Goal: Communication & Community: Answer question/provide support

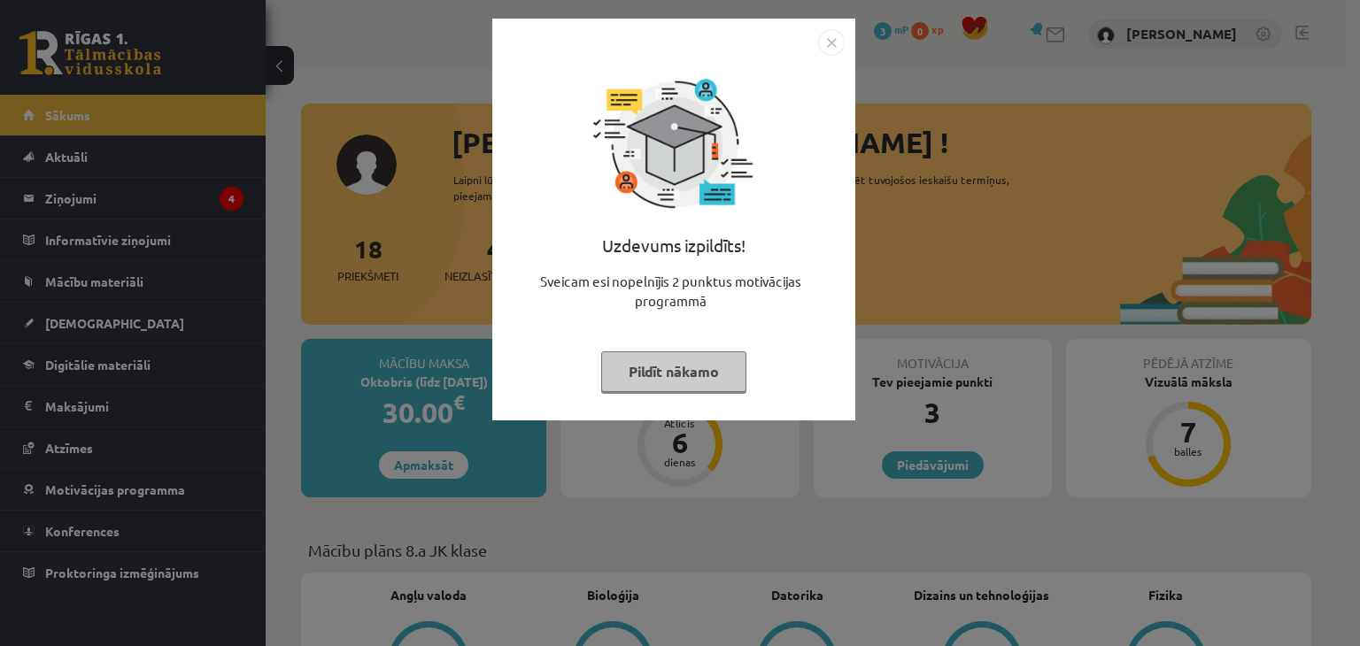
click at [714, 364] on button "Pildīt nākamo" at bounding box center [673, 371] width 145 height 41
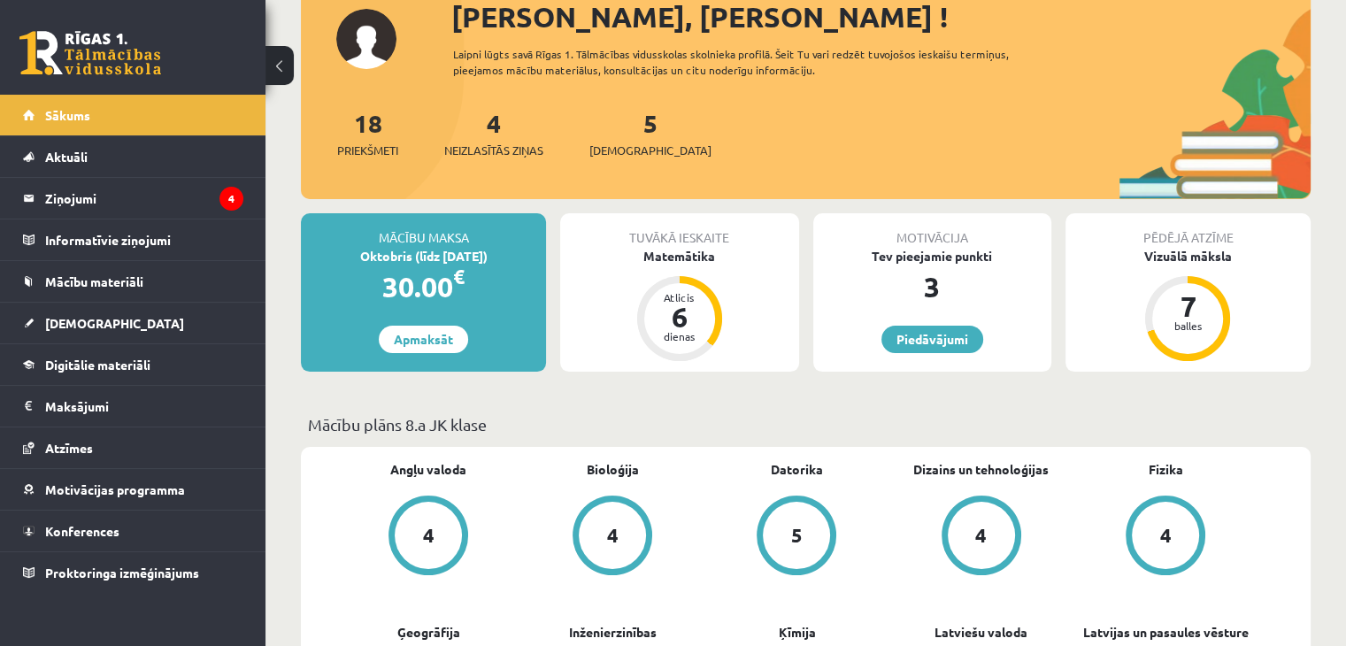
scroll to position [127, 0]
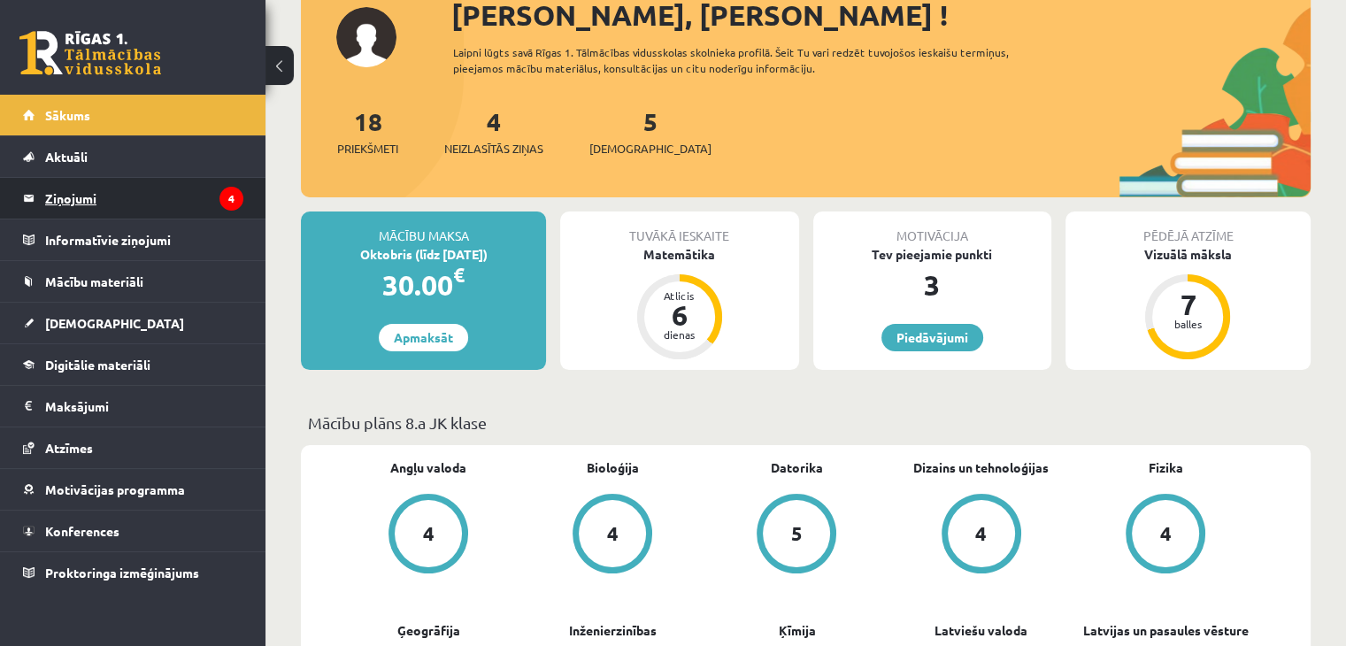
click at [151, 194] on legend "Ziņojumi 4" at bounding box center [144, 198] width 198 height 41
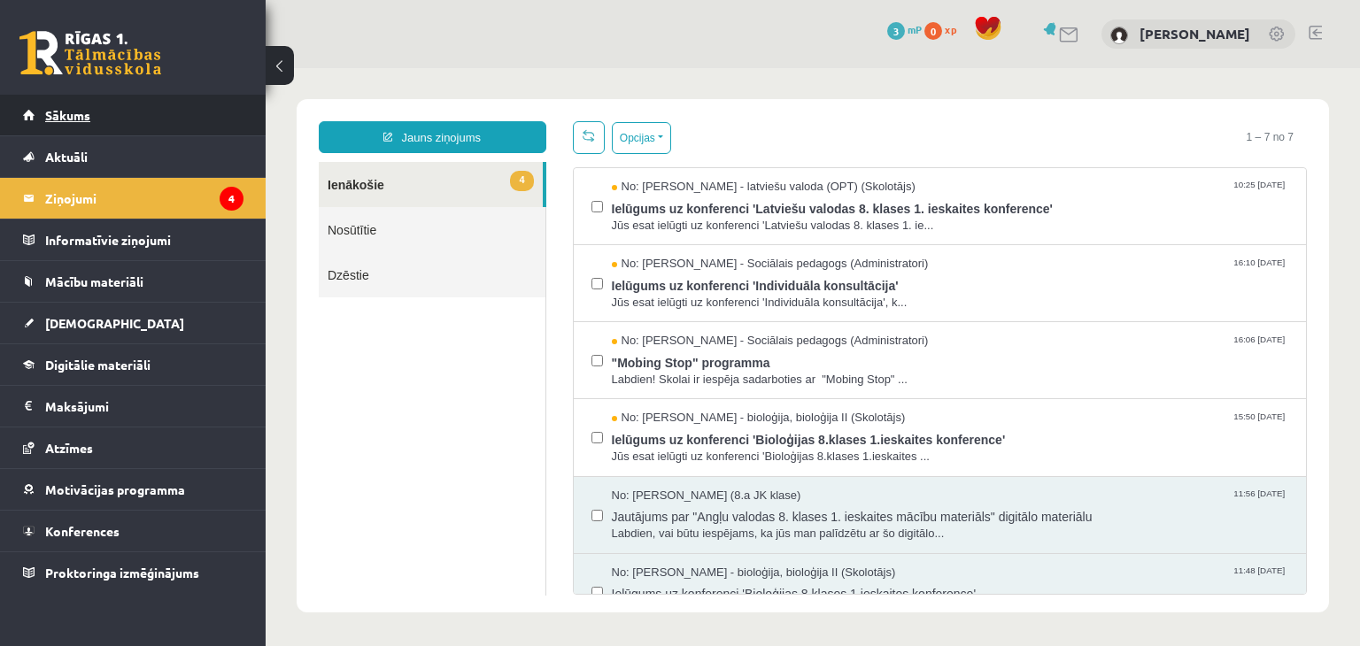
click at [141, 115] on link "Sākums" at bounding box center [133, 115] width 220 height 41
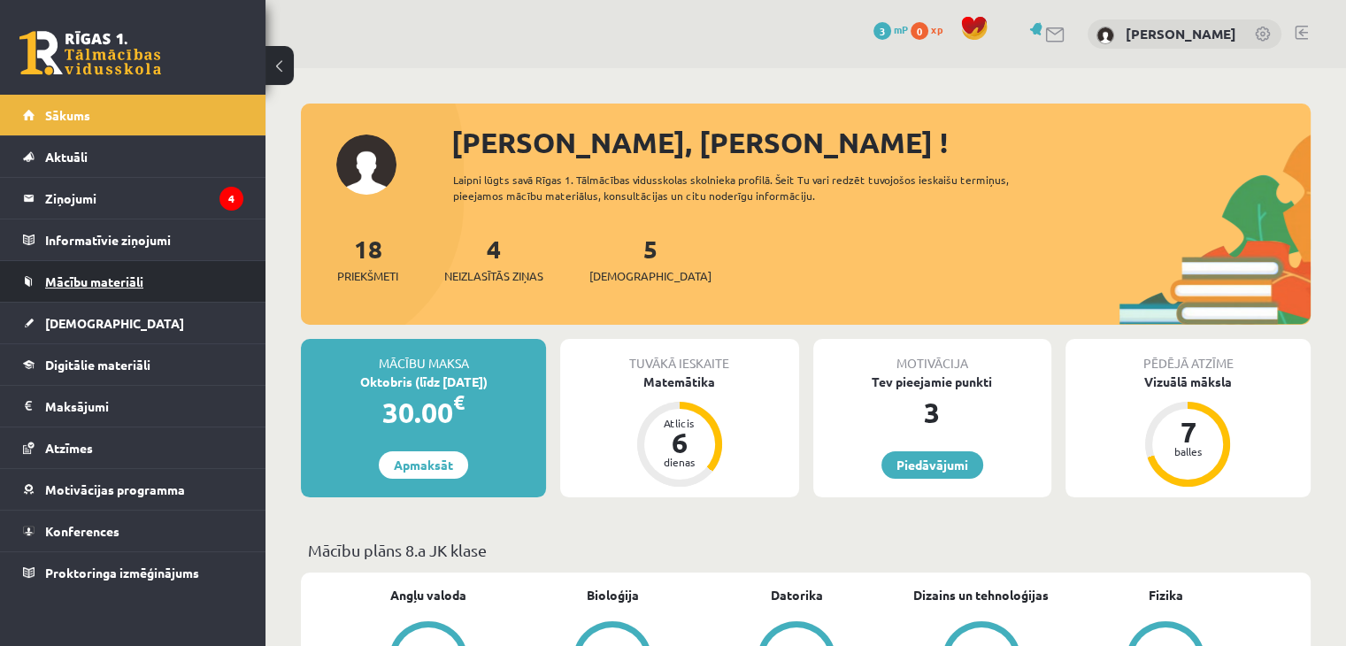
click at [173, 295] on link "Mācību materiāli" at bounding box center [133, 281] width 220 height 41
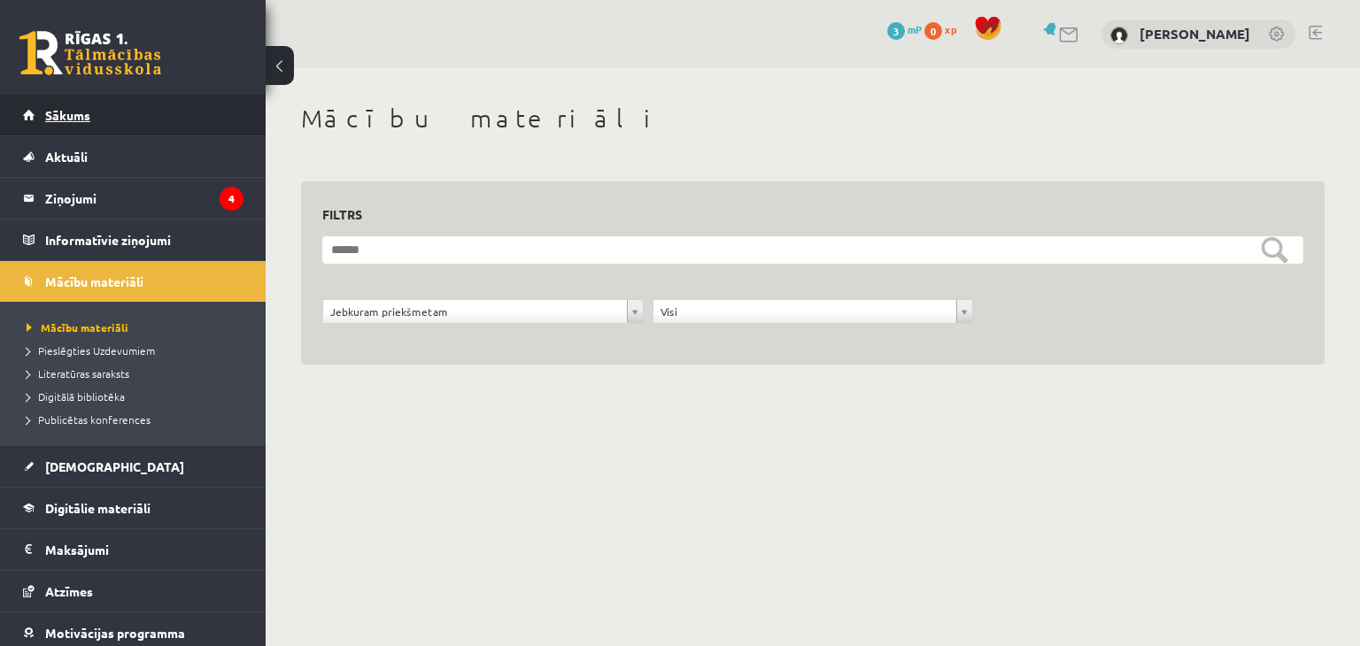
click at [140, 116] on link "Sākums" at bounding box center [133, 115] width 220 height 41
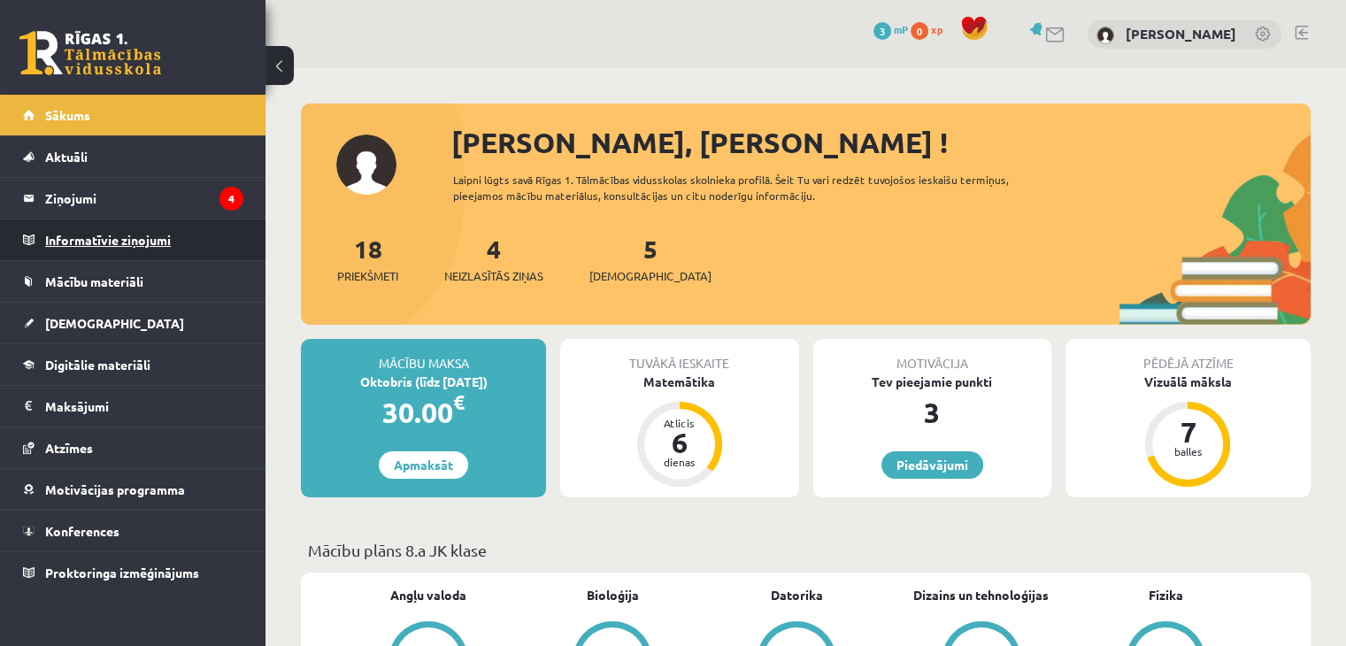
click at [127, 226] on legend "Informatīvie ziņojumi 0" at bounding box center [144, 240] width 198 height 41
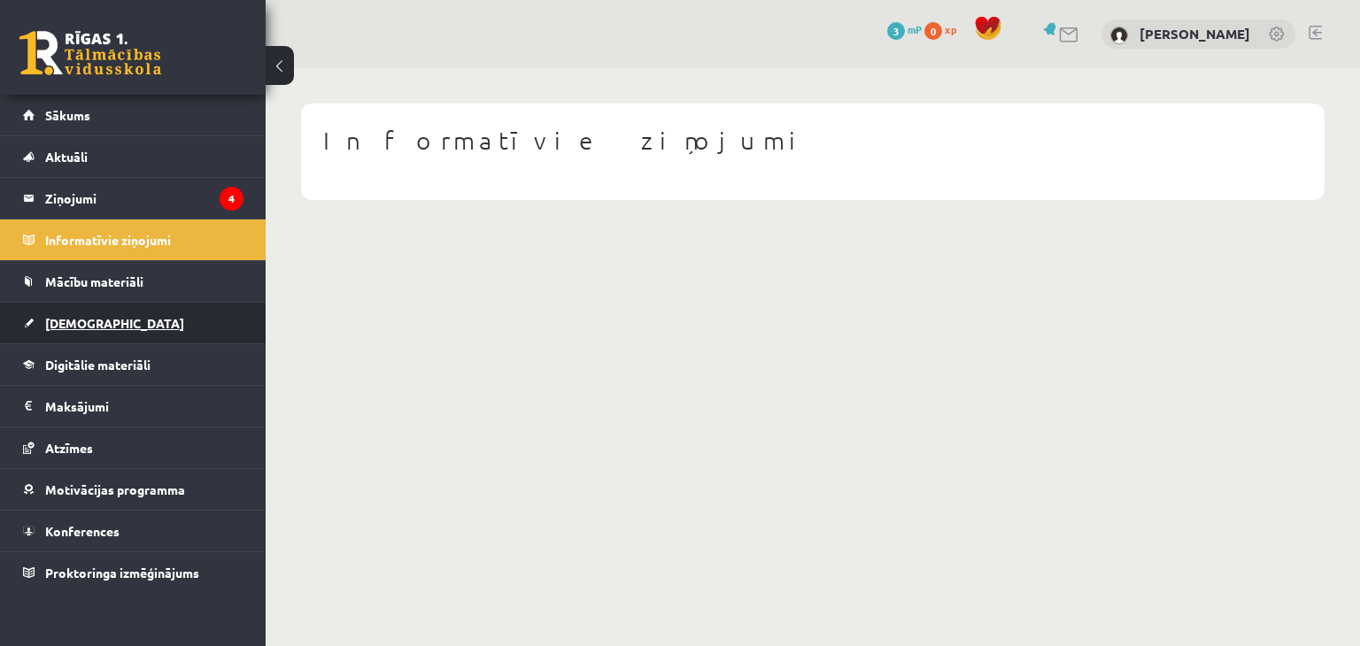
click at [156, 325] on link "[DEMOGRAPHIC_DATA]" at bounding box center [133, 323] width 220 height 41
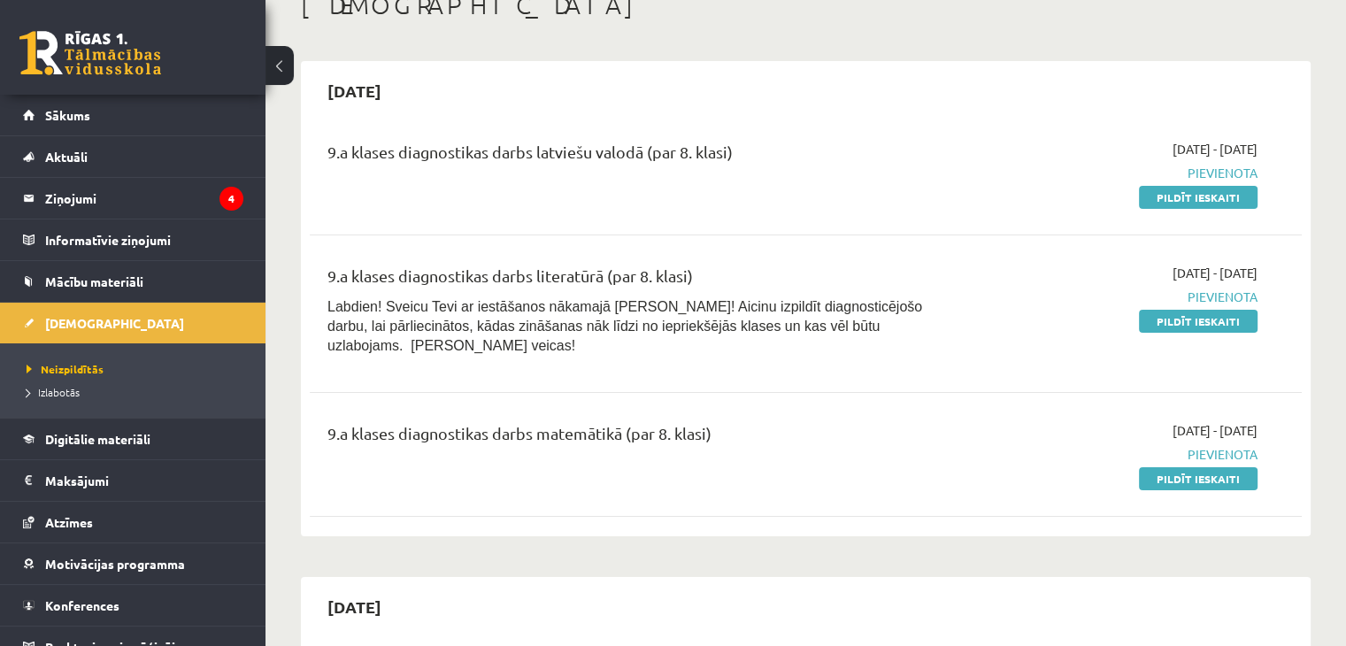
scroll to position [21, 0]
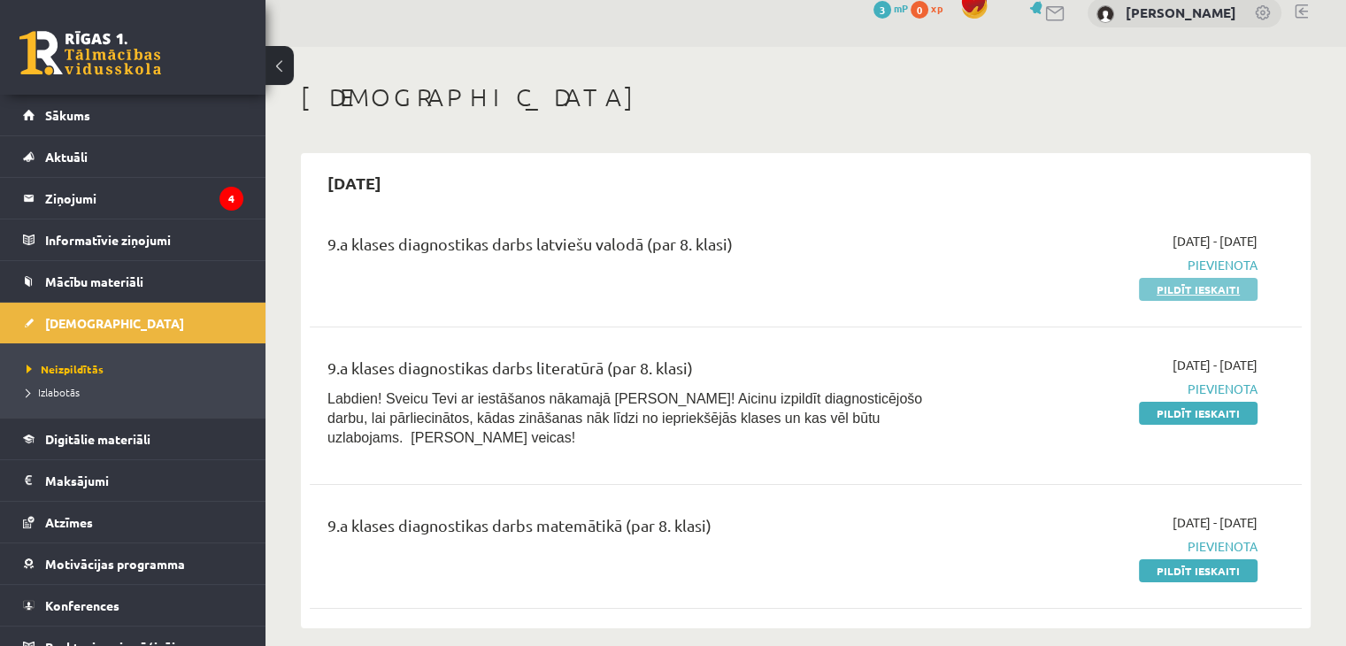
click at [1184, 284] on link "Pildīt ieskaiti" at bounding box center [1198, 289] width 119 height 23
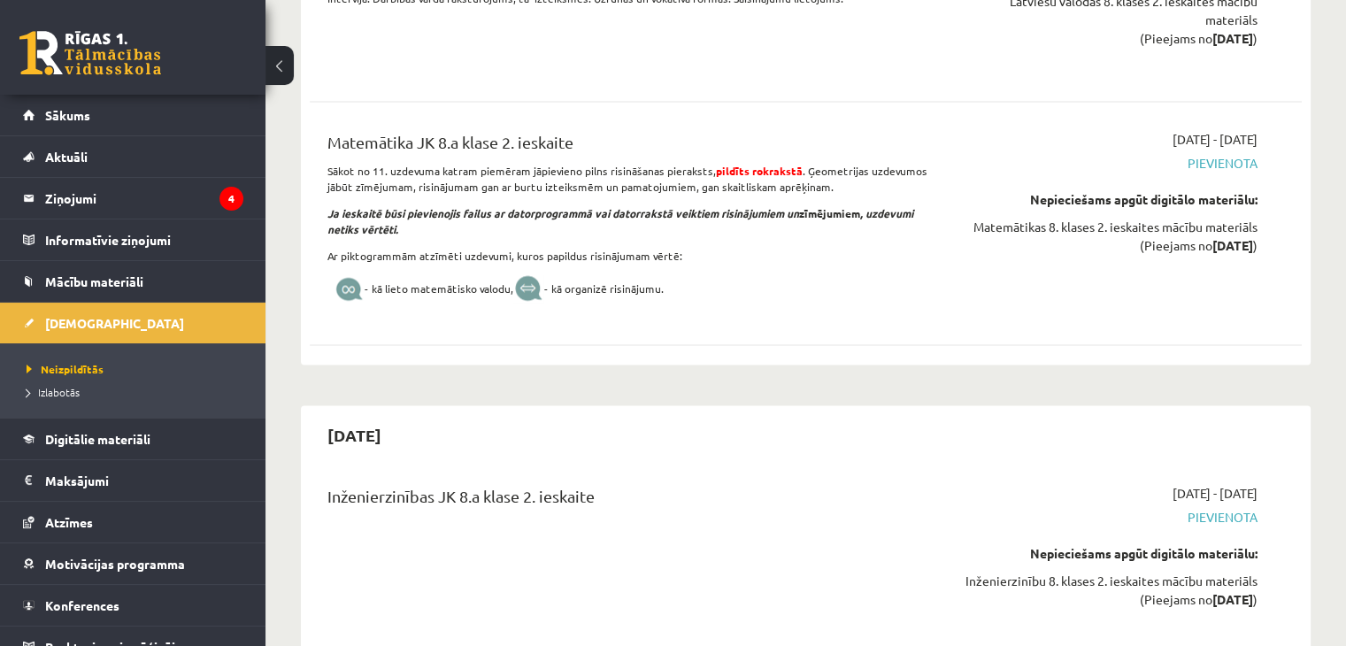
scroll to position [2636, 0]
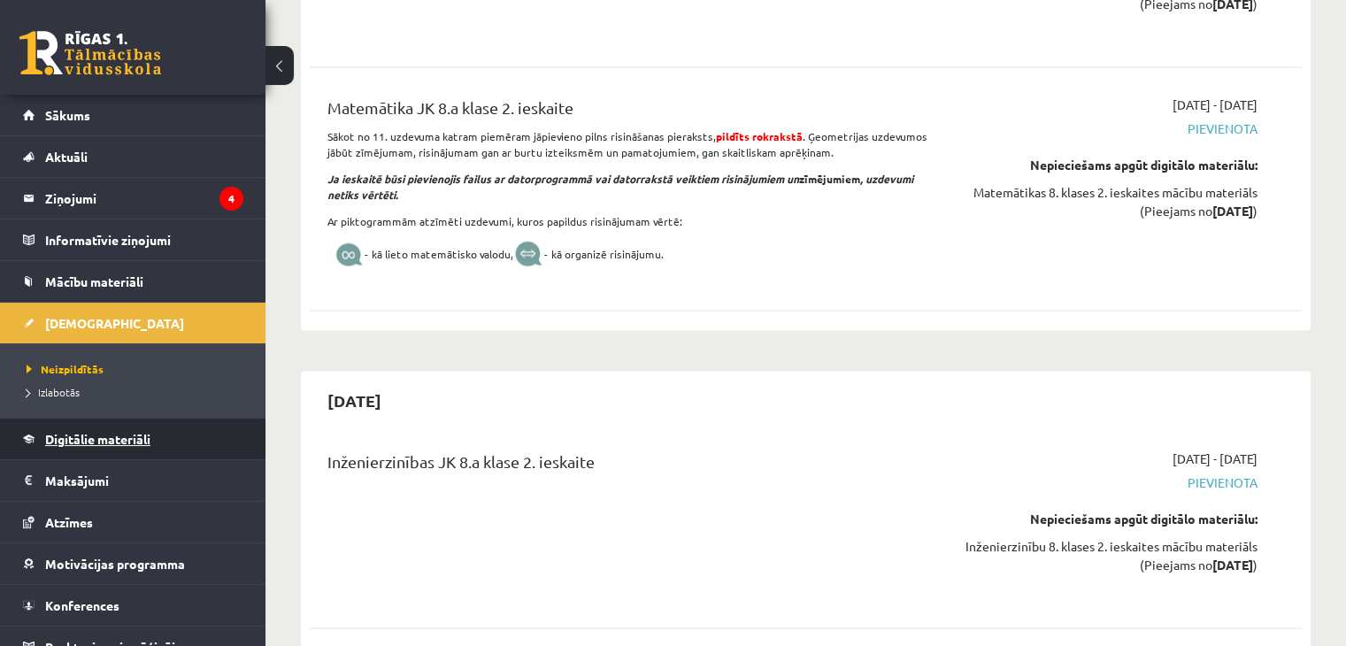
click at [189, 423] on link "Digitālie materiāli" at bounding box center [133, 439] width 220 height 41
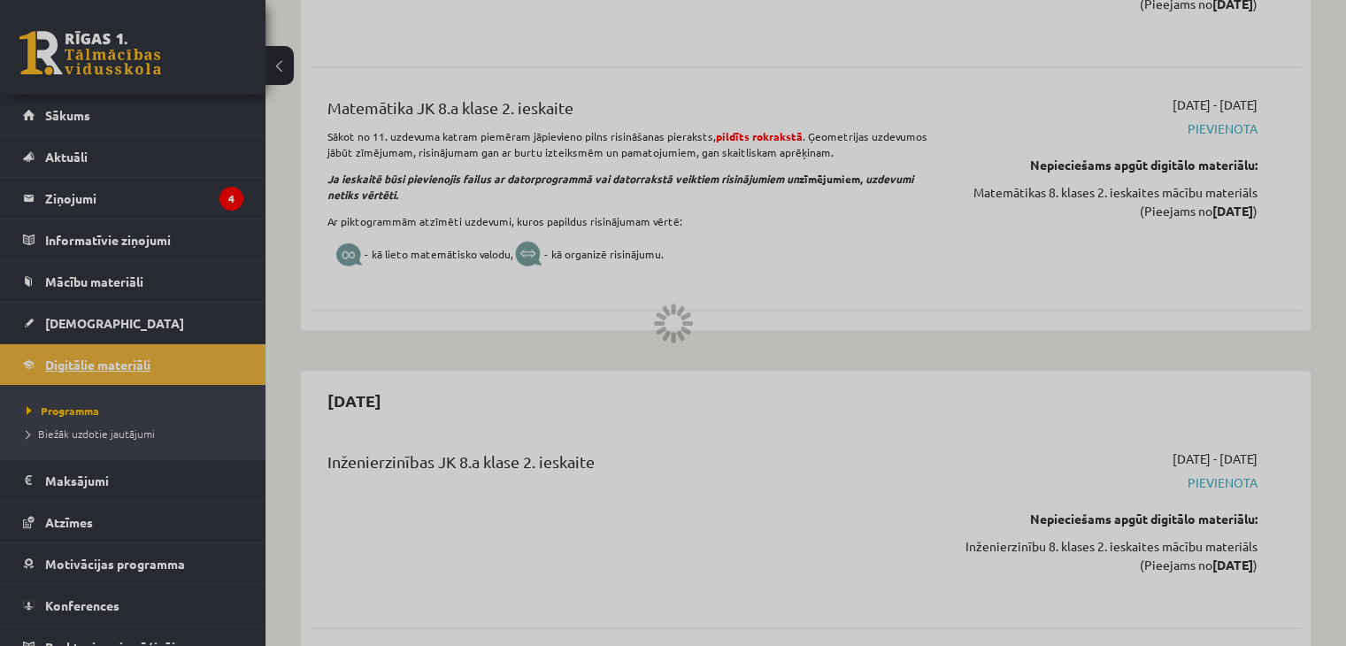
scroll to position [416, 0]
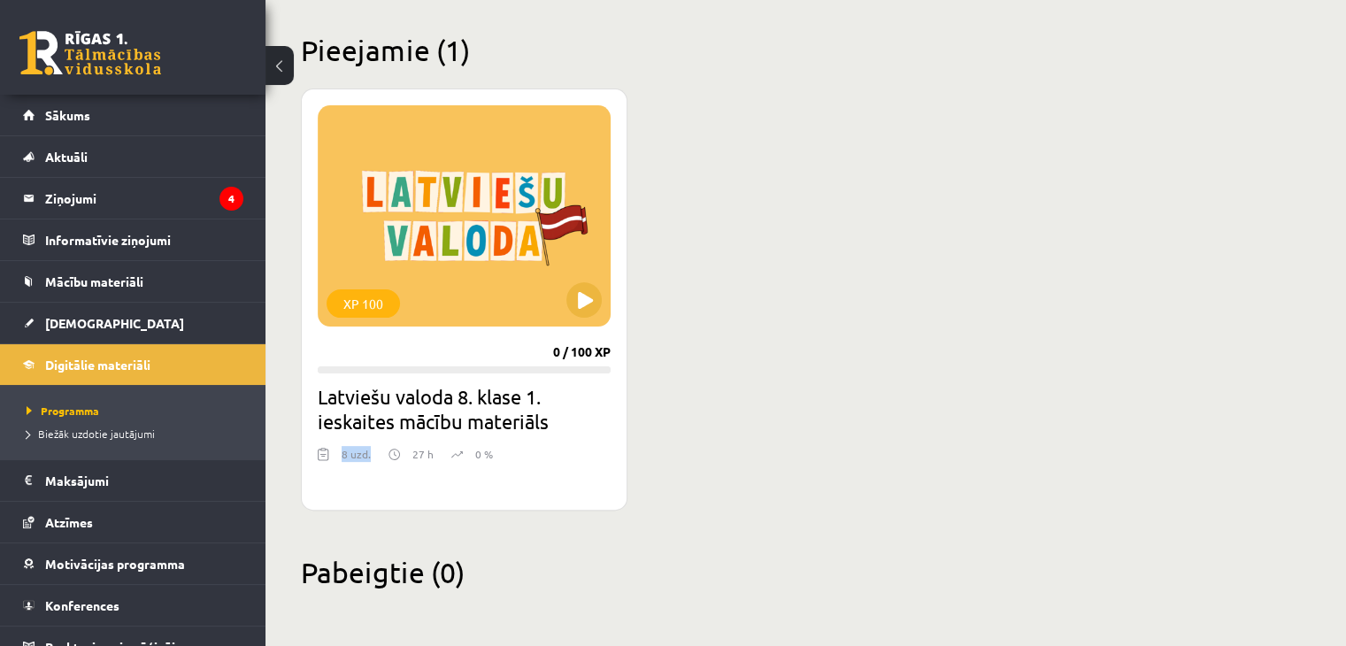
drag, startPoint x: 342, startPoint y: 447, endPoint x: 369, endPoint y: 444, distance: 27.6
click at [369, 444] on div "XP 100 0 / 100 XP Latviešu valoda 8. klase 1. ieskaites mācību materiāls 8 uzd.…" at bounding box center [464, 300] width 327 height 422
click at [655, 412] on div "XP 100 0 / 100 XP Latviešu valoda 8. klase 1. ieskaites mācību materiāls 8 uzd.…" at bounding box center [806, 300] width 1010 height 422
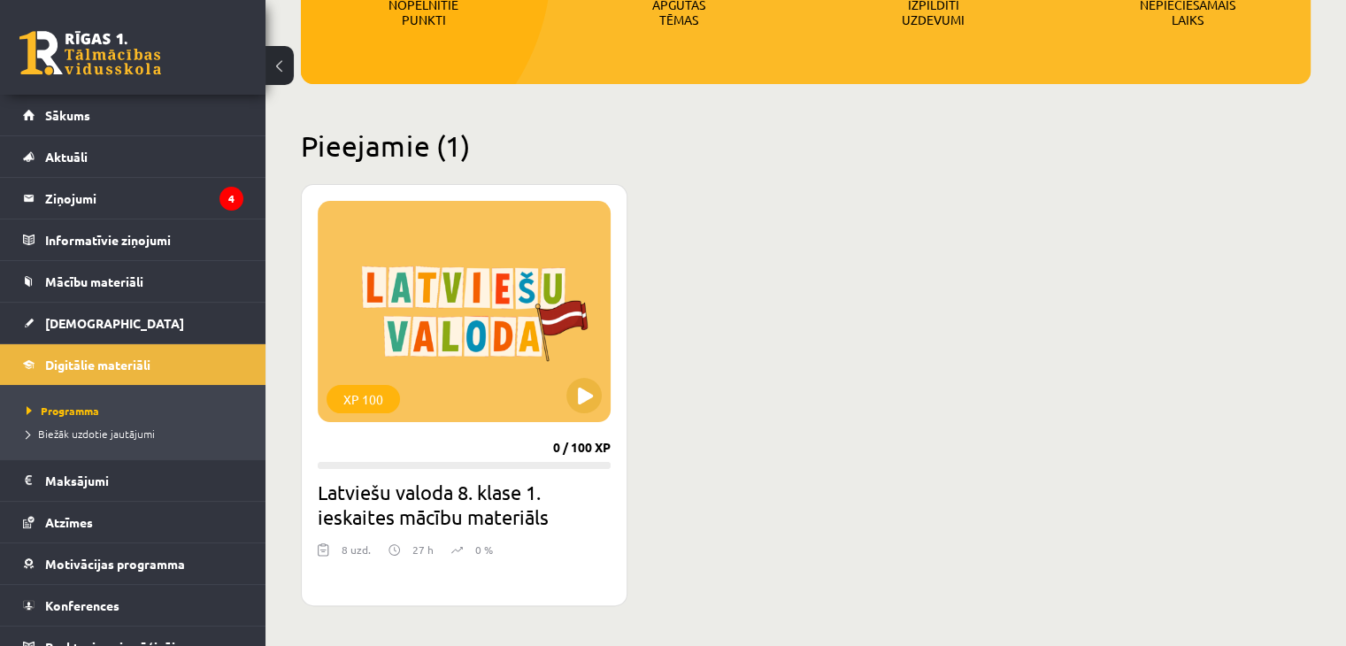
scroll to position [321, 0]
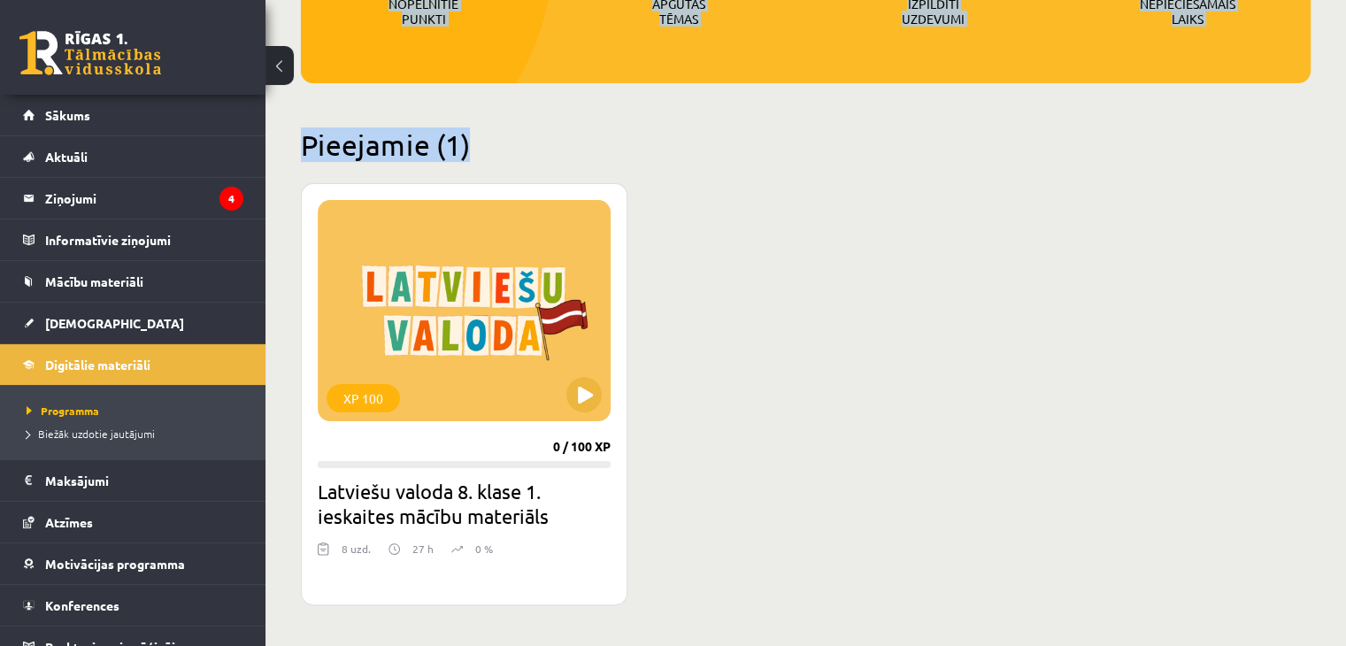
drag, startPoint x: 539, startPoint y: 153, endPoint x: 459, endPoint y: -12, distance: 182.9
click at [459, 0] on html "0 Dāvanas 3 mP 0 xp Nikola Zuboviča Sākums Aktuāli Kā mācīties eSKOLĀ Kontakti …" at bounding box center [673, 2] width 1346 height 646
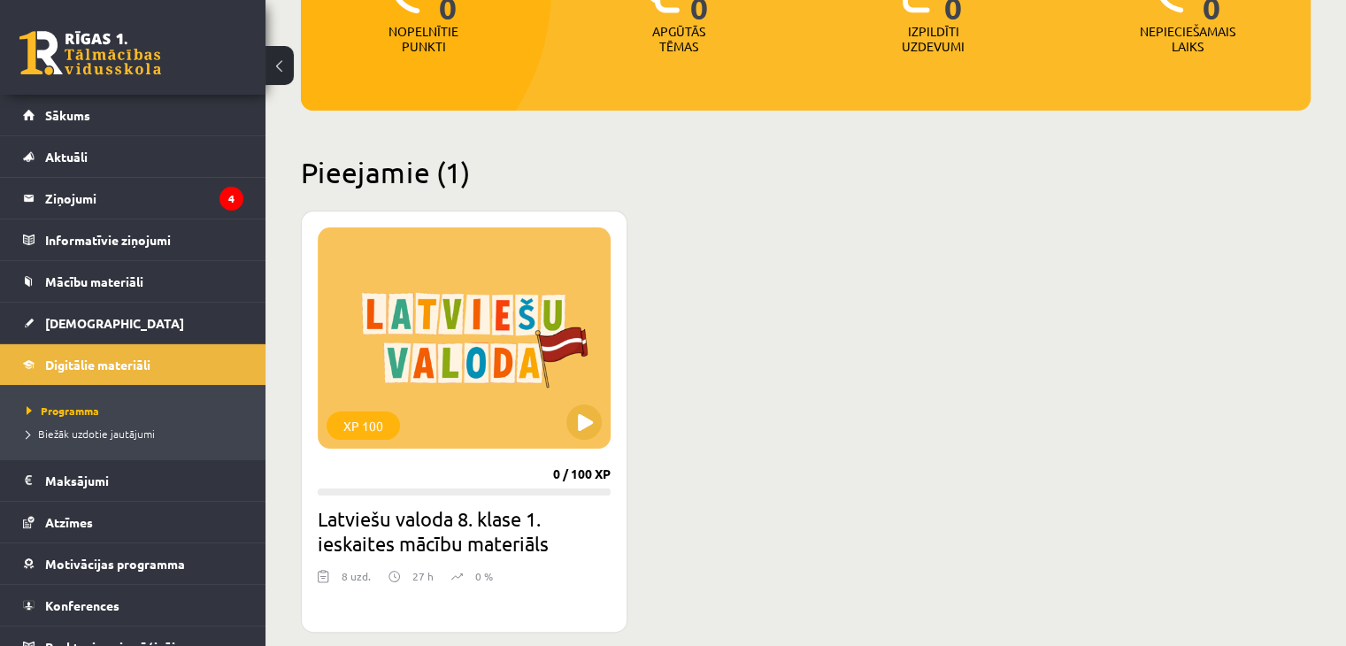
click at [667, 193] on div "Pieejamie (1) XP 100 0 / 100 XP Latviešu valoda 8. klase 1. ieskaites mācību ma…" at bounding box center [806, 394] width 1010 height 478
click at [561, 366] on div "XP 100" at bounding box center [464, 337] width 293 height 221
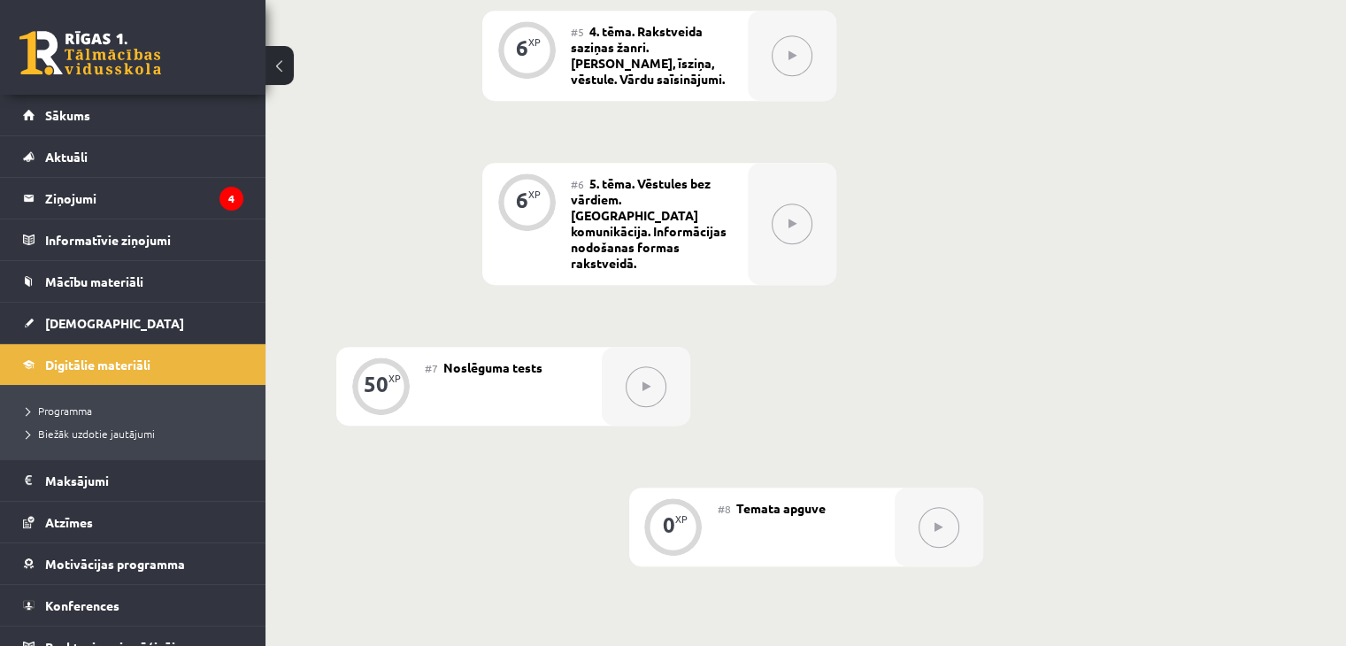
scroll to position [1089, 0]
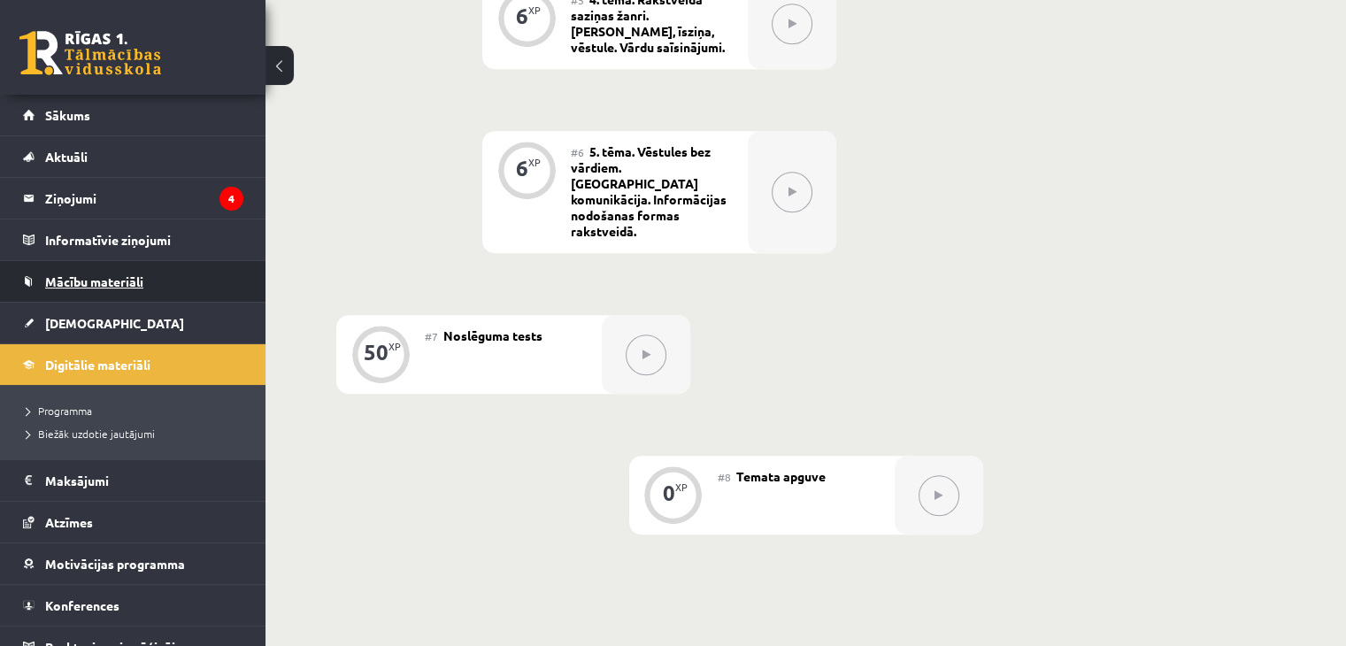
click at [169, 266] on link "Mācību materiāli" at bounding box center [133, 281] width 220 height 41
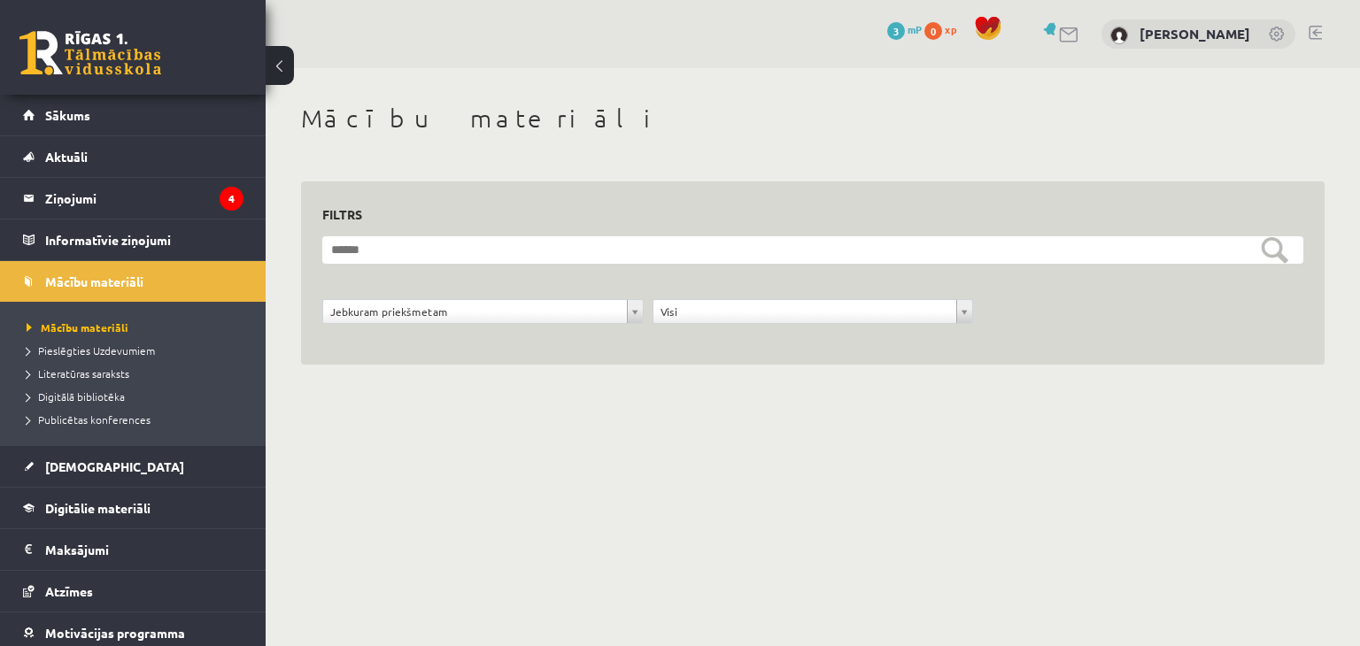
scroll to position [18, 0]
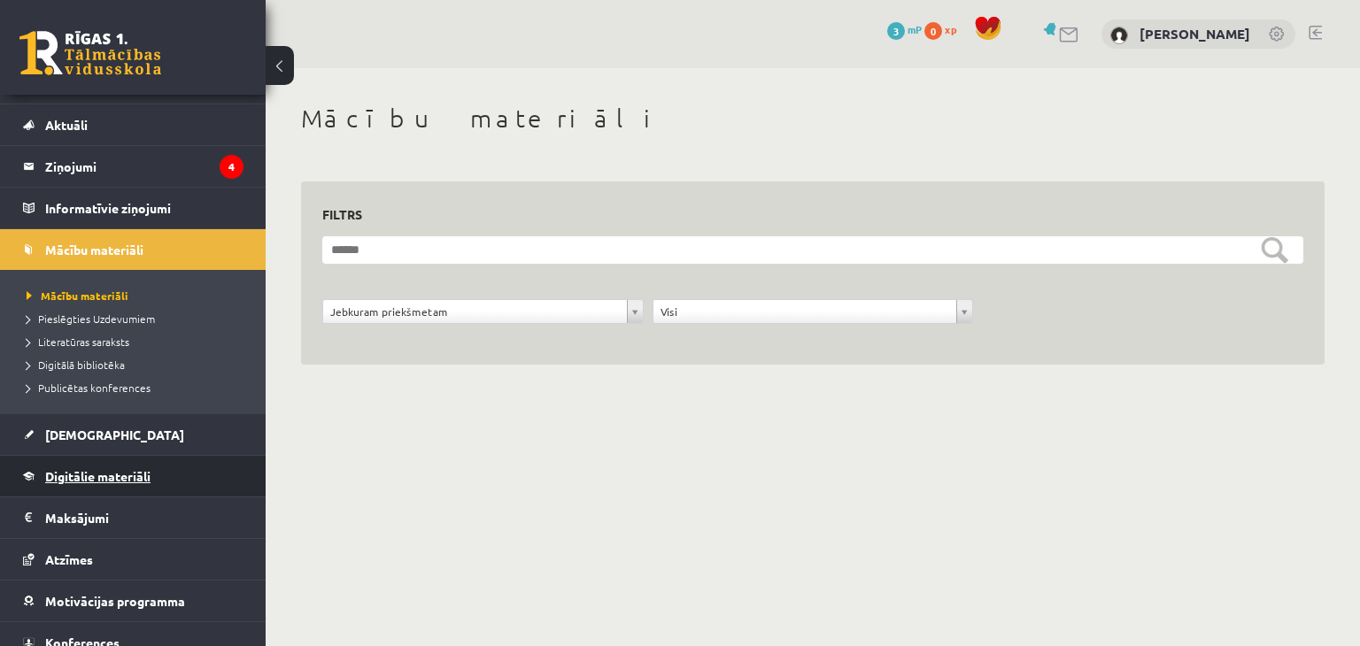
click at [189, 467] on link "Digitālie materiāli" at bounding box center [133, 476] width 220 height 41
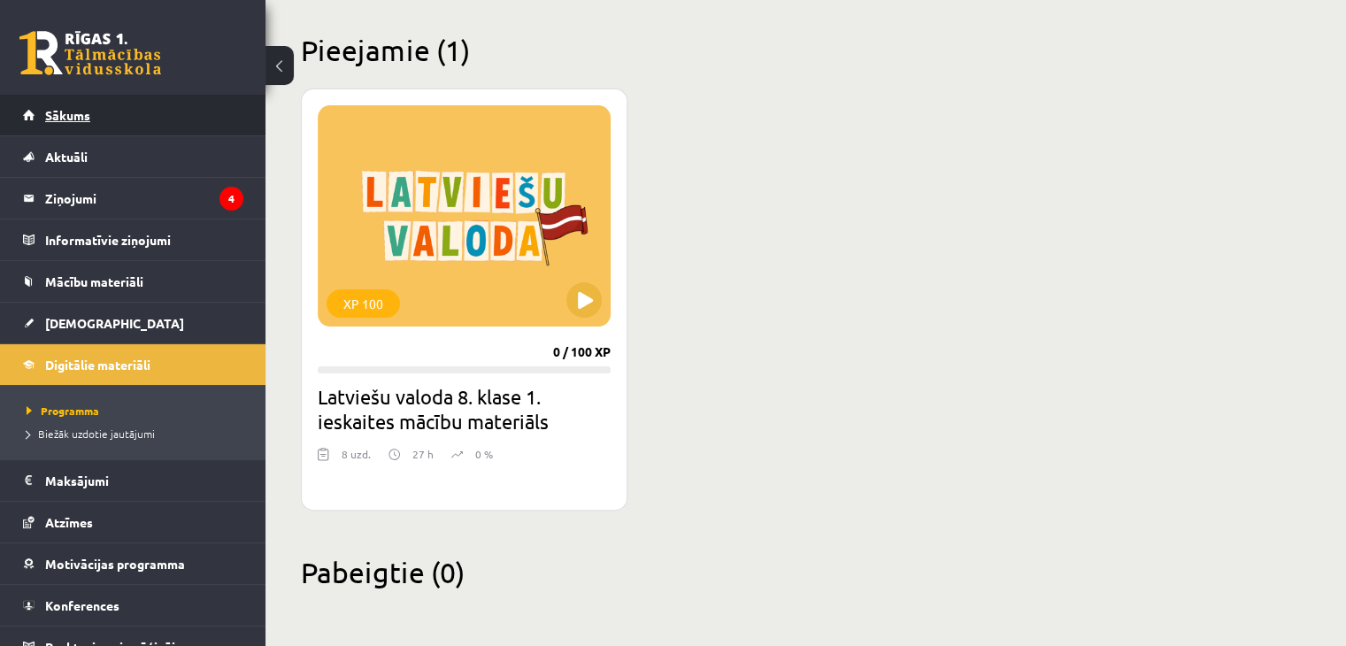
click at [188, 124] on link "Sākums" at bounding box center [133, 115] width 220 height 41
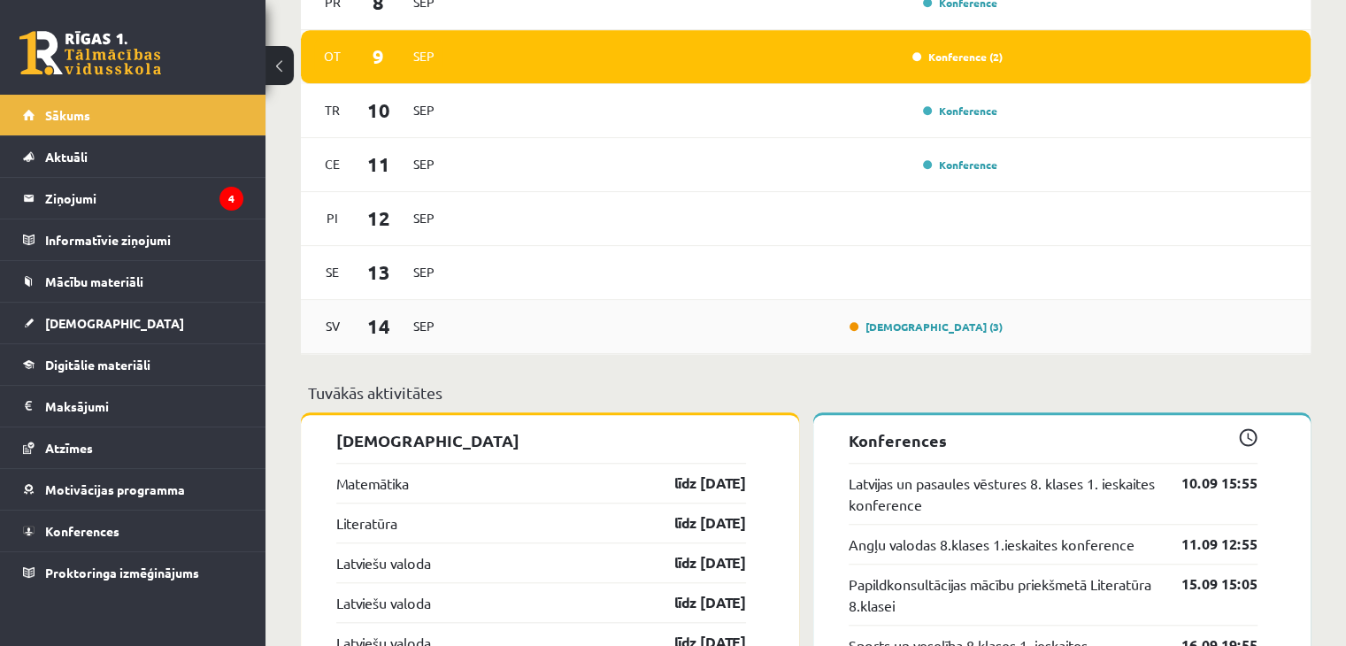
scroll to position [1383, 0]
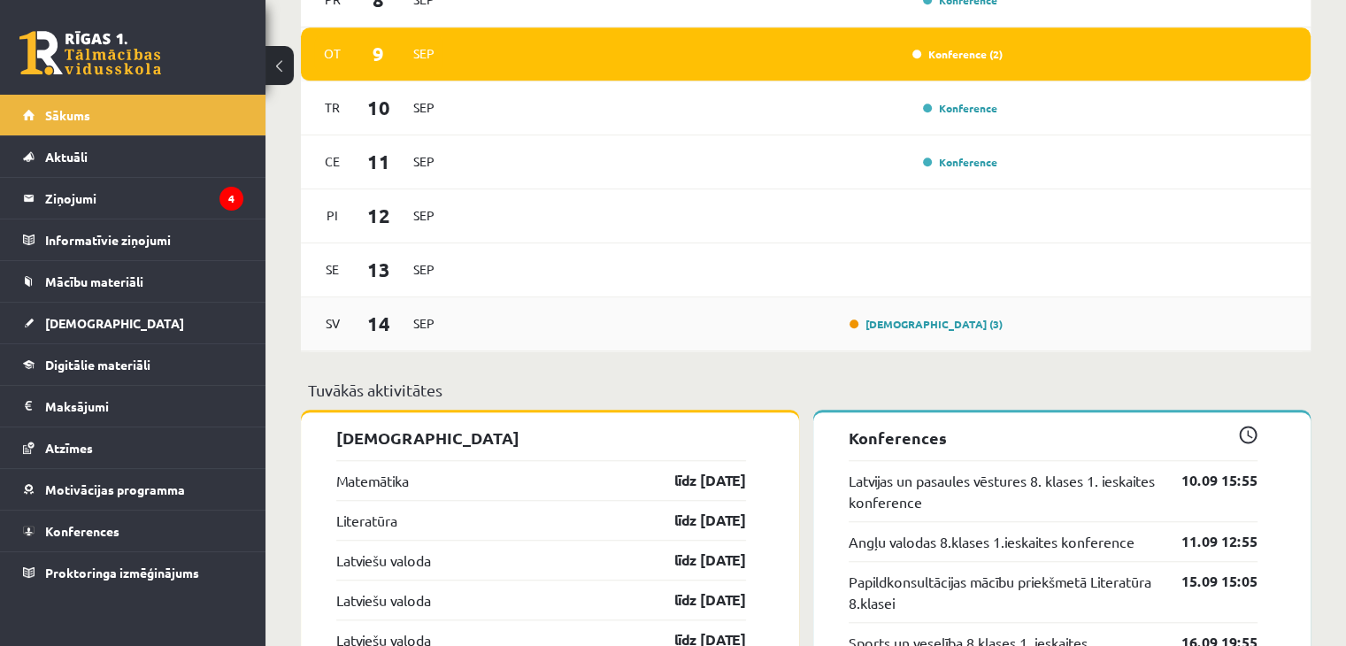
click at [497, 321] on div "[DEMOGRAPHIC_DATA] (3)" at bounding box center [730, 323] width 548 height 19
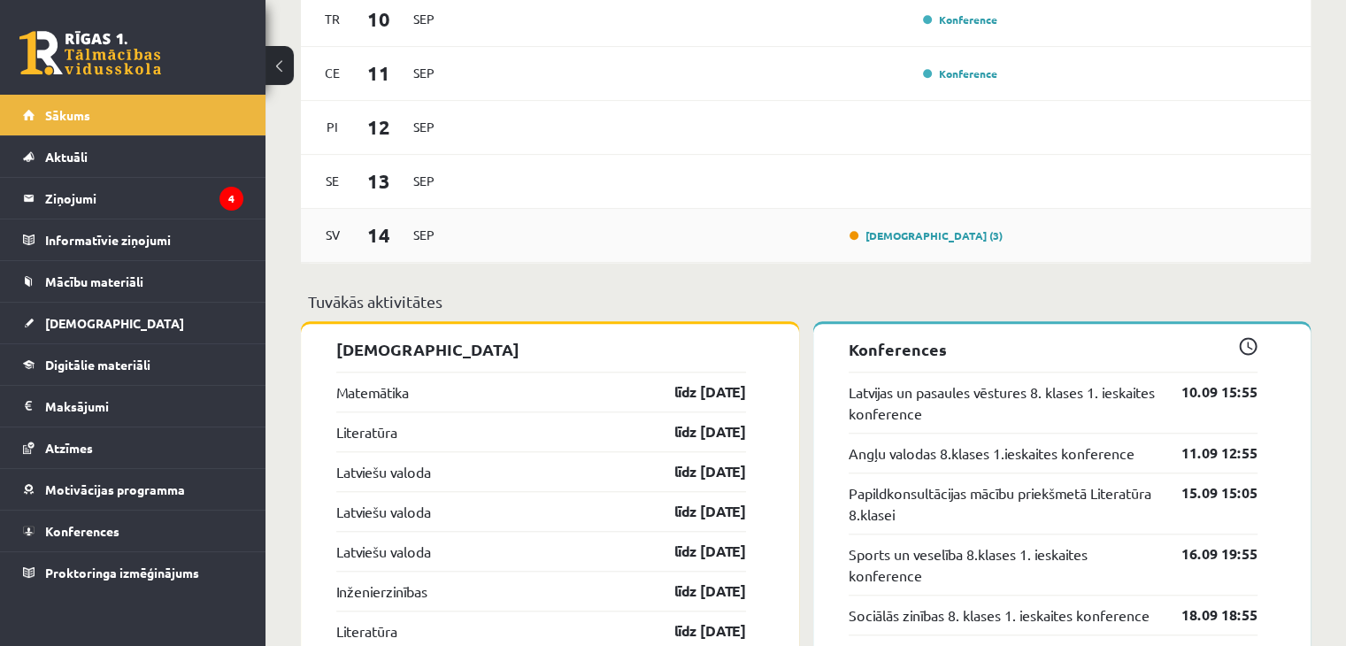
scroll to position [1472, 0]
click at [863, 235] on div "[DEMOGRAPHIC_DATA] (3)" at bounding box center [730, 234] width 548 height 19
click at [962, 237] on link "[DEMOGRAPHIC_DATA] (3)" at bounding box center [926, 234] width 153 height 14
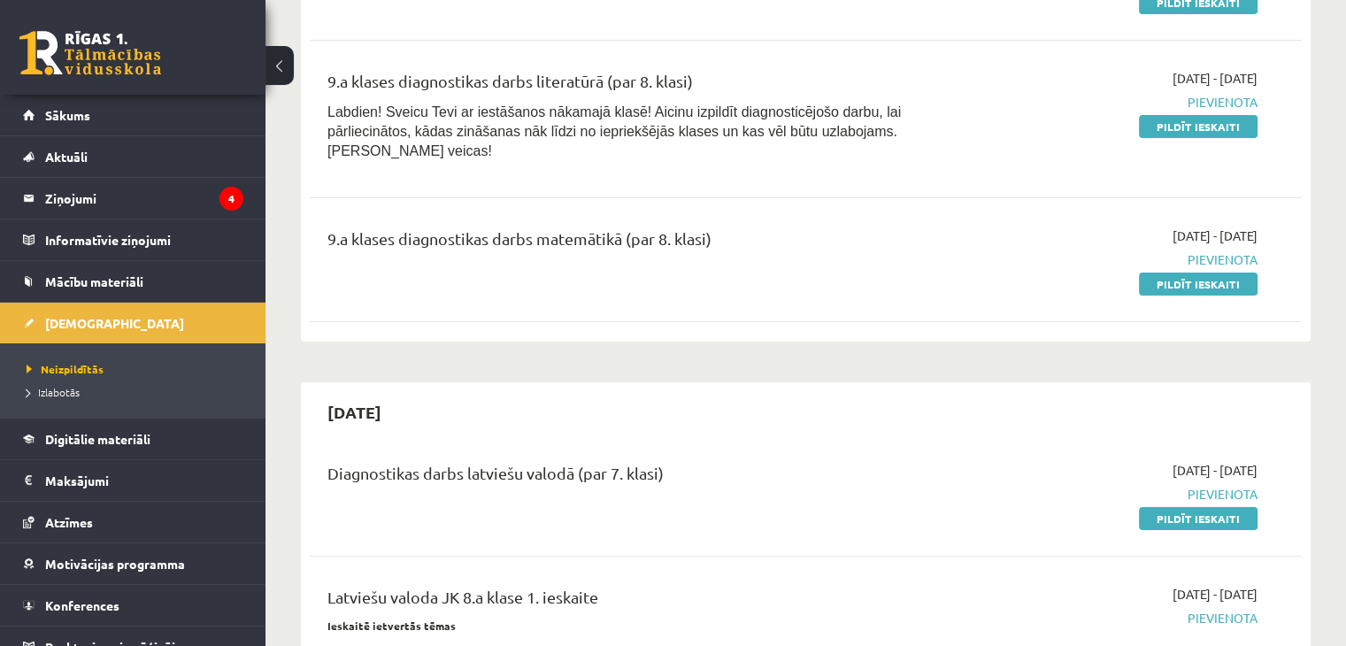
scroll to position [312, 0]
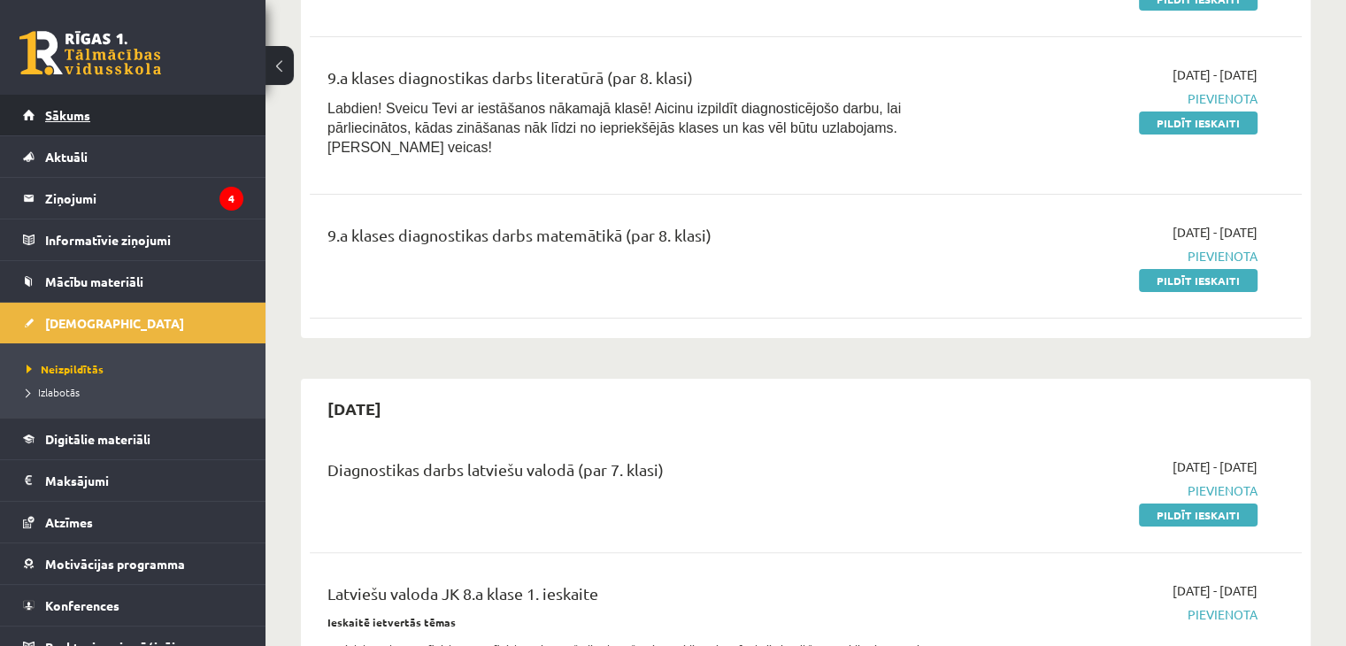
click at [166, 113] on link "Sākums" at bounding box center [133, 115] width 220 height 41
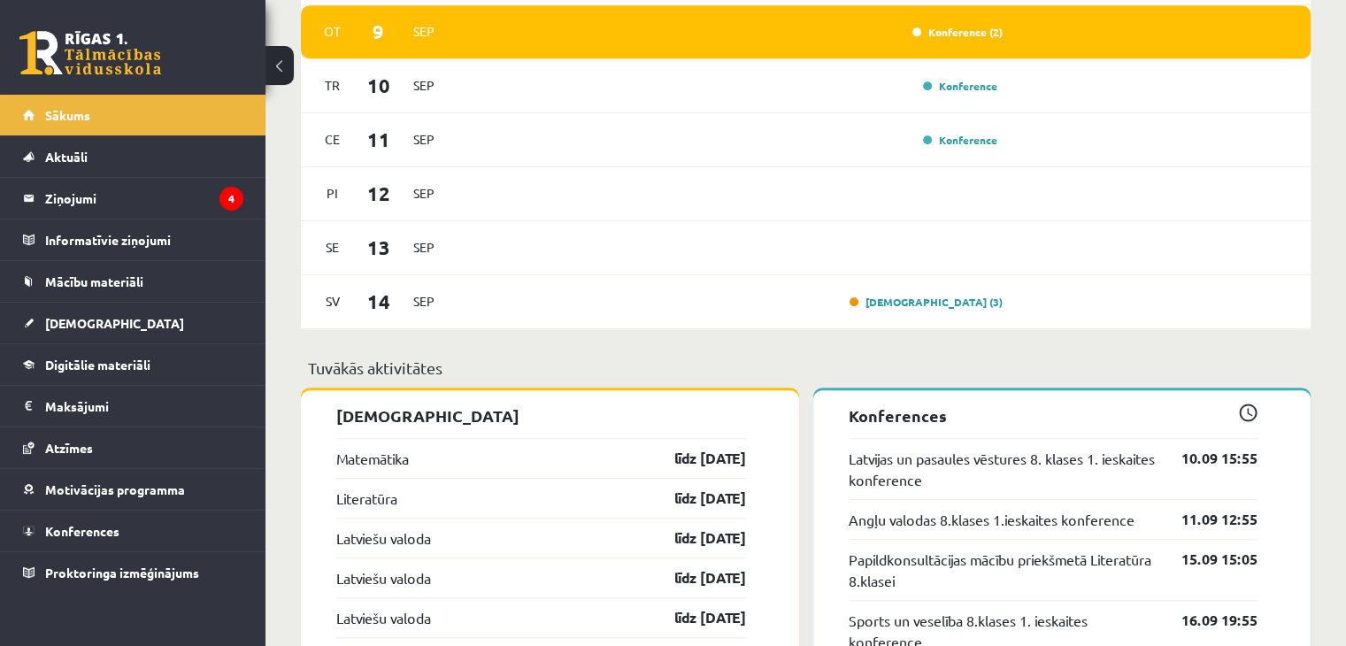
scroll to position [1379, 0]
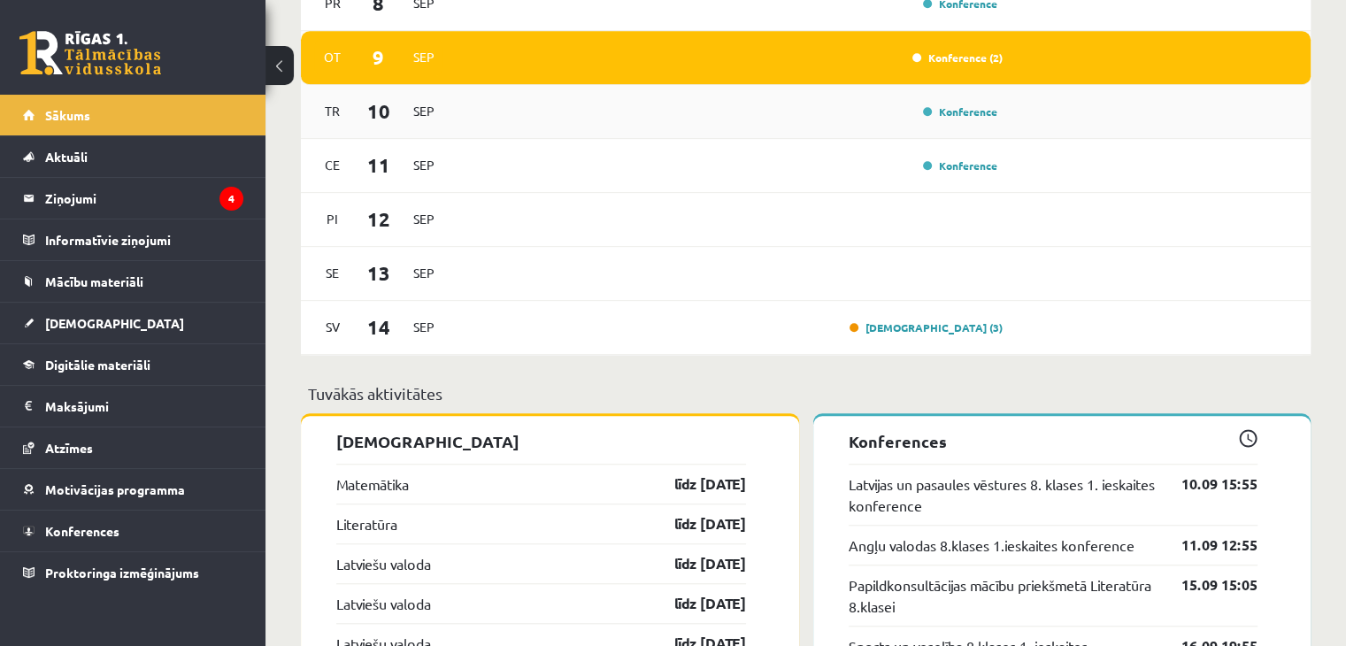
click at [977, 120] on div "Konference" at bounding box center [958, 112] width 89 height 18
click at [980, 119] on link "Konference" at bounding box center [960, 111] width 74 height 14
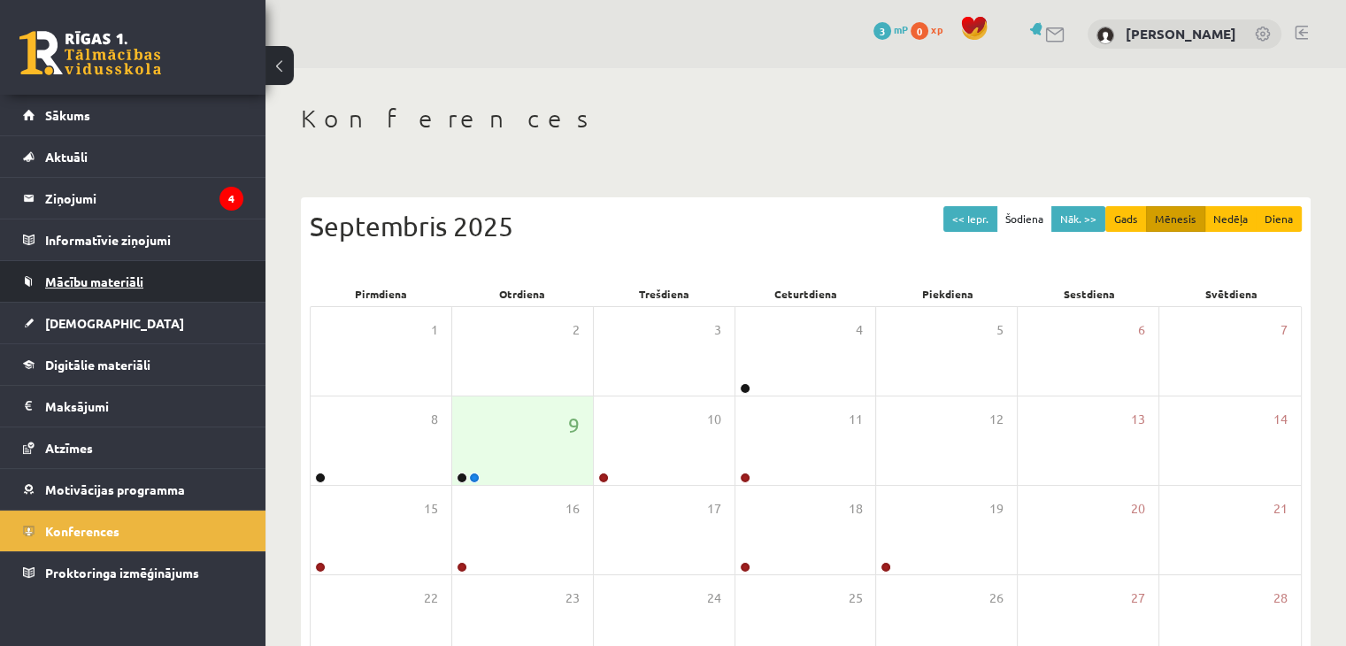
click at [131, 281] on span "Mācību materiāli" at bounding box center [94, 282] width 98 height 16
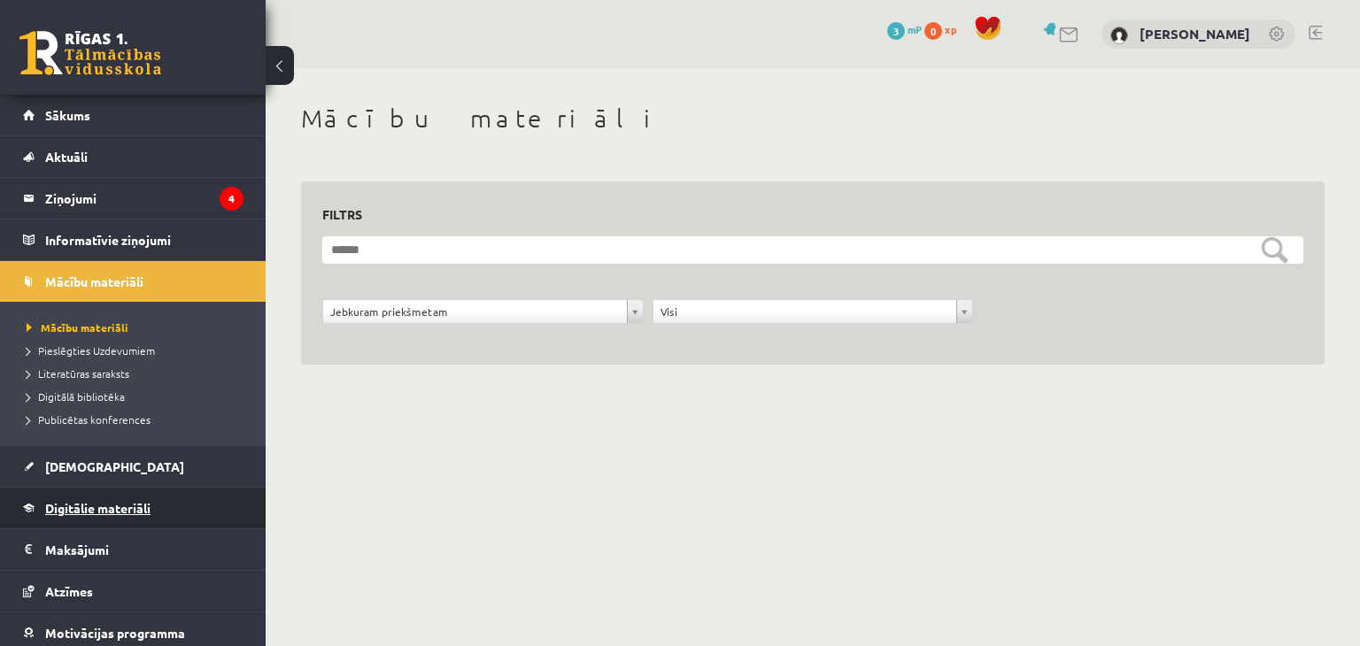
click at [145, 505] on span "Digitālie materiāli" at bounding box center [97, 508] width 105 height 16
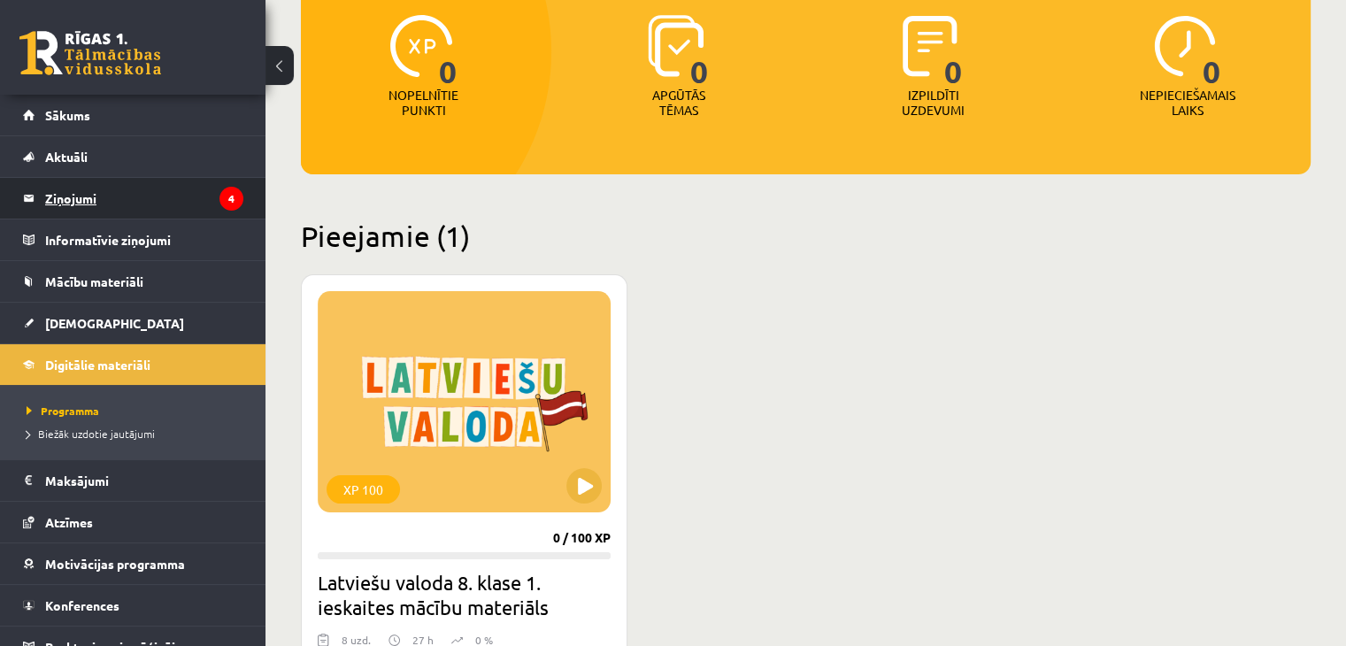
scroll to position [158, 0]
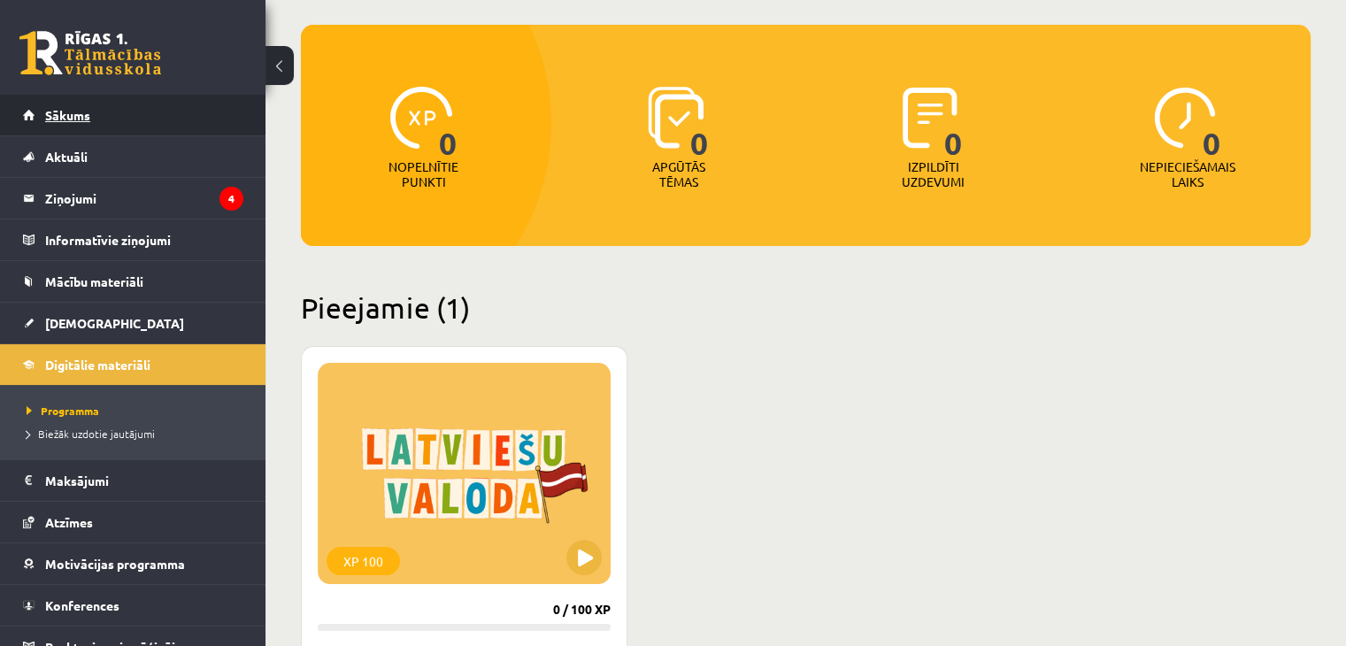
click at [198, 132] on link "Sākums" at bounding box center [133, 115] width 220 height 41
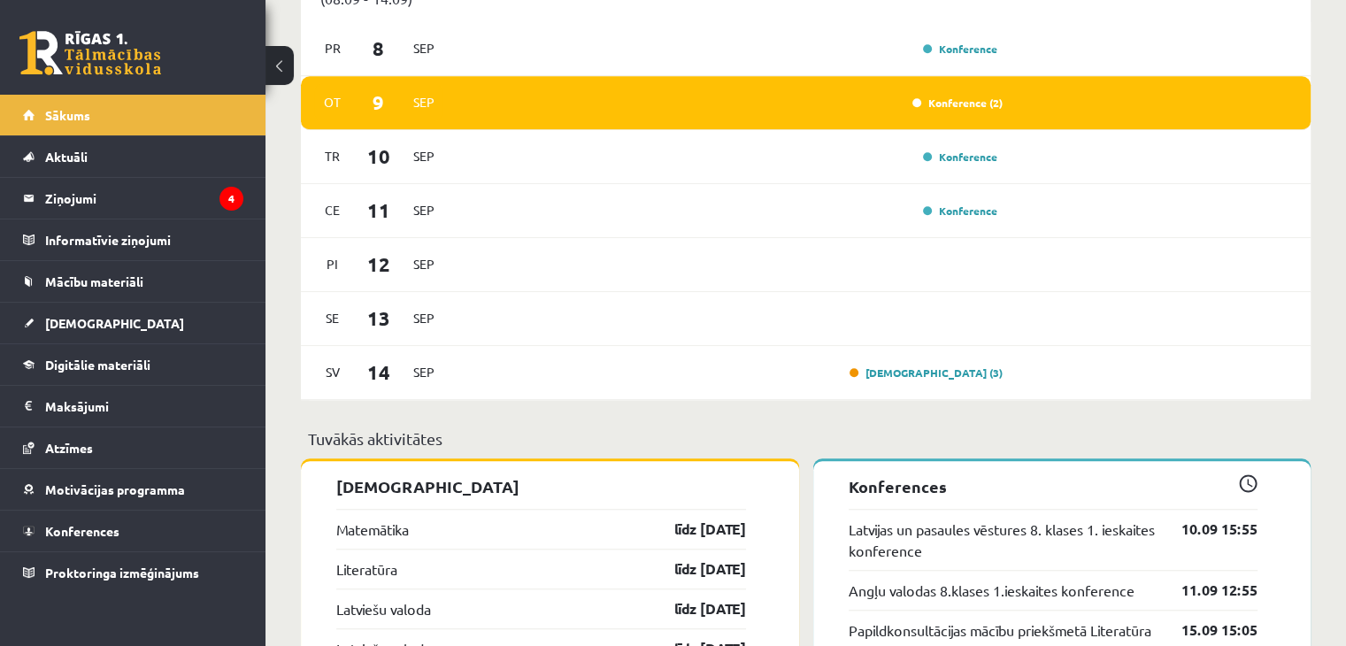
scroll to position [1331, 0]
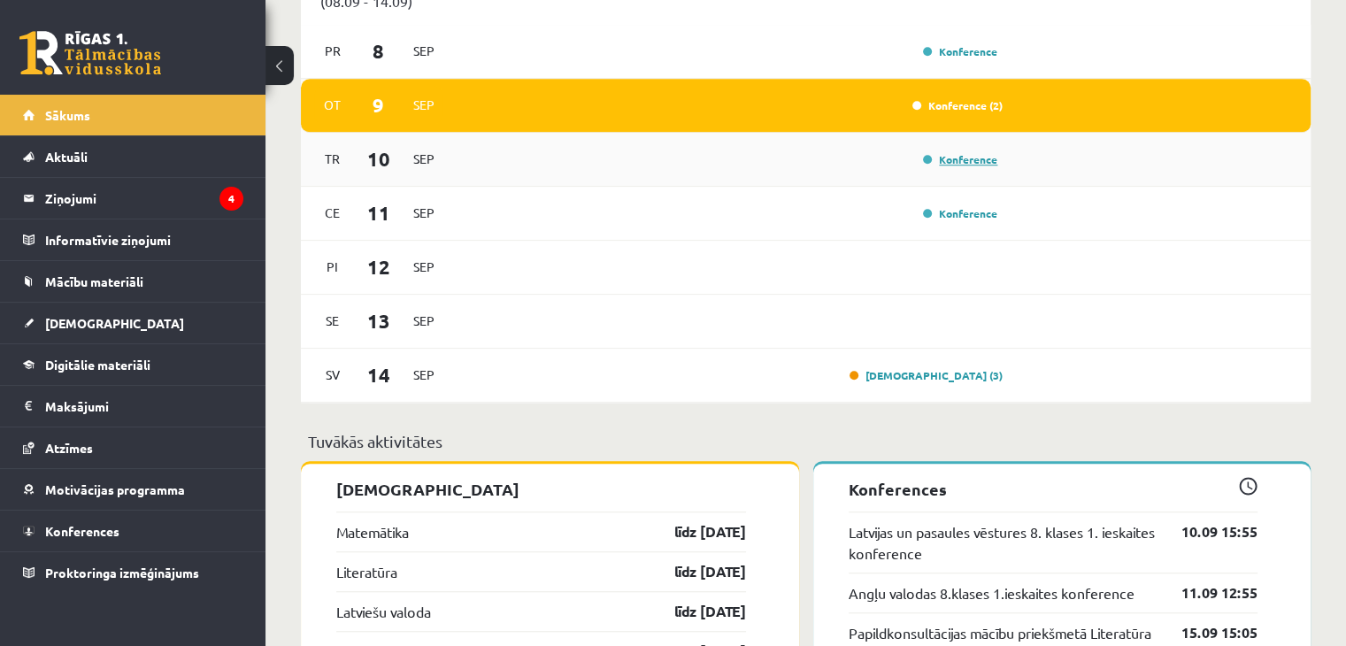
click at [960, 160] on link "Konference" at bounding box center [960, 159] width 74 height 14
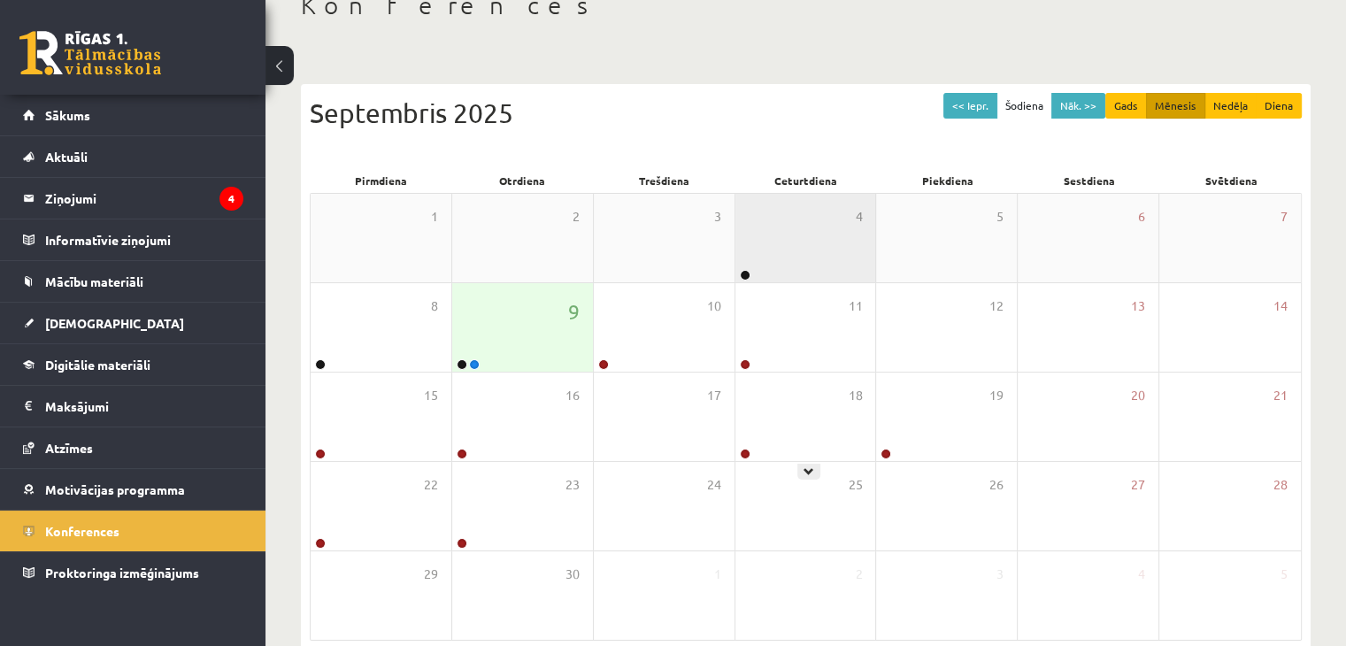
scroll to position [198, 0]
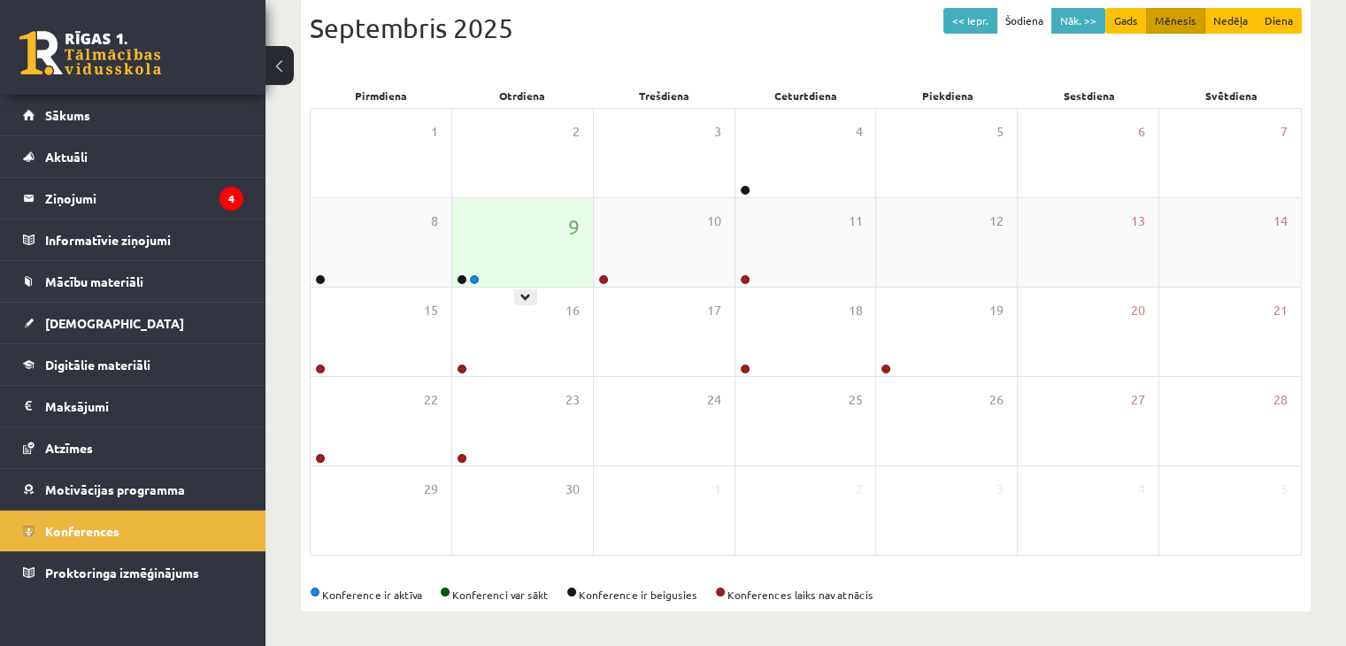
click at [504, 243] on div "9" at bounding box center [522, 242] width 141 height 89
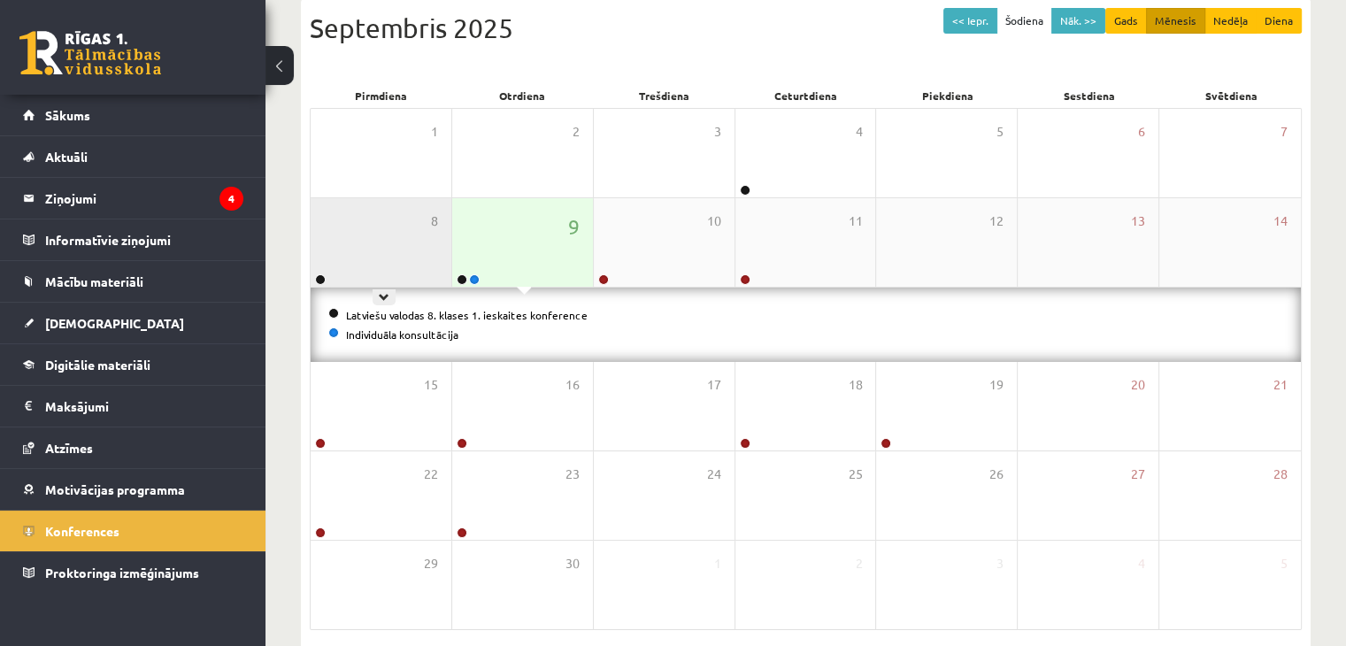
click at [412, 274] on div "8" at bounding box center [381, 242] width 141 height 89
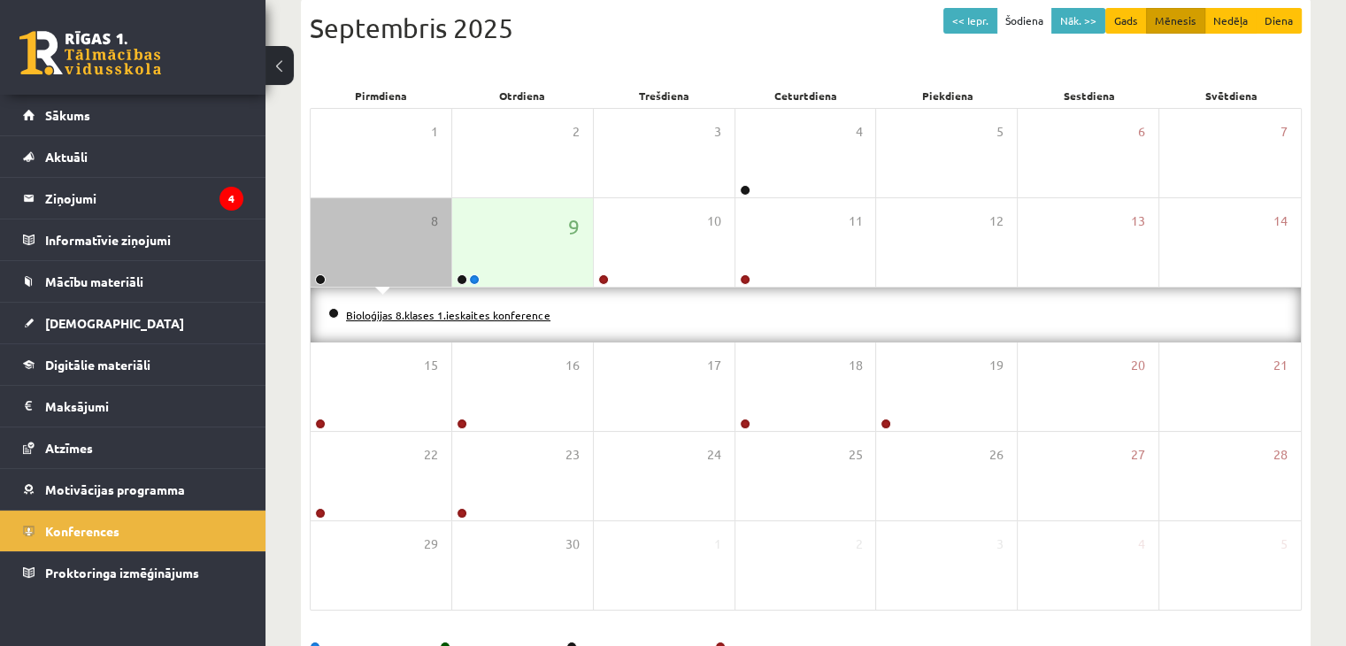
click at [473, 309] on link "Bioloģijas 8.klases 1.ieskaites konference" at bounding box center [448, 315] width 204 height 14
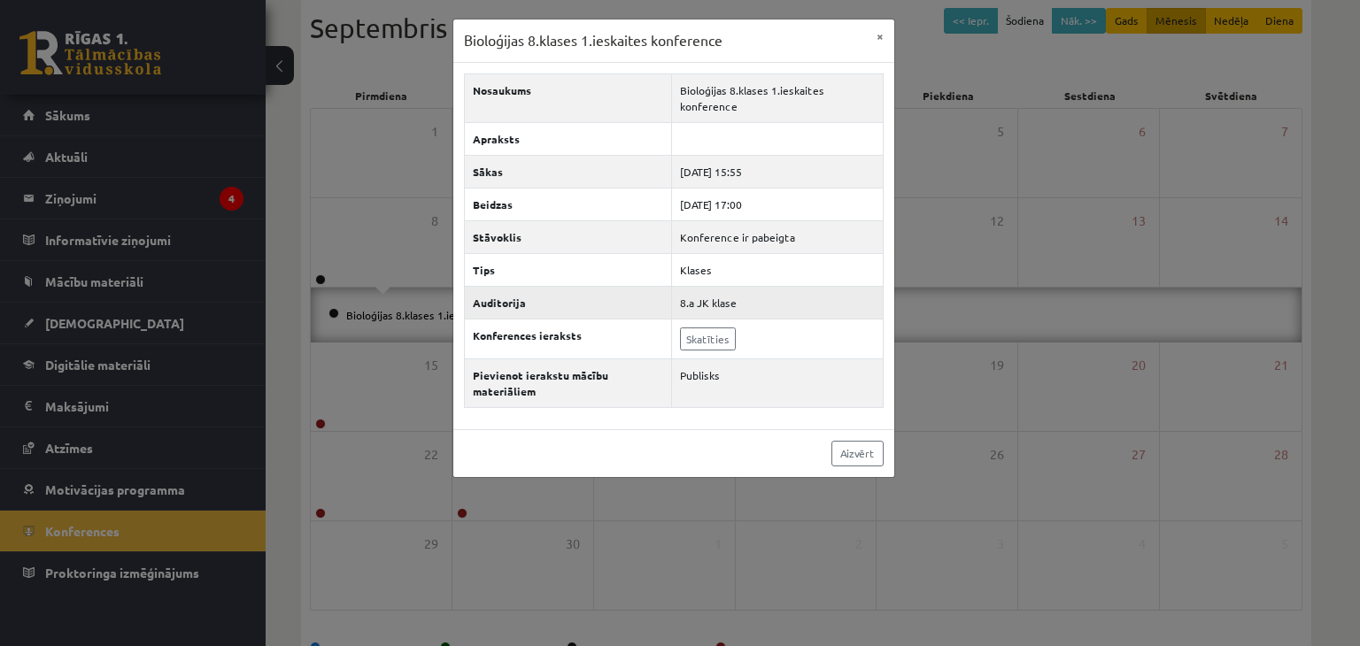
drag, startPoint x: 683, startPoint y: 308, endPoint x: 735, endPoint y: 312, distance: 51.5
click at [735, 312] on td "8.a JK klase" at bounding box center [777, 302] width 211 height 33
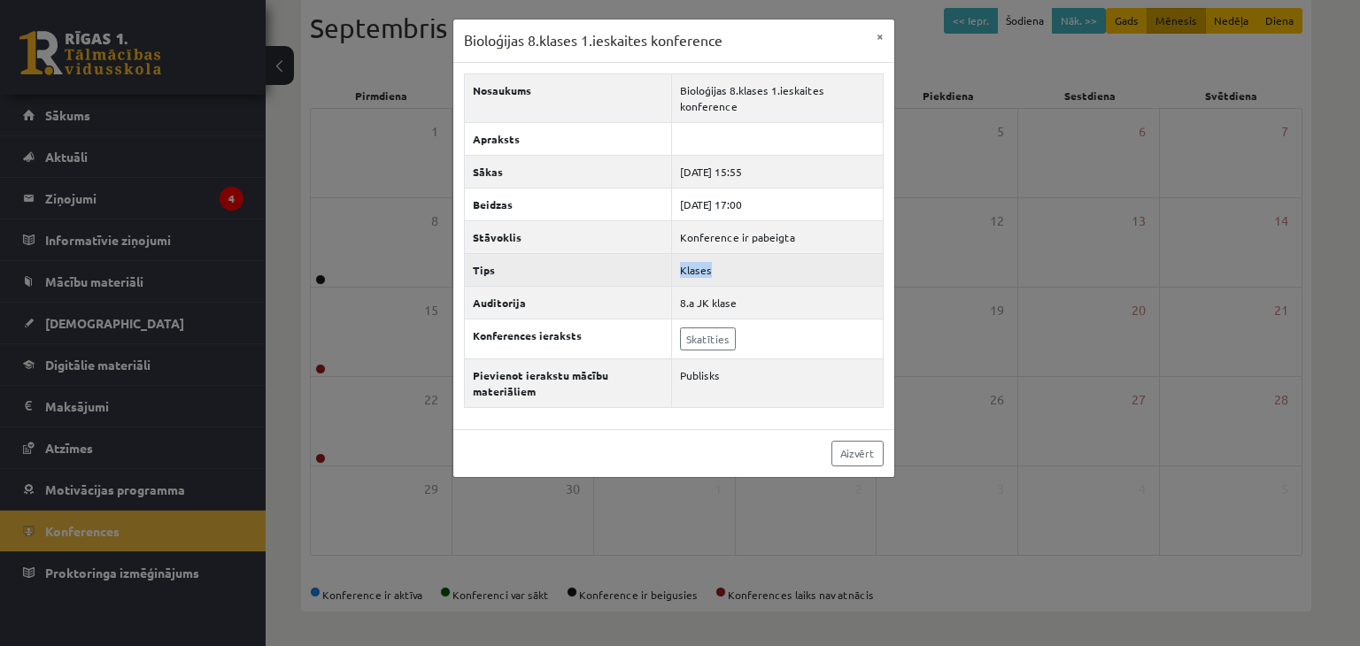
drag, startPoint x: 676, startPoint y: 274, endPoint x: 712, endPoint y: 270, distance: 35.6
click at [712, 270] on td "Klases" at bounding box center [777, 269] width 211 height 33
click at [879, 29] on button "×" at bounding box center [880, 36] width 28 height 34
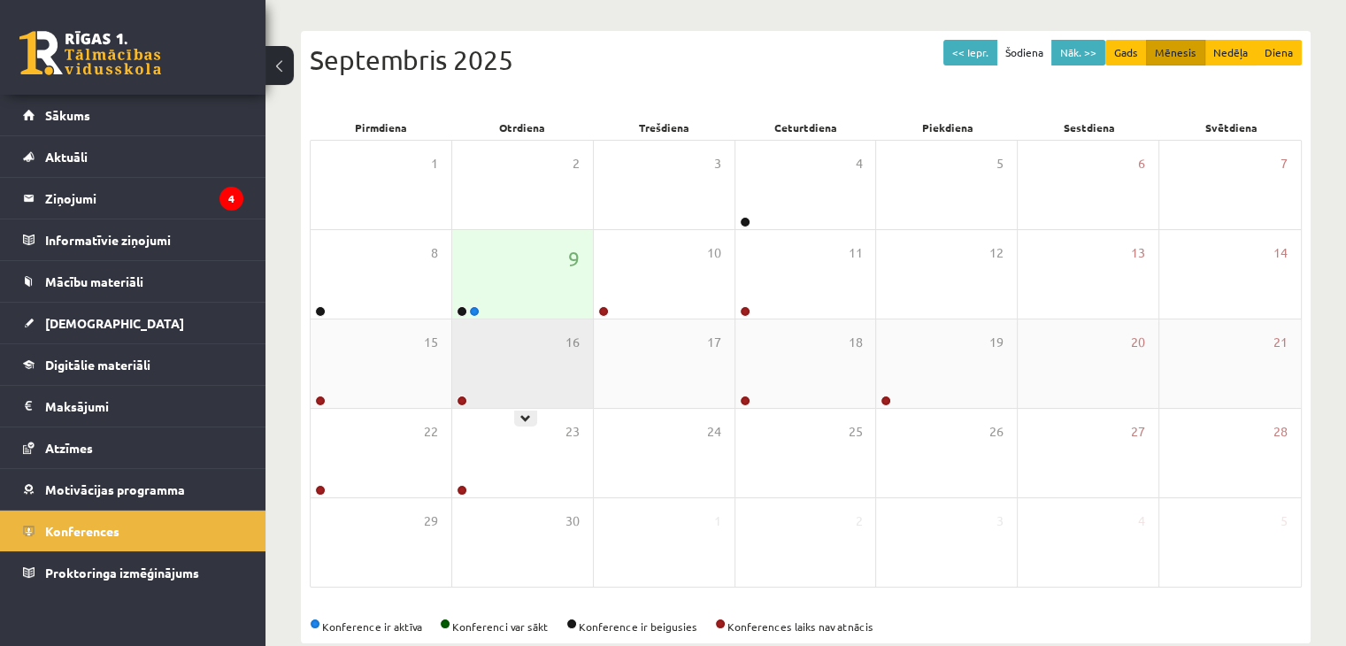
scroll to position [144, 0]
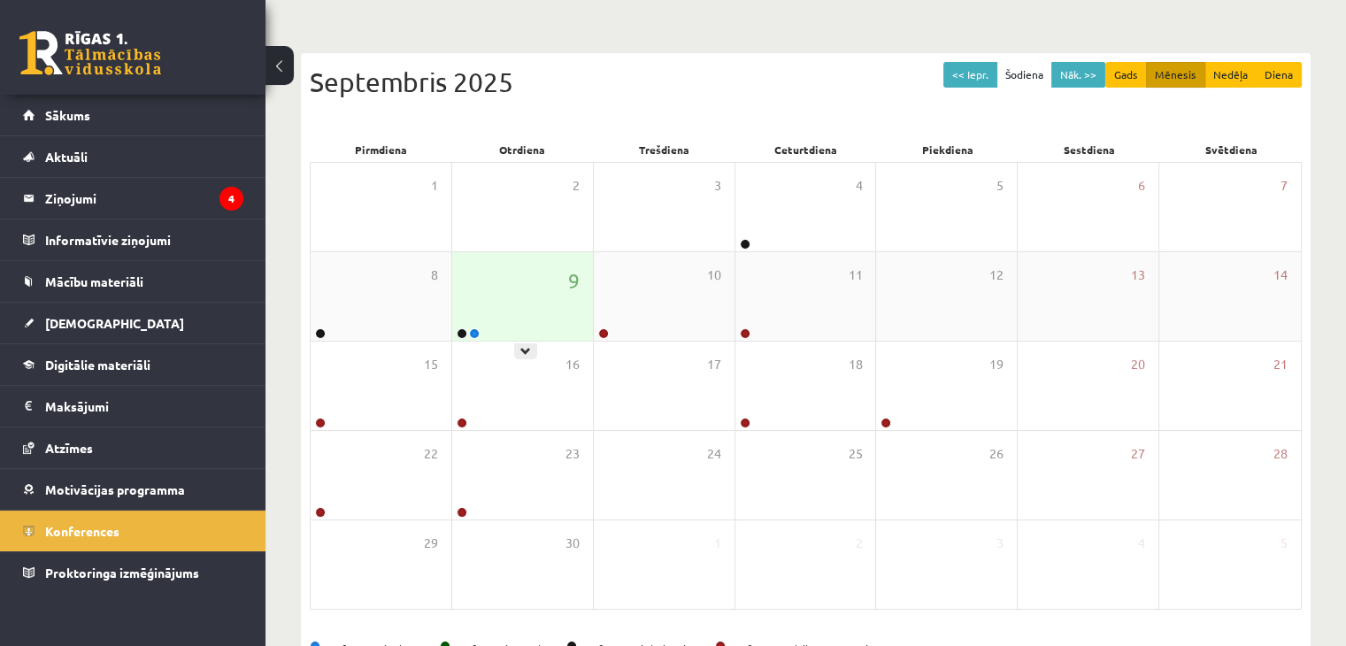
click at [544, 323] on div "9" at bounding box center [522, 296] width 141 height 89
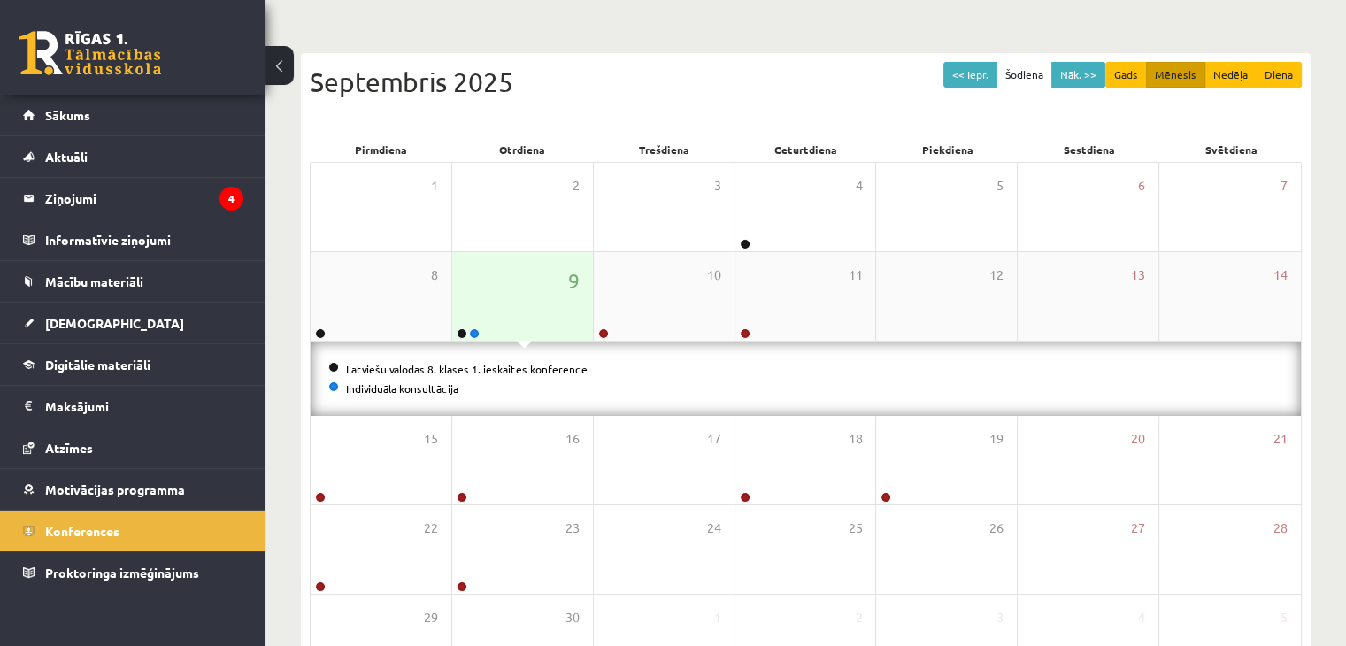
click at [528, 330] on div "9" at bounding box center [522, 296] width 141 height 89
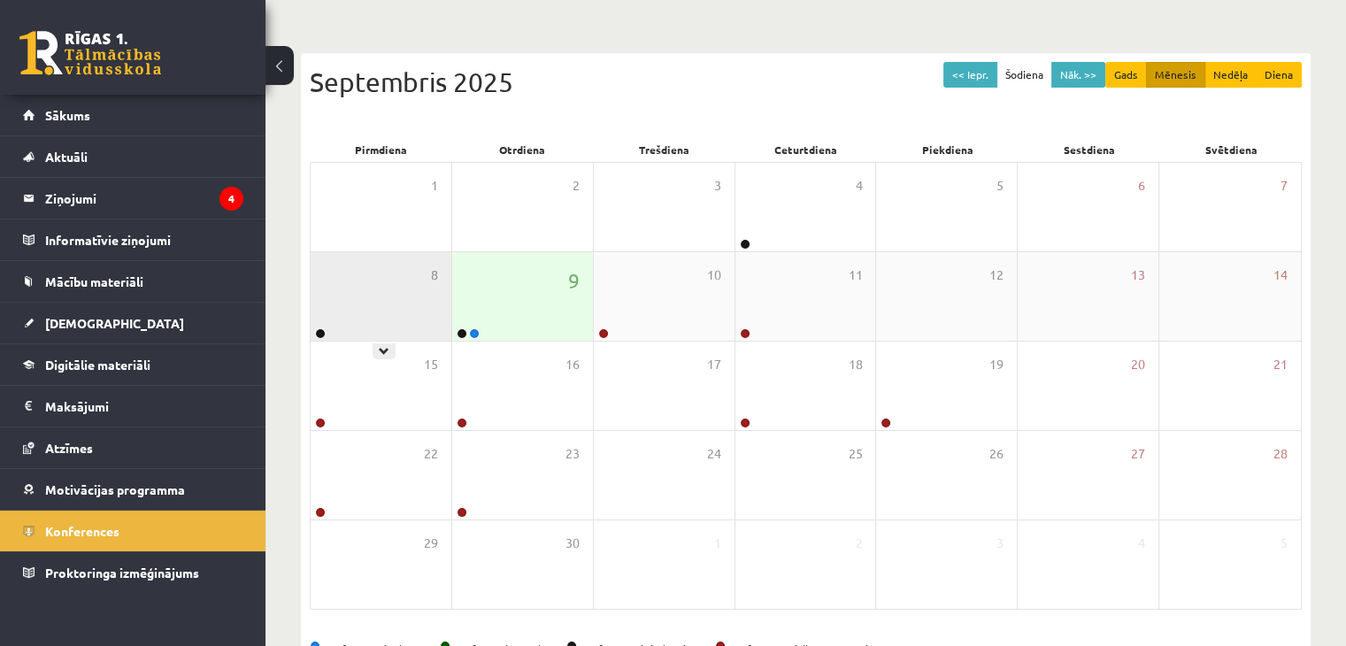
click at [443, 314] on div "8" at bounding box center [381, 296] width 141 height 89
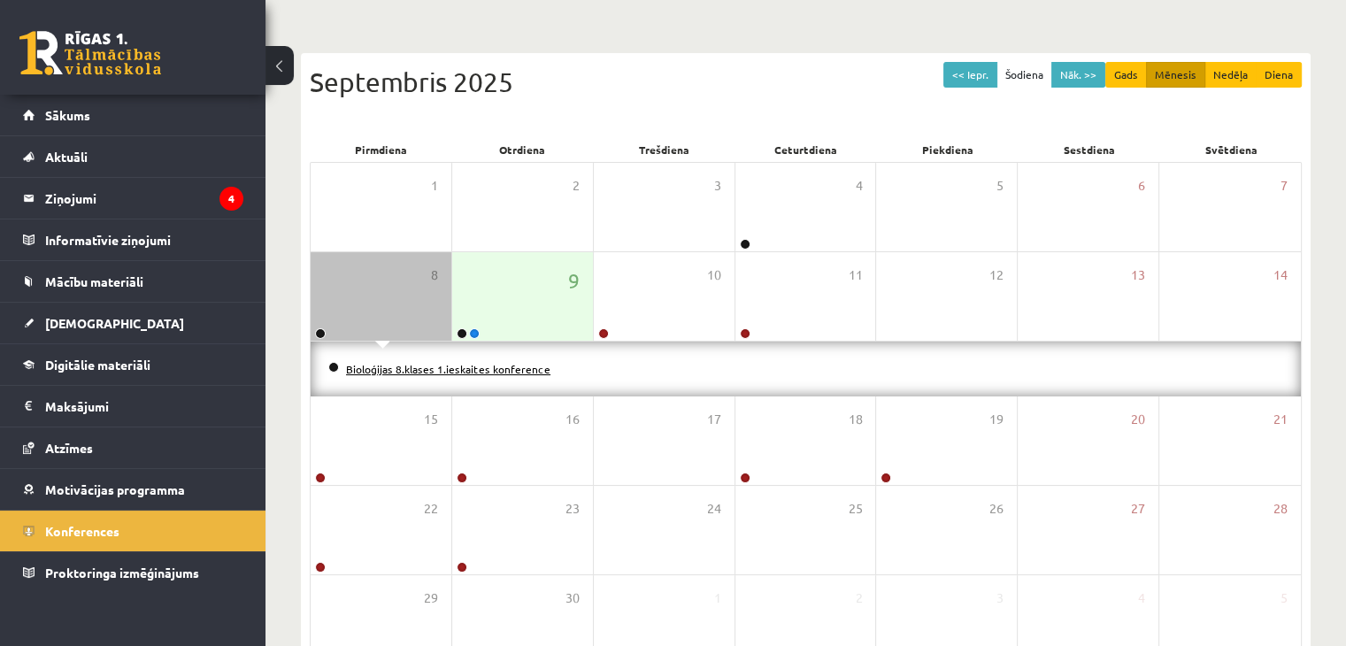
click at [443, 366] on link "Bioloģijas 8.klases 1.ieskaites konference" at bounding box center [448, 369] width 204 height 14
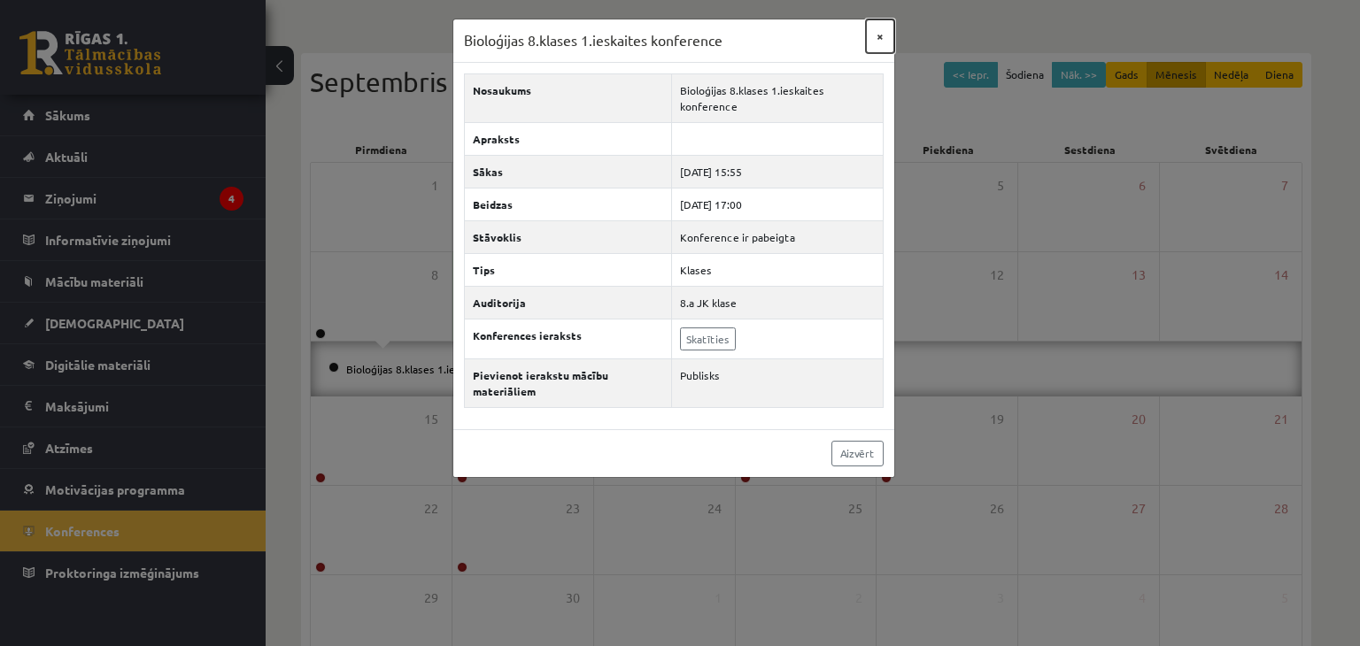
click at [879, 32] on button "×" at bounding box center [880, 36] width 28 height 34
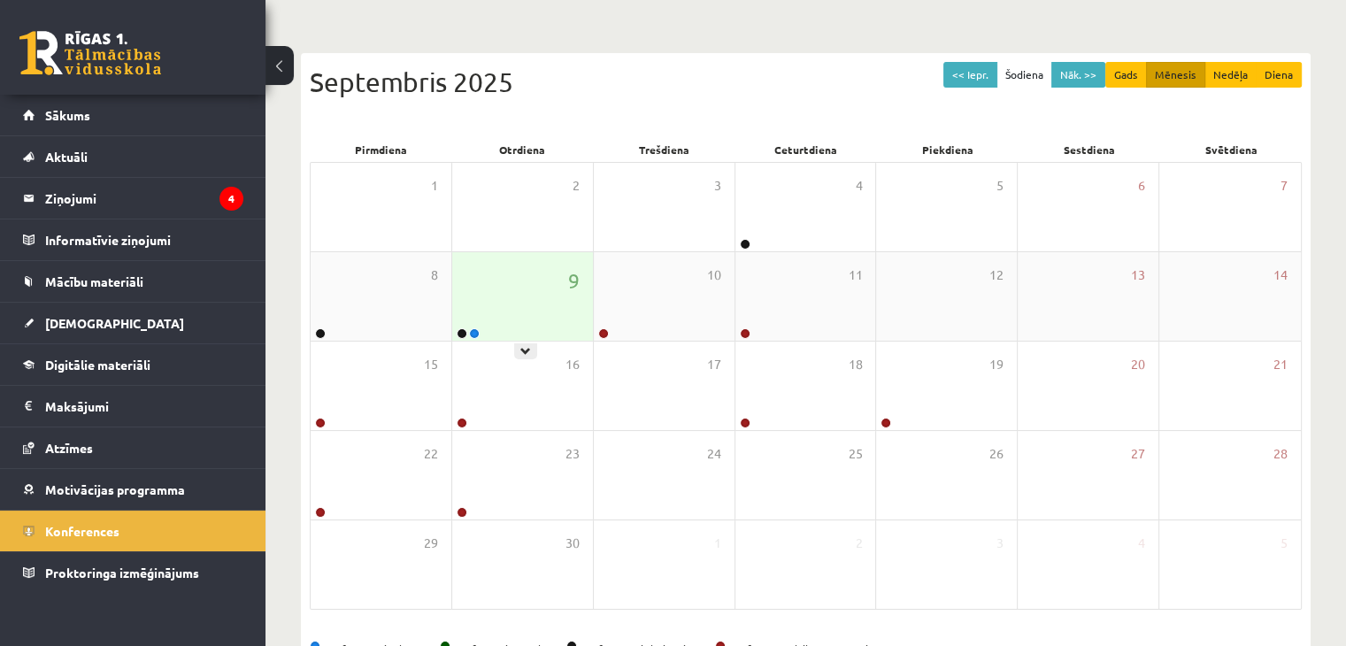
click at [589, 304] on div "9" at bounding box center [522, 296] width 141 height 89
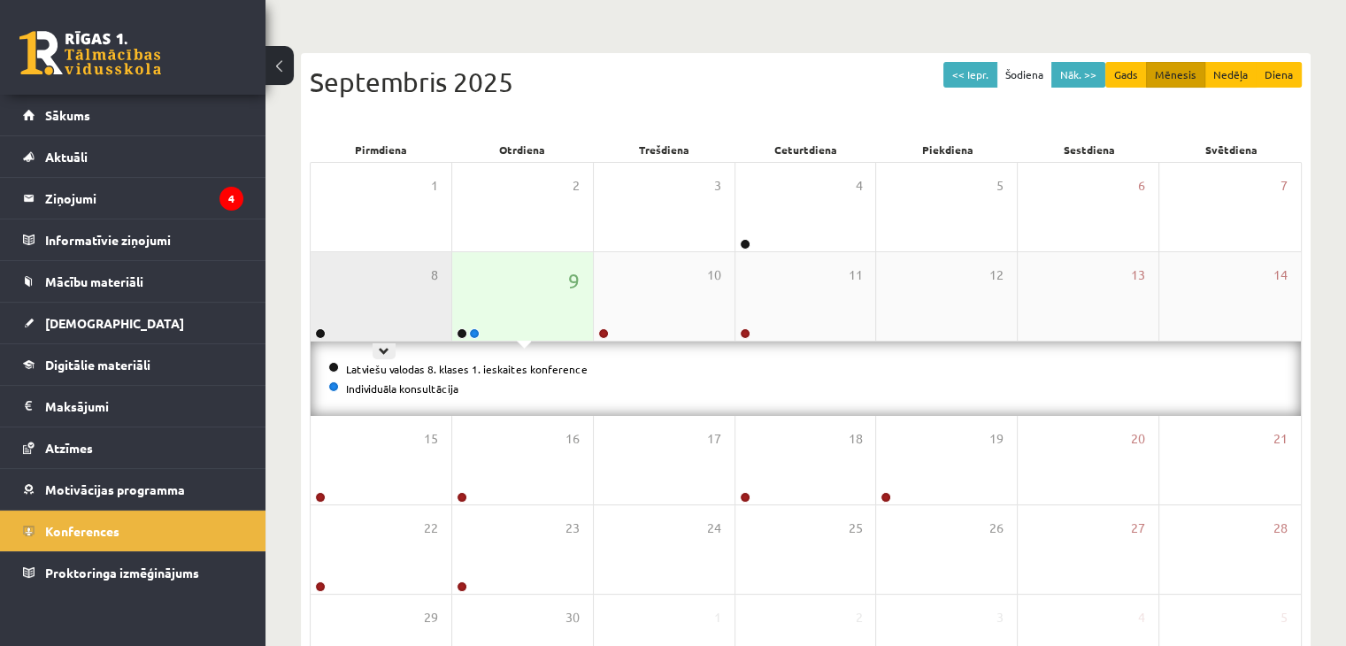
click at [438, 310] on div "8" at bounding box center [381, 296] width 141 height 89
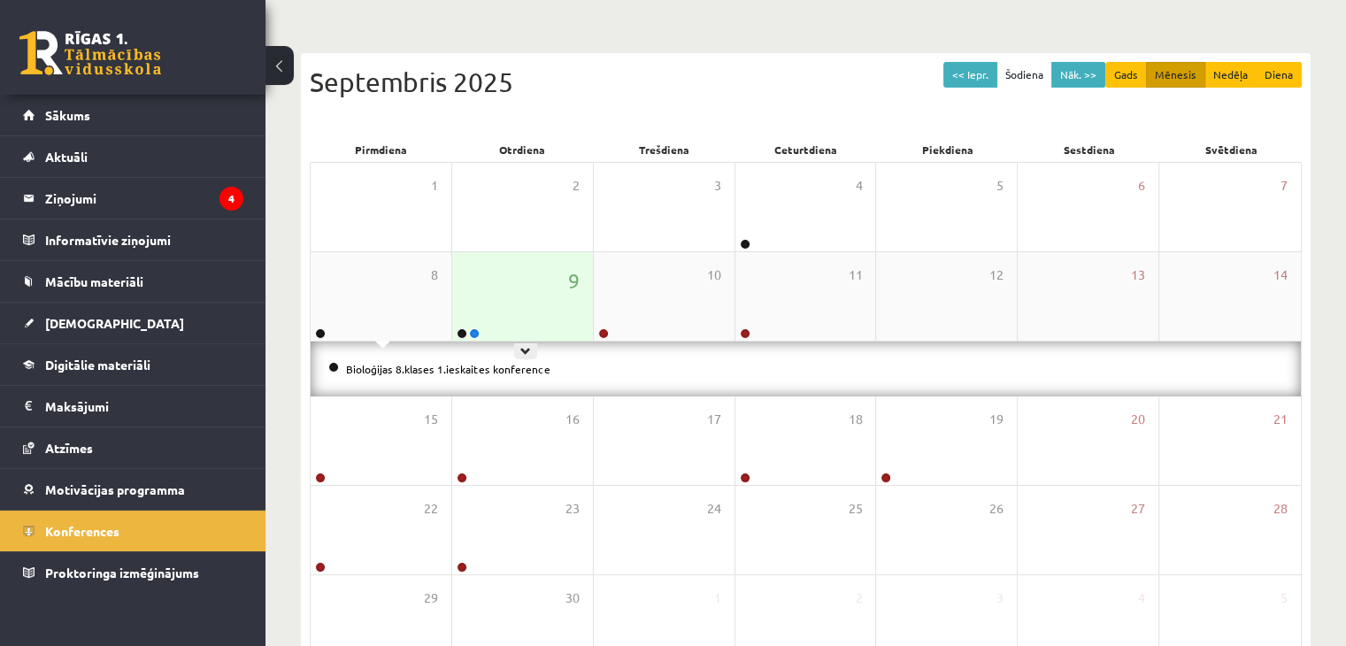
click at [549, 317] on div "9" at bounding box center [522, 296] width 141 height 89
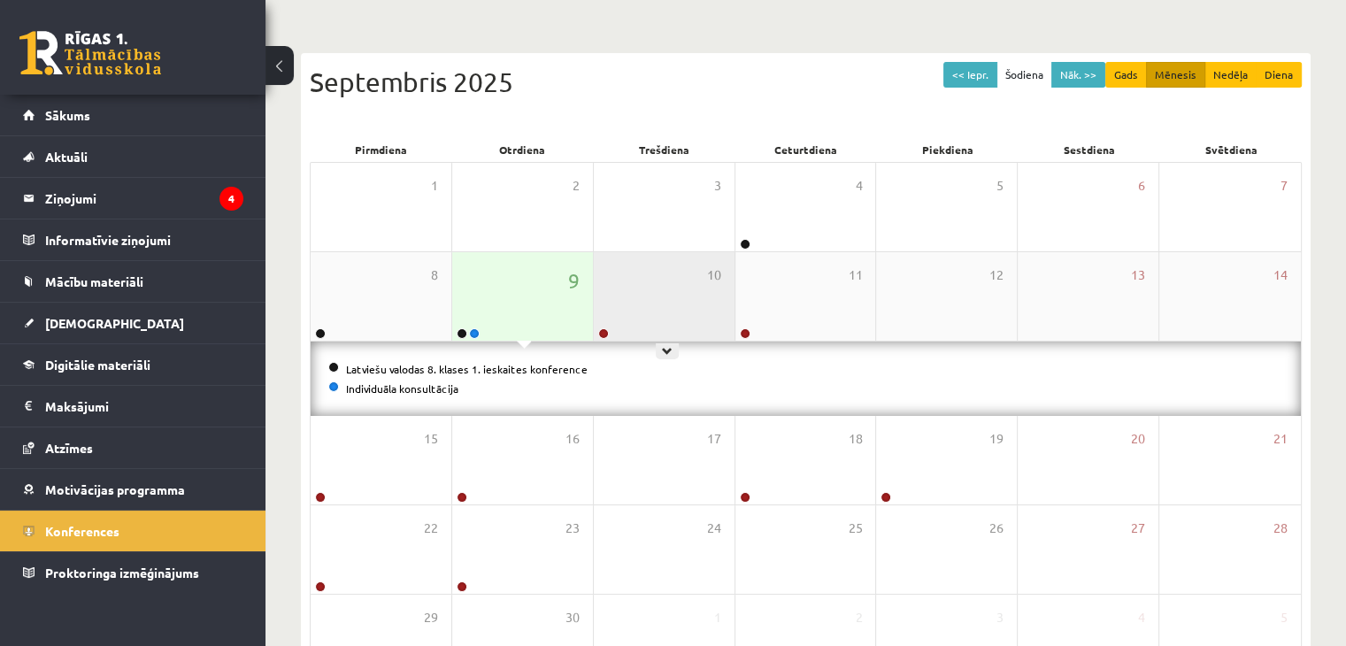
click at [620, 323] on div "10" at bounding box center [664, 296] width 141 height 89
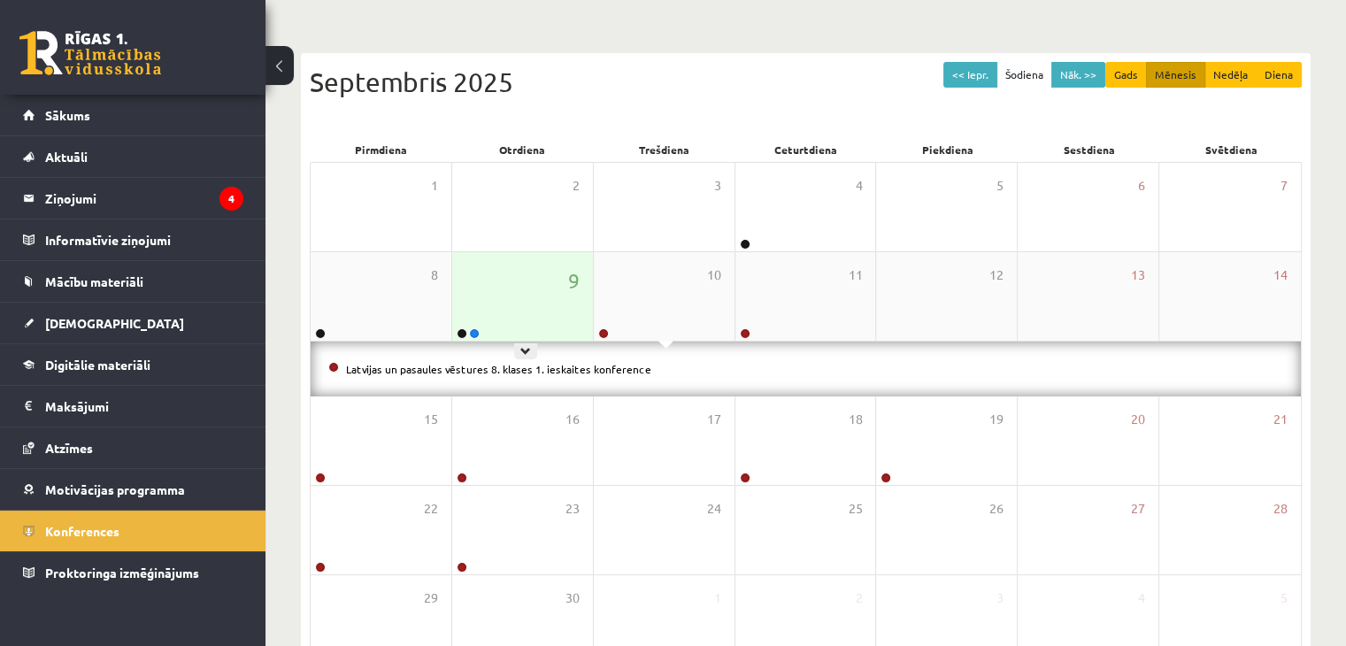
click at [521, 324] on div "9" at bounding box center [522, 296] width 141 height 89
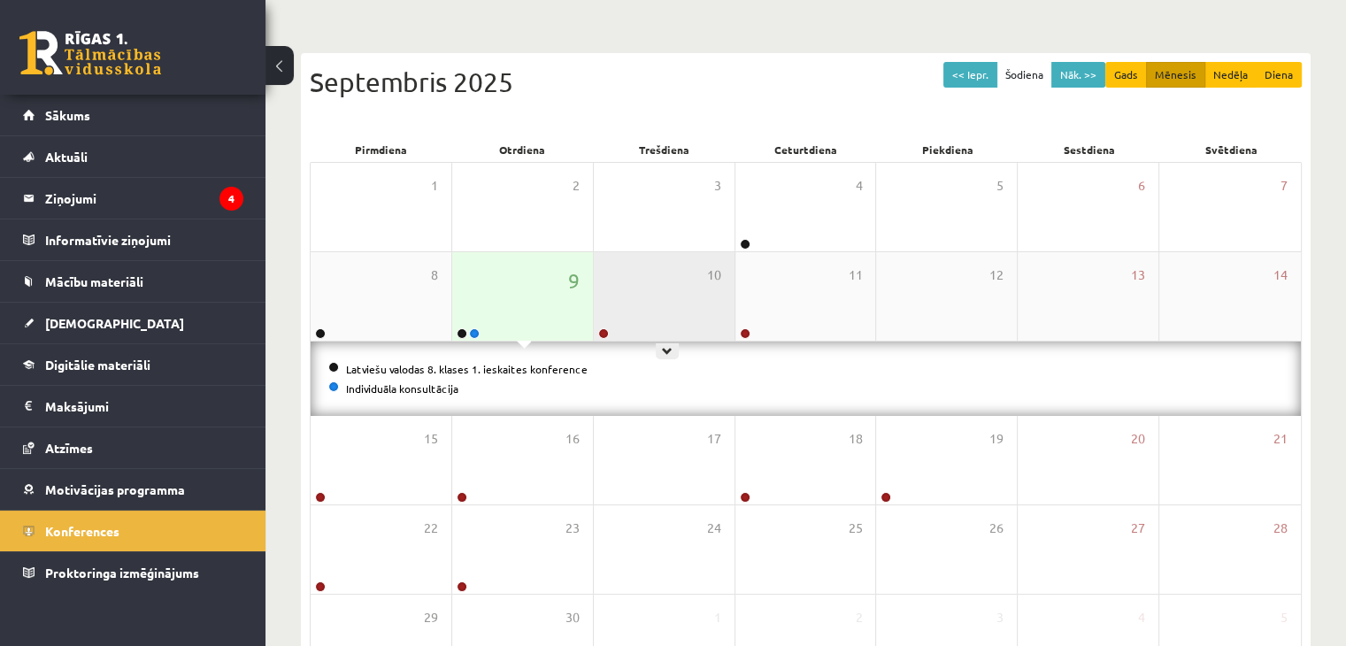
click at [651, 274] on div "10" at bounding box center [664, 296] width 141 height 89
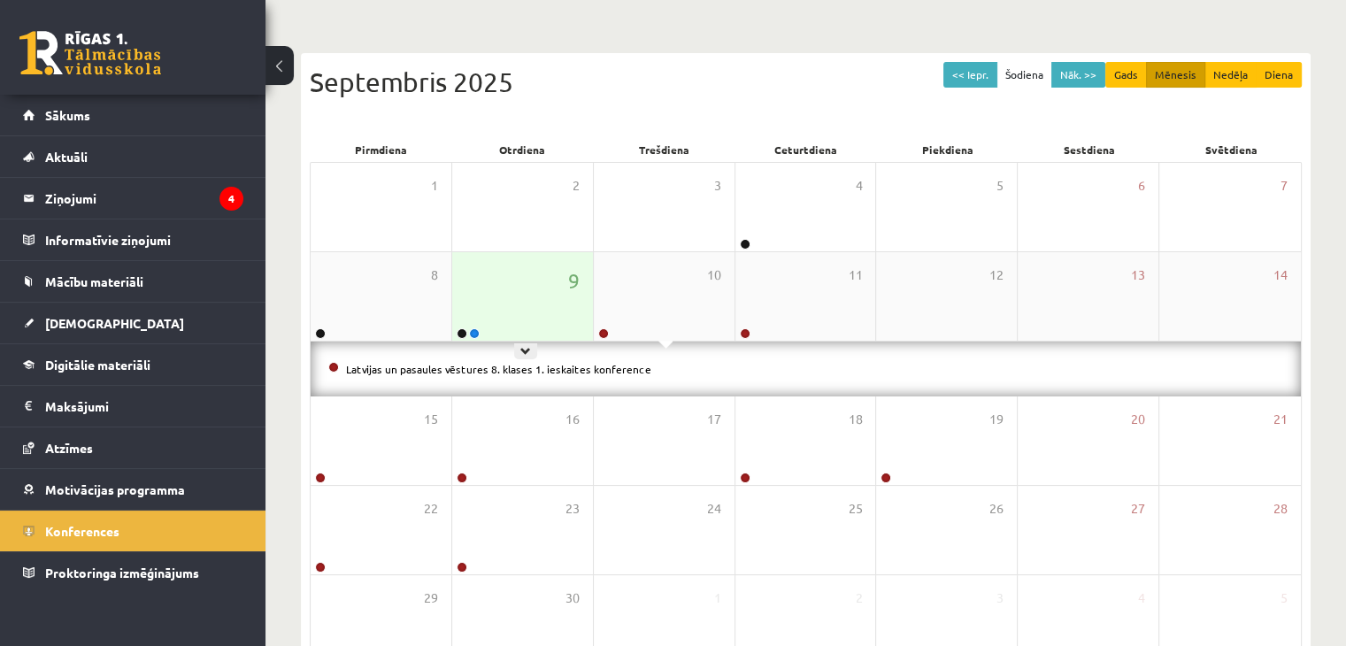
click at [519, 286] on div "9" at bounding box center [522, 296] width 141 height 89
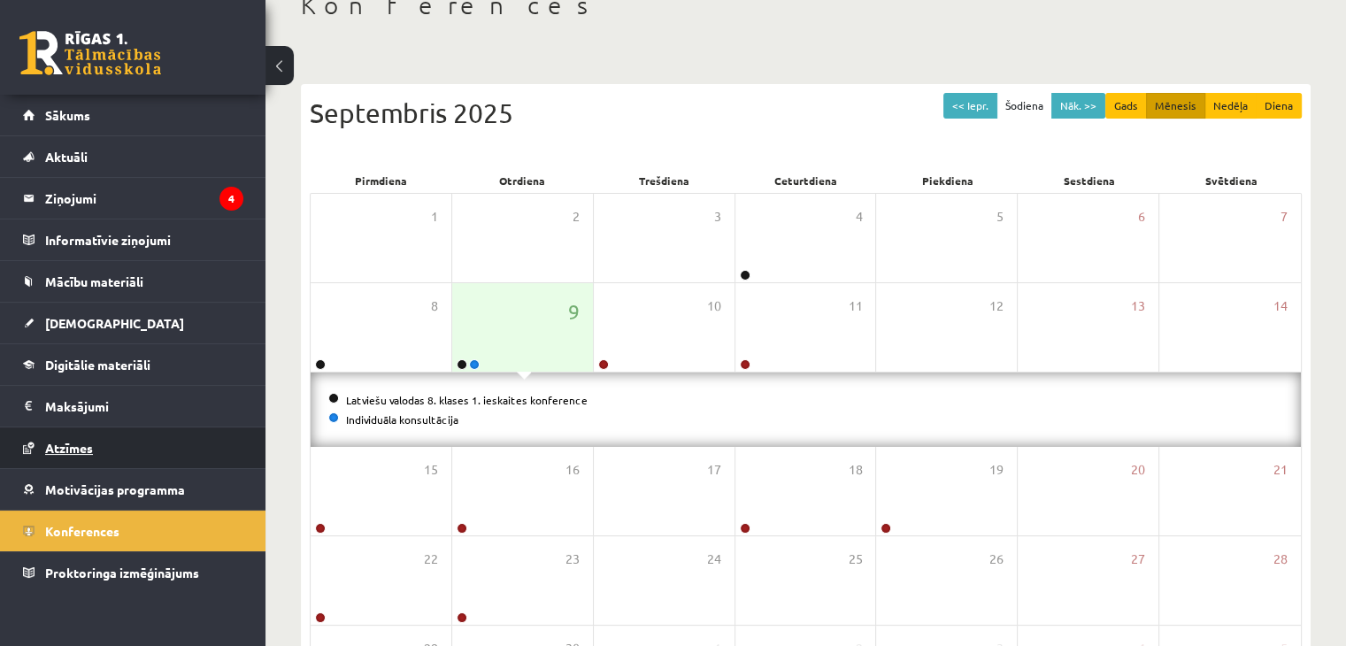
scroll to position [112, 0]
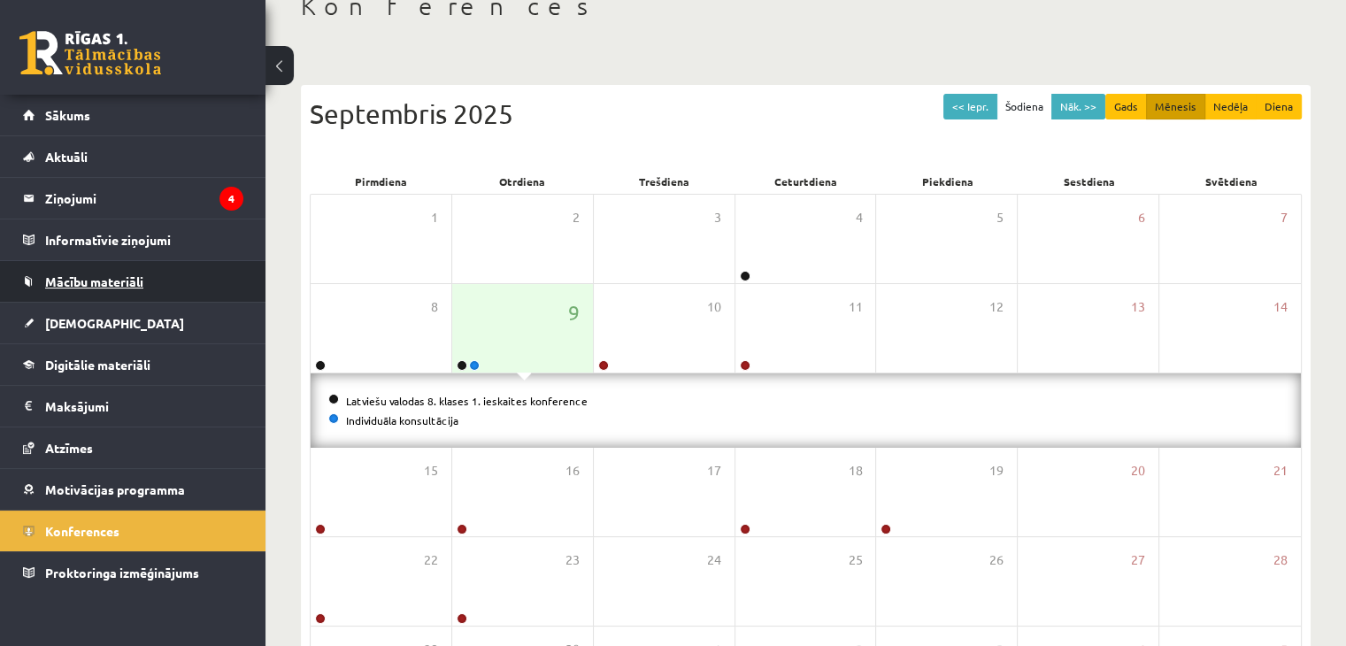
click at [177, 288] on link "Mācību materiāli" at bounding box center [133, 281] width 220 height 41
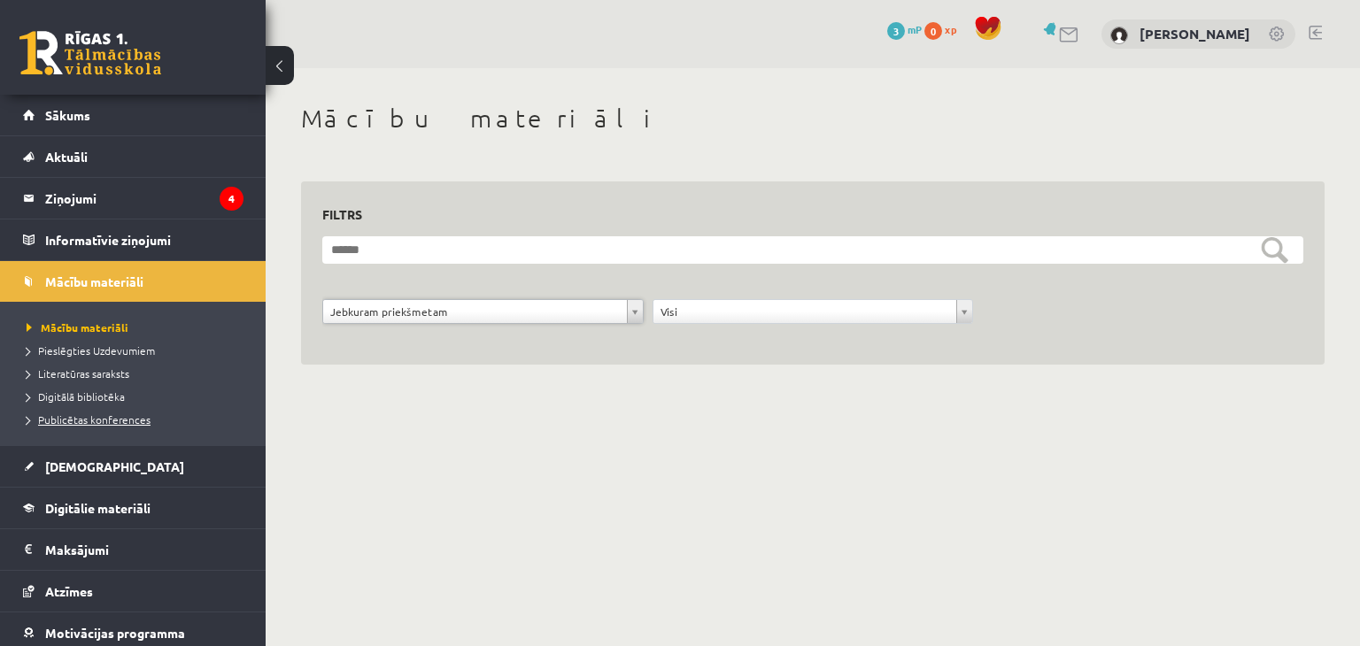
click at [83, 420] on span "Publicētas konferences" at bounding box center [89, 419] width 124 height 14
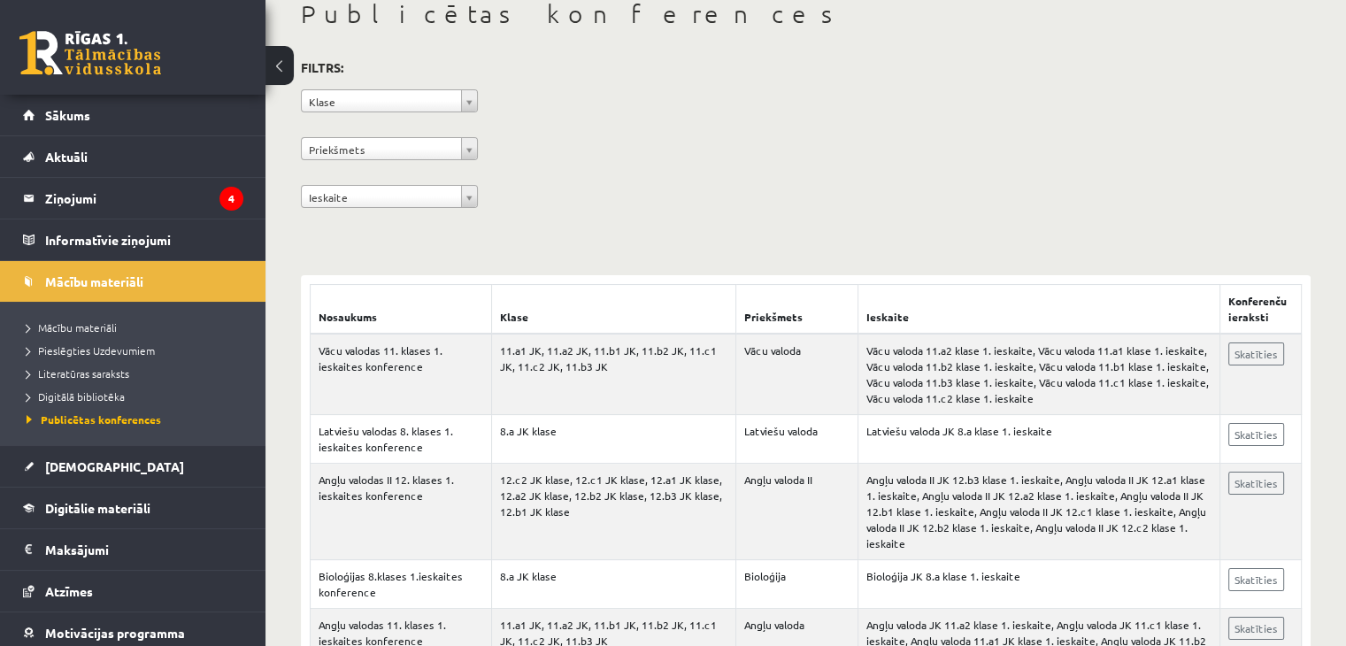
scroll to position [77, 0]
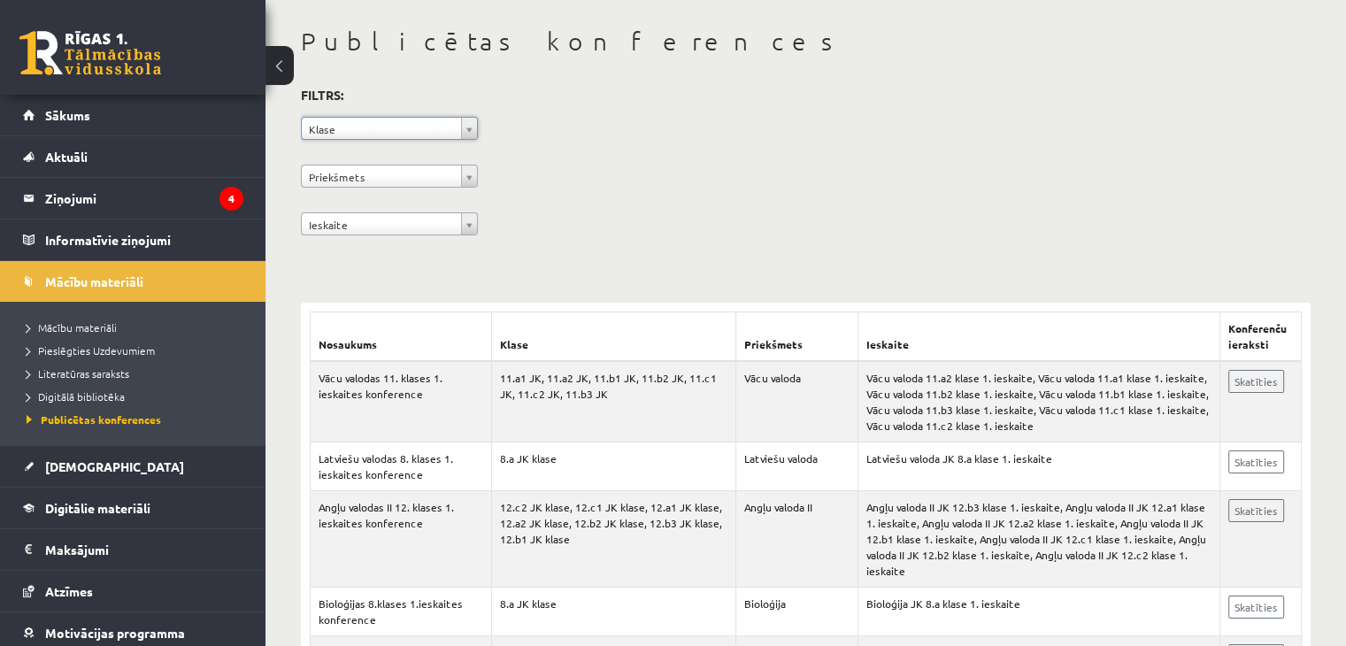
click at [482, 180] on div "**********" at bounding box center [806, 164] width 1010 height 162
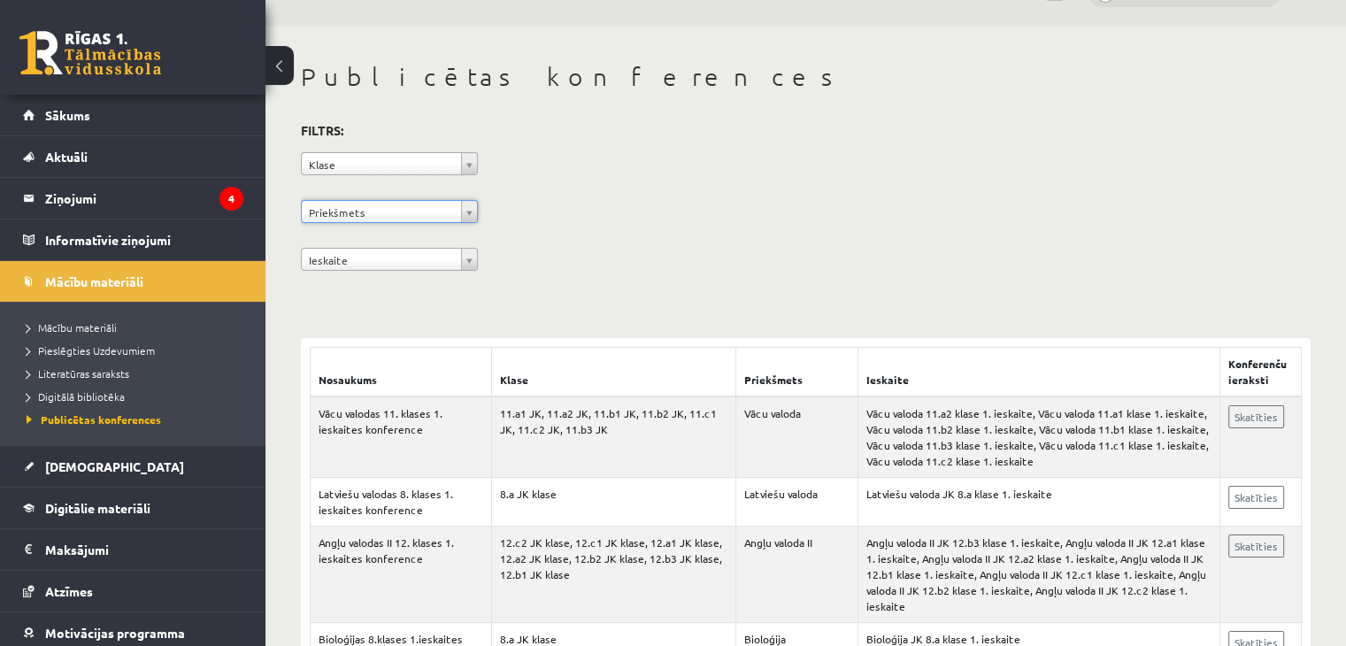
scroll to position [53, 0]
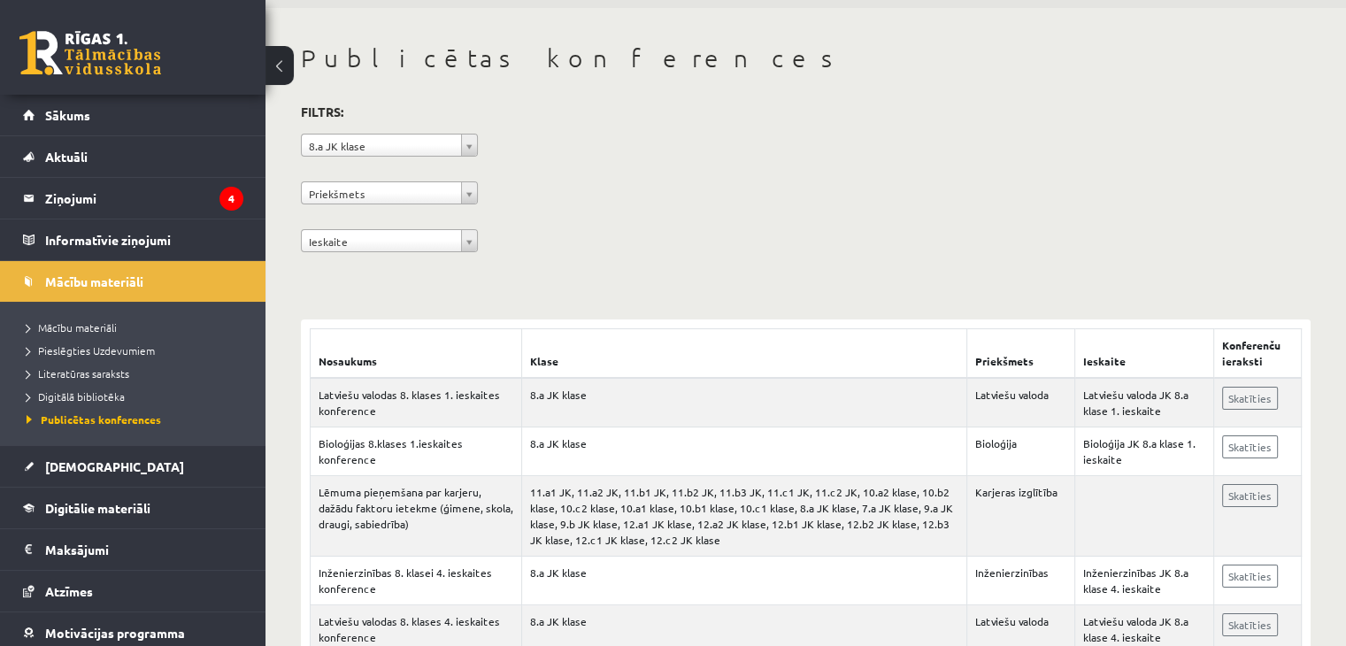
scroll to position [64, 0]
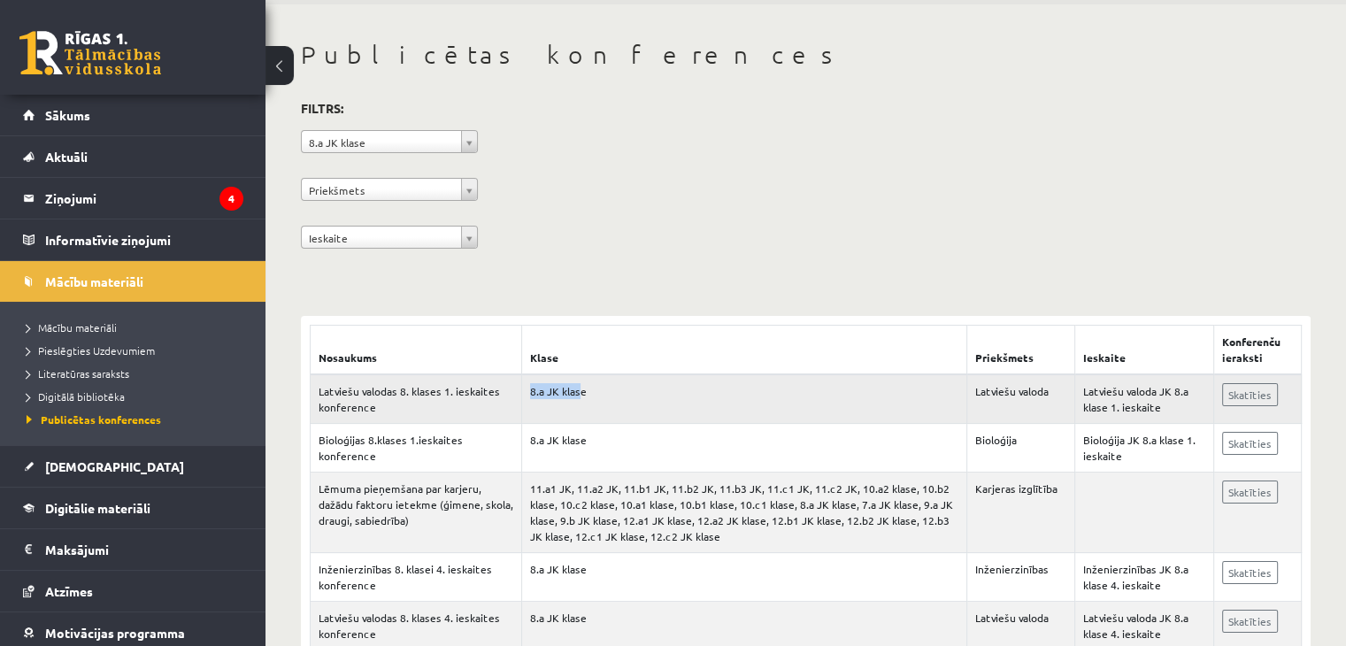
drag, startPoint x: 523, startPoint y: 387, endPoint x: 577, endPoint y: 387, distance: 54.0
click at [577, 387] on td "8.a JK klase" at bounding box center [744, 399] width 445 height 50
click at [615, 401] on td "8.a JK klase" at bounding box center [744, 399] width 445 height 50
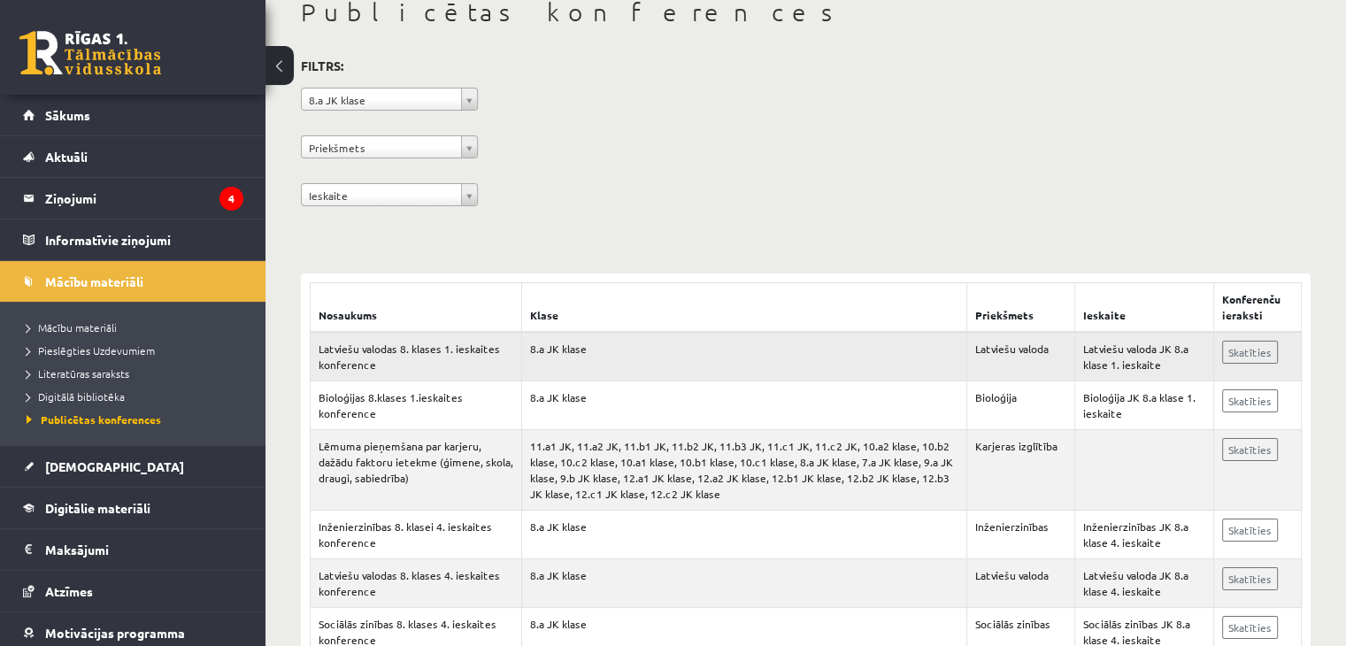
scroll to position [106, 0]
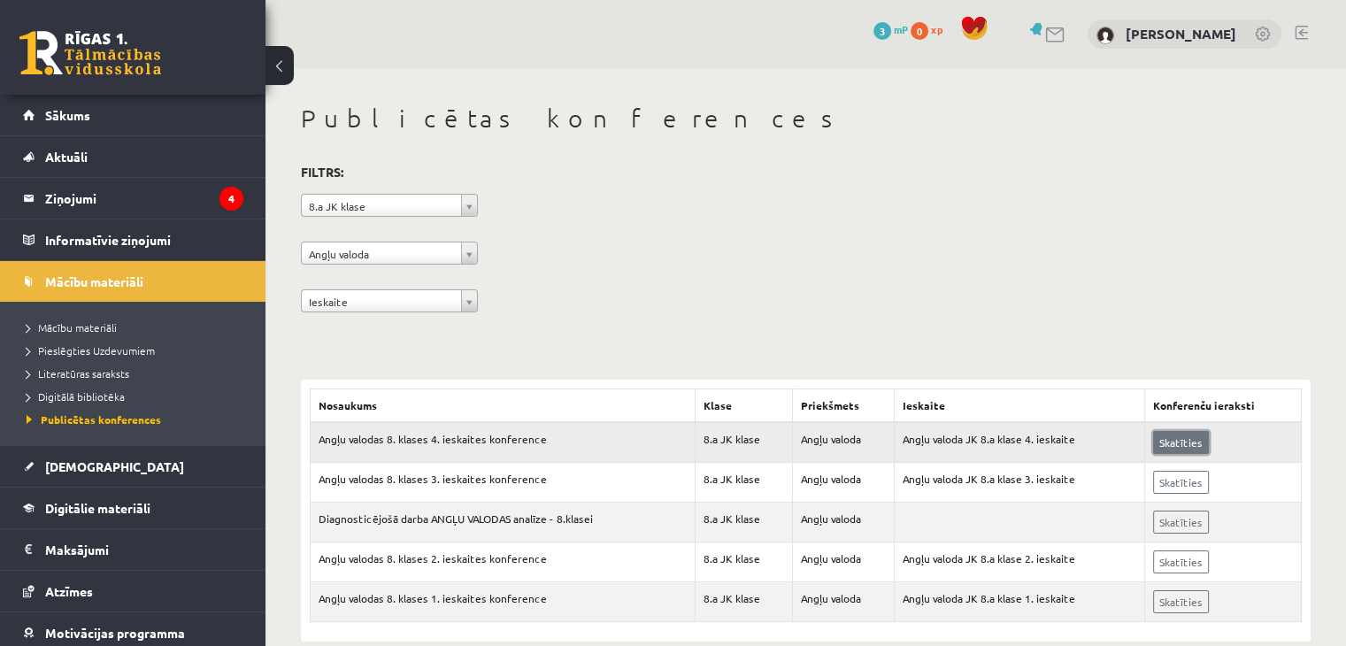
click at [1202, 436] on link "Skatīties" at bounding box center [1181, 442] width 56 height 23
click at [130, 195] on legend "Ziņojumi 4" at bounding box center [144, 198] width 198 height 41
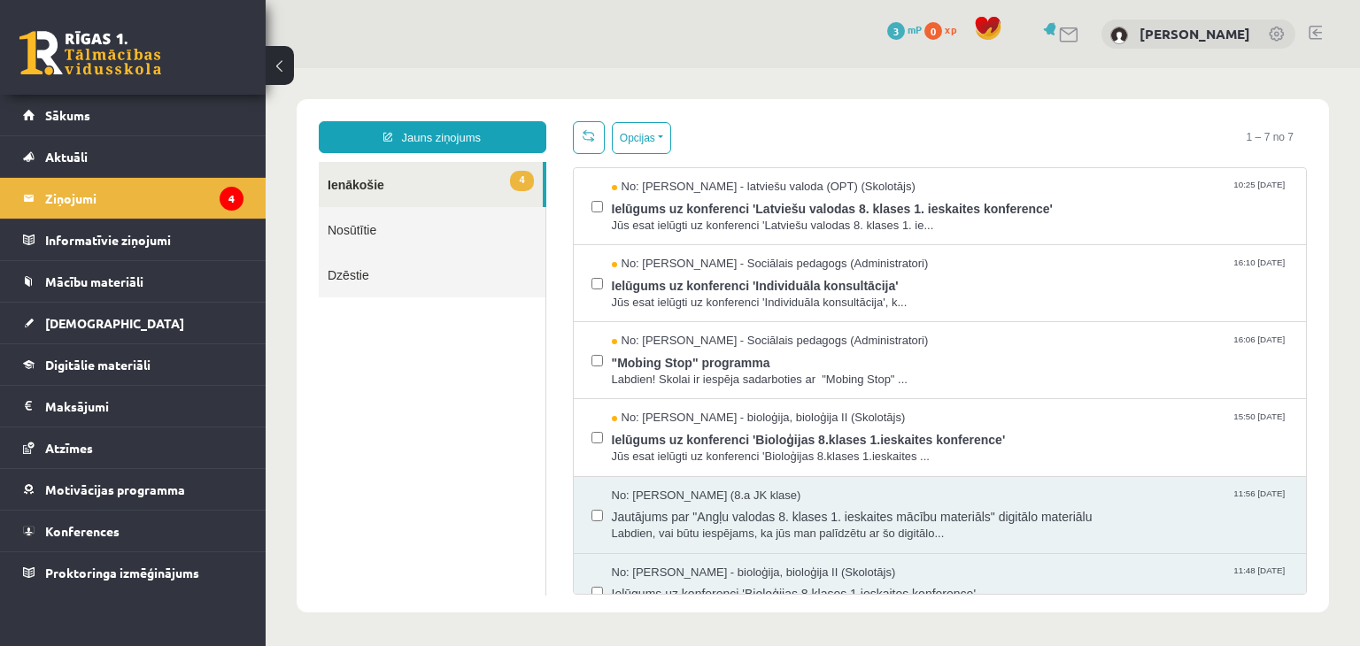
click at [454, 180] on link "4 Ienākošie" at bounding box center [431, 184] width 224 height 45
click at [489, 135] on link "Jauns ziņojums" at bounding box center [432, 137] width 227 height 32
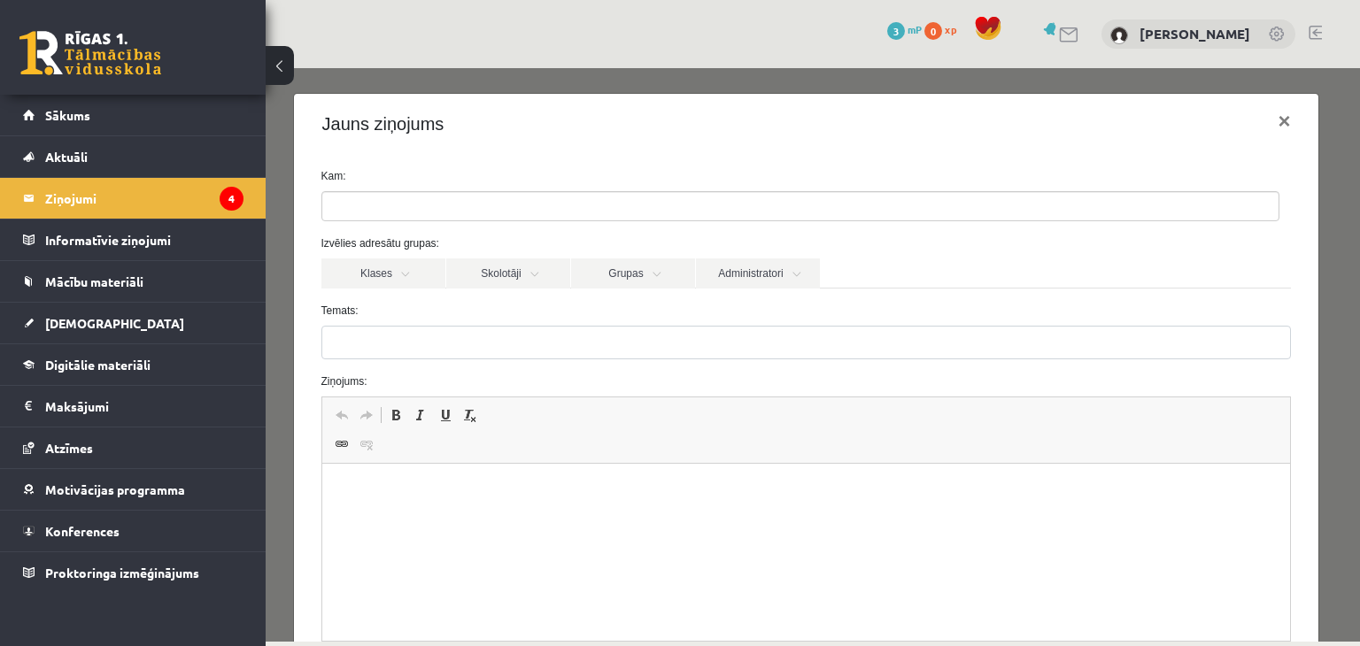
scroll to position [27, 0]
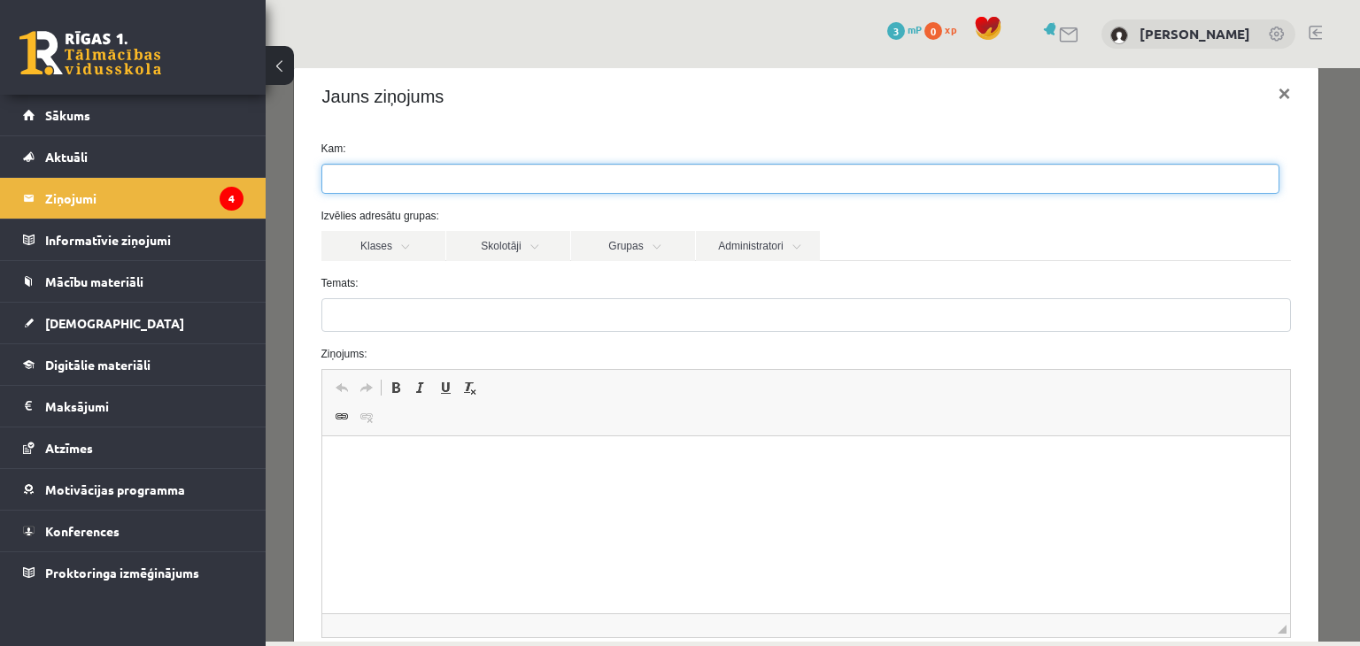
click at [546, 189] on ul at bounding box center [800, 179] width 956 height 28
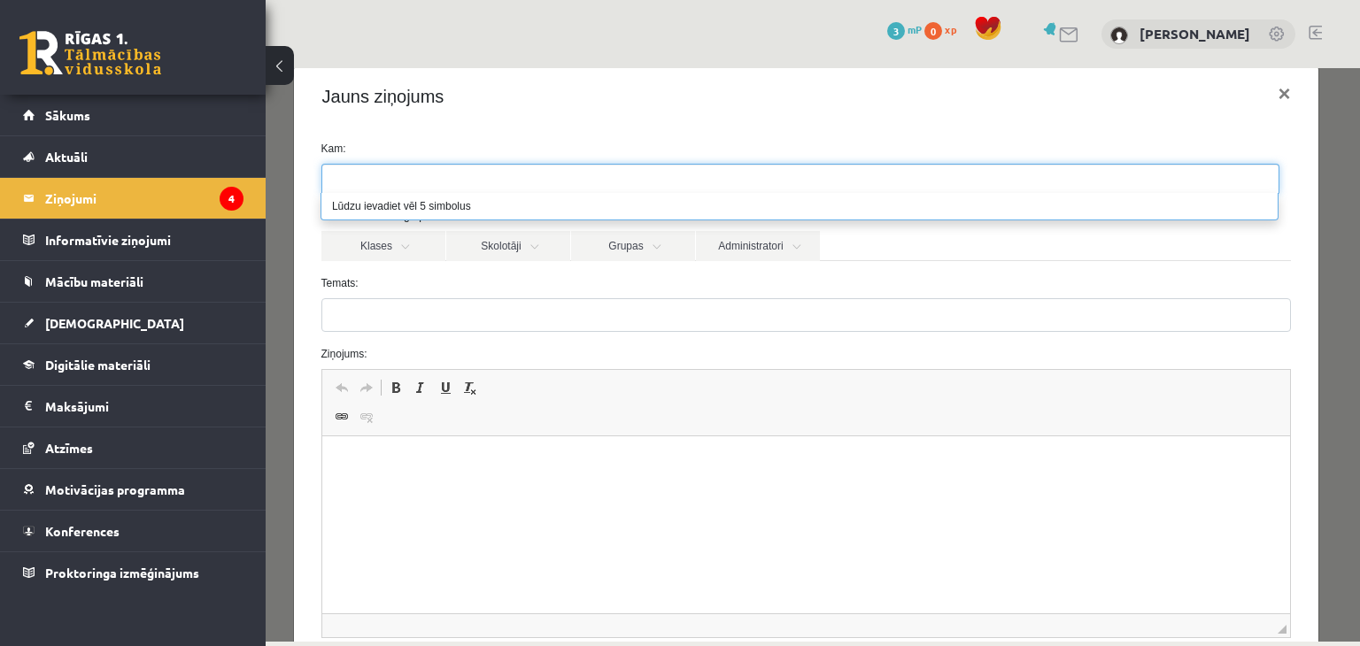
click at [564, 213] on li "Lūdzu ievadiet vēl 5 simbolus" at bounding box center [799, 206] width 956 height 27
click at [507, 181] on ul at bounding box center [800, 179] width 956 height 28
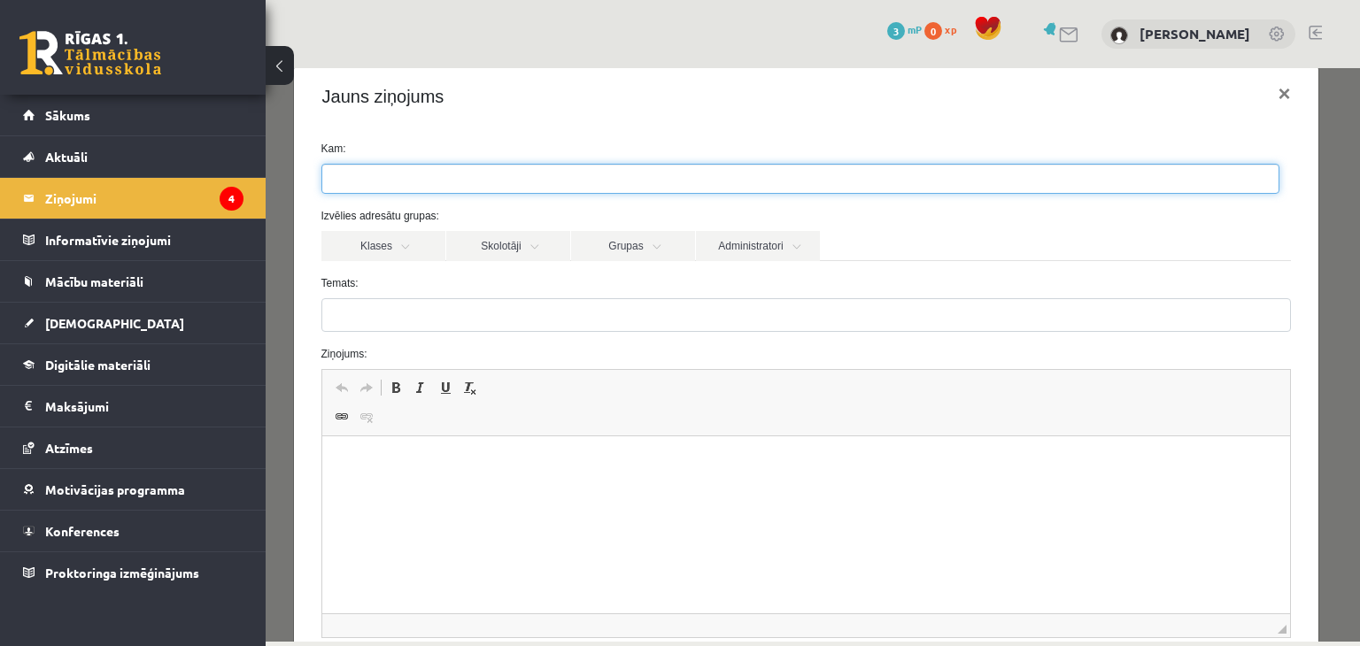
click at [507, 181] on ul at bounding box center [800, 179] width 956 height 28
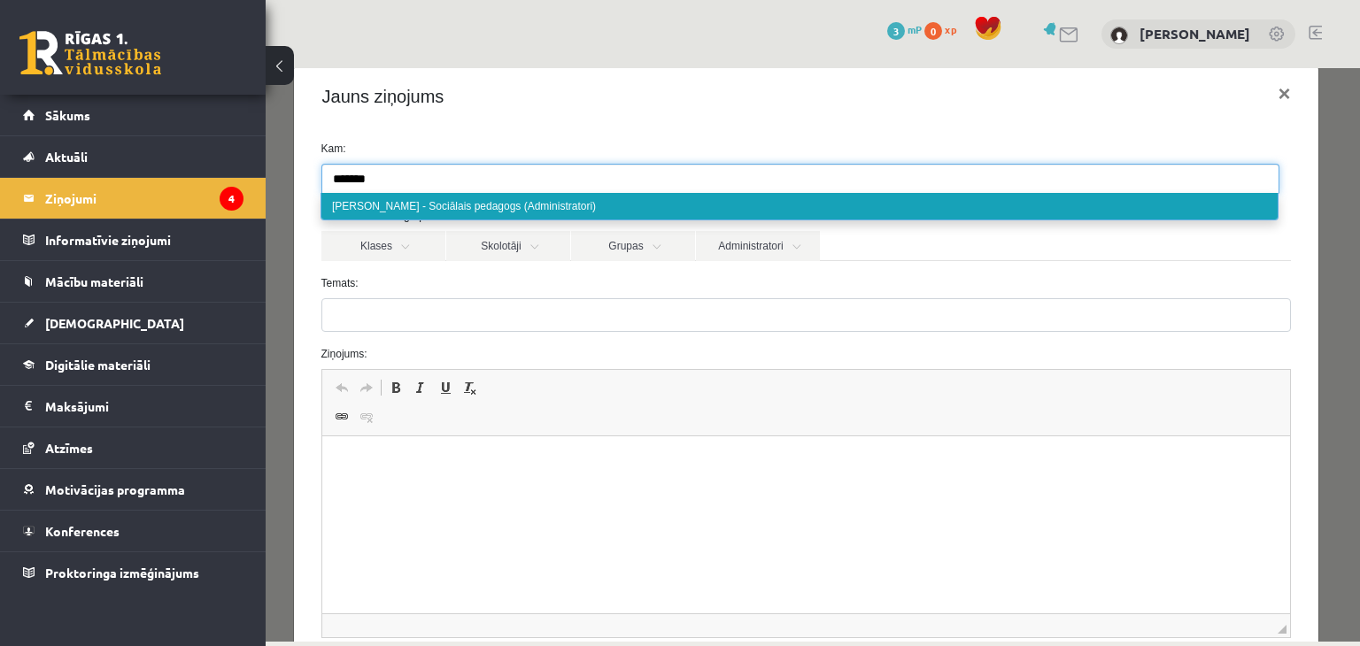
type input "*******"
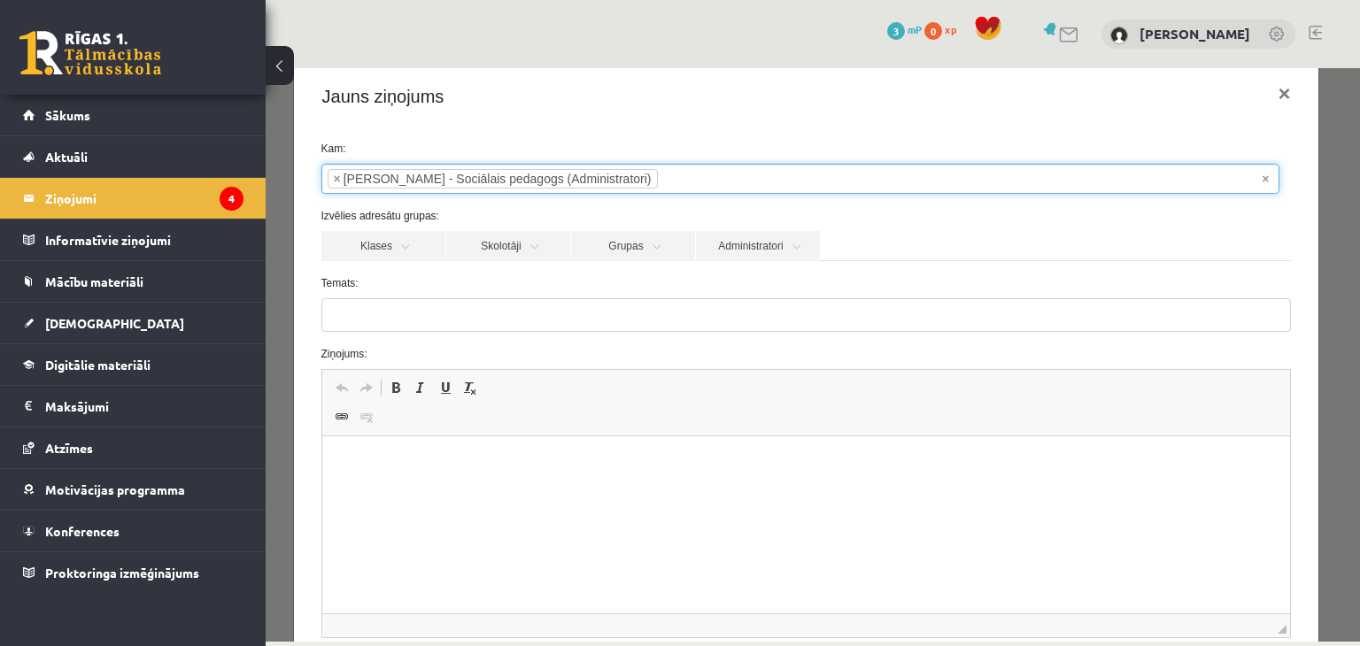
select select "*****"
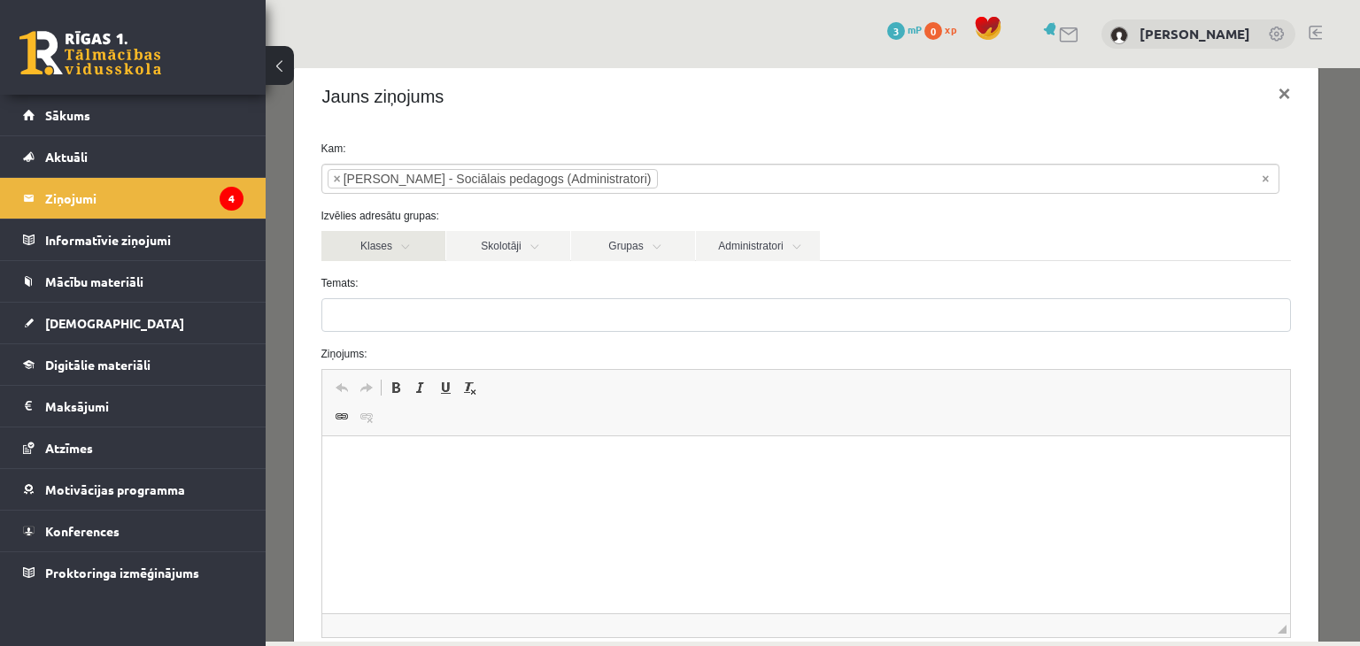
click at [399, 242] on link "Klases" at bounding box center [383, 246] width 124 height 30
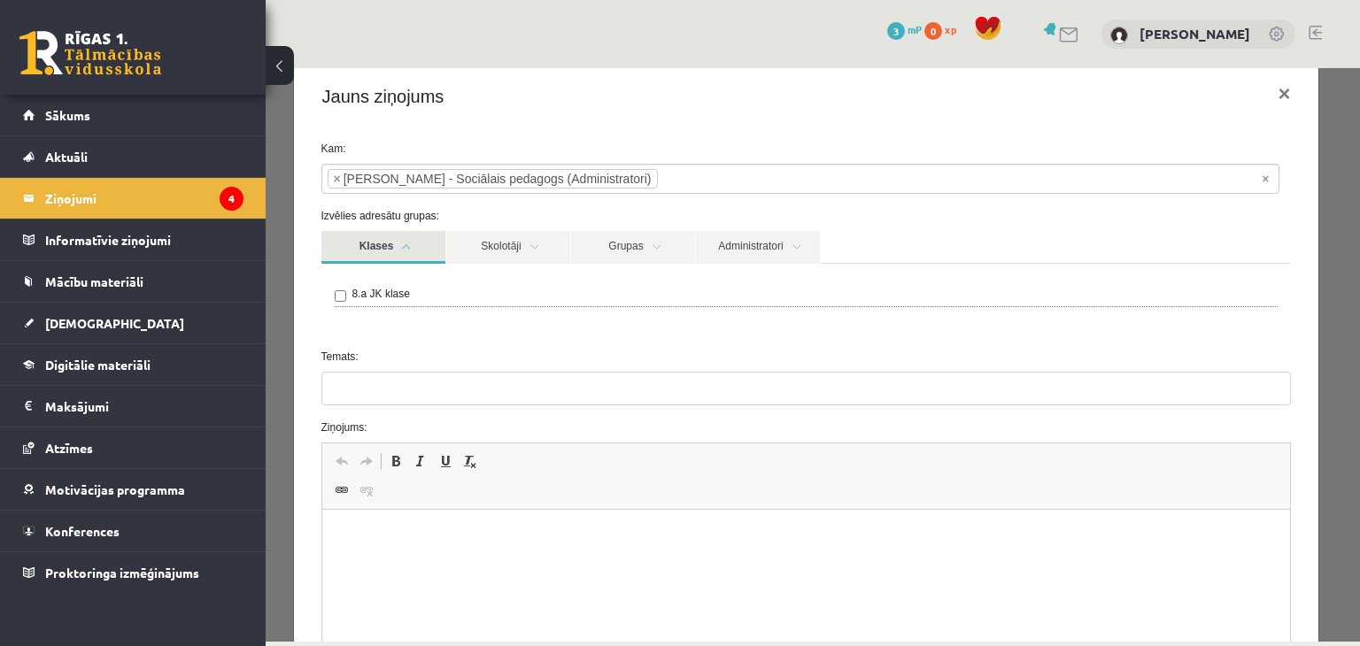
click at [389, 291] on label "8.a JK klase" at bounding box center [381, 294] width 58 height 16
click at [499, 256] on link "Skolotāji" at bounding box center [508, 247] width 124 height 33
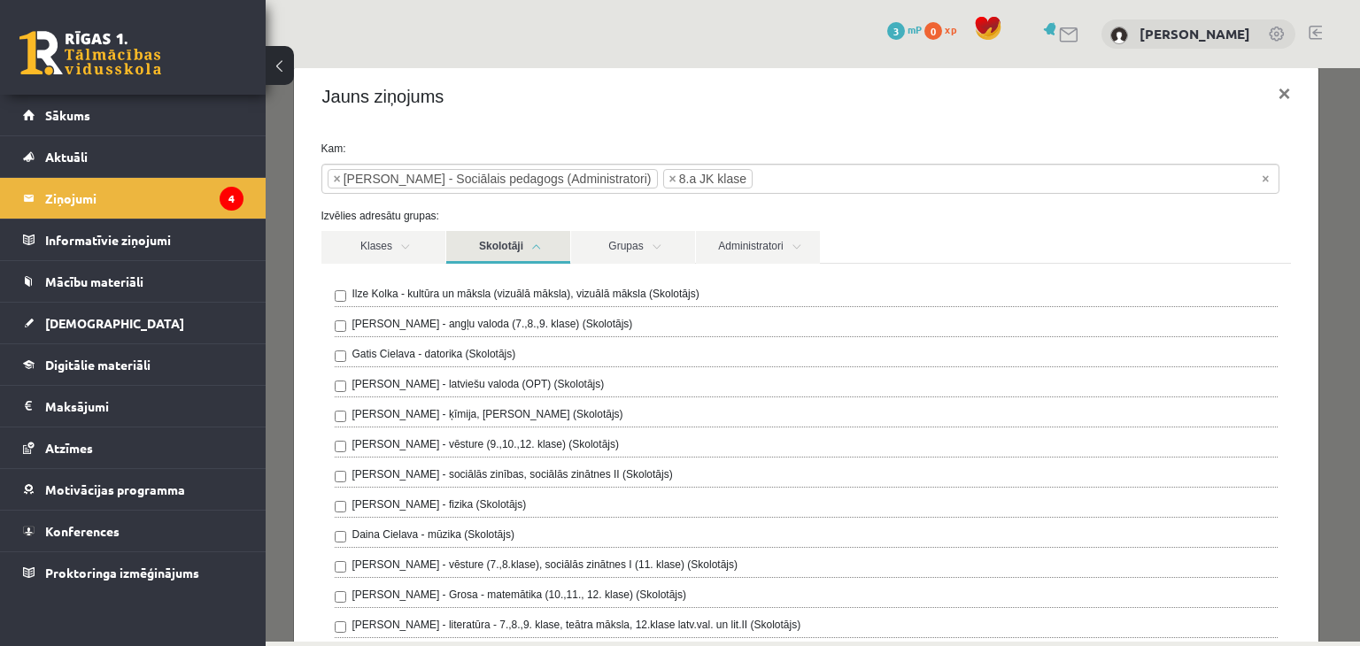
click at [474, 243] on link "Skolotāji" at bounding box center [508, 247] width 124 height 33
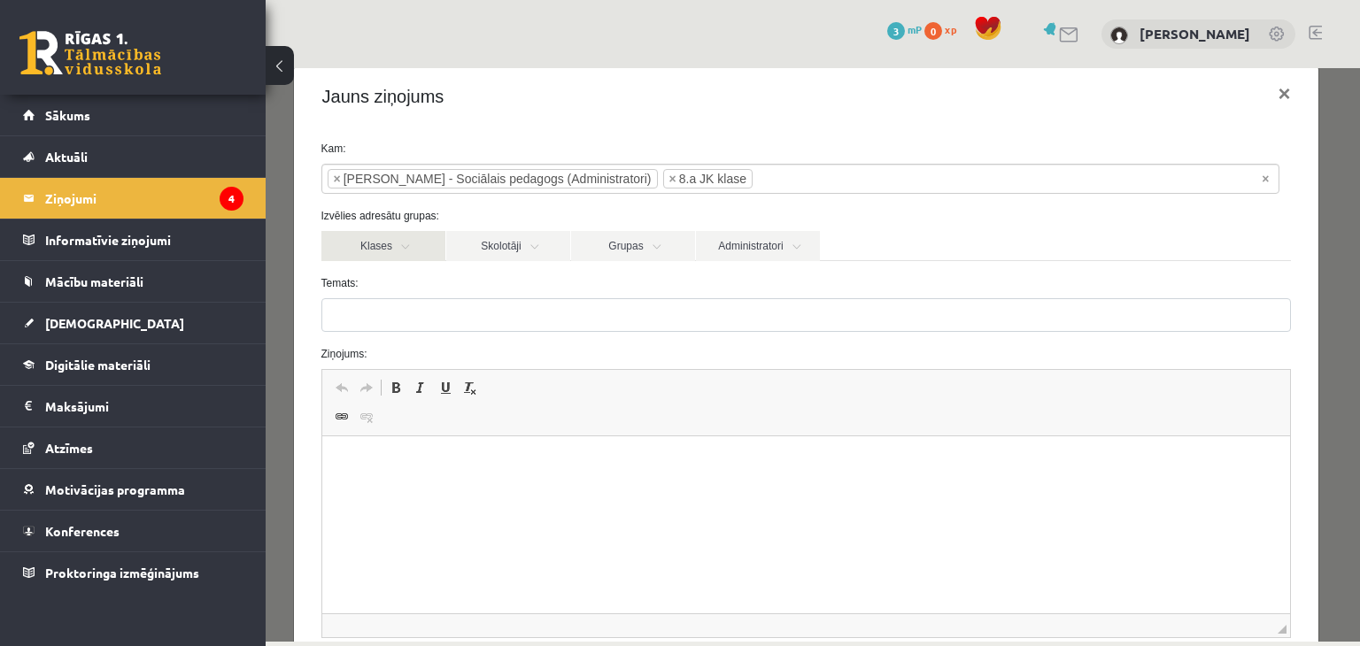
click at [424, 235] on link "Klases" at bounding box center [383, 246] width 124 height 30
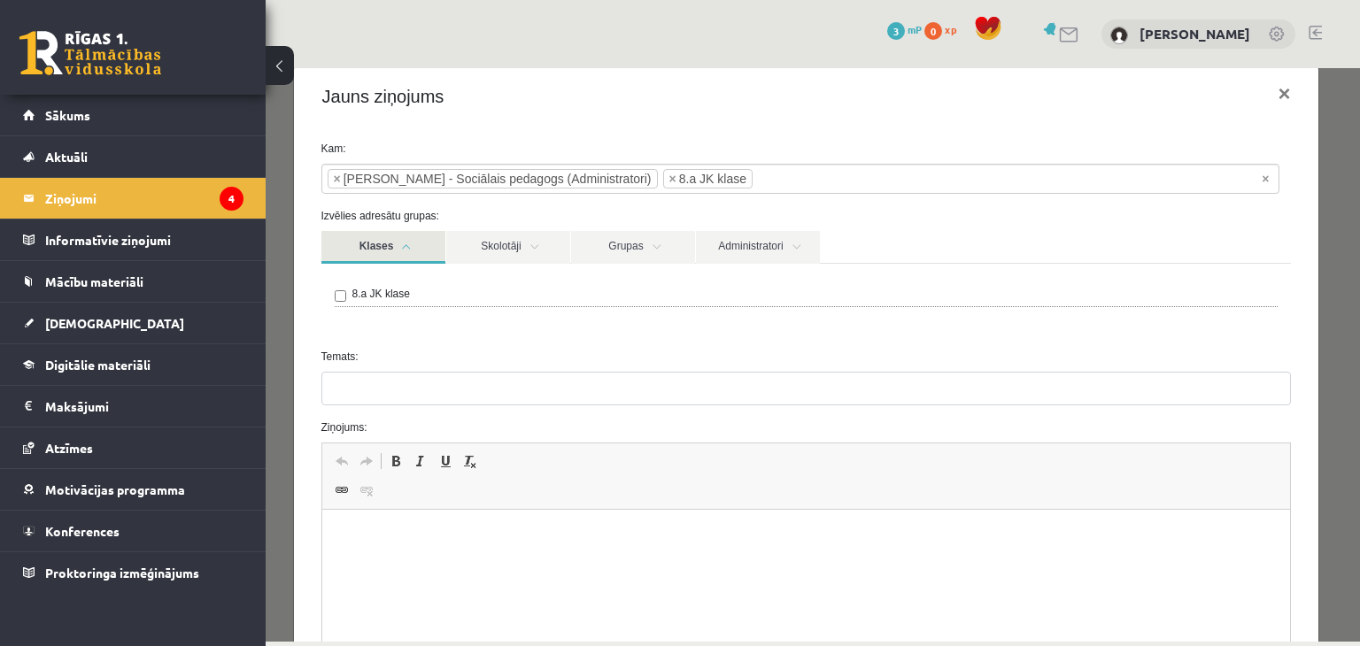
click at [410, 242] on link "Klases" at bounding box center [383, 247] width 124 height 33
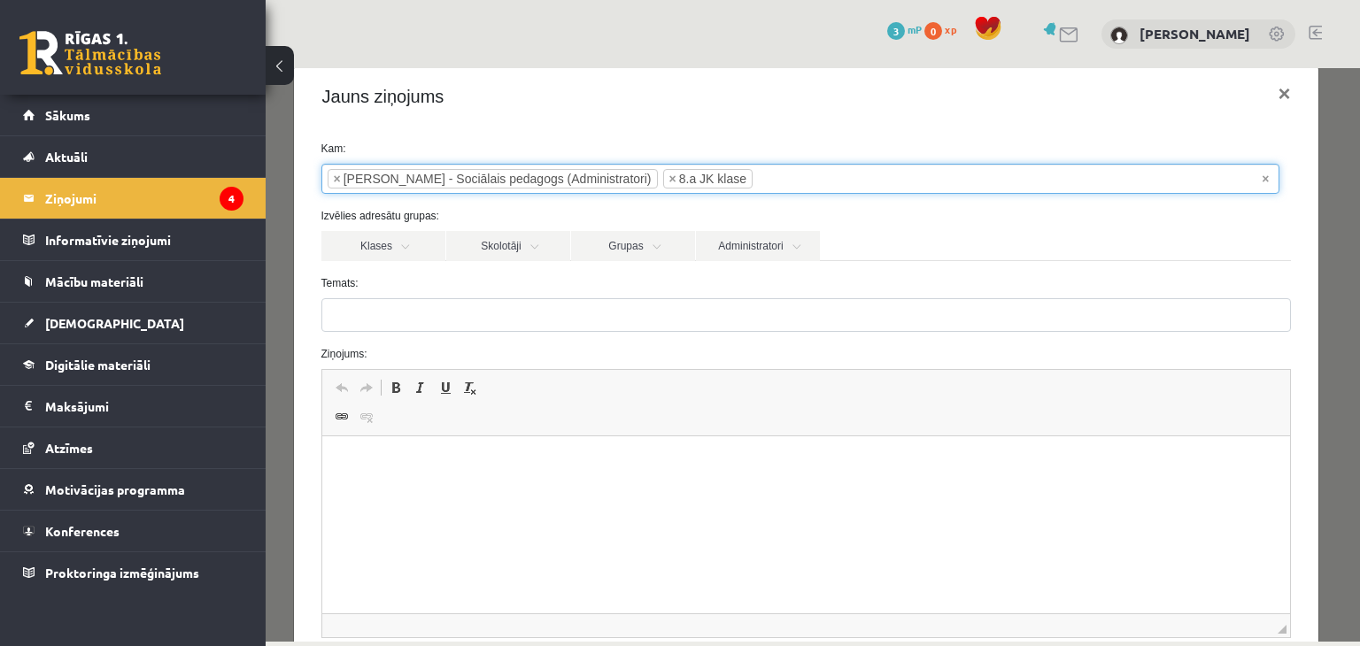
click at [681, 181] on li "× 8.a JK klase" at bounding box center [707, 178] width 89 height 19
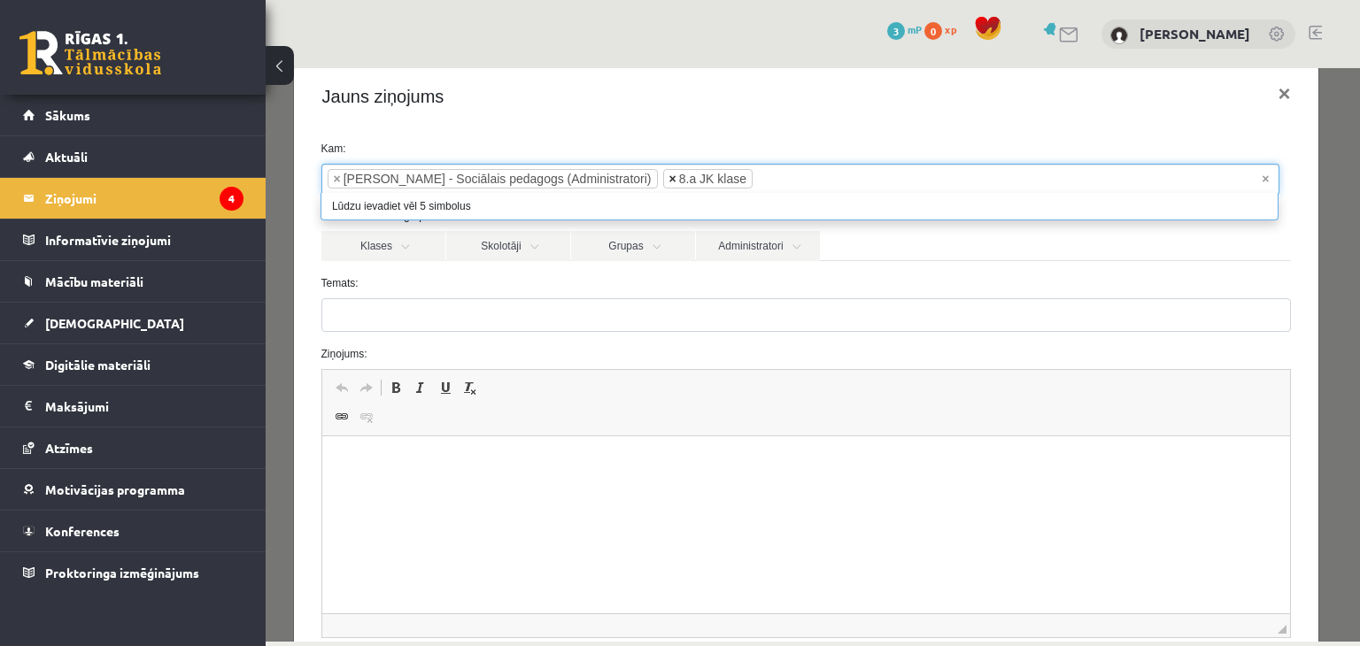
click at [675, 178] on span "×" at bounding box center [672, 179] width 7 height 18
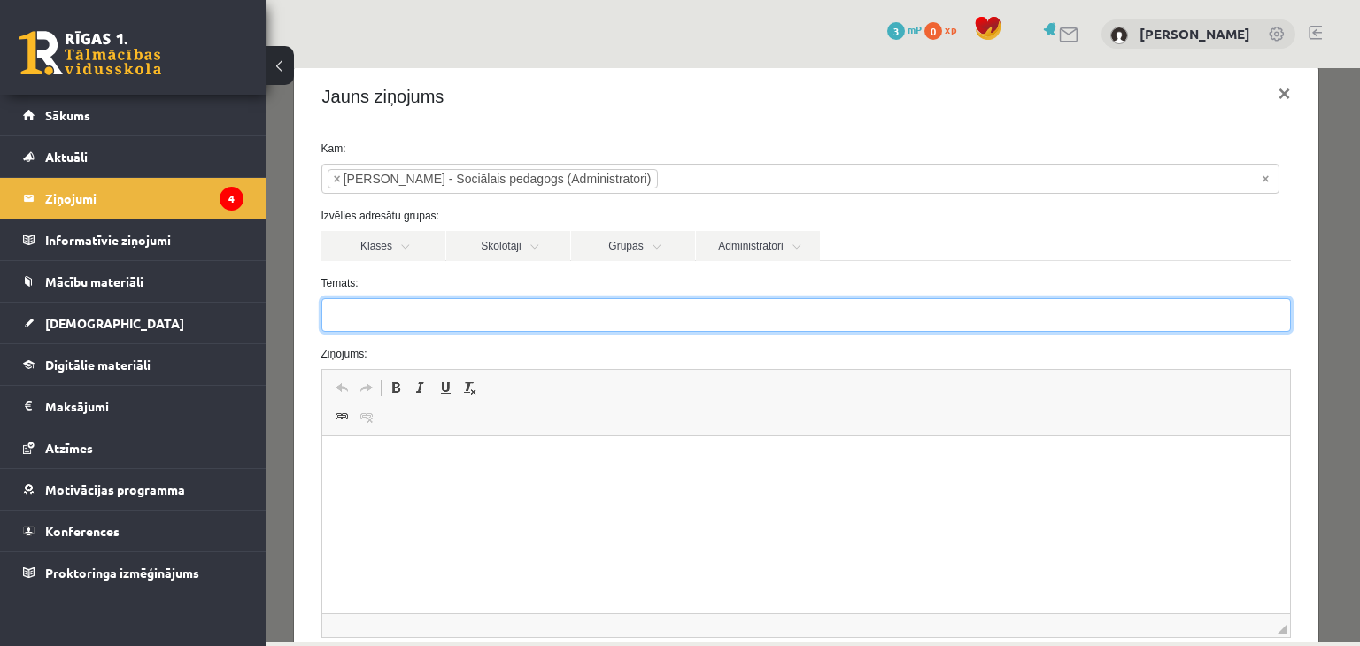
click at [836, 324] on input "Temats:" at bounding box center [806, 315] width 970 height 34
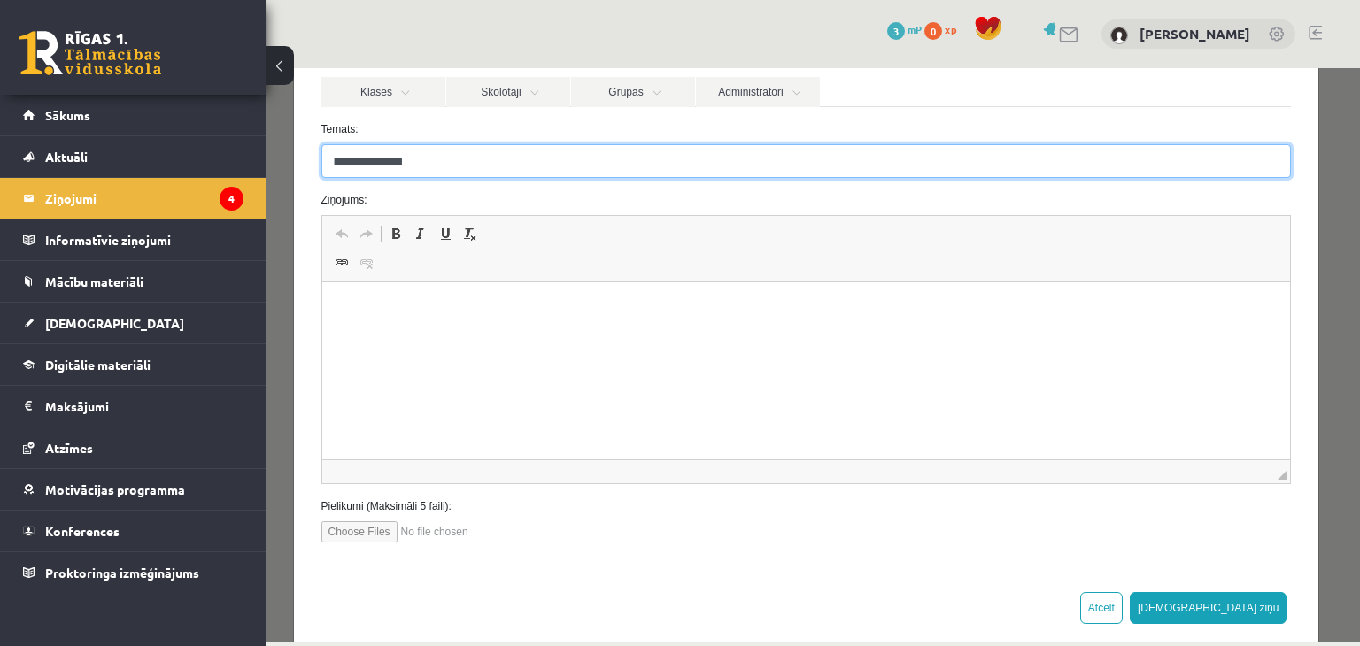
scroll to position [181, 0]
type input "**********"
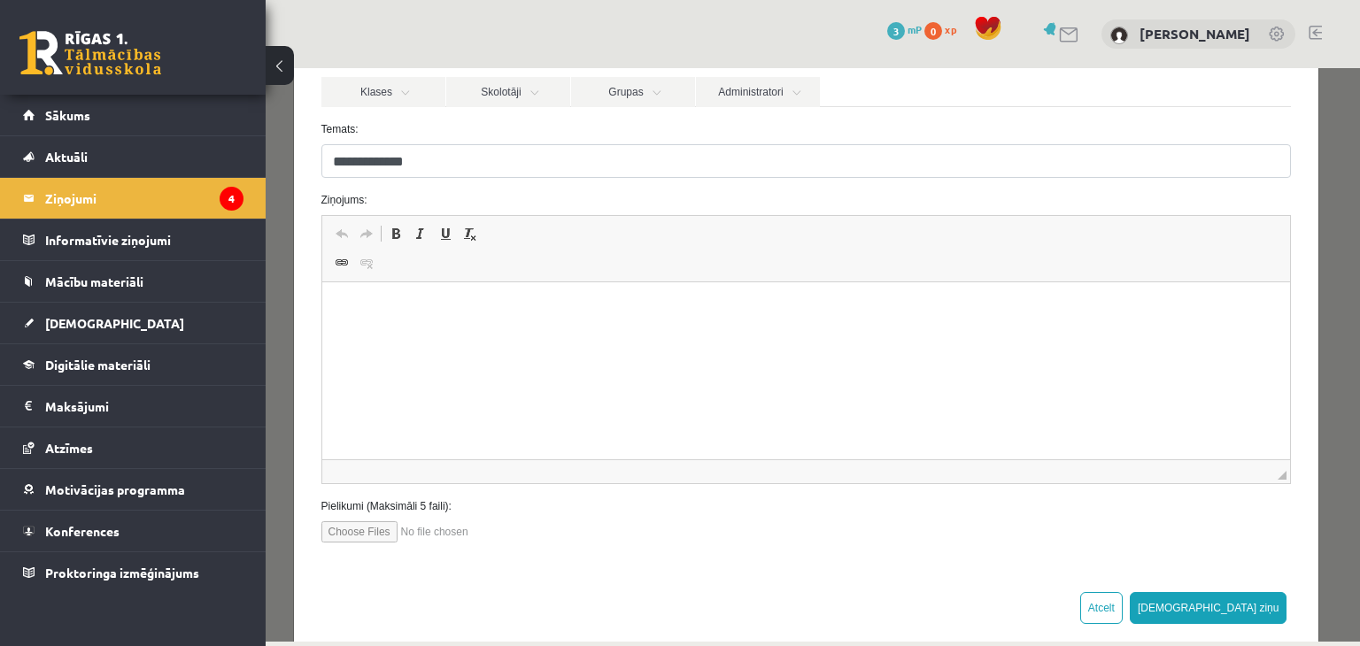
click at [575, 328] on html at bounding box center [805, 309] width 968 height 54
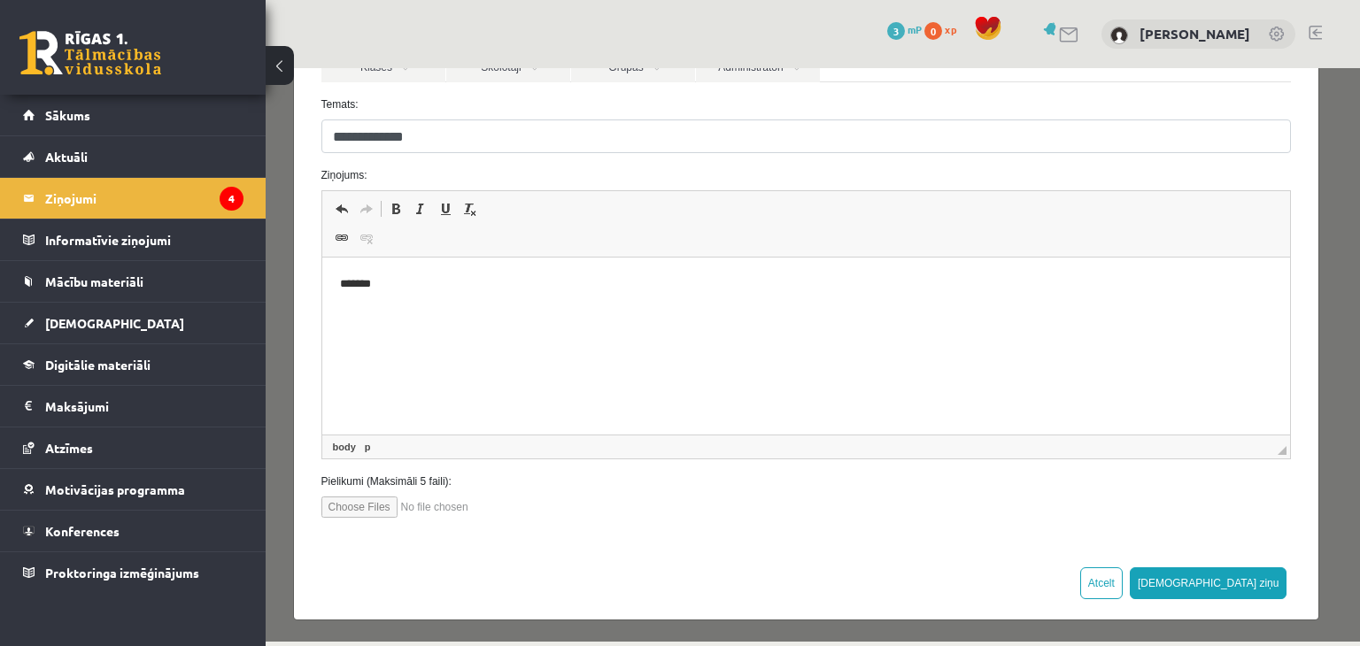
scroll to position [173, 0]
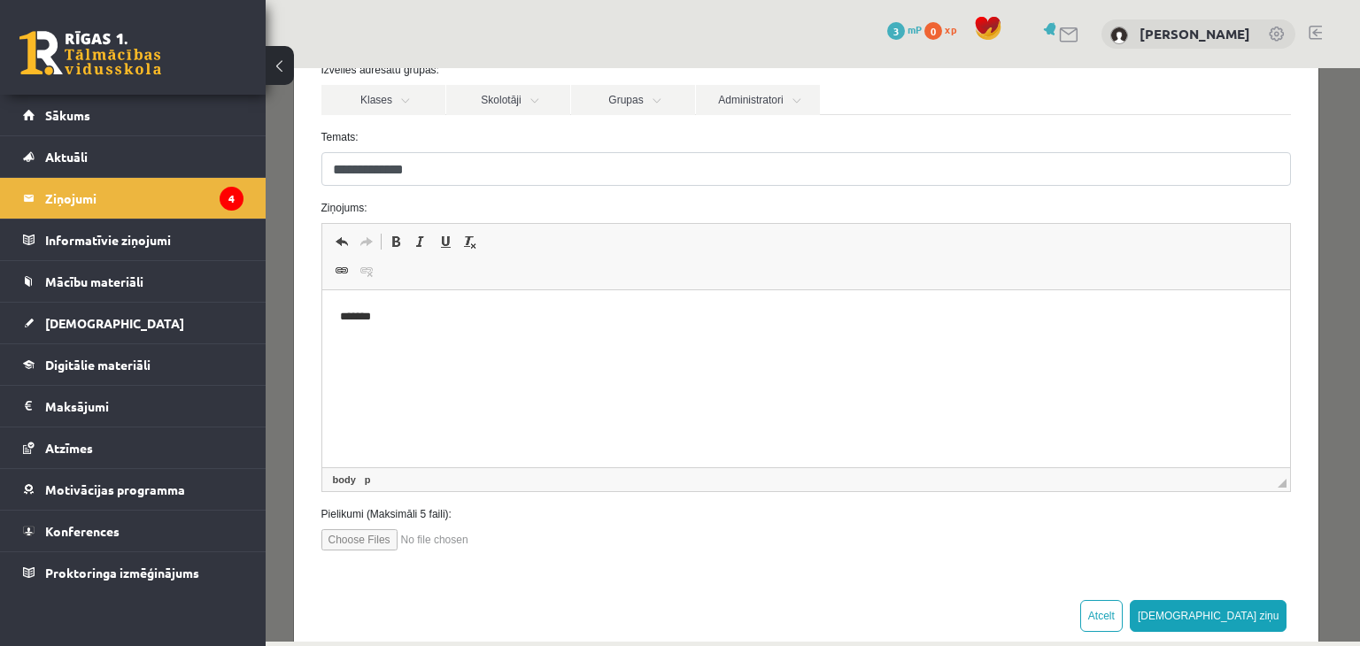
click at [337, 314] on html "*******" at bounding box center [805, 317] width 968 height 54
click at [344, 319] on p "*******" at bounding box center [799, 317] width 921 height 19
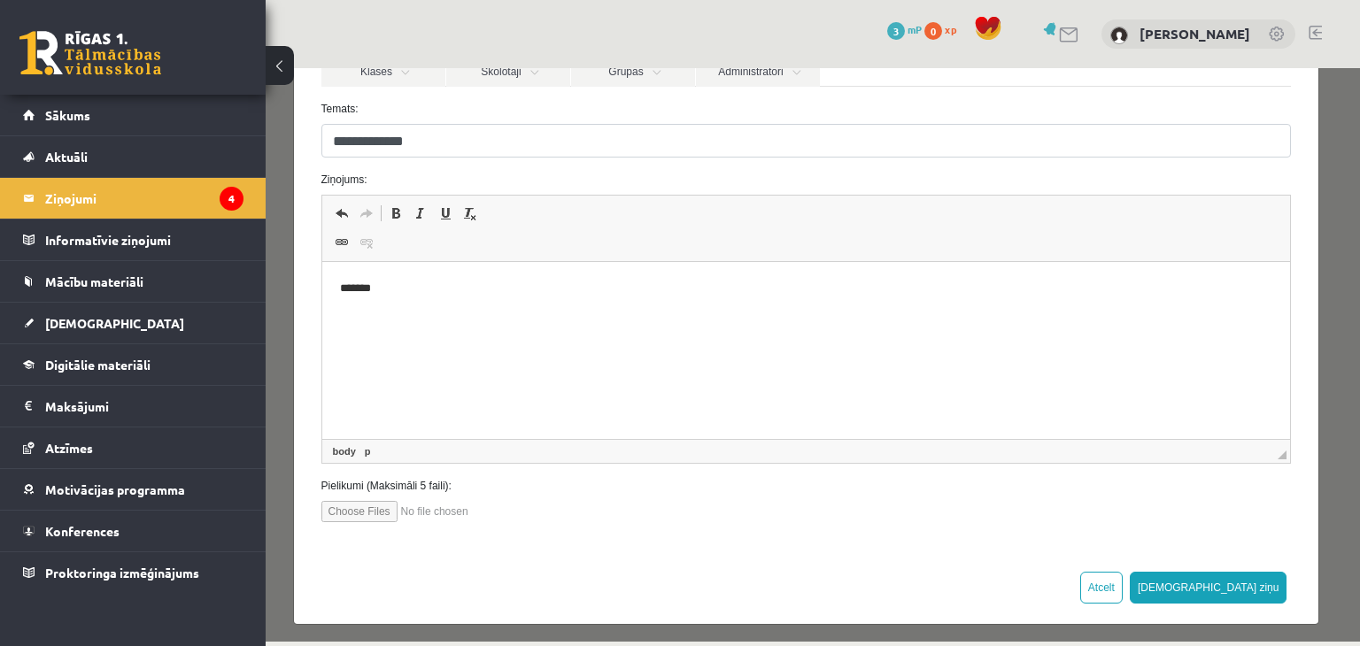
scroll to position [203, 0]
click at [1247, 582] on button "[DEMOGRAPHIC_DATA] ziņu" at bounding box center [1208, 587] width 158 height 32
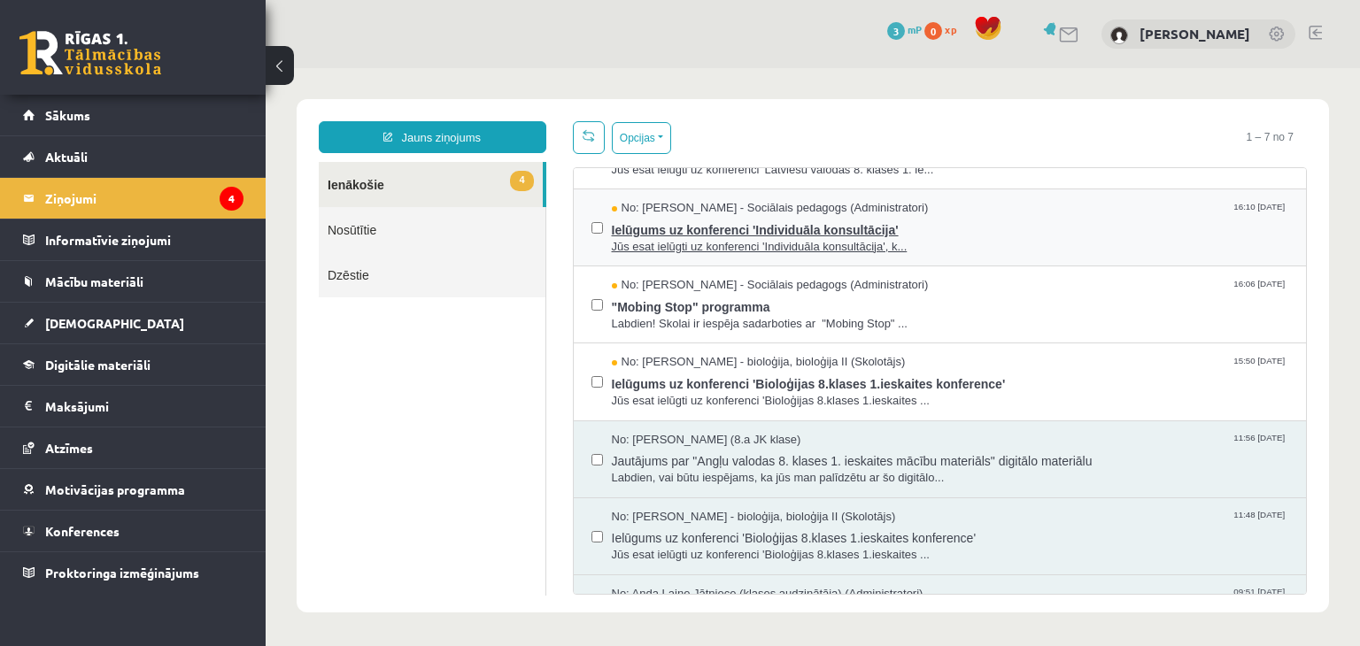
scroll to position [0, 0]
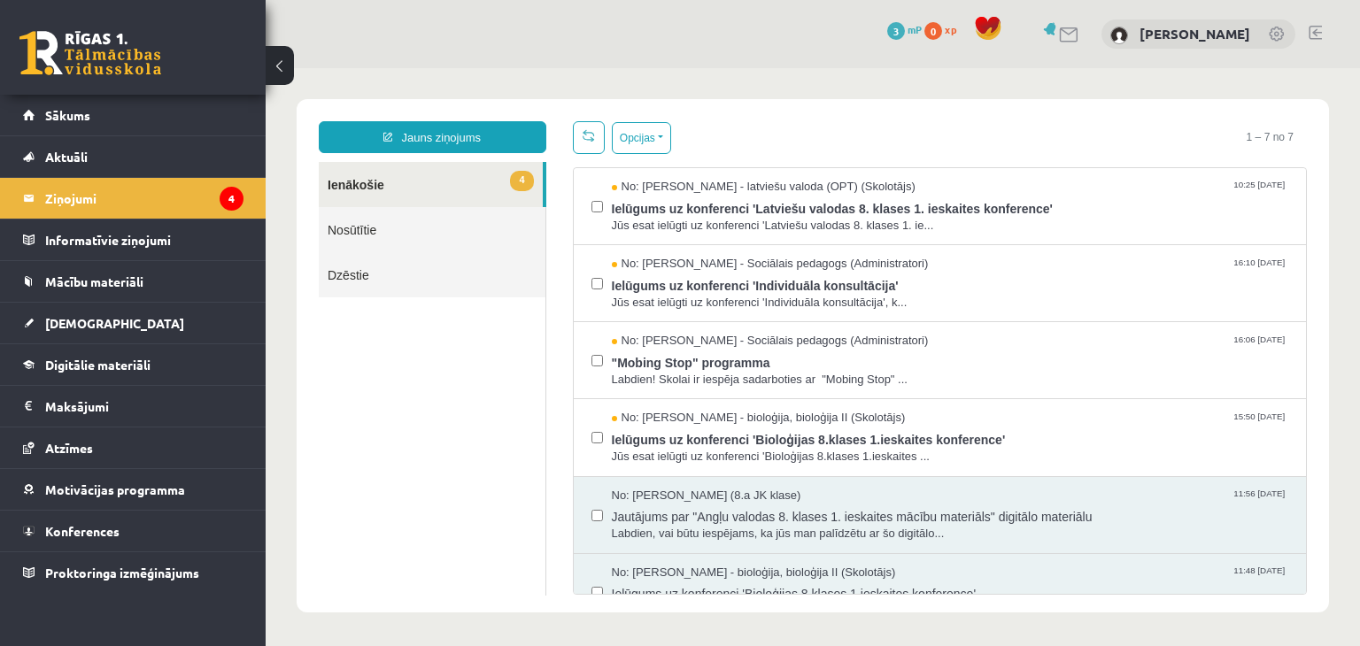
click at [505, 177] on link "4 Ienākošie" at bounding box center [431, 184] width 224 height 45
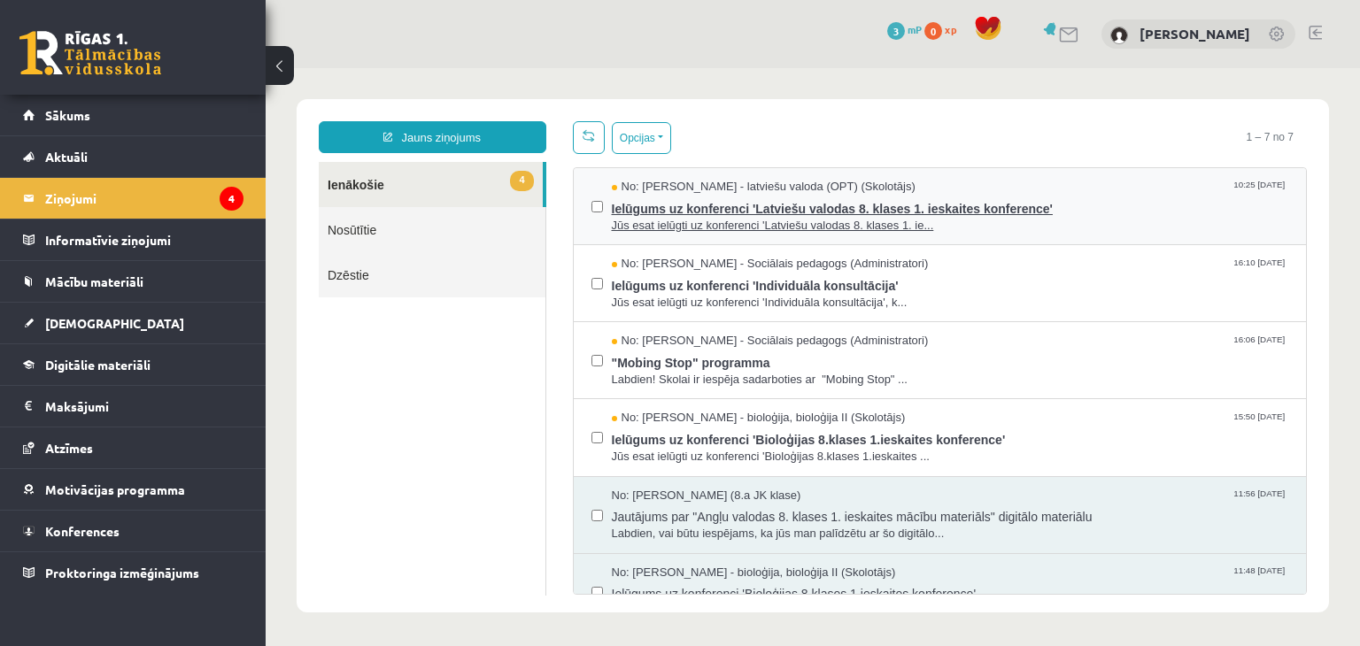
click at [705, 204] on span "Ielūgums uz konferenci 'Latviešu valodas 8. klases 1. ieskaites konference'" at bounding box center [950, 207] width 677 height 22
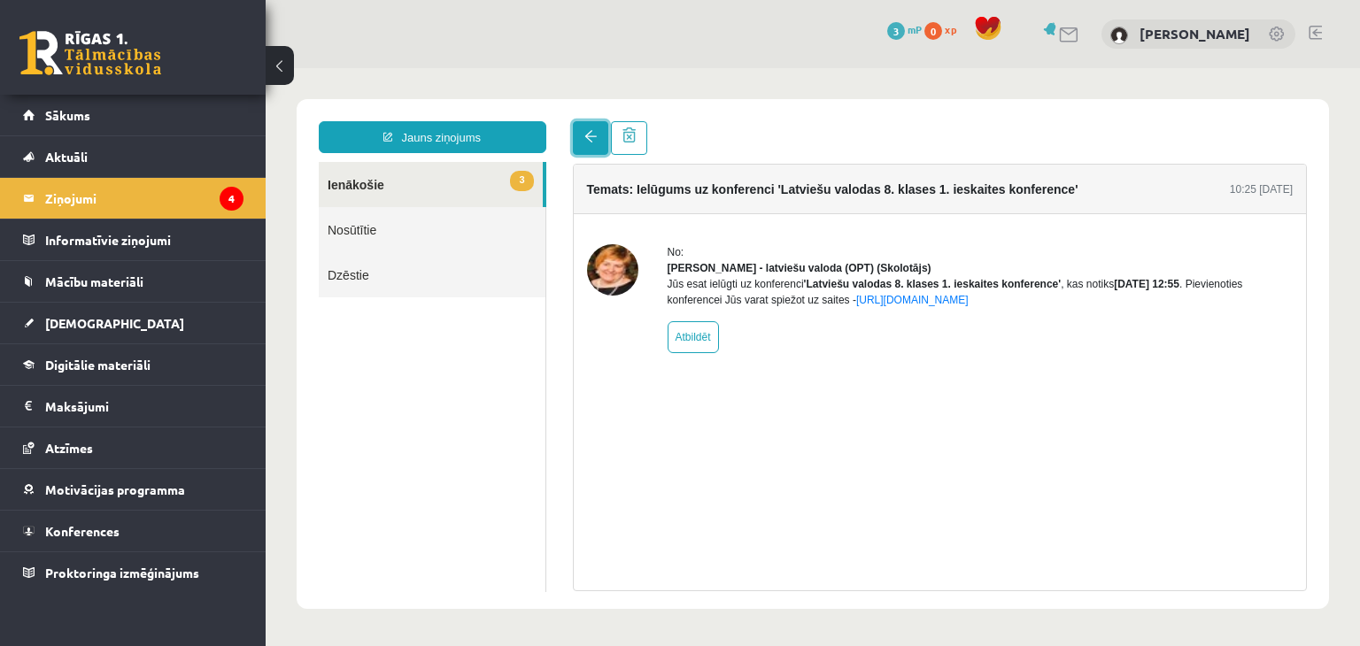
click at [587, 139] on span at bounding box center [590, 136] width 12 height 12
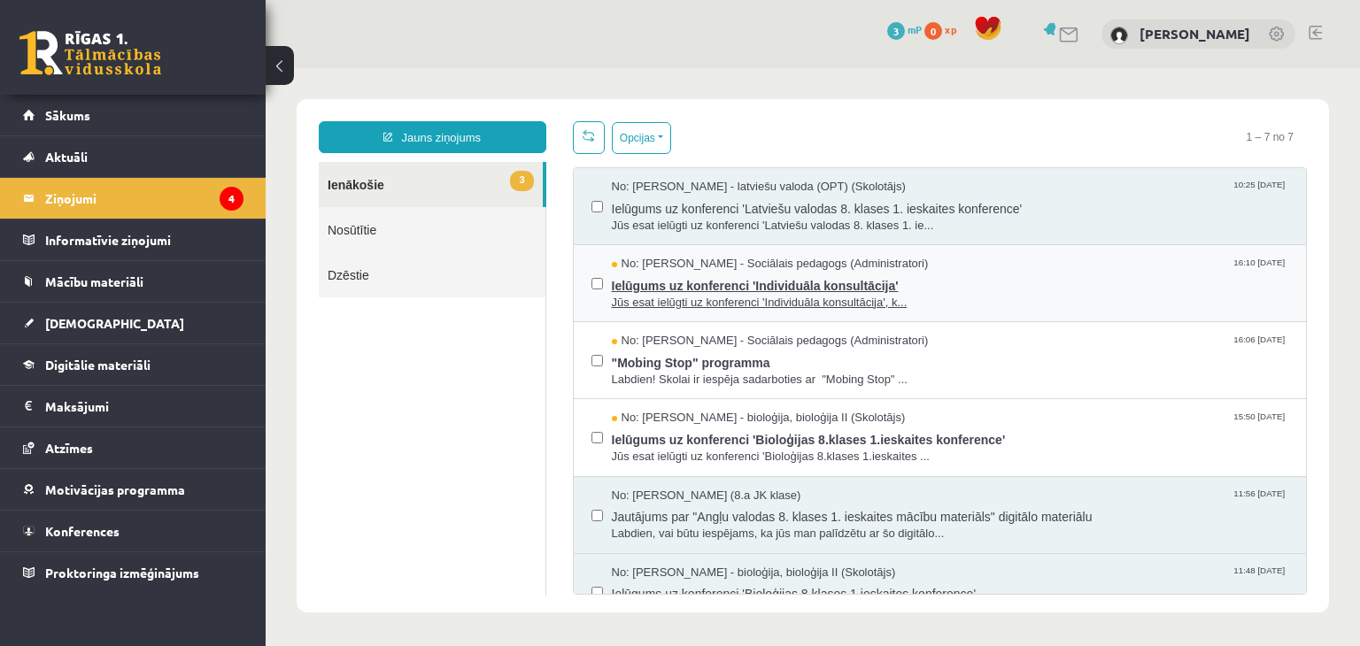
click at [676, 282] on span "Ielūgums uz konferenci 'Individuāla konsultācija'" at bounding box center [950, 284] width 677 height 22
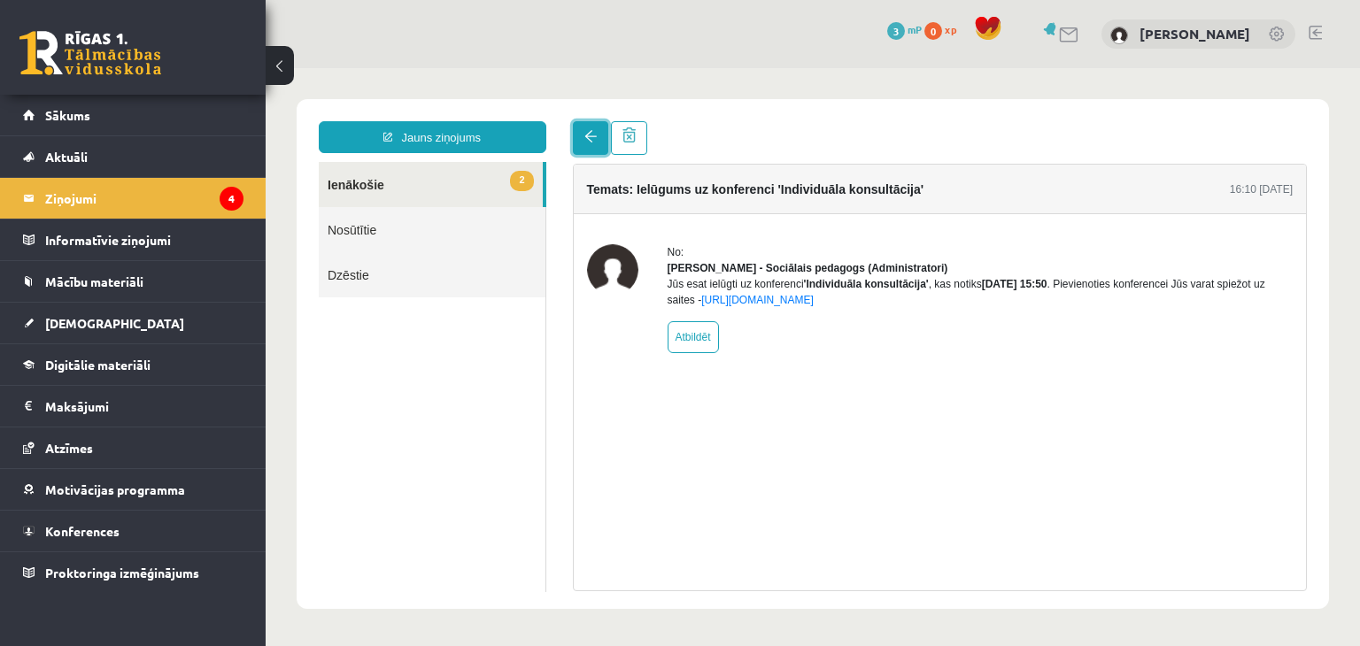
click at [581, 145] on link at bounding box center [590, 138] width 35 height 34
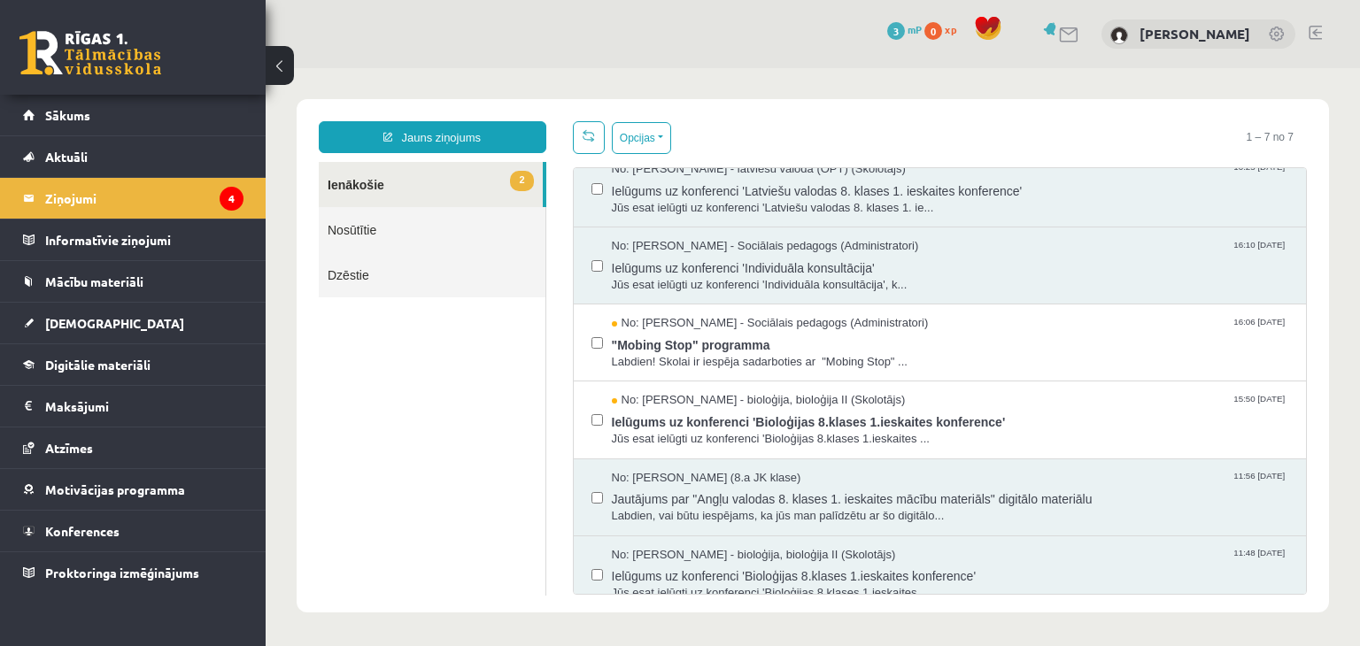
scroll to position [21, 0]
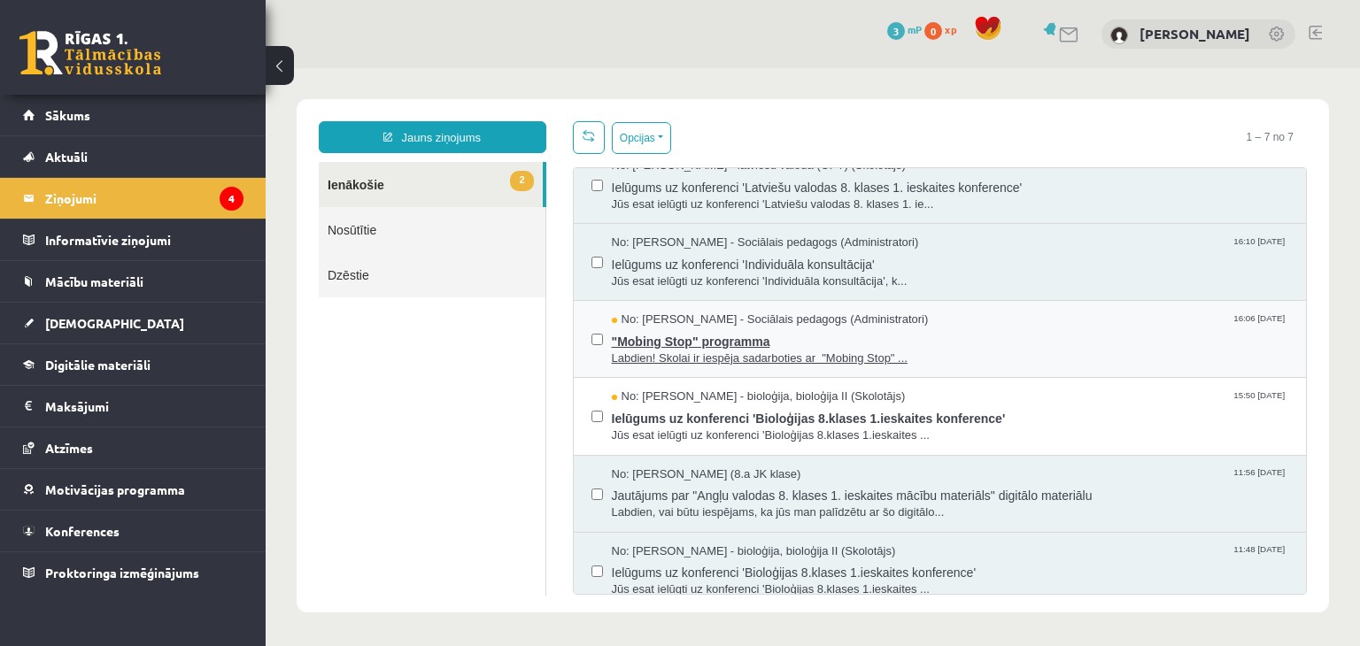
click at [705, 343] on span ""Mobing Stop" programma" at bounding box center [950, 339] width 677 height 22
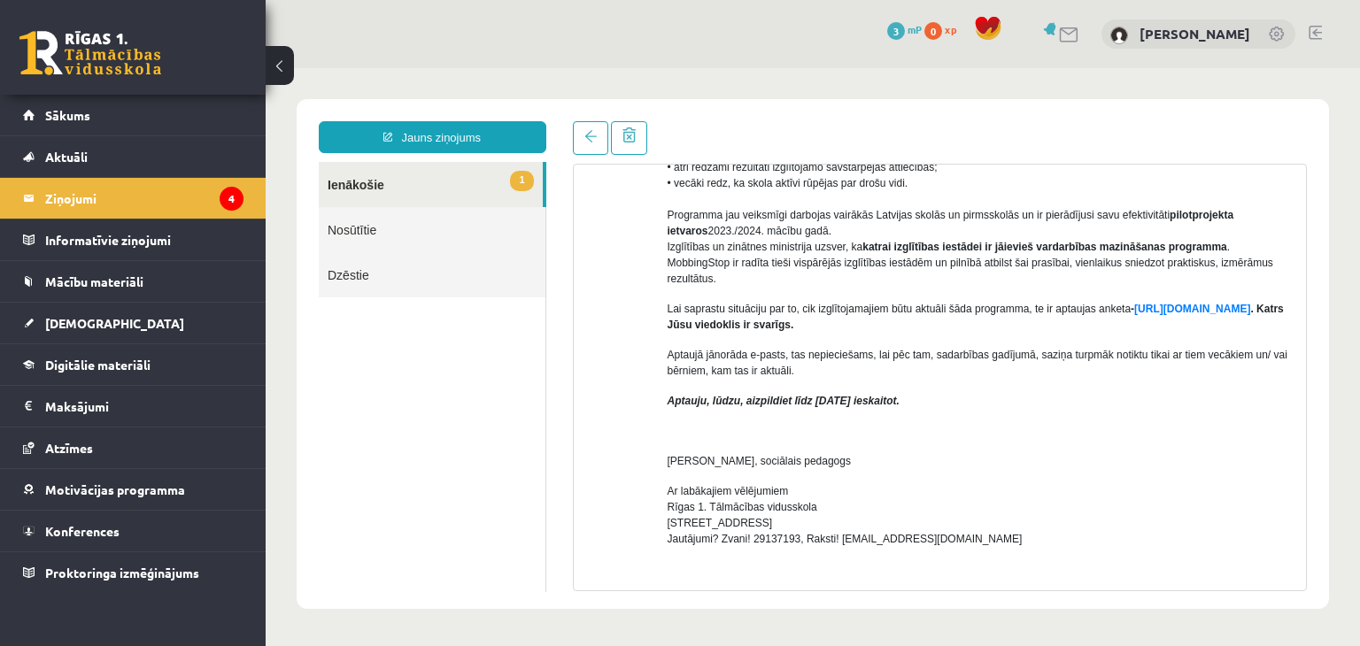
scroll to position [0, 0]
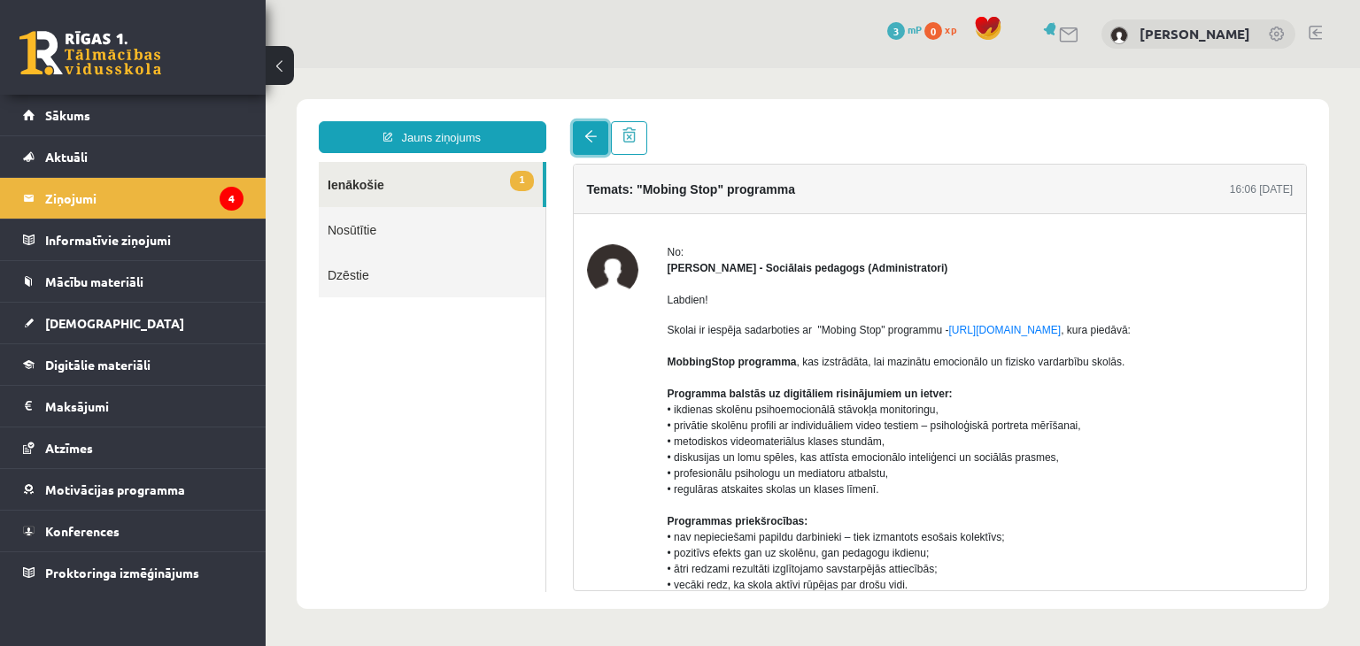
click at [589, 128] on link at bounding box center [590, 138] width 35 height 34
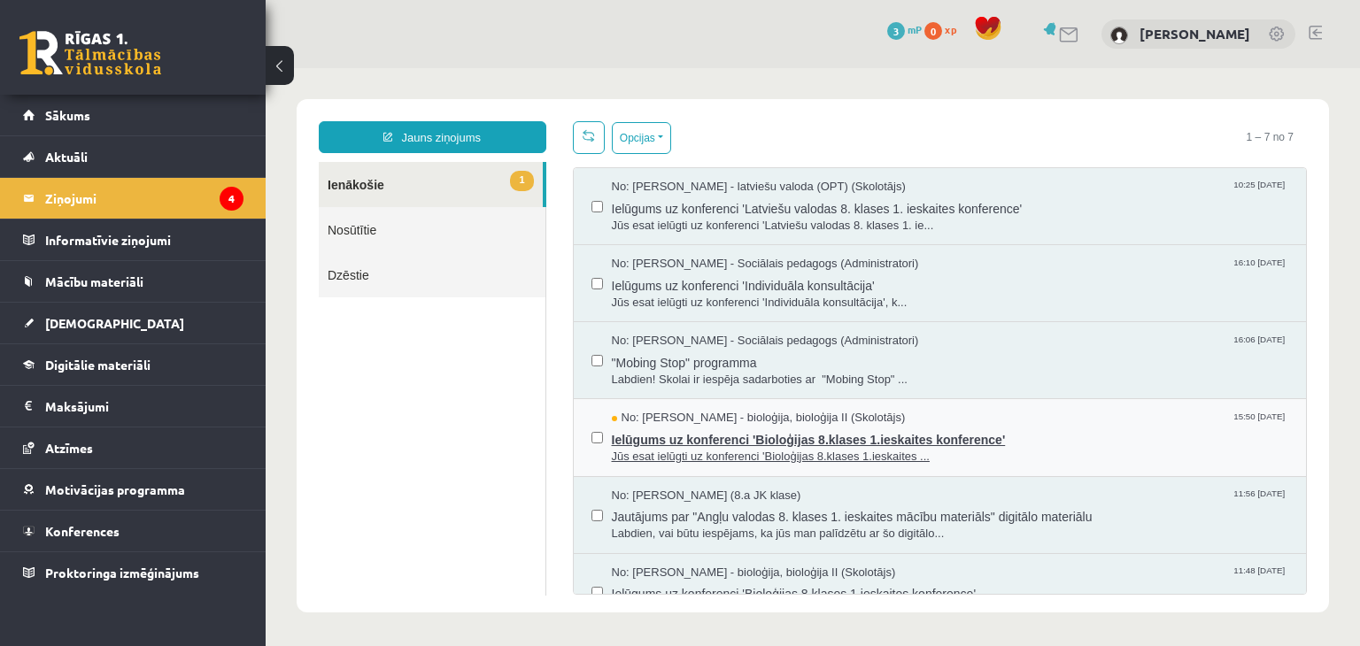
scroll to position [38, 0]
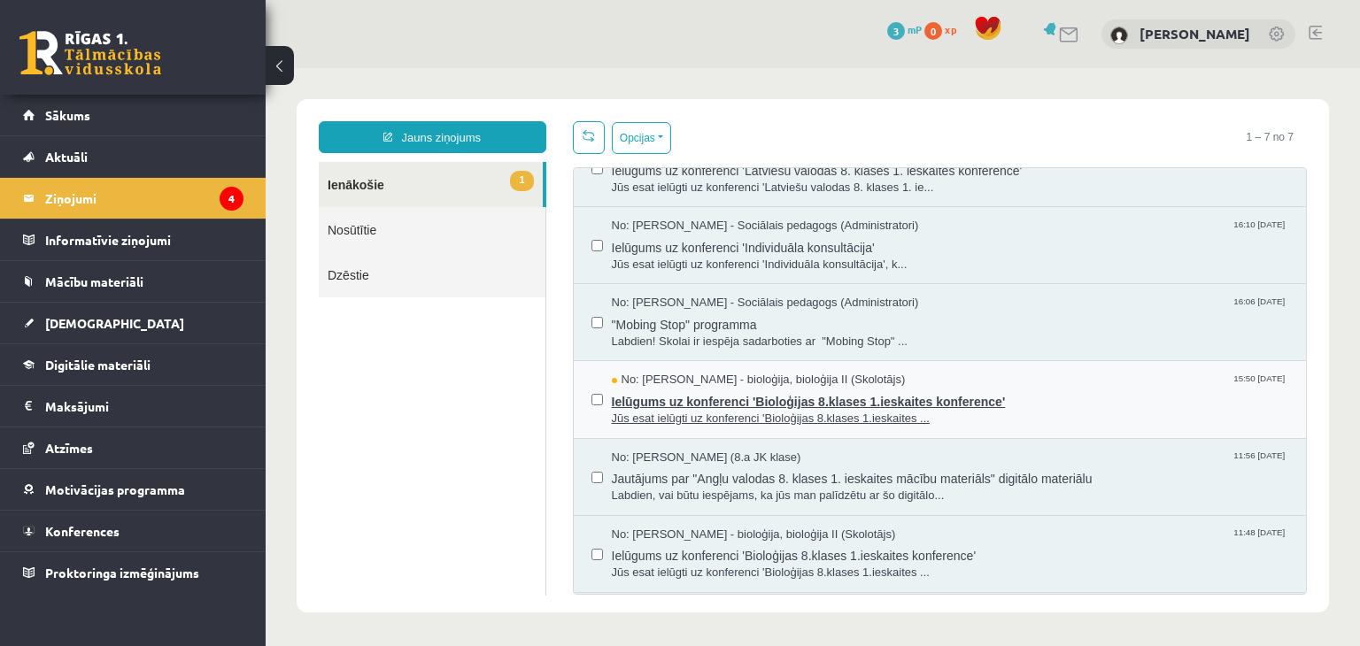
click at [761, 413] on span "Jūs esat ielūgti uz konferenci 'Bioloģijas 8.klases 1.ieskaites ..." at bounding box center [950, 419] width 677 height 17
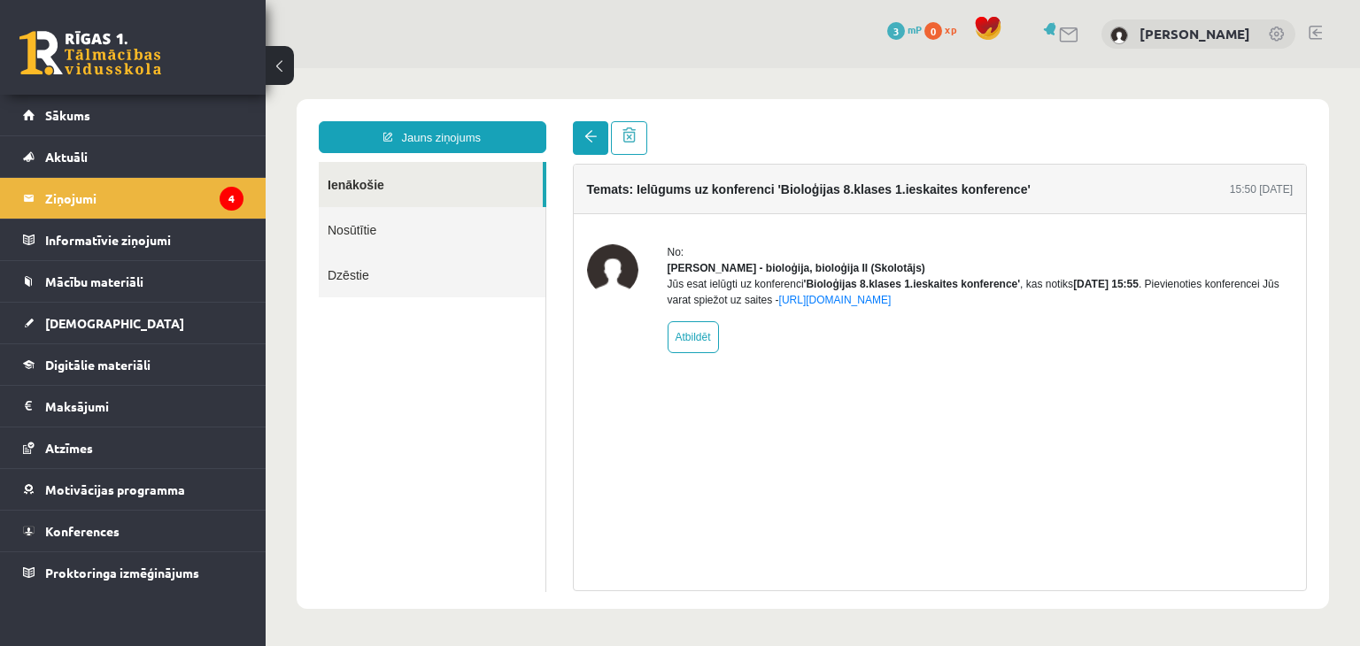
scroll to position [0, 0]
click at [575, 146] on link at bounding box center [590, 138] width 35 height 34
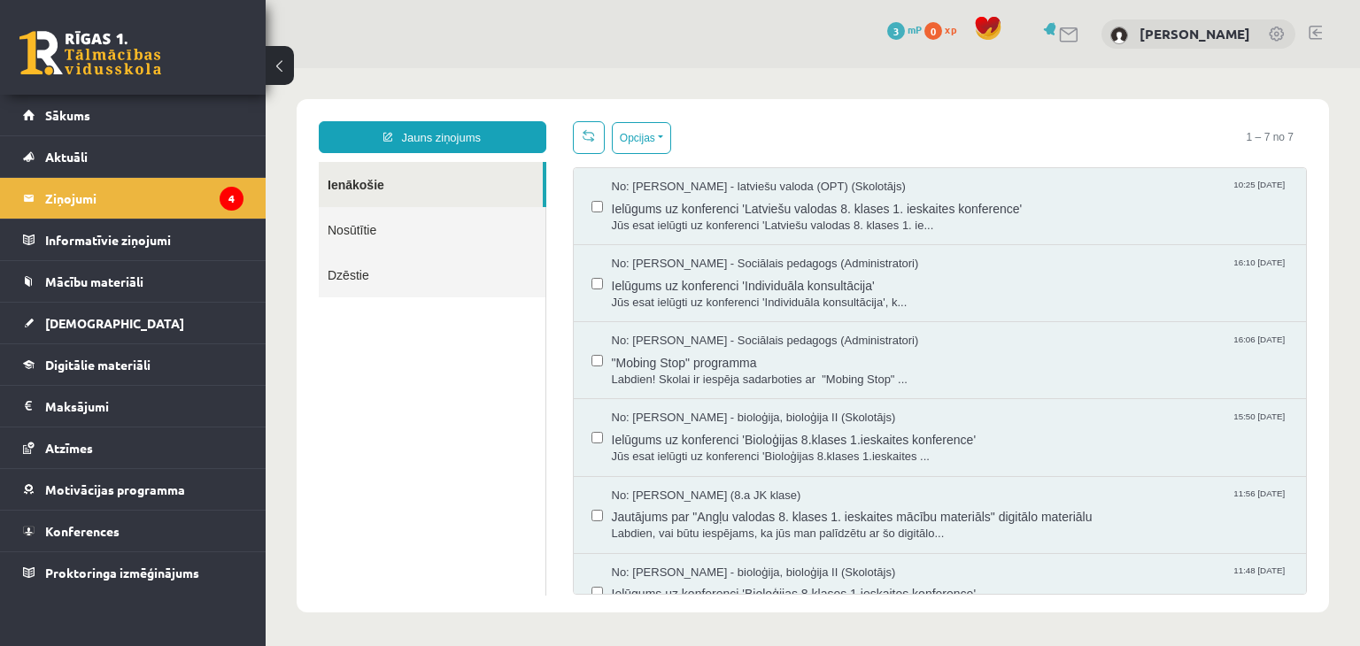
click at [393, 185] on link "Ienākošie" at bounding box center [431, 184] width 224 height 45
click at [203, 122] on link "Sākums" at bounding box center [133, 115] width 220 height 41
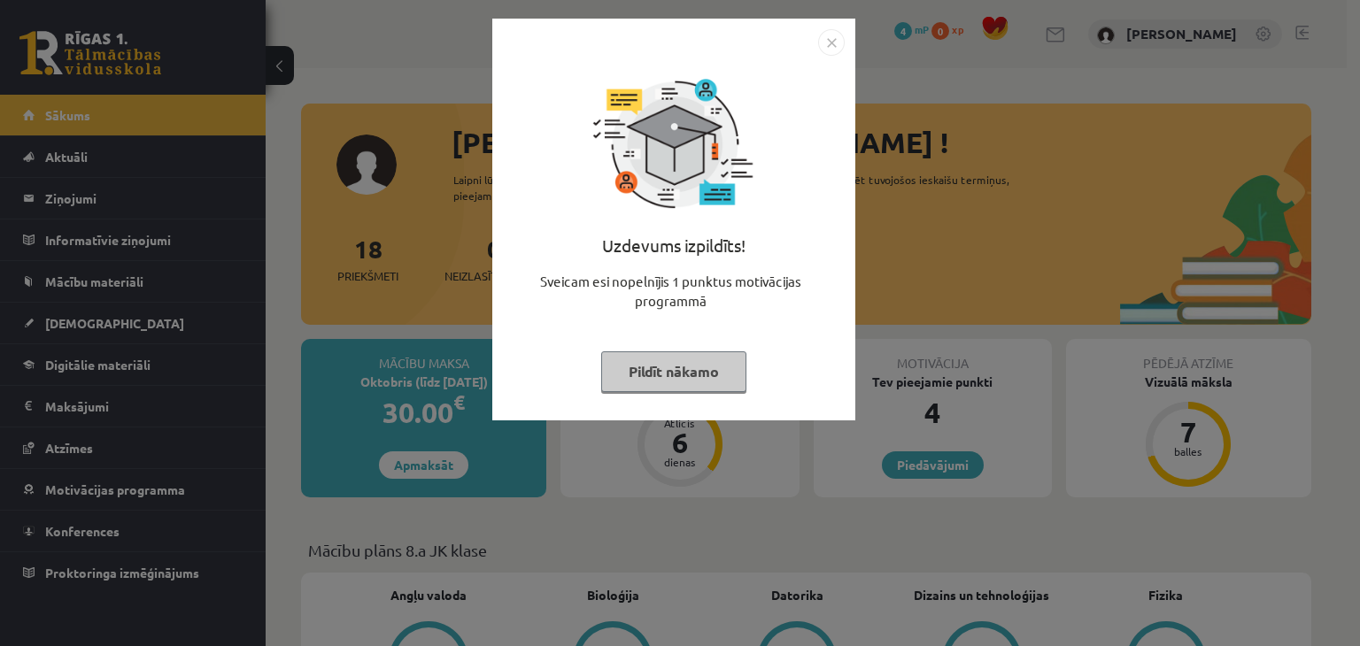
click at [821, 54] on img "Close" at bounding box center [831, 42] width 27 height 27
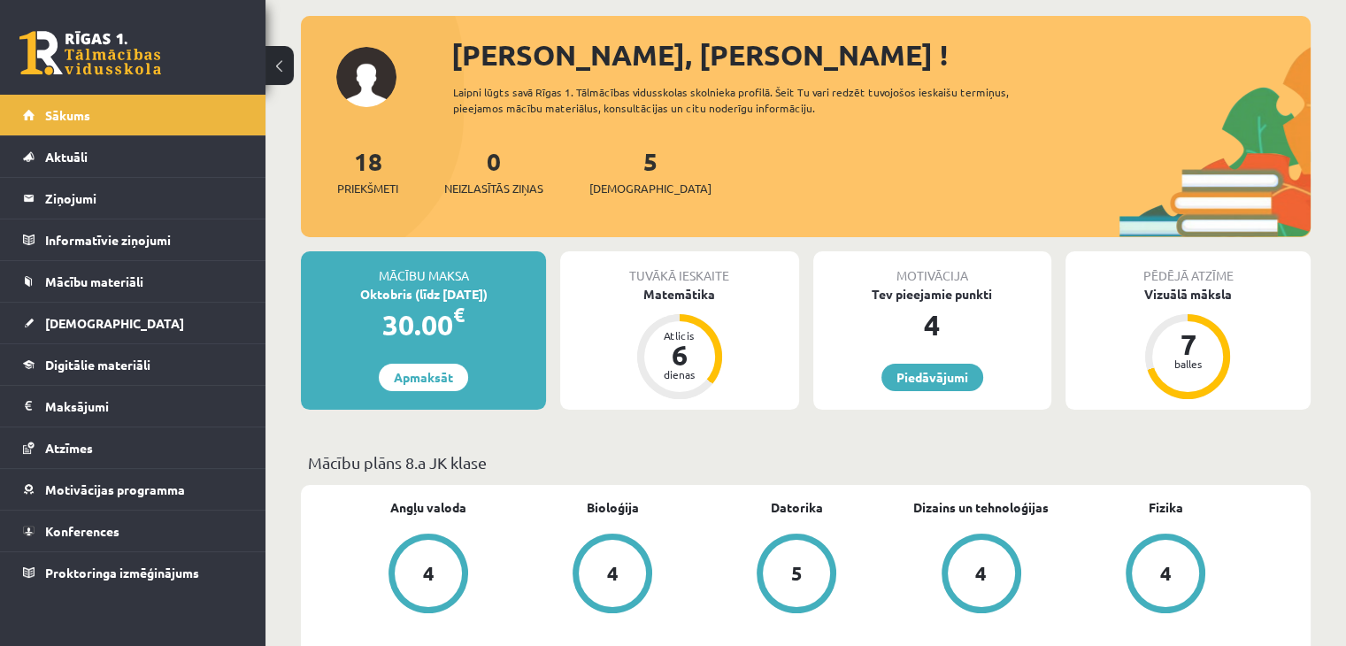
scroll to position [96, 0]
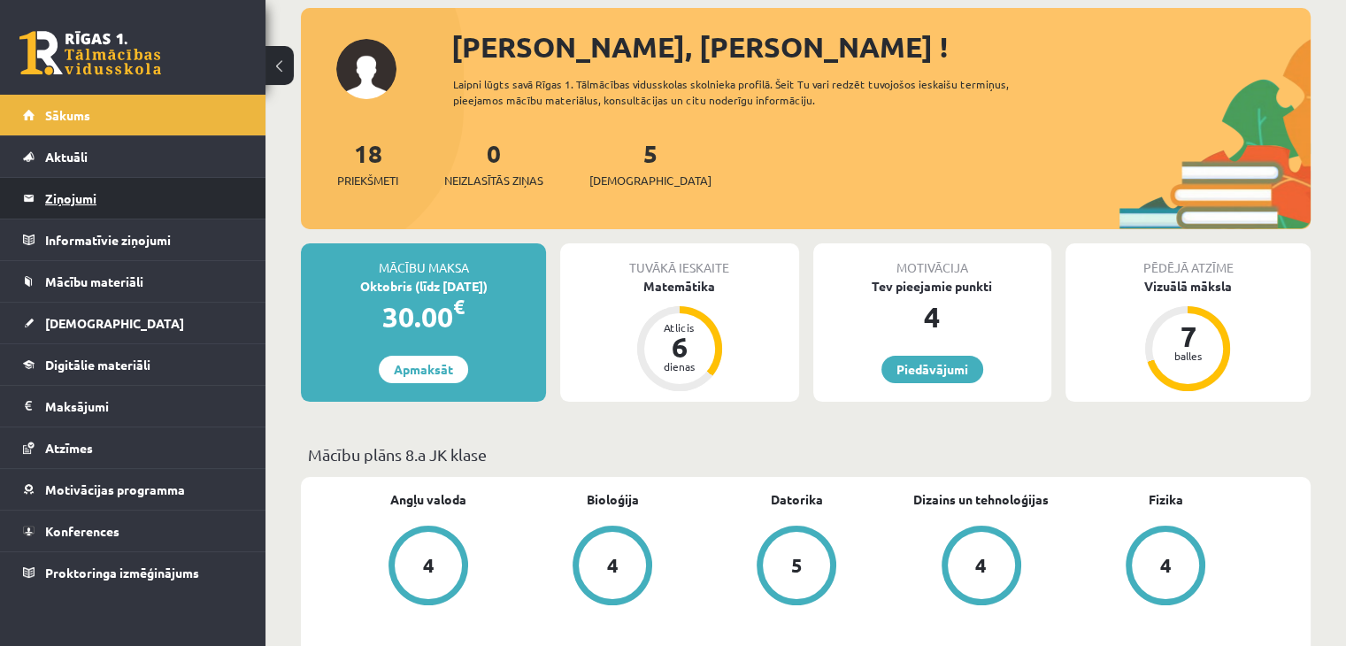
click at [177, 189] on legend "Ziņojumi 0" at bounding box center [144, 198] width 198 height 41
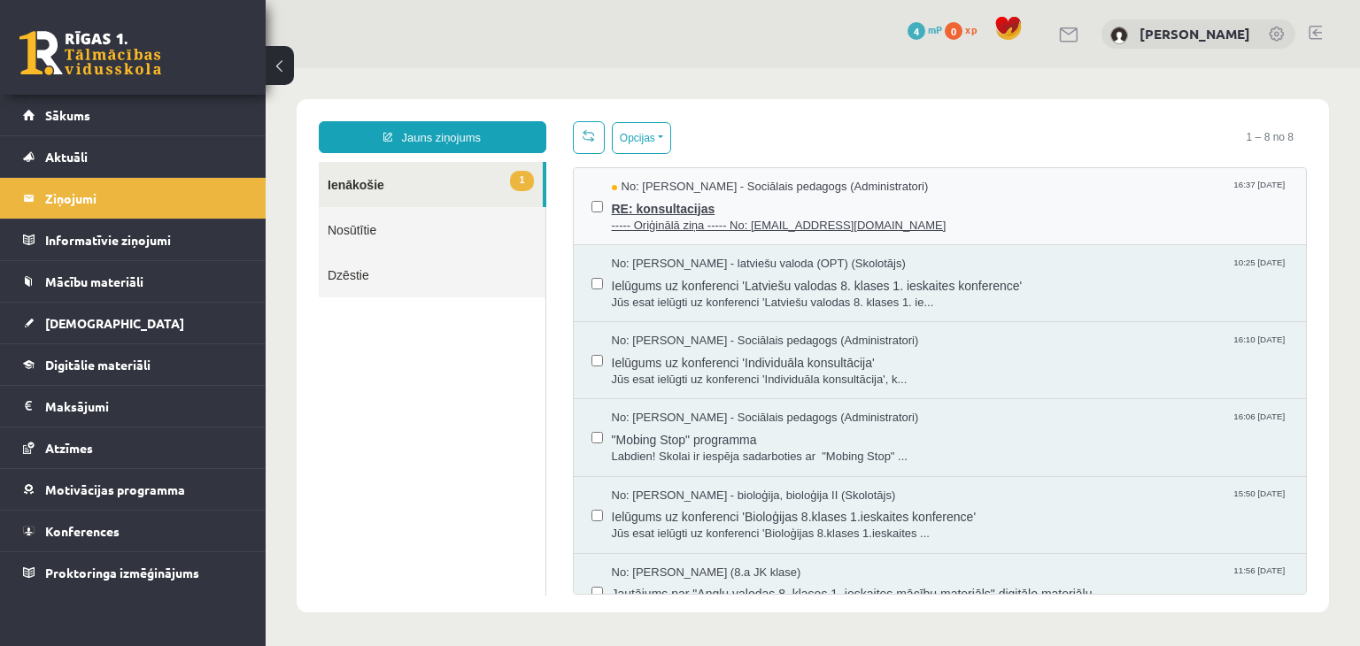
click at [767, 196] on span "RE: konsultacijas" at bounding box center [950, 207] width 677 height 22
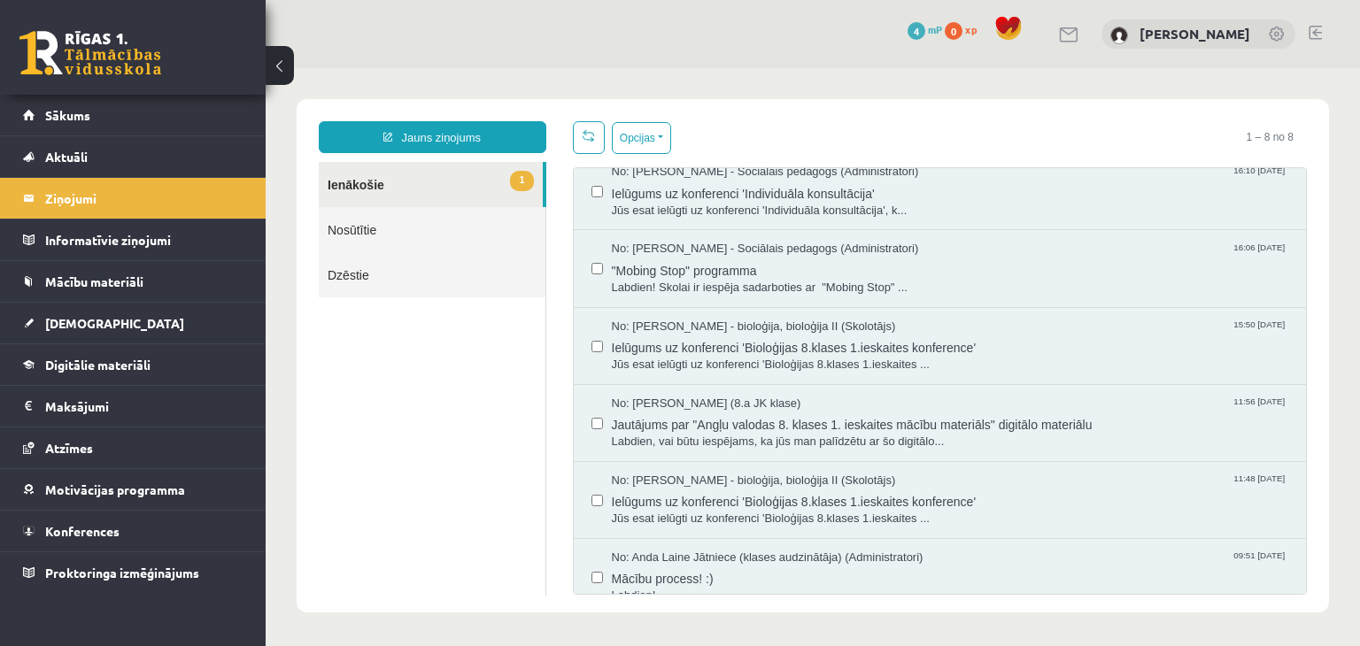
scroll to position [170, 0]
click at [164, 106] on link "Sākums" at bounding box center [133, 115] width 220 height 41
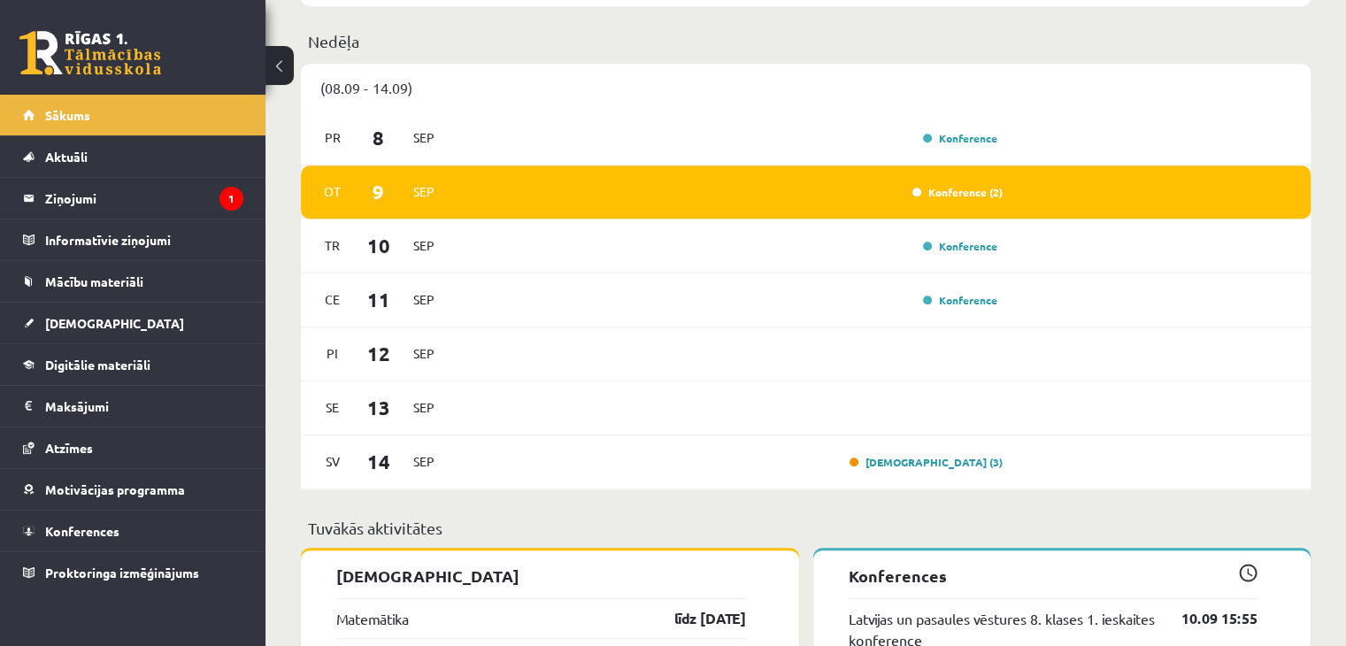
scroll to position [1239, 0]
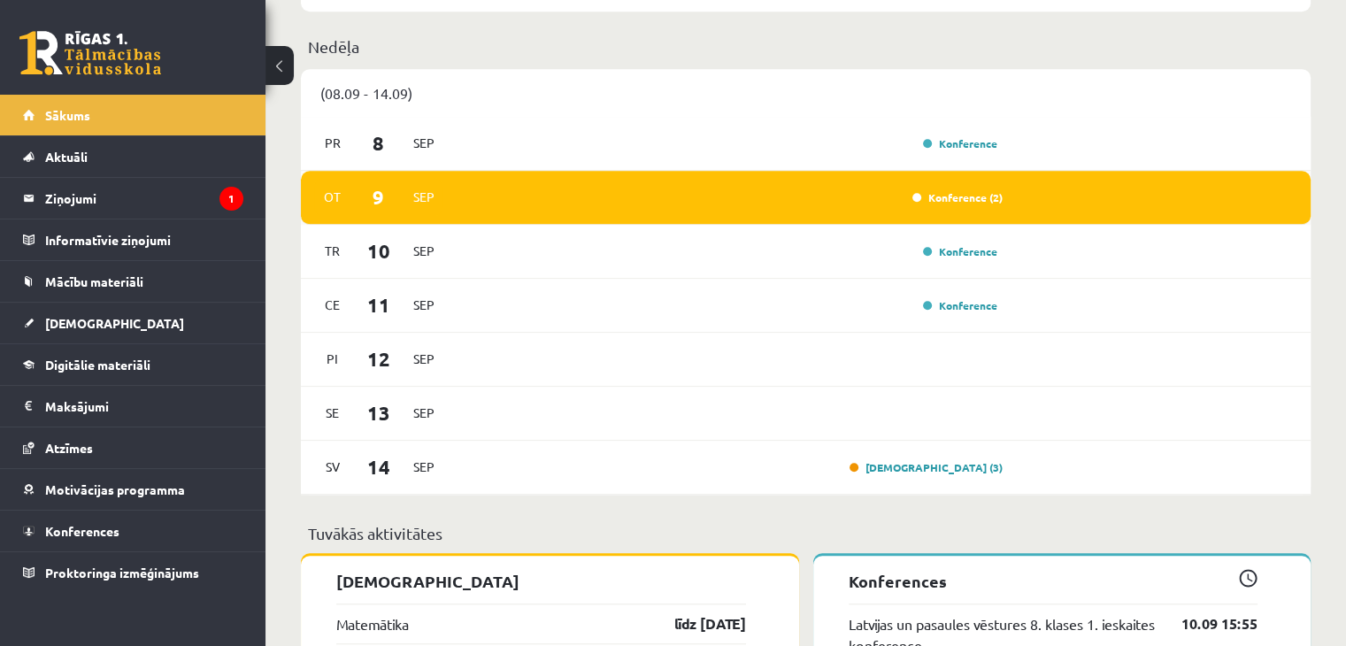
click at [985, 206] on div "Konference (2)" at bounding box center [953, 198] width 99 height 18
click at [984, 204] on link "Konference (2)" at bounding box center [958, 197] width 90 height 14
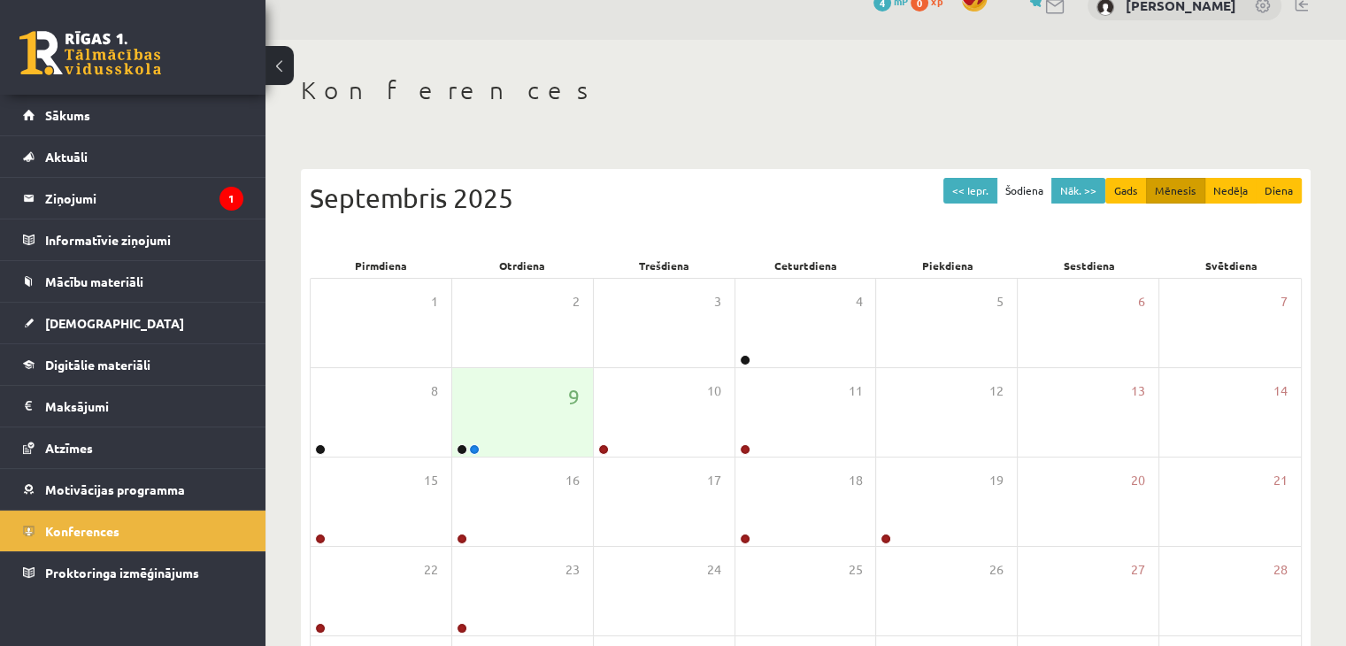
scroll to position [31, 0]
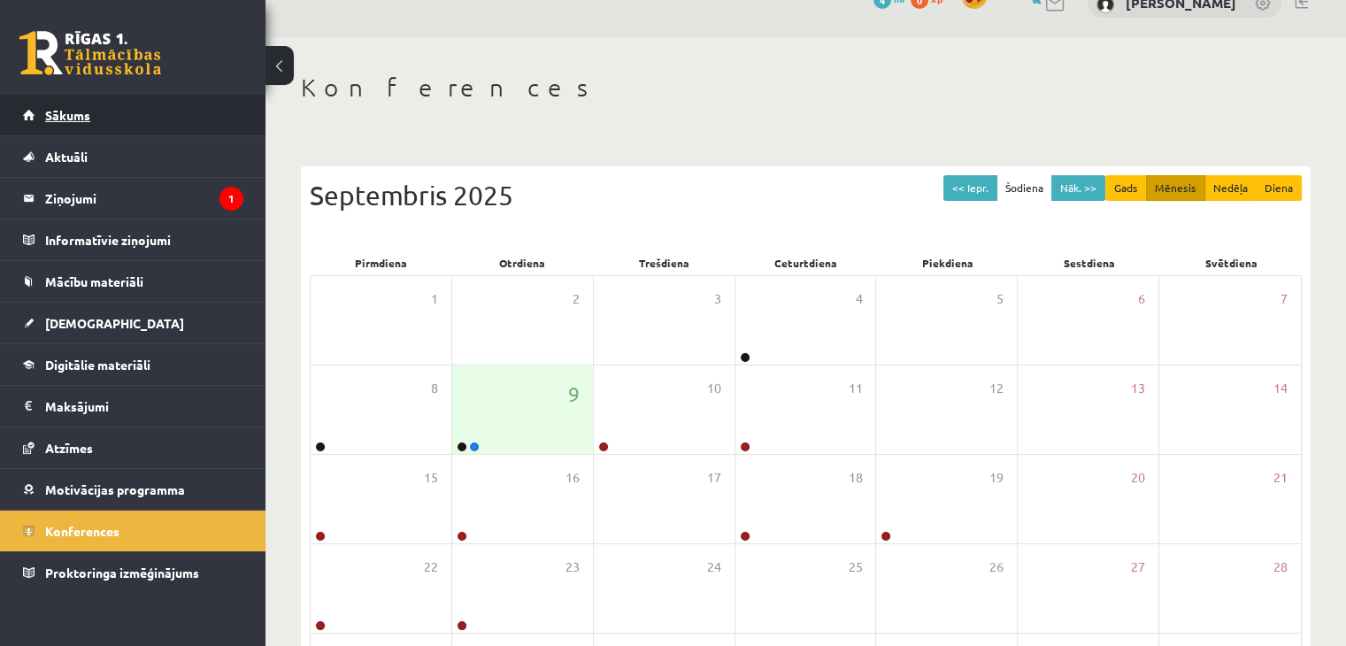
click at [205, 125] on link "Sākums" at bounding box center [133, 115] width 220 height 41
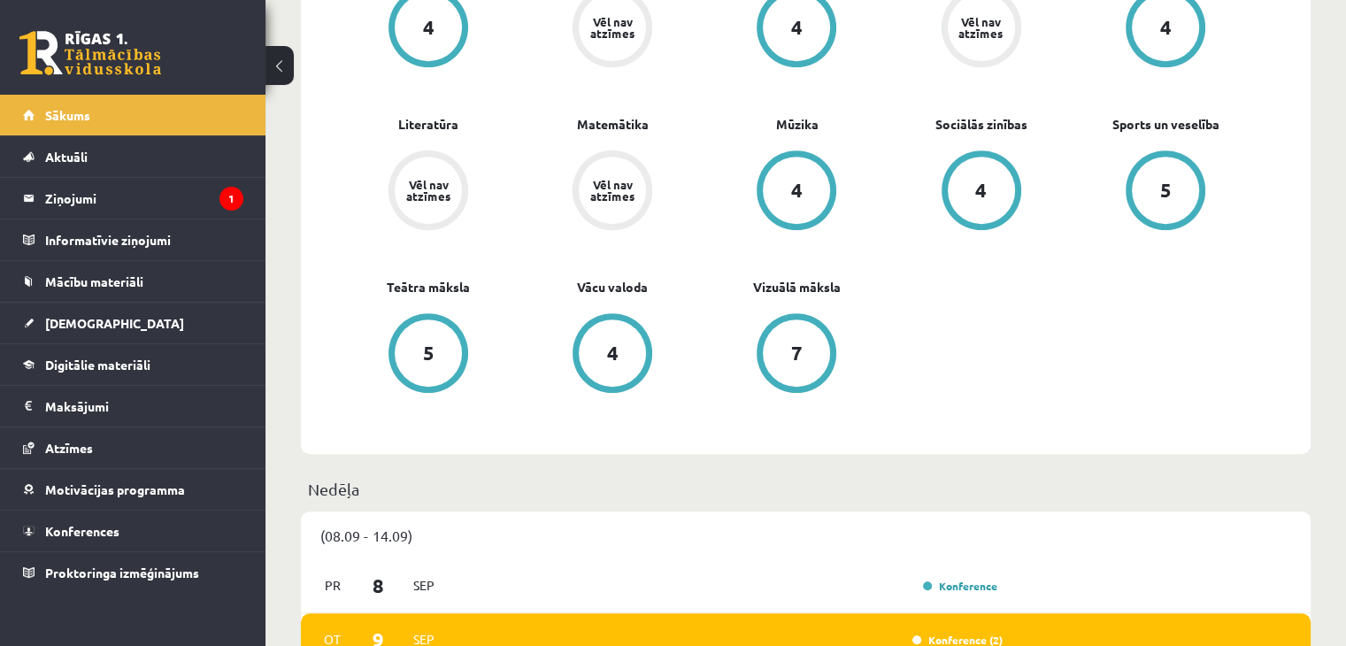
scroll to position [708, 0]
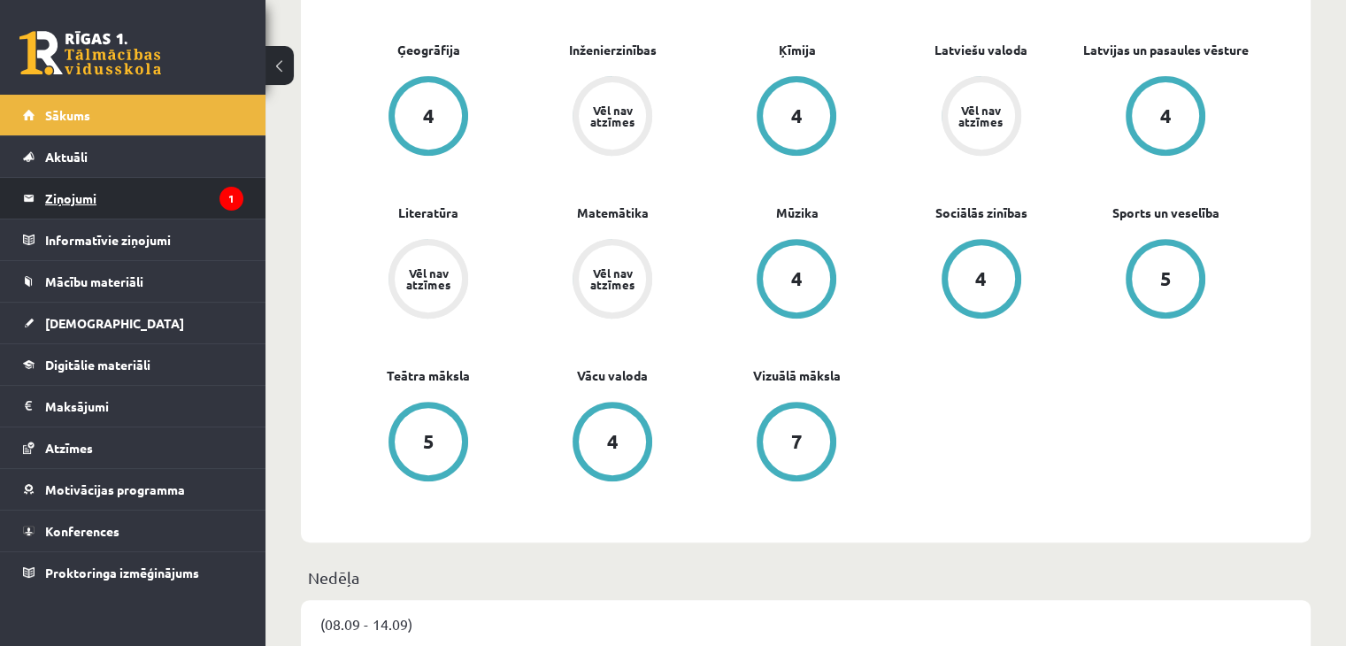
click at [176, 183] on legend "Ziņojumi 1" at bounding box center [144, 198] width 198 height 41
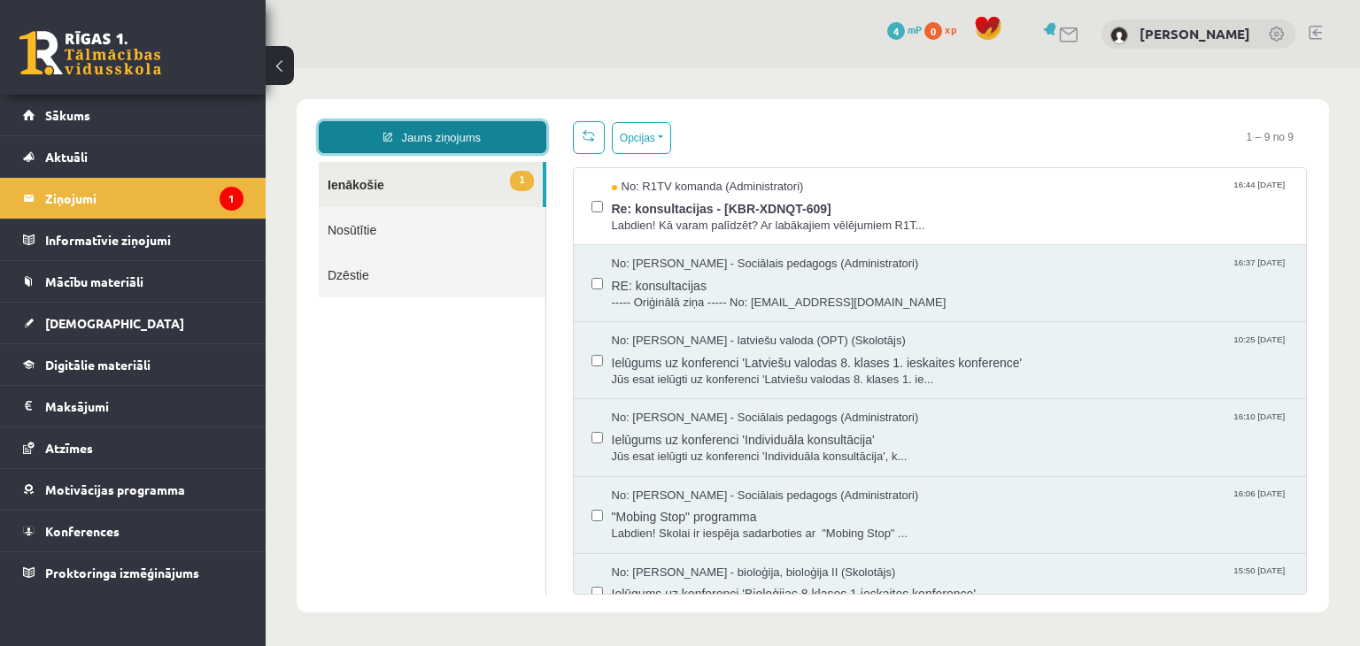
click at [390, 123] on link "Jauns ziņojums" at bounding box center [432, 137] width 227 height 32
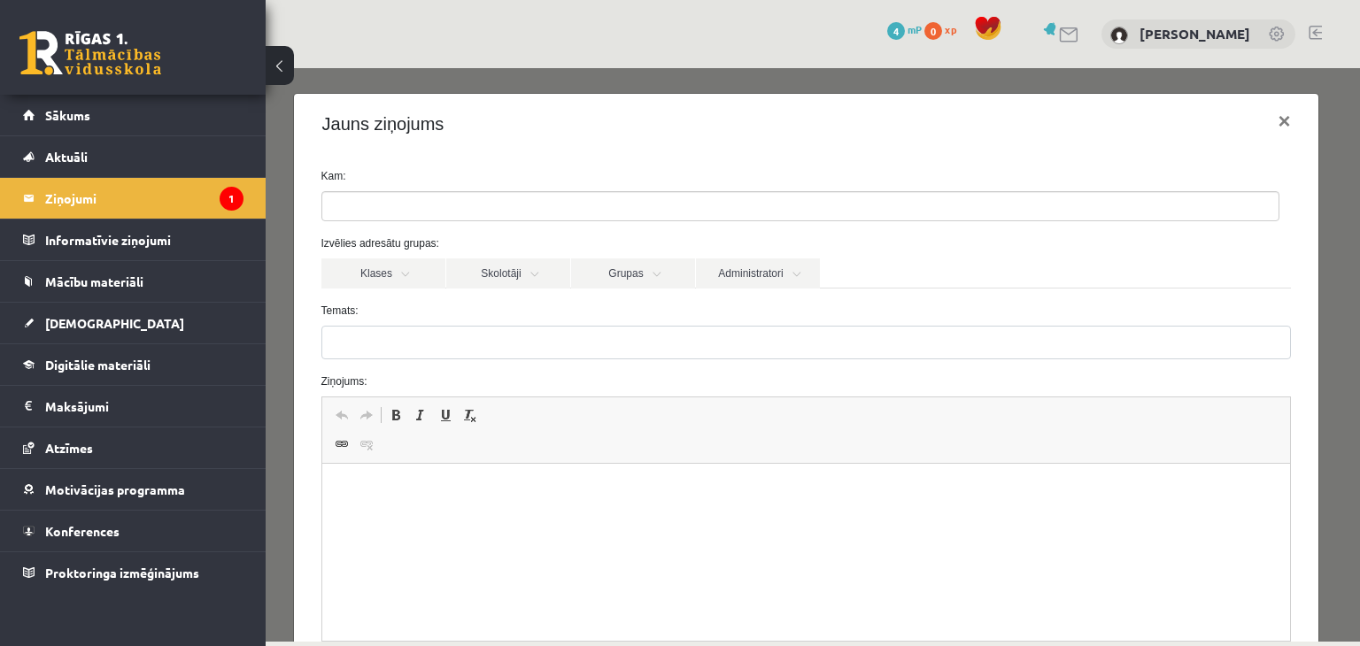
click at [472, 206] on ul at bounding box center [800, 206] width 956 height 28
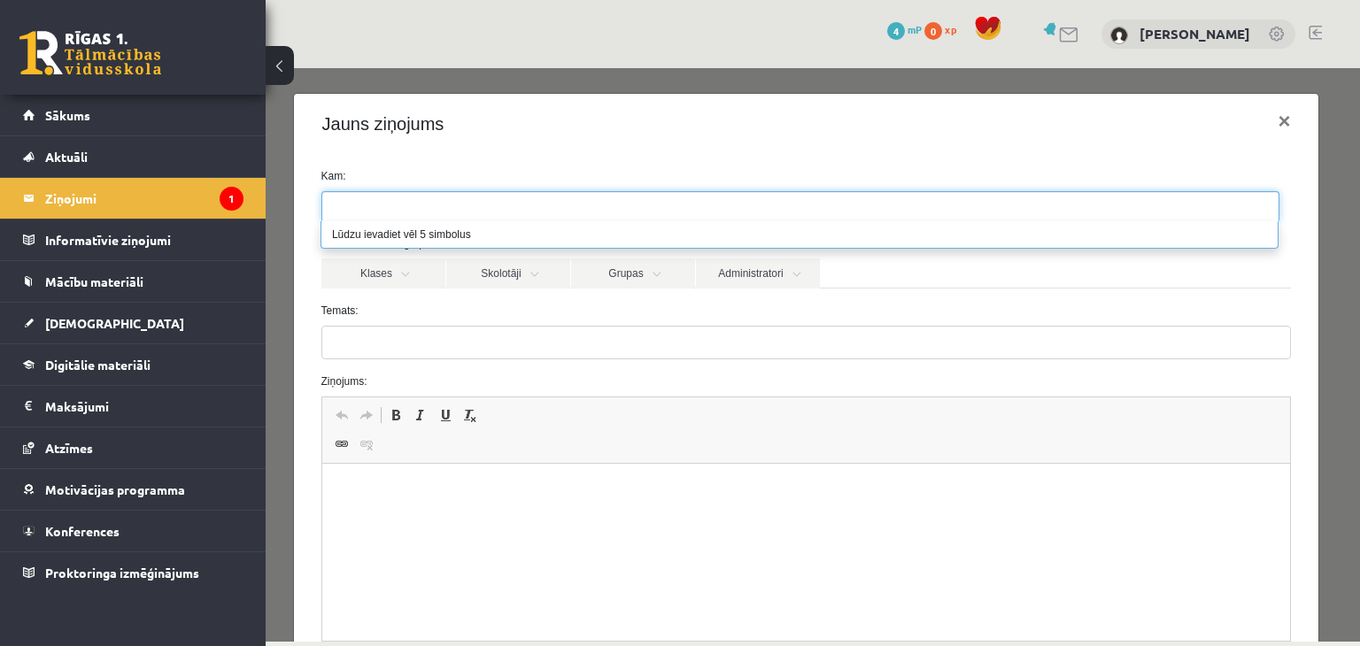
click at [612, 138] on div "Jauns ziņojums ×" at bounding box center [806, 124] width 1025 height 60
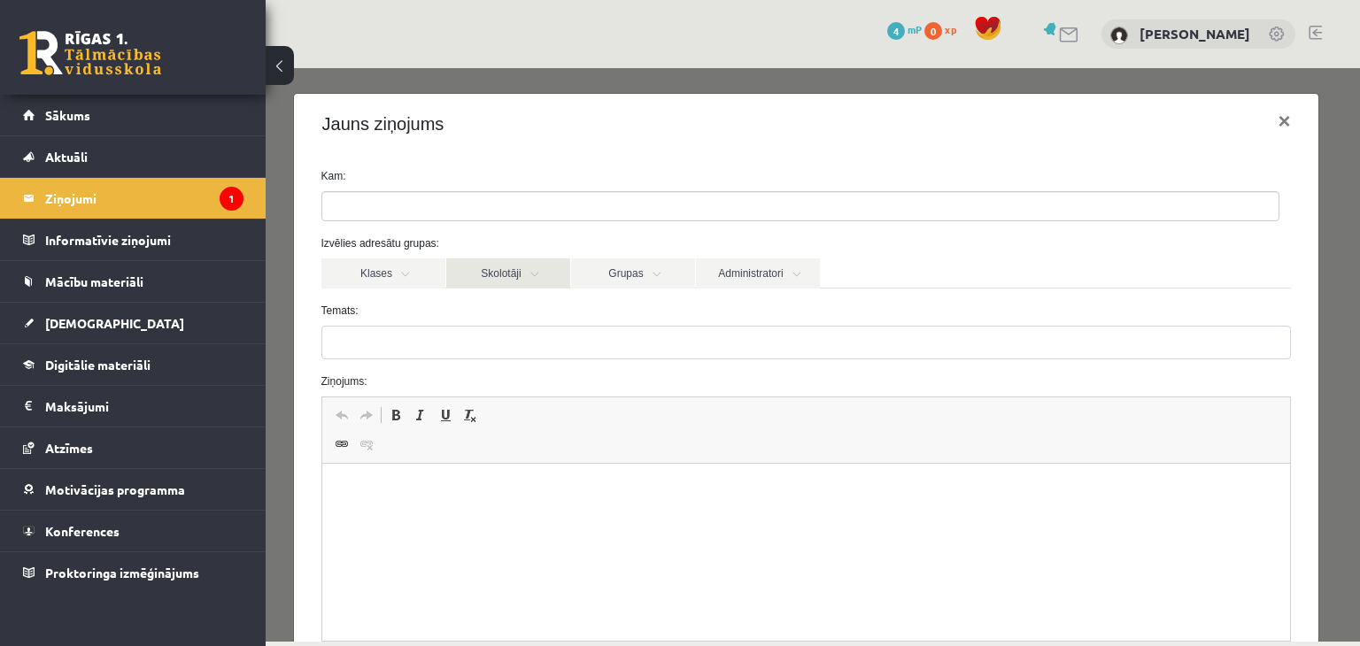
click at [536, 271] on link "Skolotāji" at bounding box center [508, 273] width 124 height 30
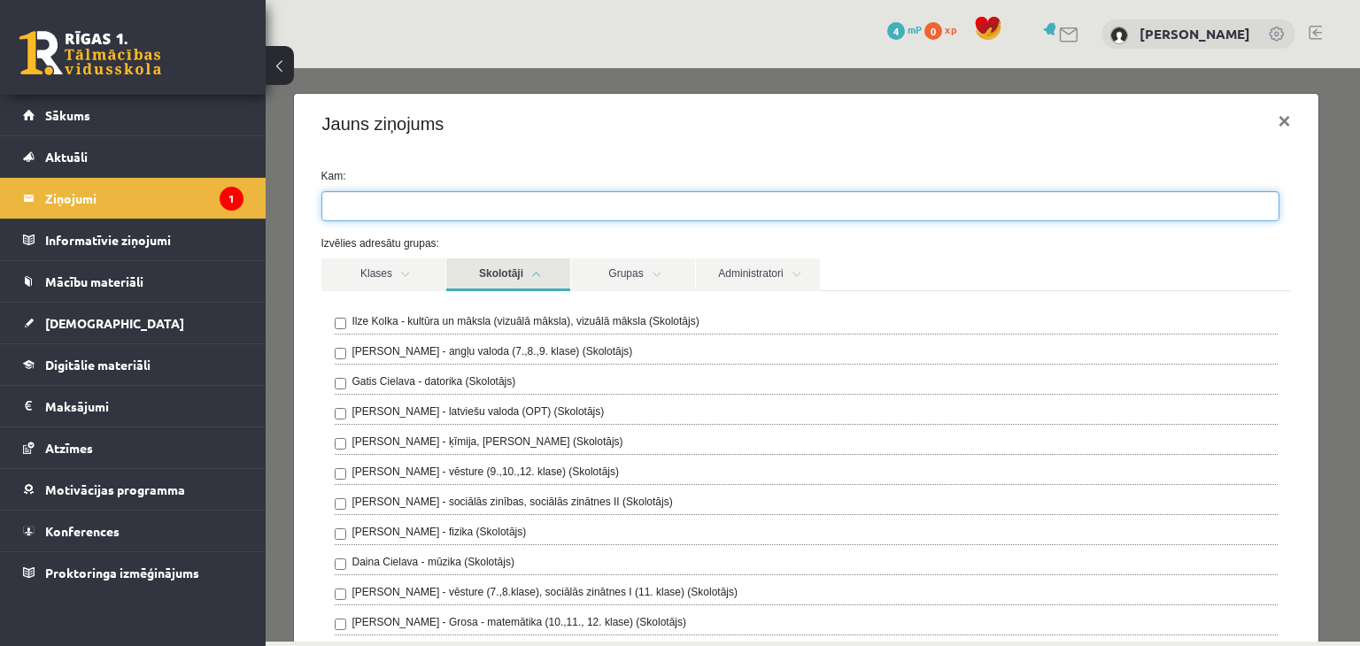
click at [495, 194] on ul at bounding box center [800, 206] width 956 height 28
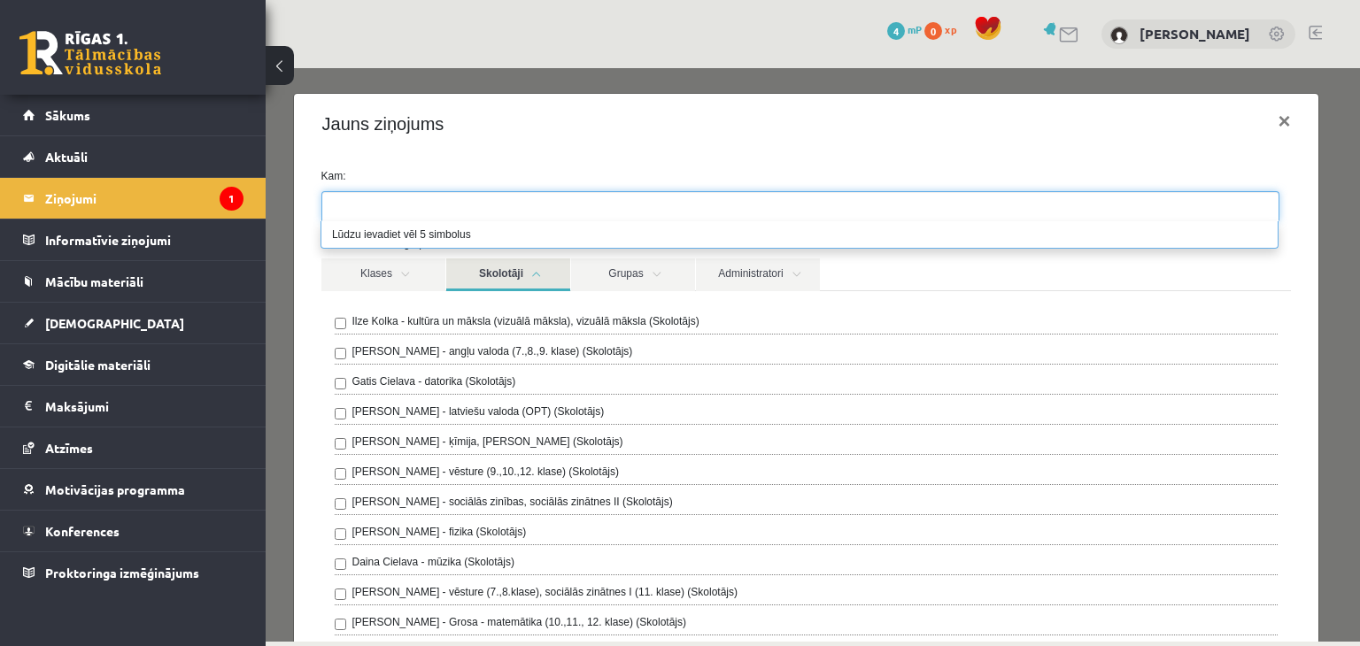
type input "*"
type input "******"
click at [418, 205] on ul "******" at bounding box center [800, 206] width 956 height 28
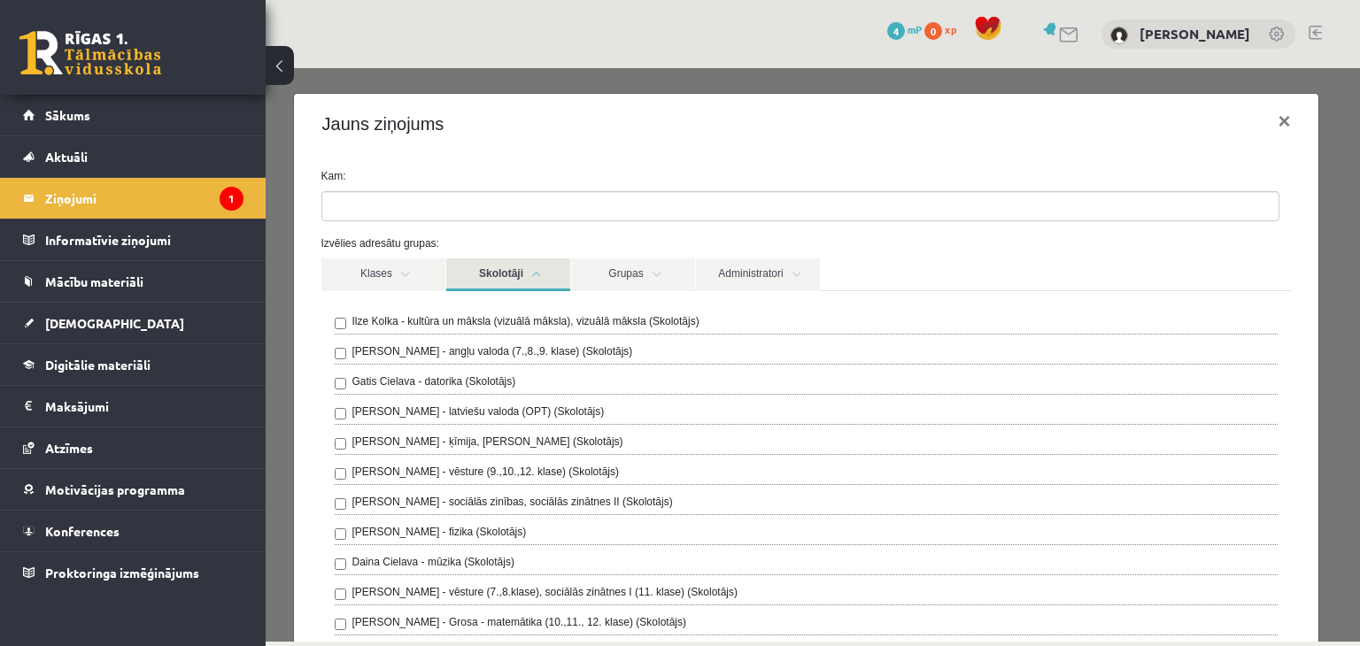
click at [532, 272] on link "Skolotāji" at bounding box center [508, 274] width 124 height 33
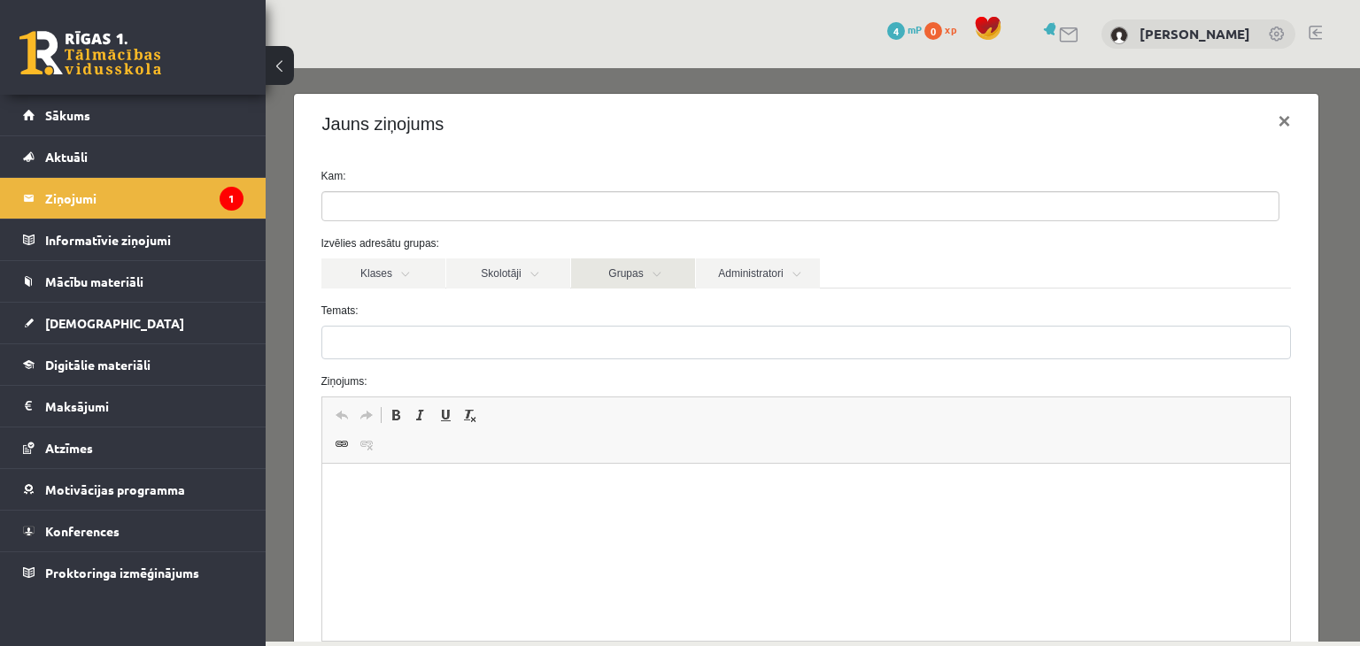
click at [628, 270] on link "Grupas" at bounding box center [633, 273] width 124 height 30
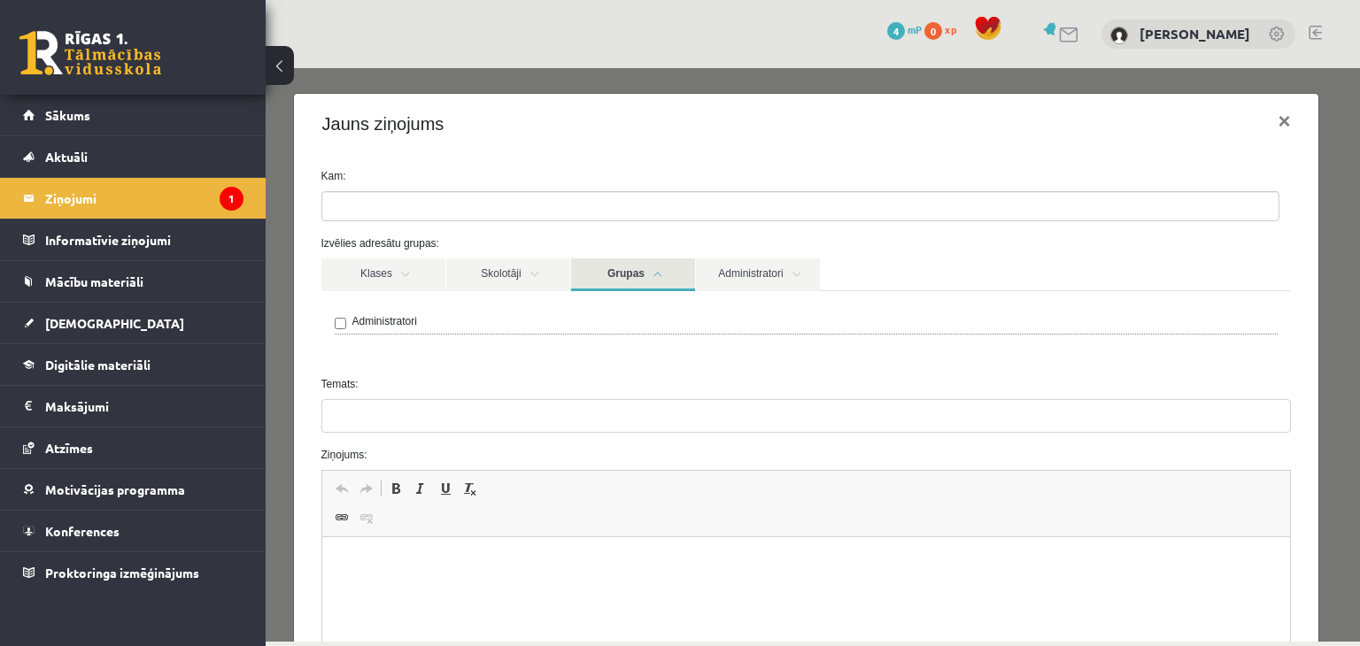
click at [628, 270] on link "Grupas" at bounding box center [633, 274] width 124 height 33
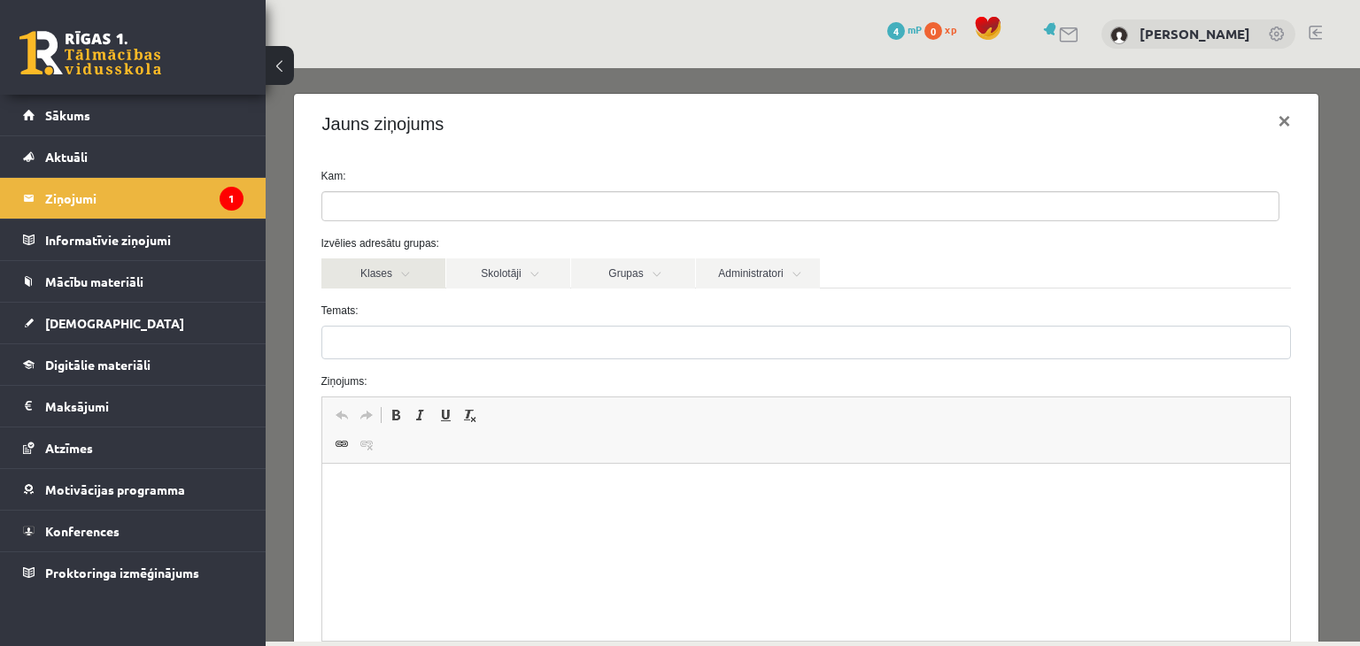
click at [410, 264] on link "Klases" at bounding box center [383, 273] width 124 height 30
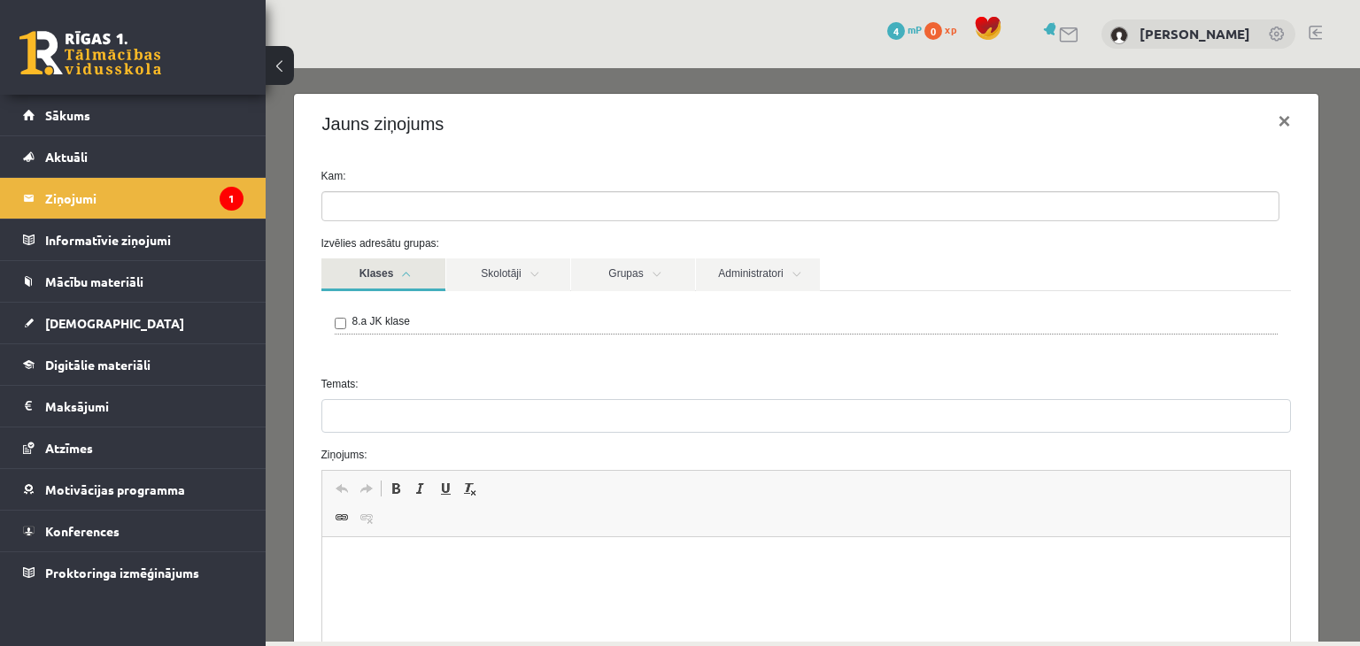
click at [424, 277] on link "Klases" at bounding box center [383, 274] width 124 height 33
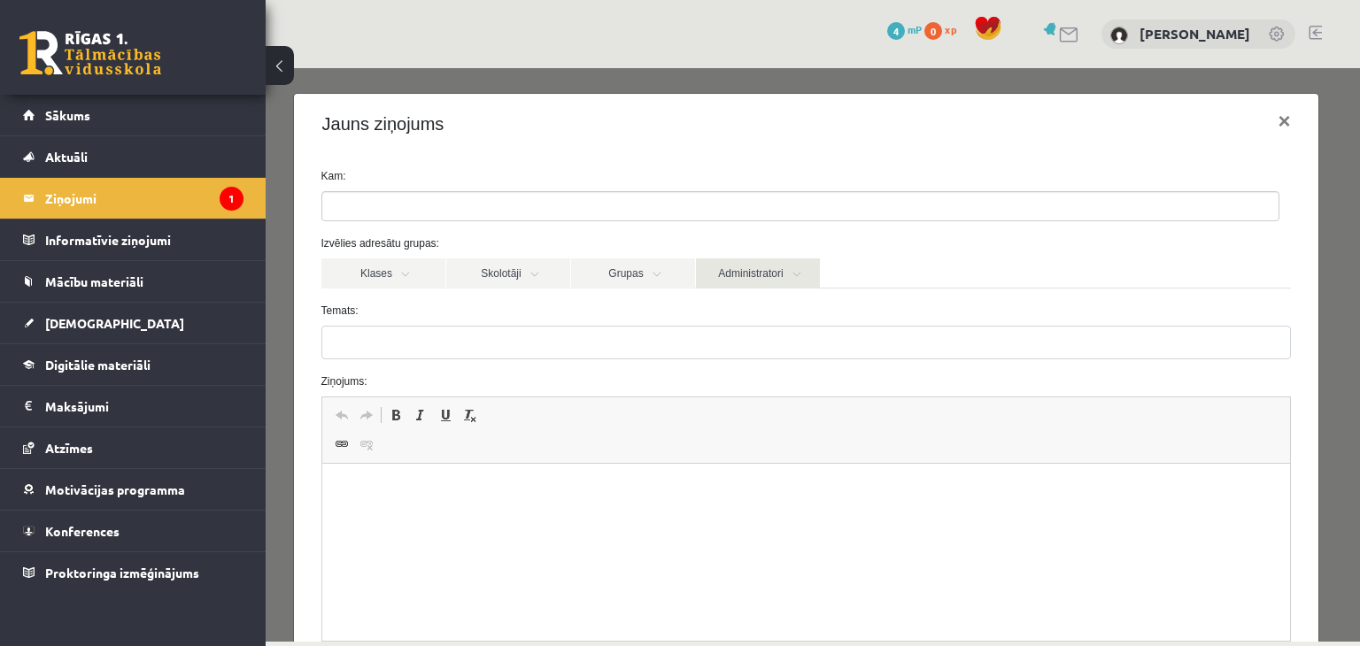
click at [715, 268] on link "Administratori" at bounding box center [758, 273] width 124 height 30
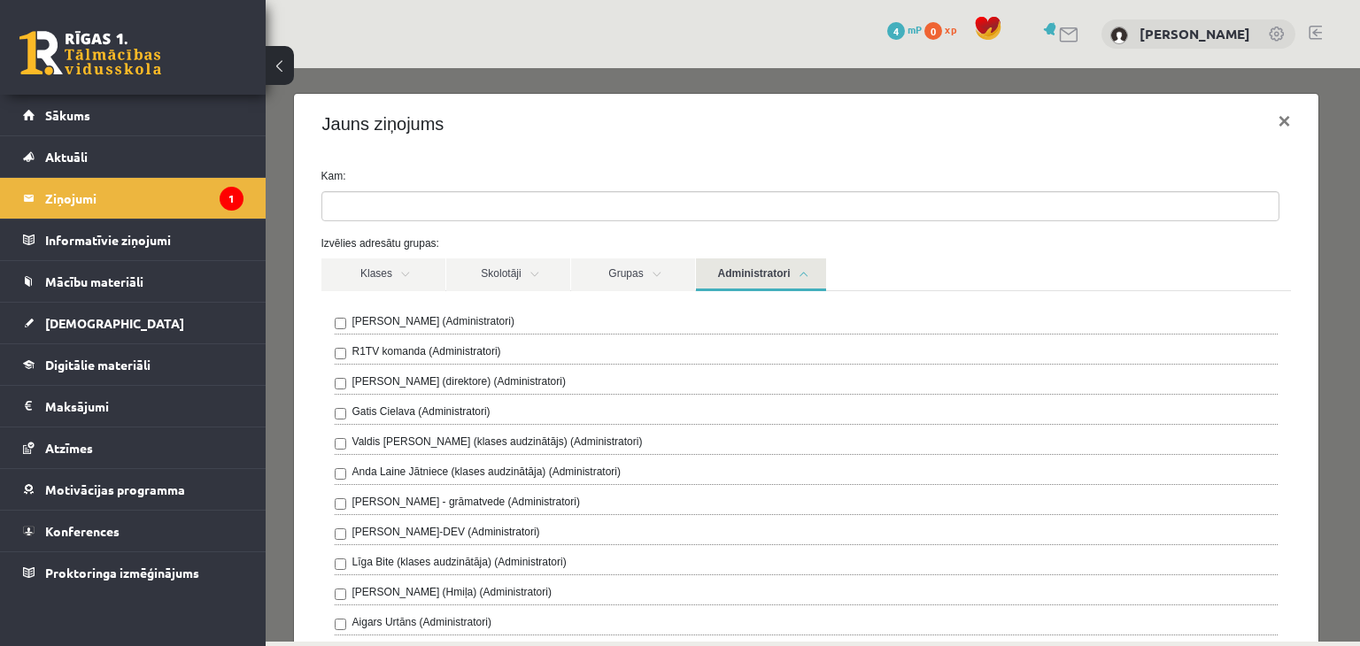
click at [759, 258] on link "Administratori" at bounding box center [761, 274] width 130 height 33
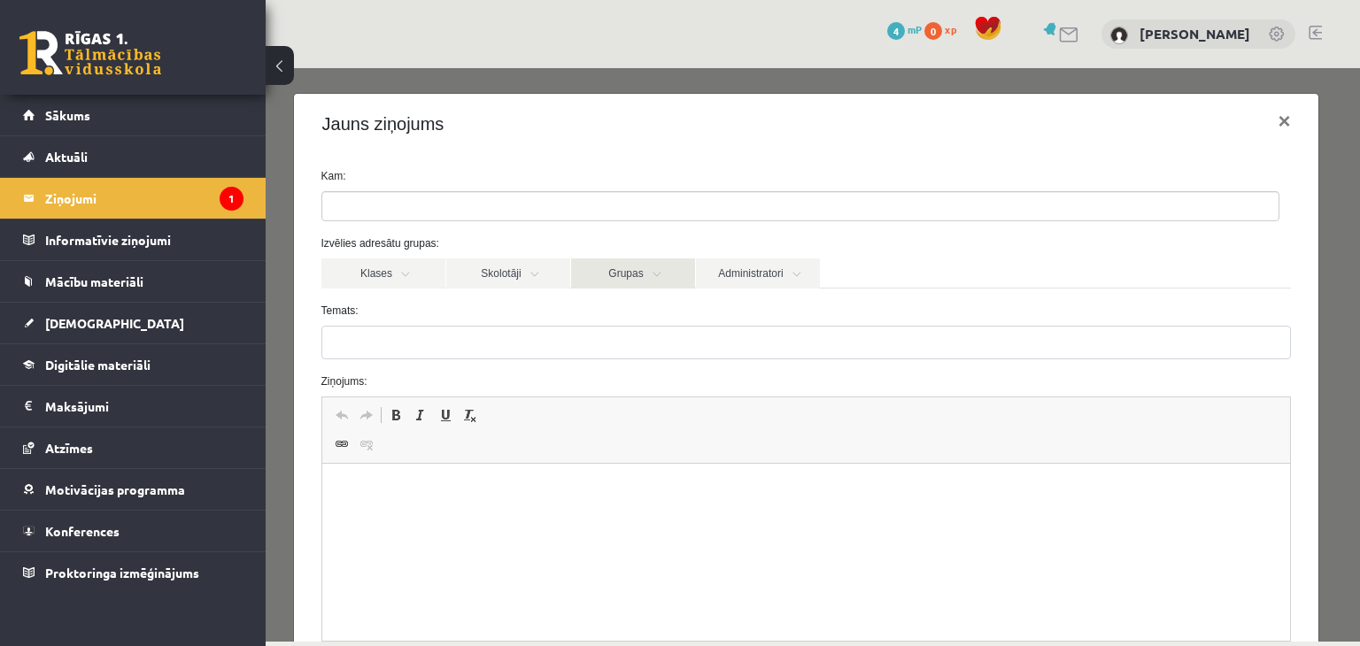
click at [613, 270] on link "Grupas" at bounding box center [633, 273] width 124 height 30
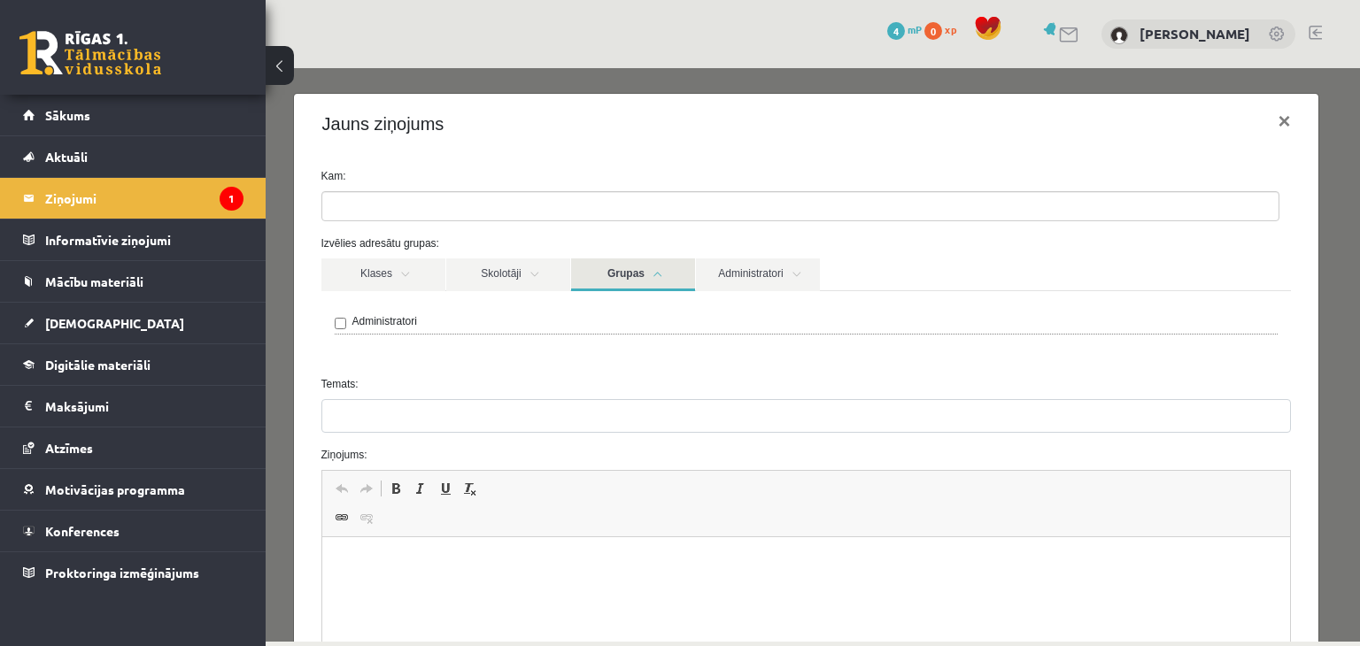
click at [590, 276] on link "Grupas" at bounding box center [633, 274] width 124 height 33
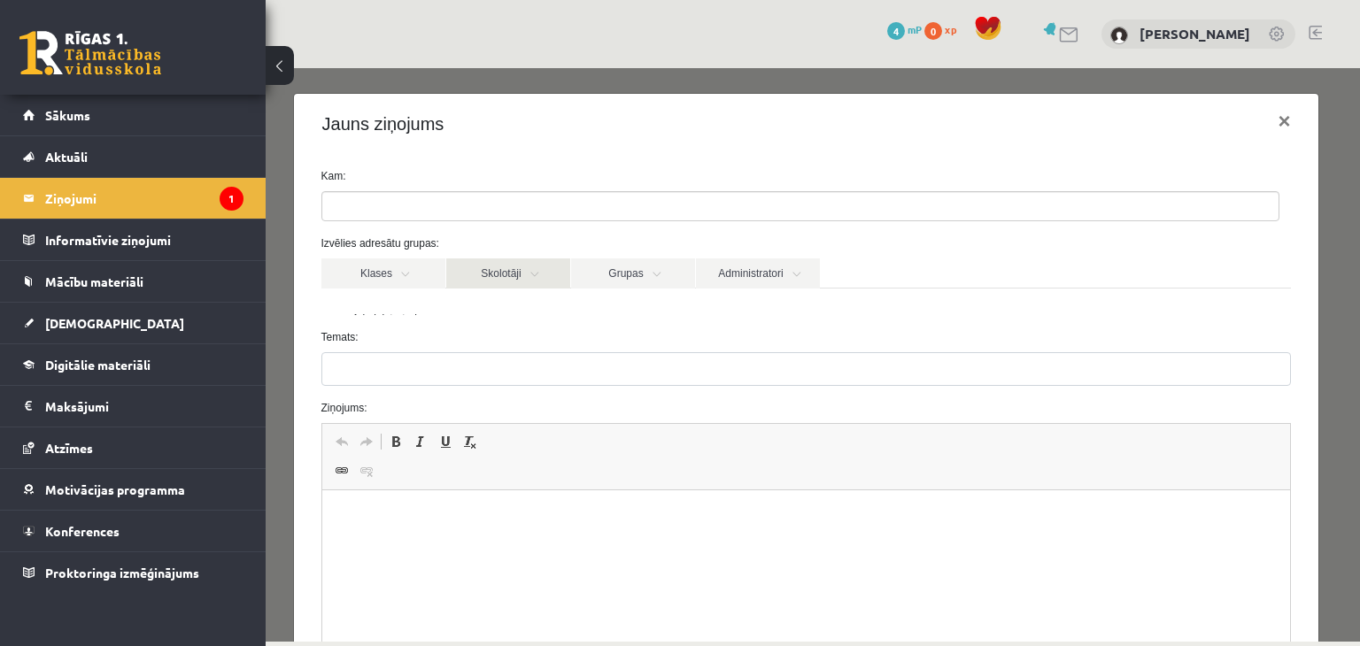
click at [505, 274] on link "Skolotāji" at bounding box center [508, 273] width 124 height 30
click at [535, 272] on link "Skolotāji" at bounding box center [508, 273] width 124 height 30
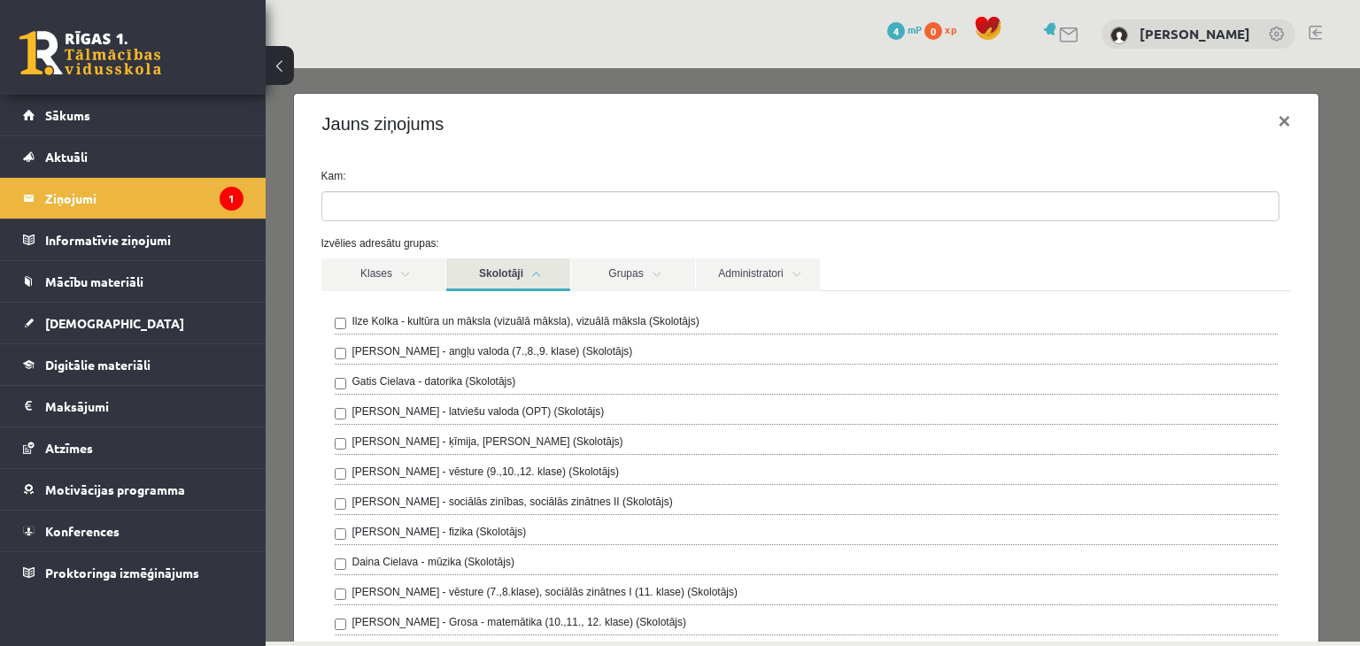
click at [529, 281] on link "Skolotāji" at bounding box center [508, 274] width 124 height 33
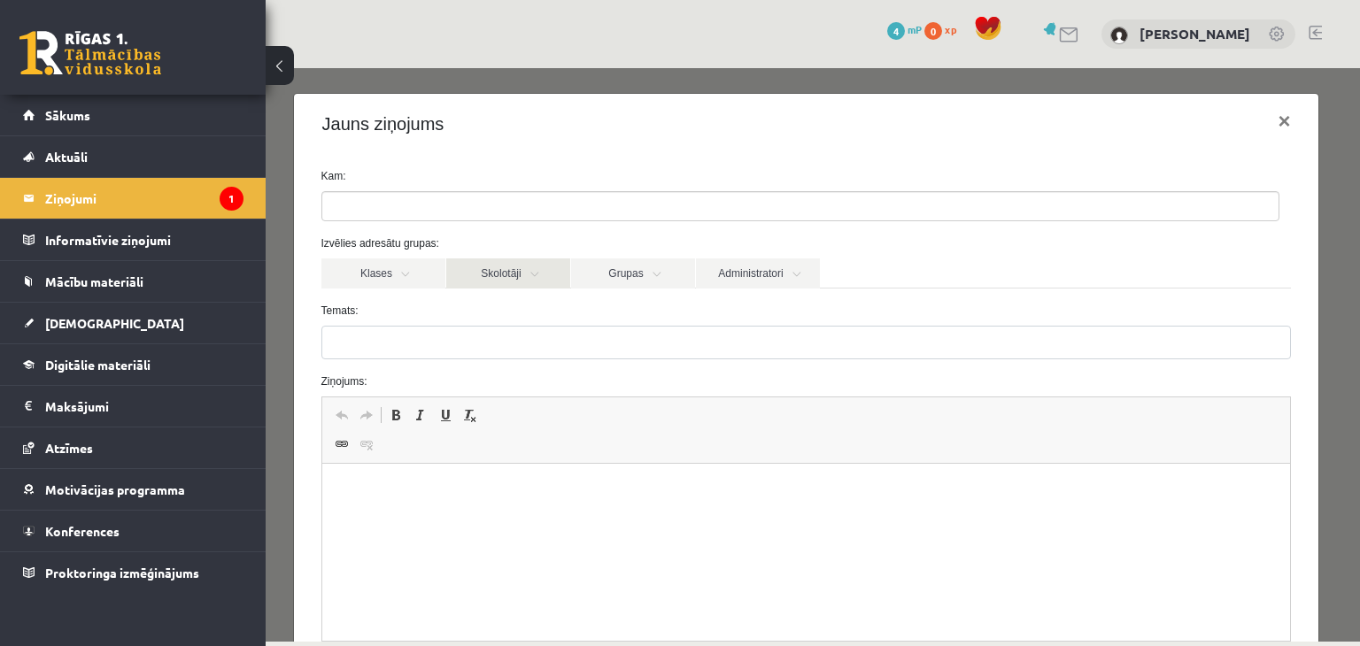
click at [507, 266] on link "Skolotāji" at bounding box center [508, 273] width 124 height 30
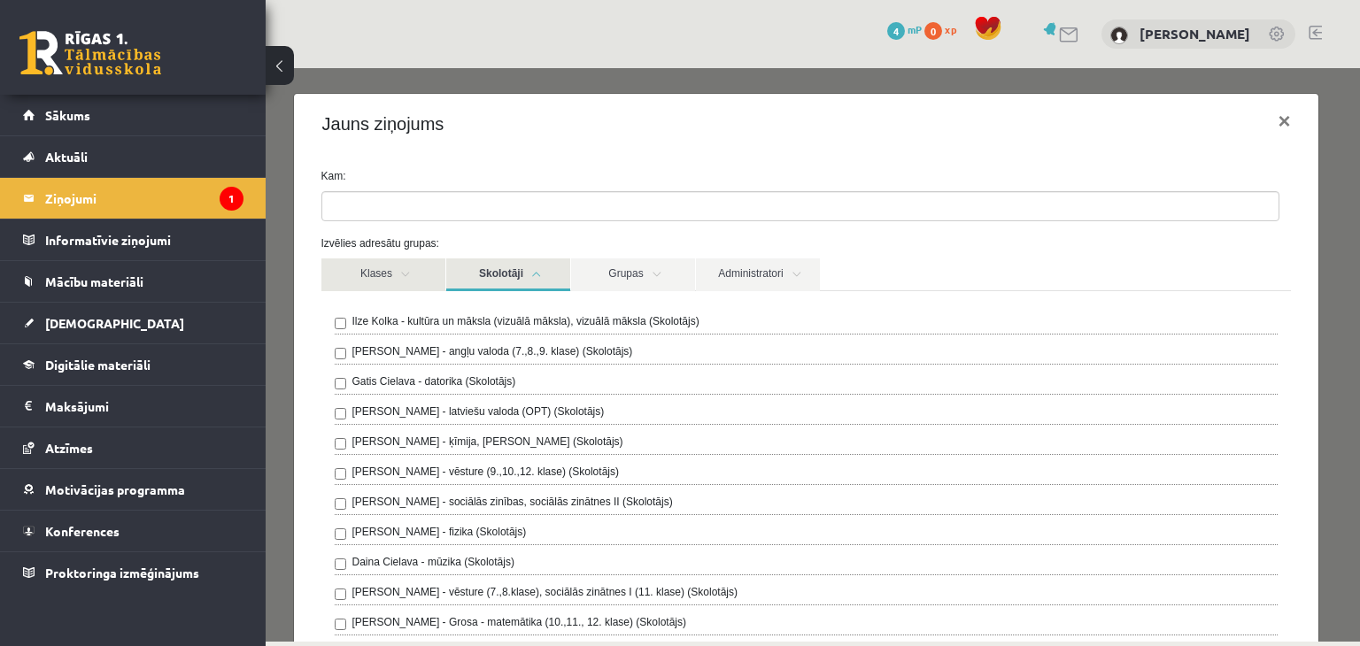
click at [414, 284] on link "Klases" at bounding box center [383, 274] width 124 height 33
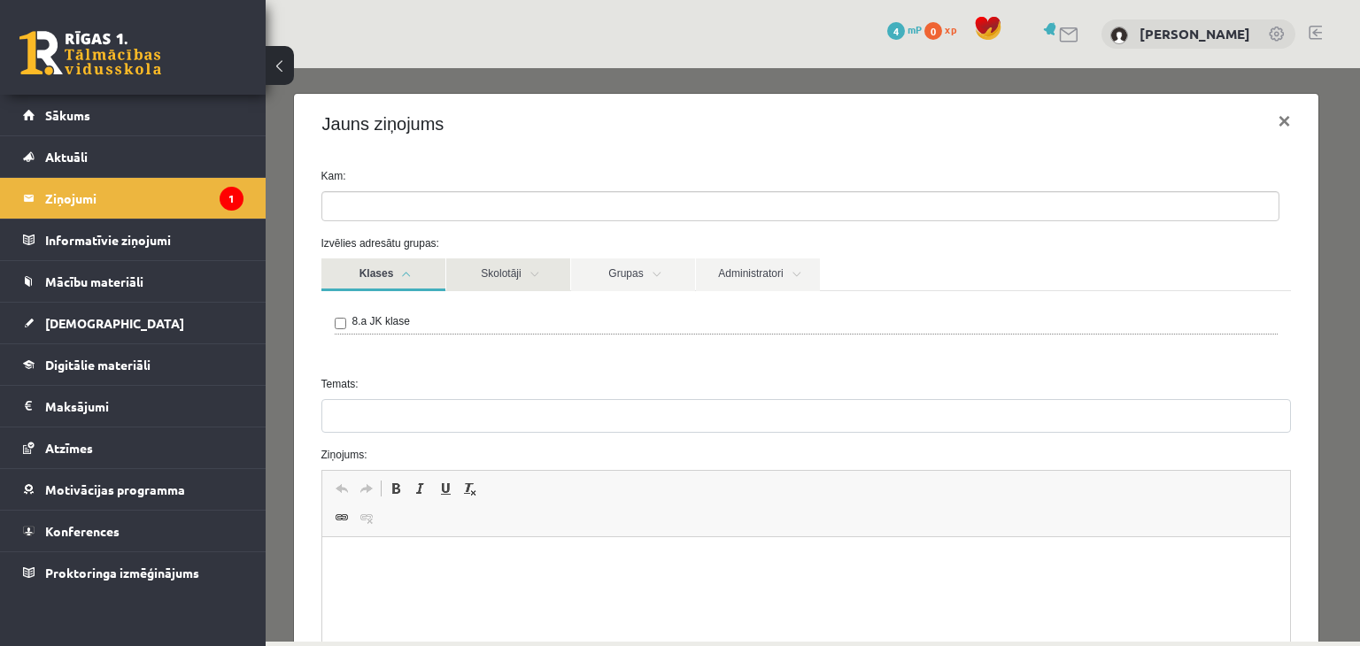
click at [489, 268] on link "Skolotāji" at bounding box center [508, 274] width 124 height 33
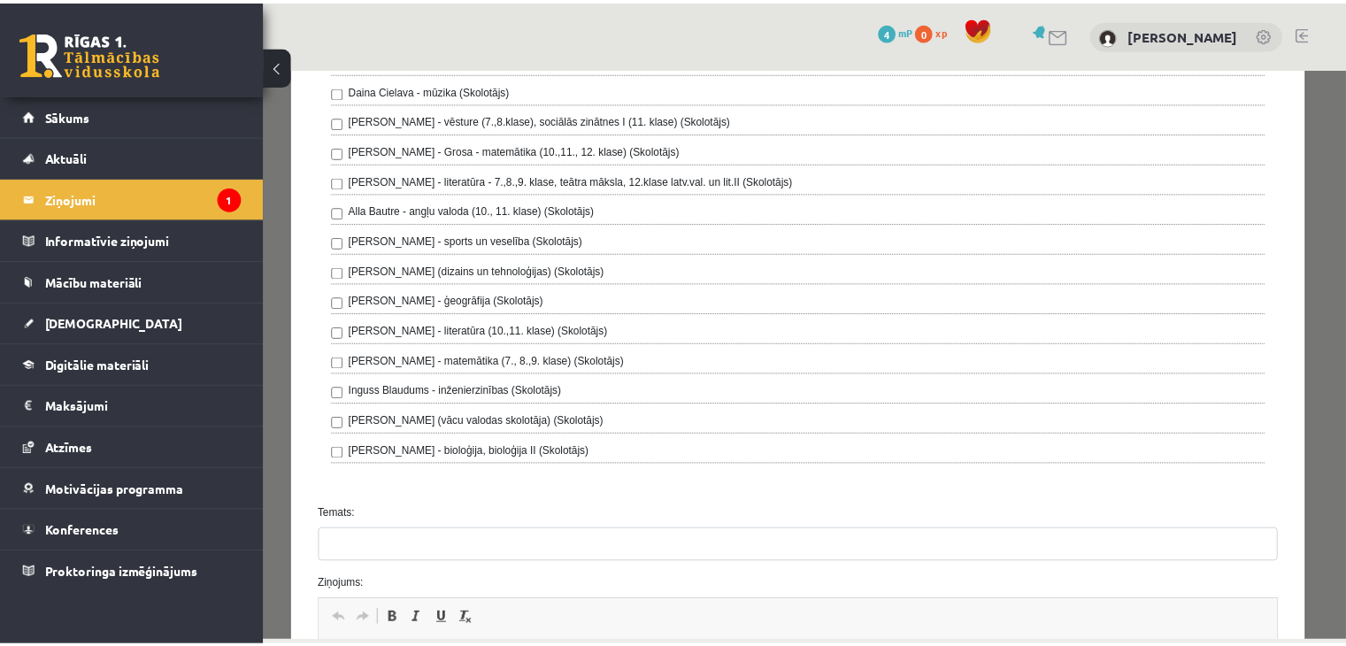
scroll to position [354, 0]
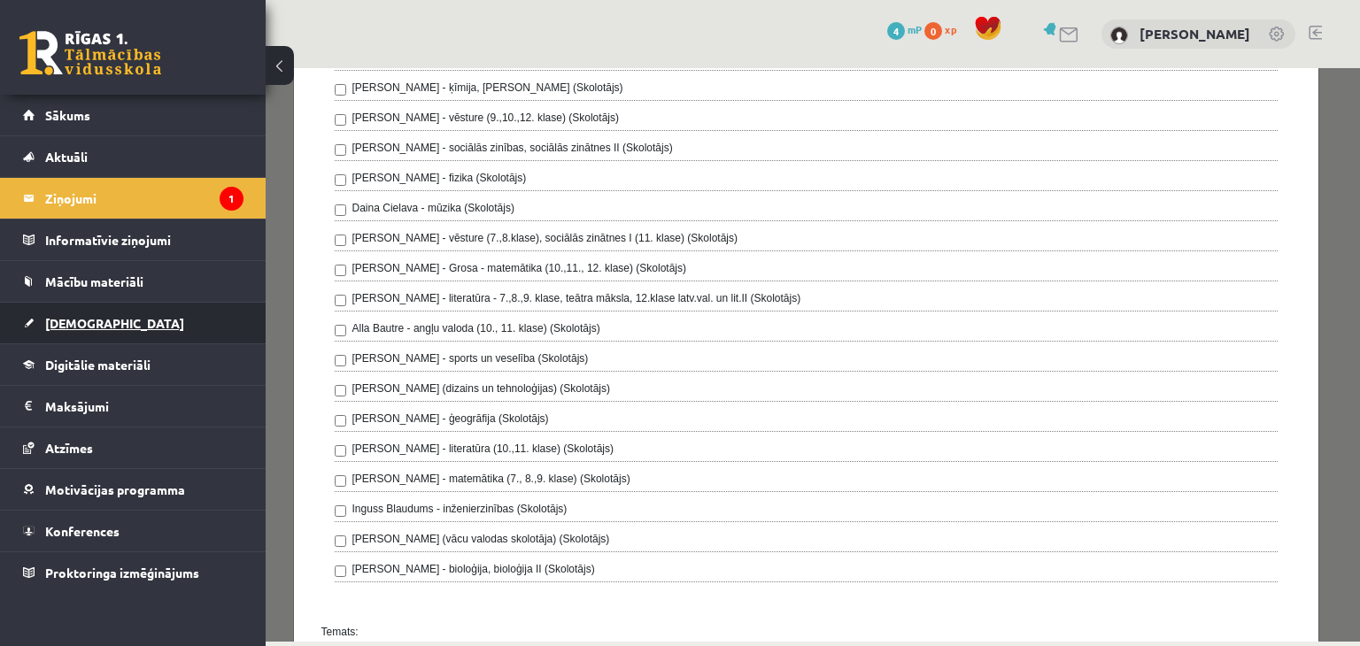
click at [144, 337] on link "[DEMOGRAPHIC_DATA]" at bounding box center [133, 323] width 220 height 41
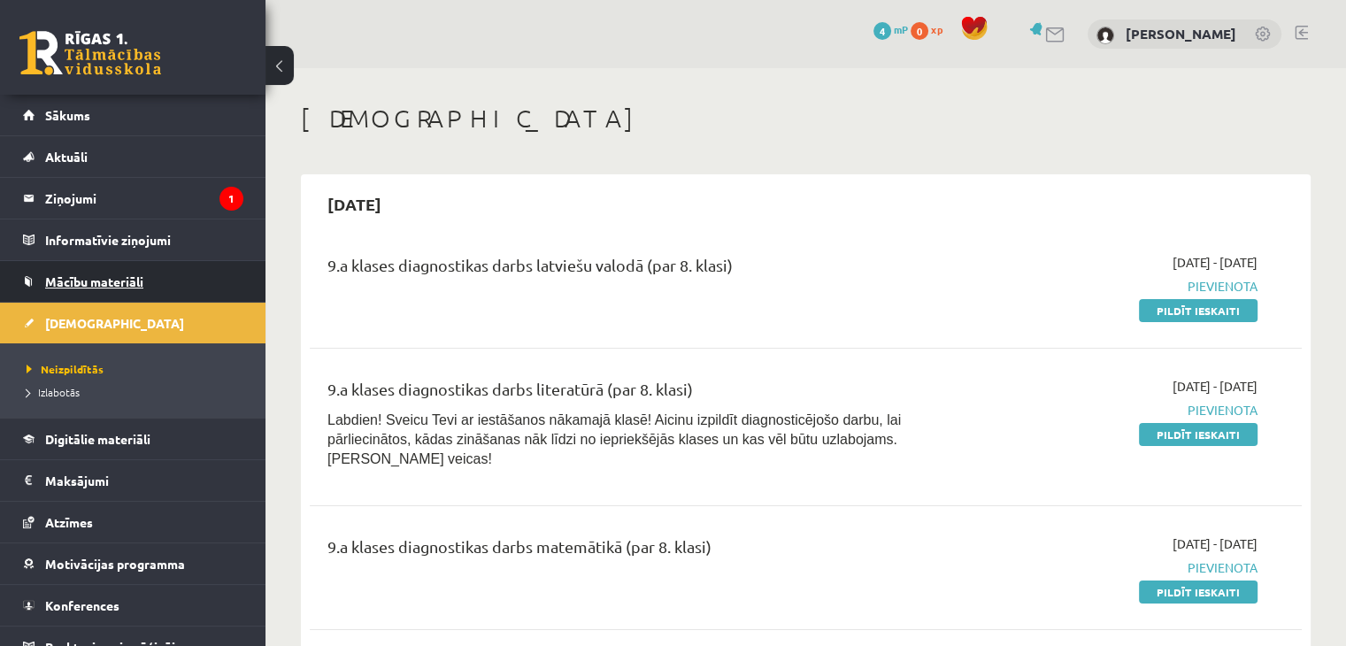
click at [173, 261] on link "Mācību materiāli" at bounding box center [133, 281] width 220 height 41
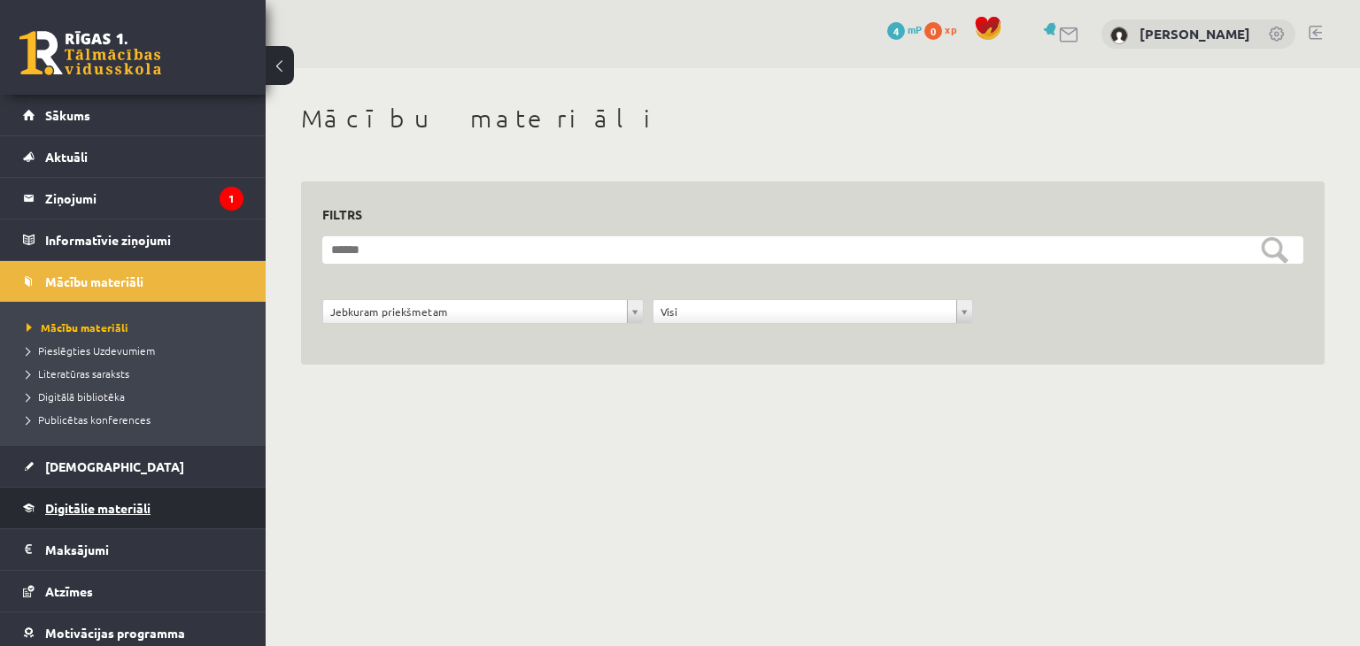
click at [182, 522] on link "Digitālie materiāli" at bounding box center [133, 508] width 220 height 41
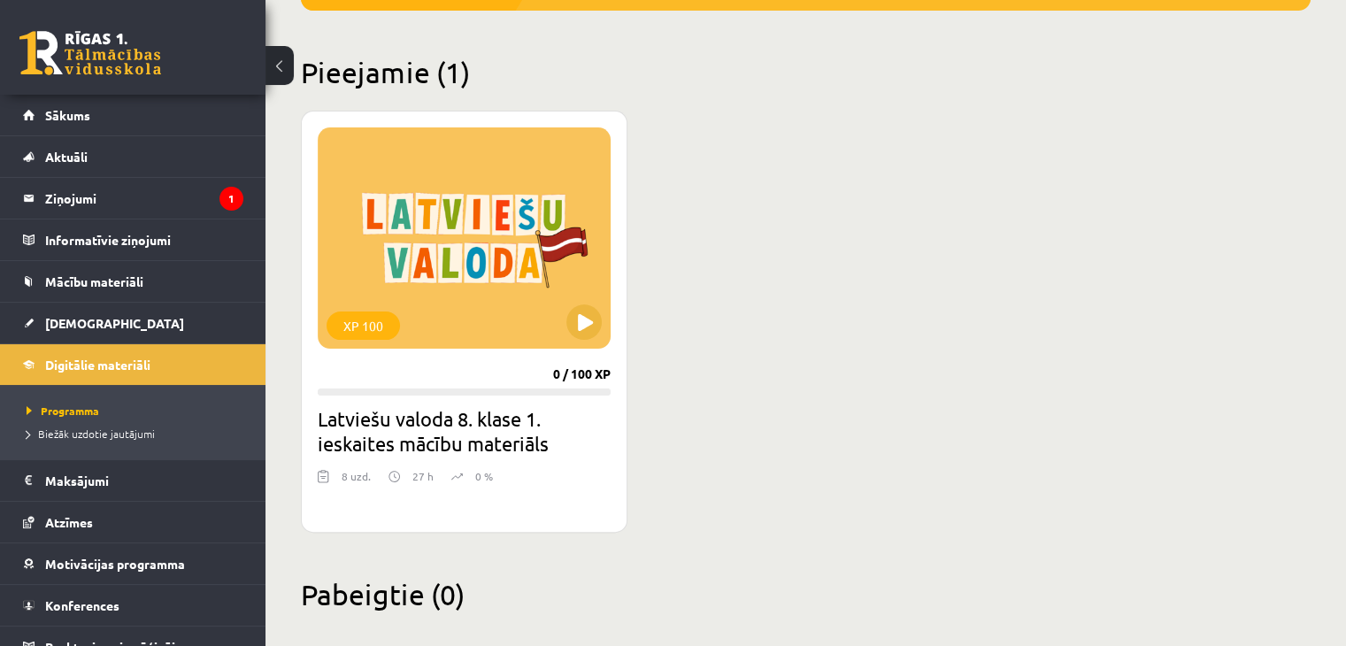
scroll to position [416, 0]
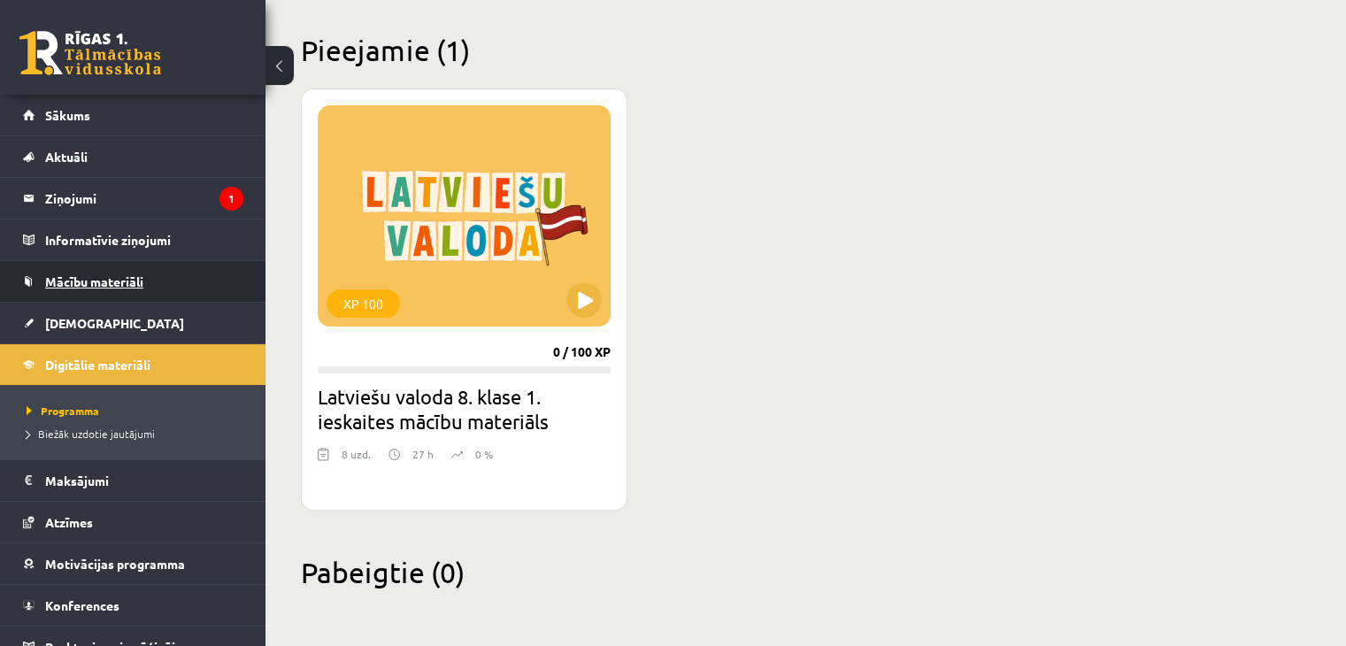
click at [184, 274] on link "Mācību materiāli" at bounding box center [133, 281] width 220 height 41
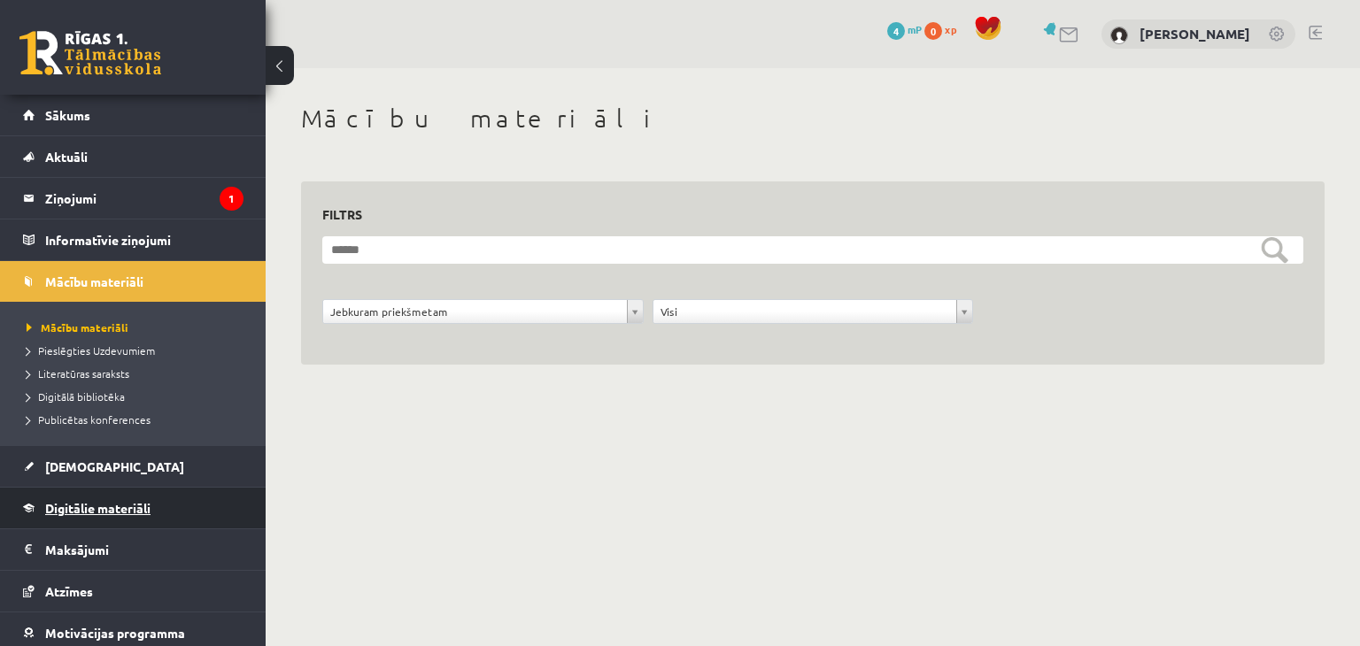
click at [164, 508] on link "Digitālie materiāli" at bounding box center [133, 508] width 220 height 41
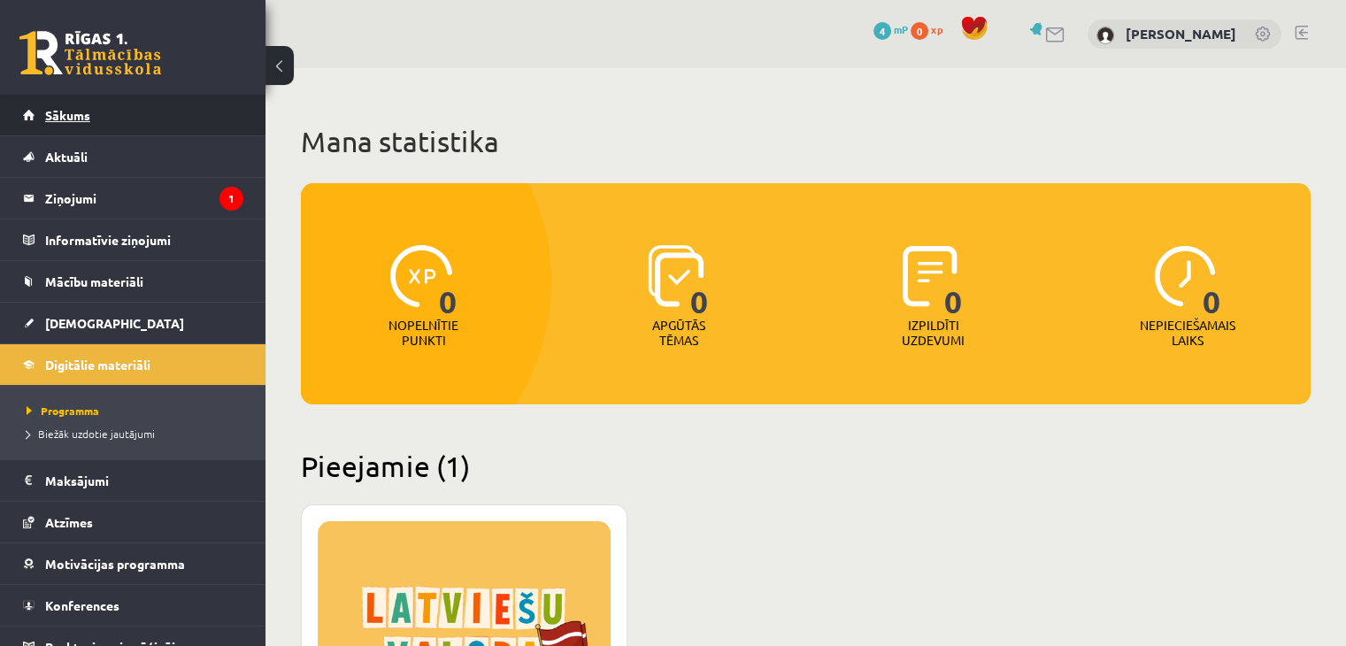
click at [182, 110] on link "Sākums" at bounding box center [133, 115] width 220 height 41
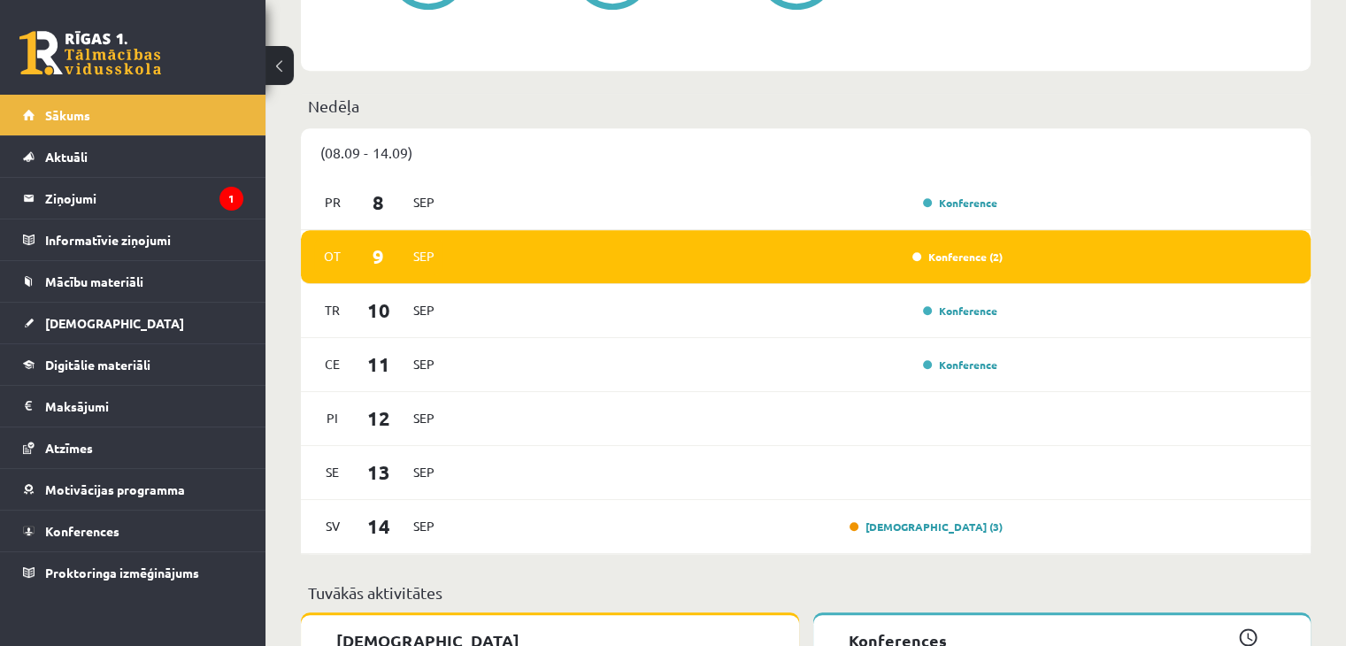
scroll to position [1416, 0]
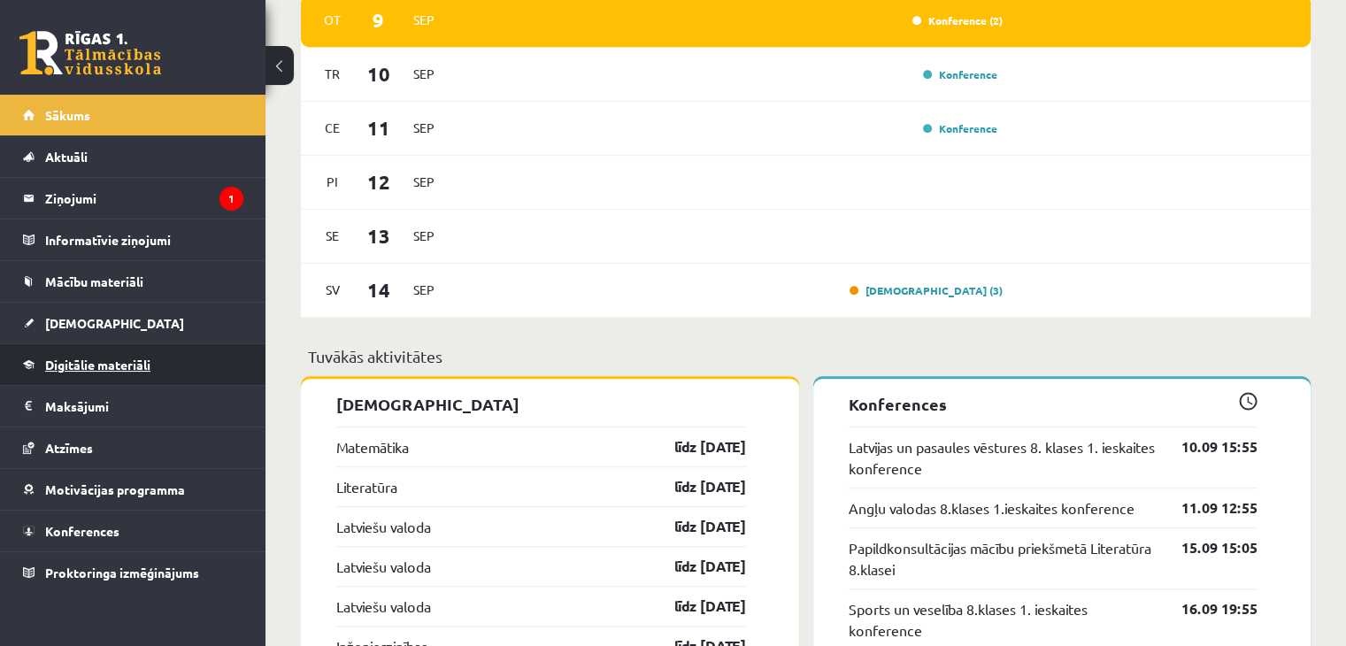
click at [185, 374] on link "Digitālie materiāli" at bounding box center [133, 364] width 220 height 41
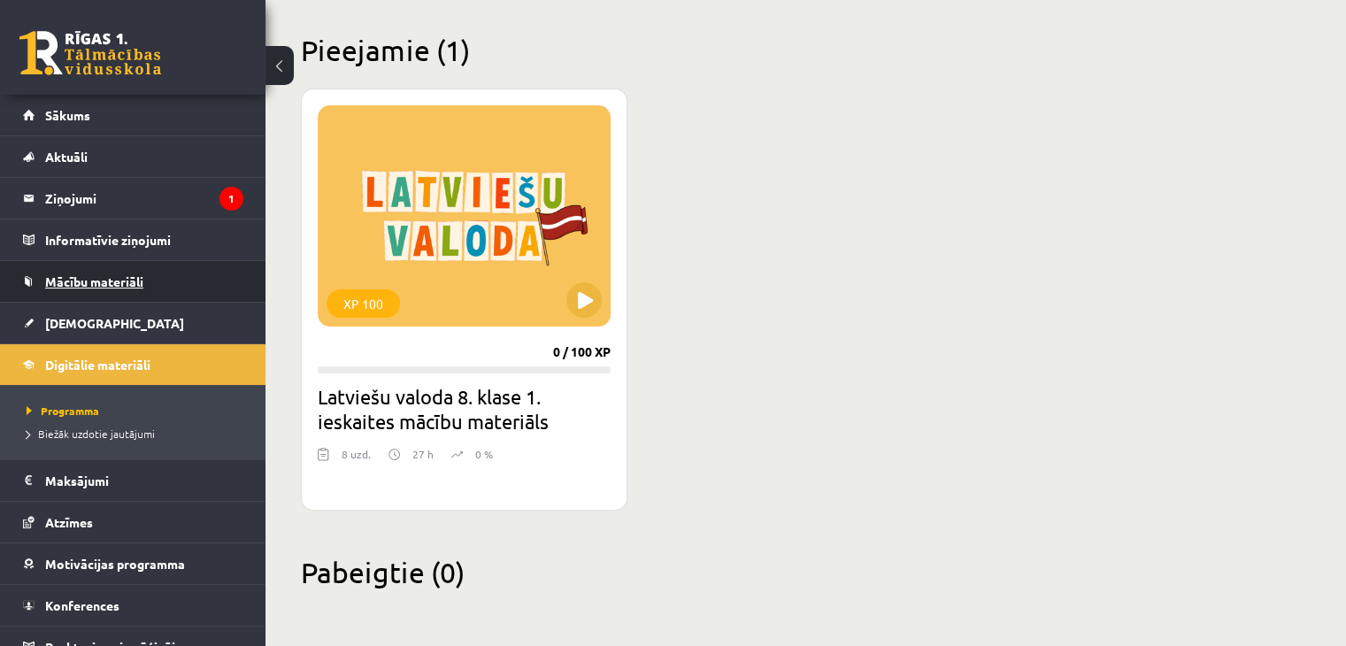
click at [154, 285] on link "Mācību materiāli" at bounding box center [133, 281] width 220 height 41
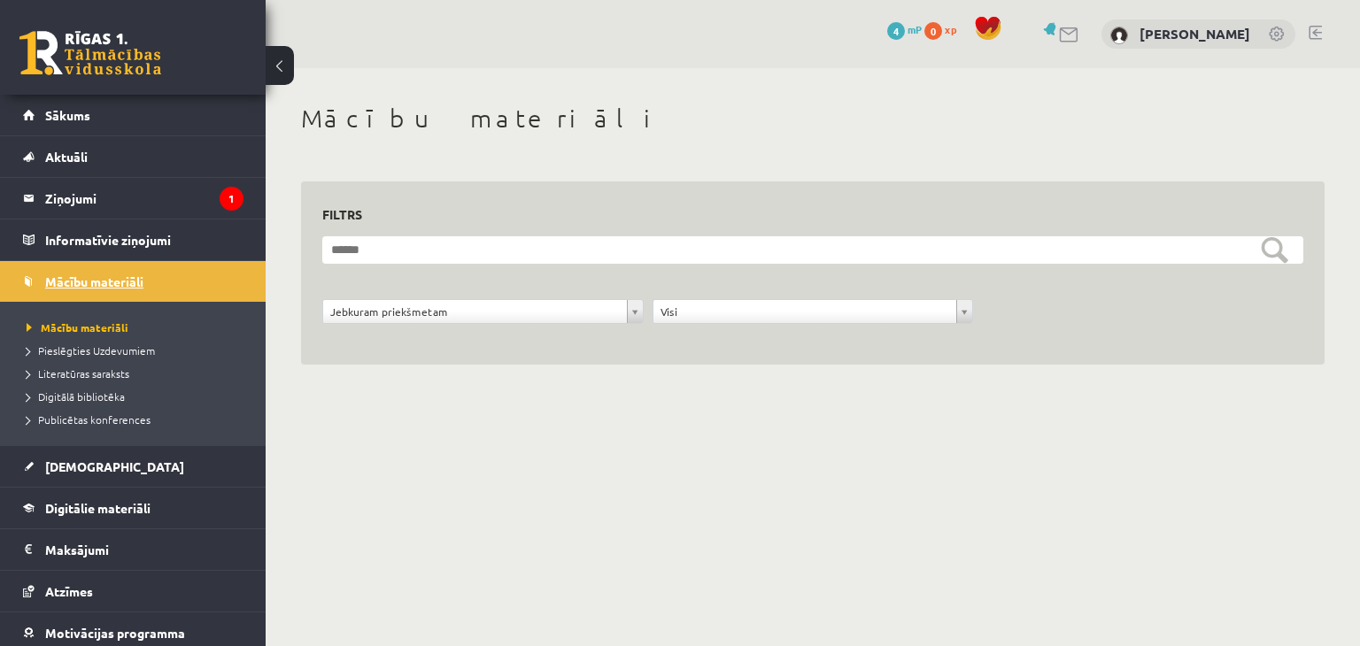
click at [160, 268] on link "Mācību materiāli" at bounding box center [133, 281] width 220 height 41
click at [155, 118] on link "Sākums" at bounding box center [133, 115] width 220 height 41
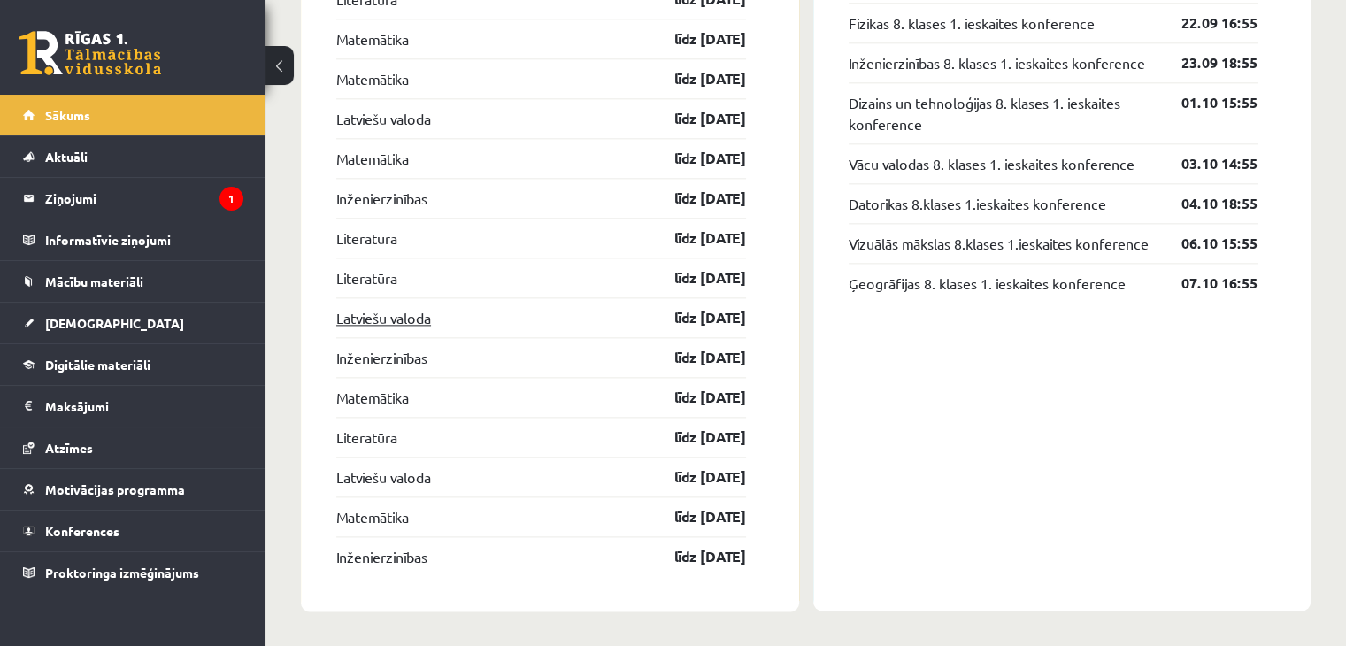
scroll to position [2144, 0]
click at [191, 264] on link "Mācību materiāli" at bounding box center [133, 281] width 220 height 41
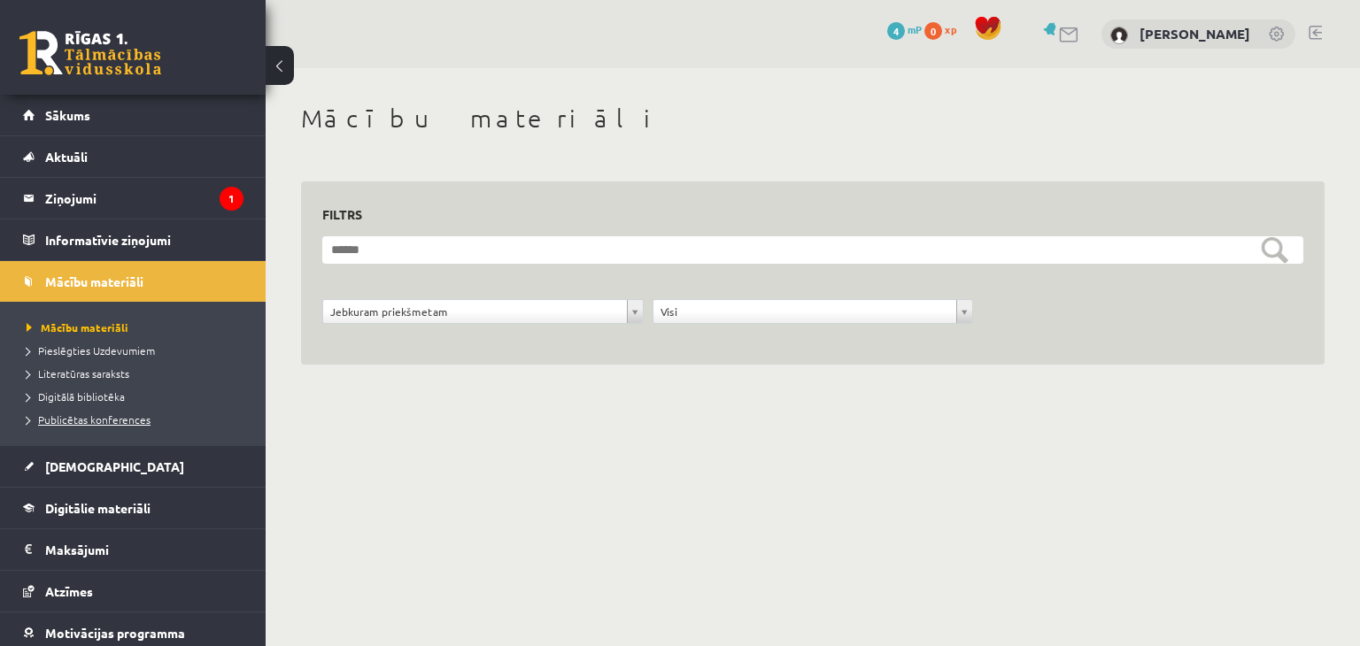
click at [124, 416] on span "Publicētas konferences" at bounding box center [89, 419] width 124 height 14
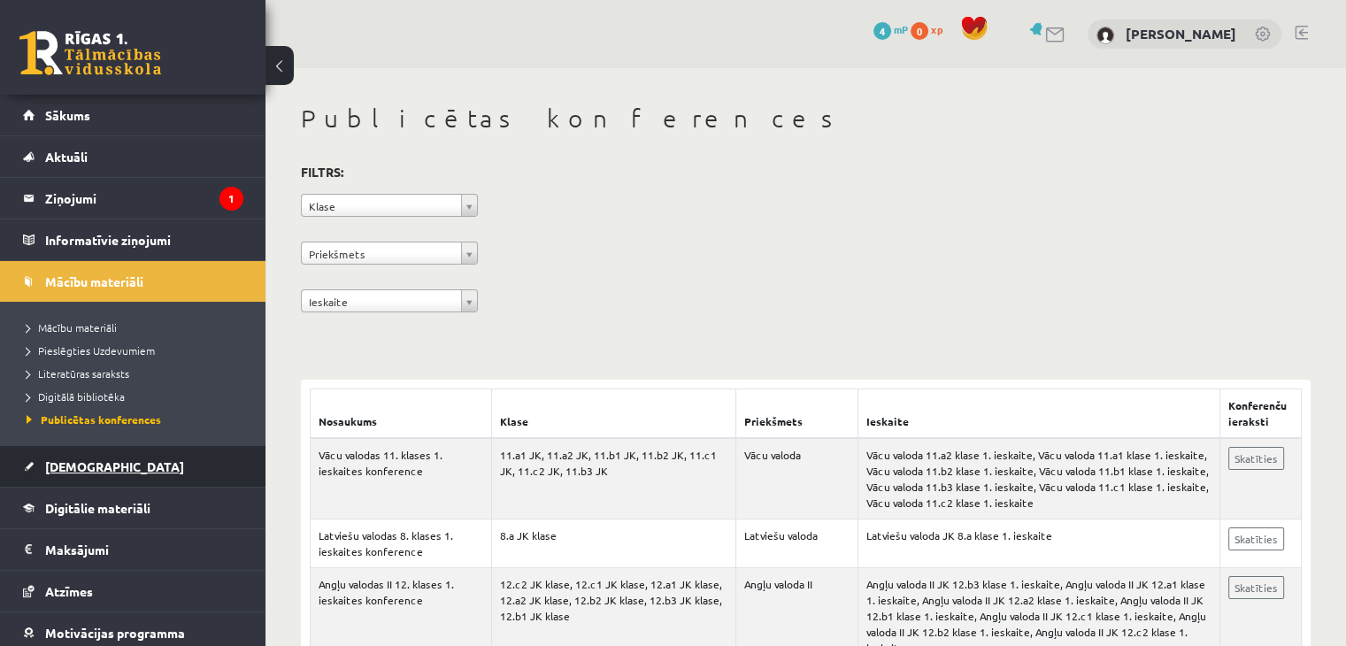
click at [137, 454] on link "[DEMOGRAPHIC_DATA]" at bounding box center [133, 466] width 220 height 41
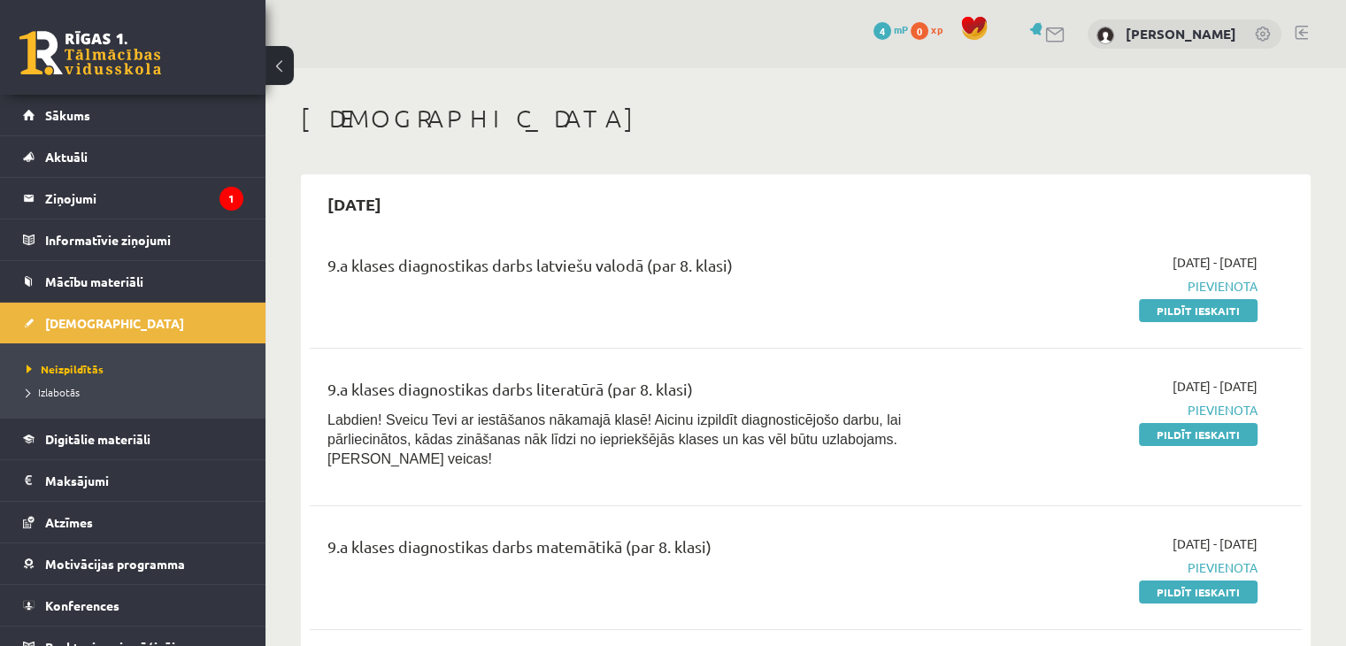
scroll to position [118, 0]
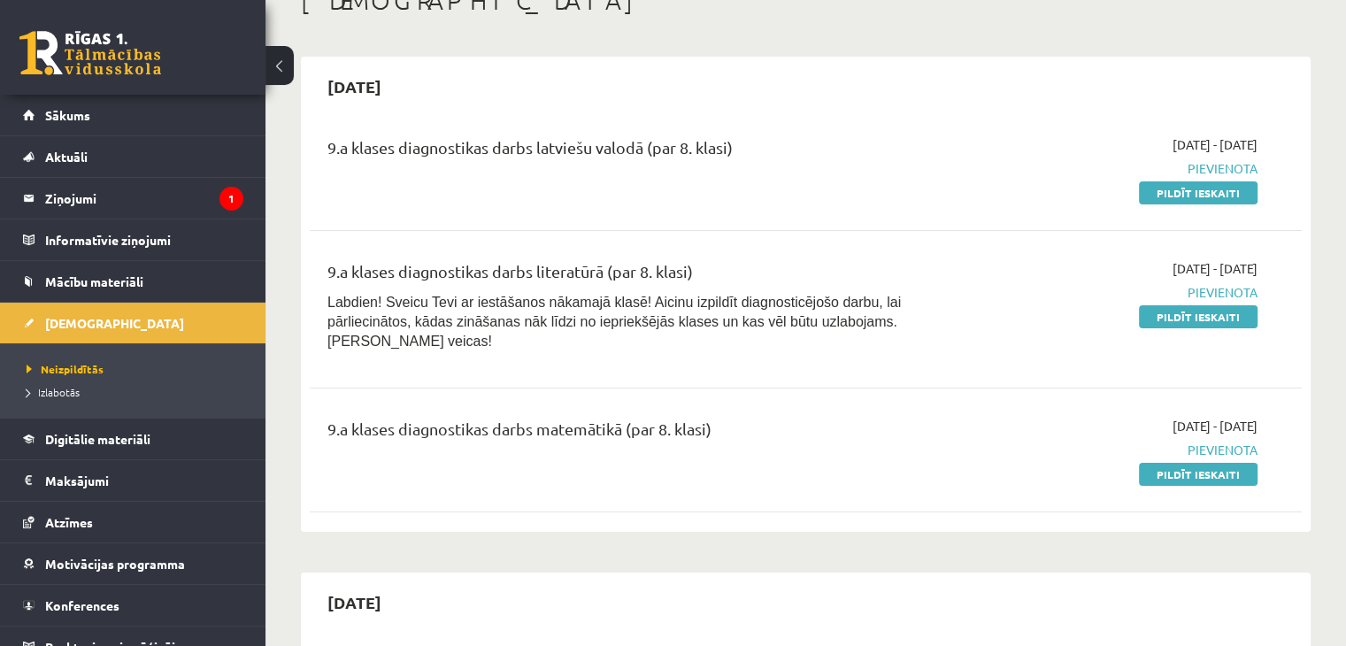
drag, startPoint x: 1249, startPoint y: 263, endPoint x: 1275, endPoint y: 257, distance: 26.4
click at [1275, 257] on div "9.a klases diagnostikas darbs literatūrā (par 8. klasi) Labdien! Sveicu Tevi ar…" at bounding box center [806, 310] width 992 height 136
drag, startPoint x: 1243, startPoint y: 269, endPoint x: 1268, endPoint y: 251, distance: 30.5
click at [1268, 251] on div "9.a klases diagnostikas darbs literatūrā (par 8. klasi) Labdien! Sveicu Tevi ar…" at bounding box center [806, 310] width 992 height 136
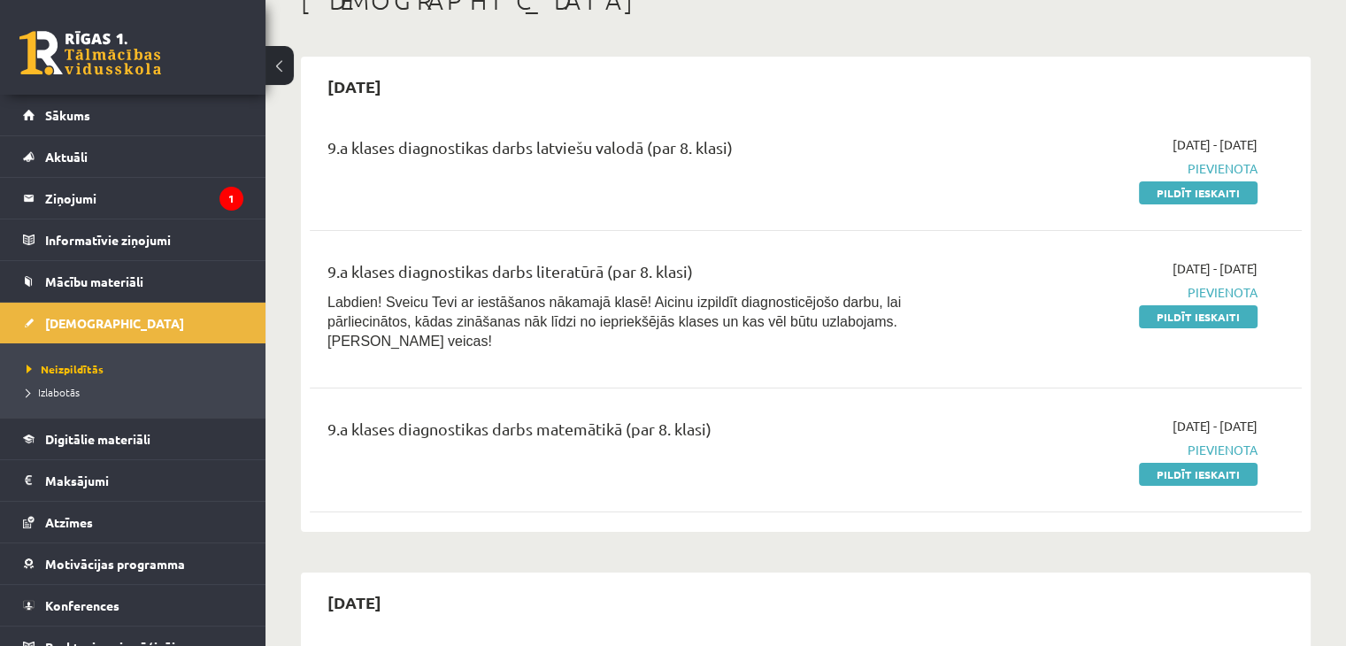
click at [1268, 251] on div "9.a klases diagnostikas darbs literatūrā (par 8. klasi) Labdien! Sveicu Tevi ar…" at bounding box center [806, 310] width 992 height 136
drag, startPoint x: 1098, startPoint y: 267, endPoint x: 1105, endPoint y: 299, distance: 32.6
click at [1105, 299] on div "2025-09-09 - 2025-09-14 Pievienota Pildīt ieskaiti" at bounding box center [1111, 309] width 319 height 101
click at [1105, 299] on span "Pievienota" at bounding box center [1112, 292] width 292 height 19
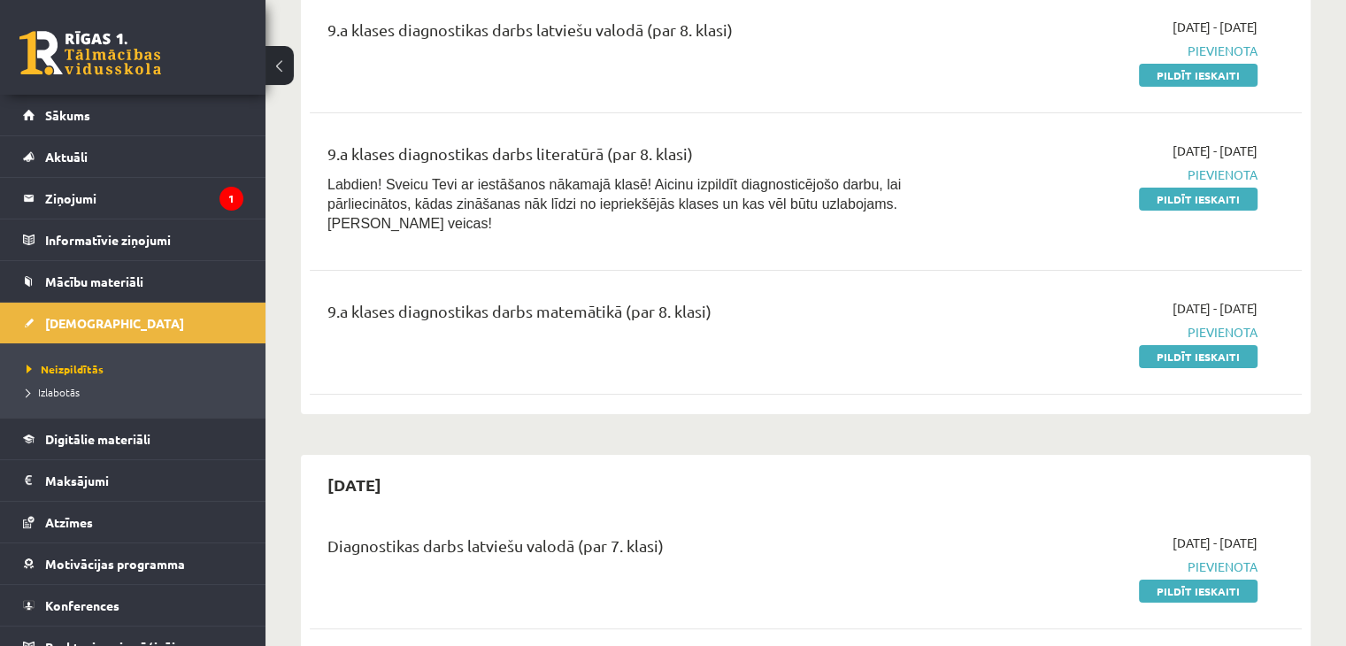
scroll to position [0, 0]
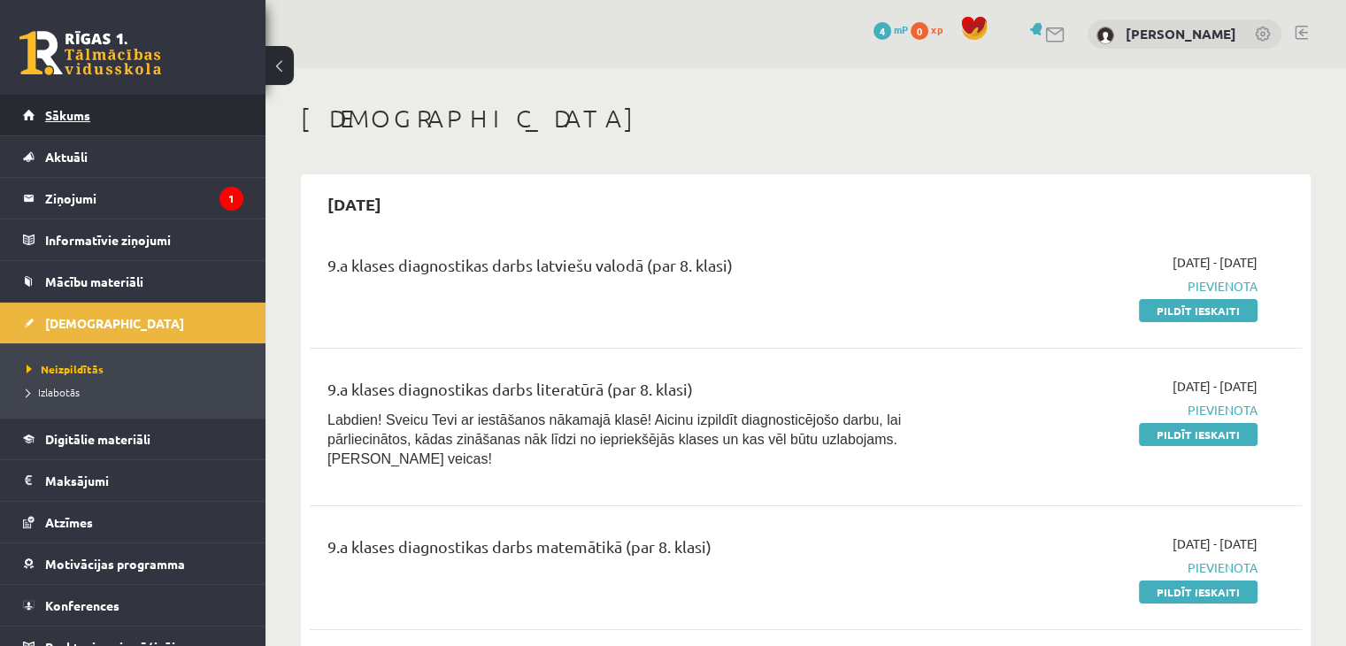
click at [153, 108] on link "Sākums" at bounding box center [133, 115] width 220 height 41
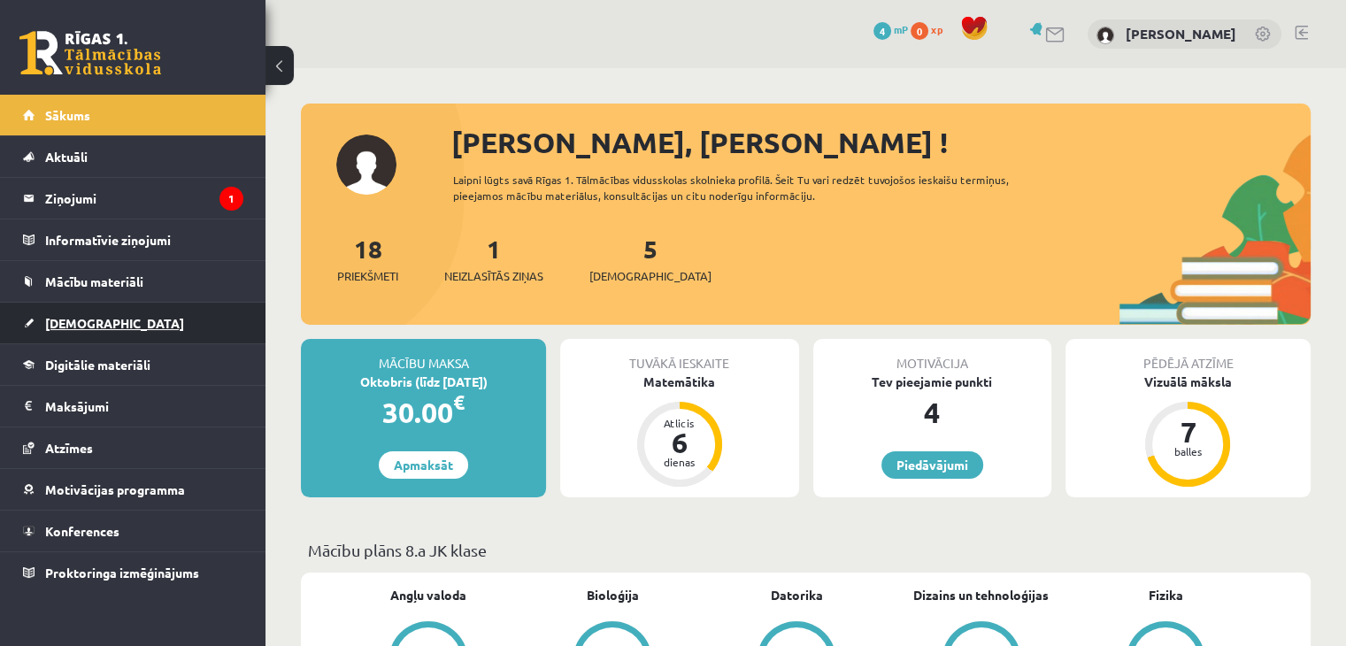
click at [133, 316] on link "[DEMOGRAPHIC_DATA]" at bounding box center [133, 323] width 220 height 41
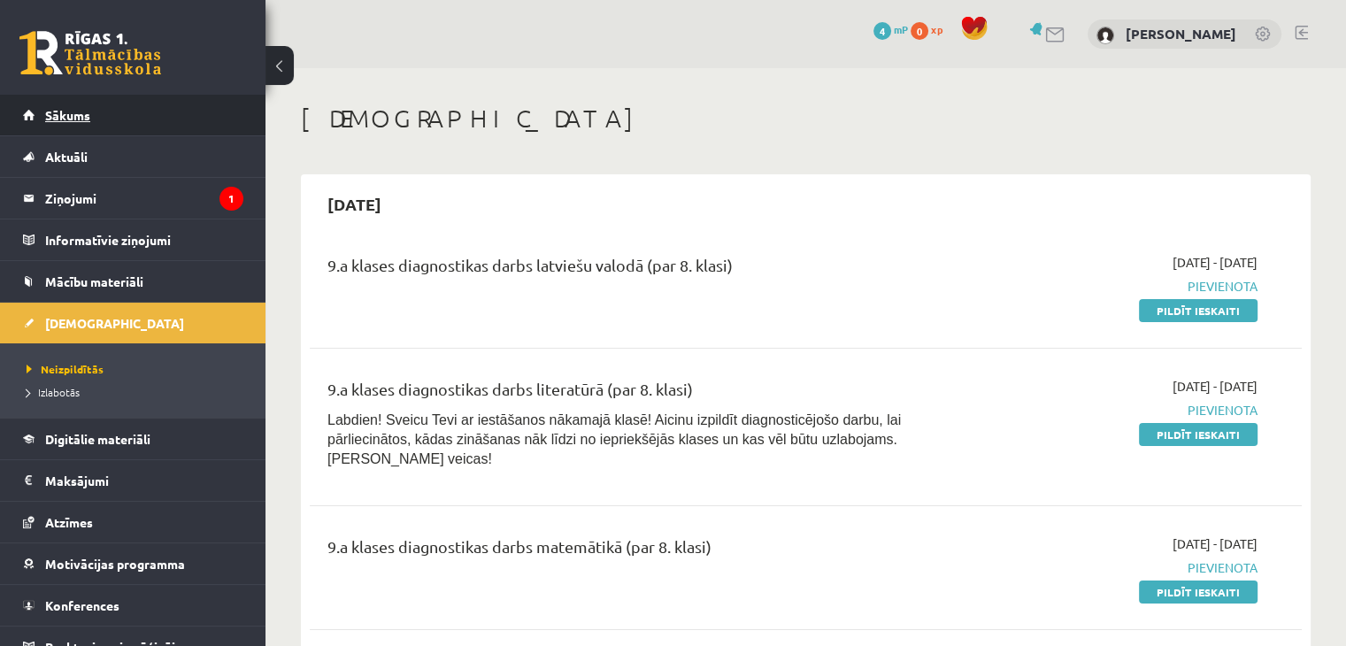
click at [120, 107] on link "Sākums" at bounding box center [133, 115] width 220 height 41
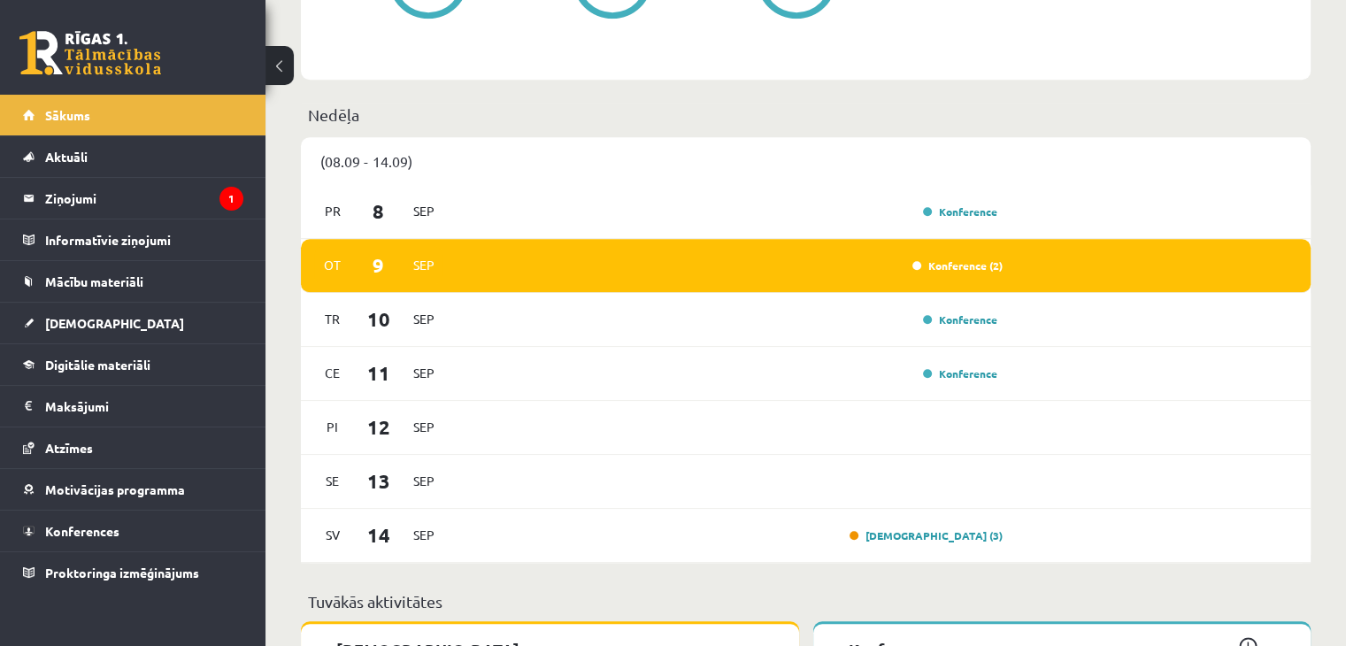
scroll to position [1174, 0]
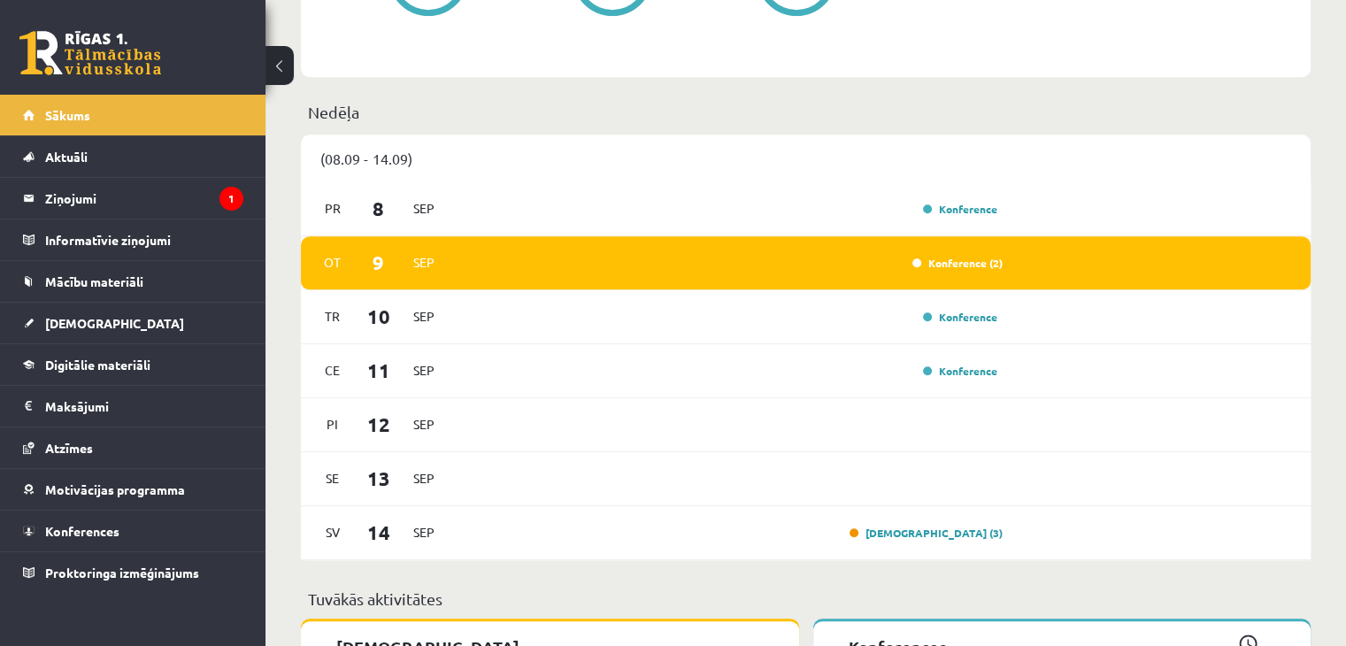
click at [952, 272] on div "Konference (2)" at bounding box center [953, 263] width 99 height 18
click at [942, 265] on link "Konference (2)" at bounding box center [958, 263] width 90 height 14
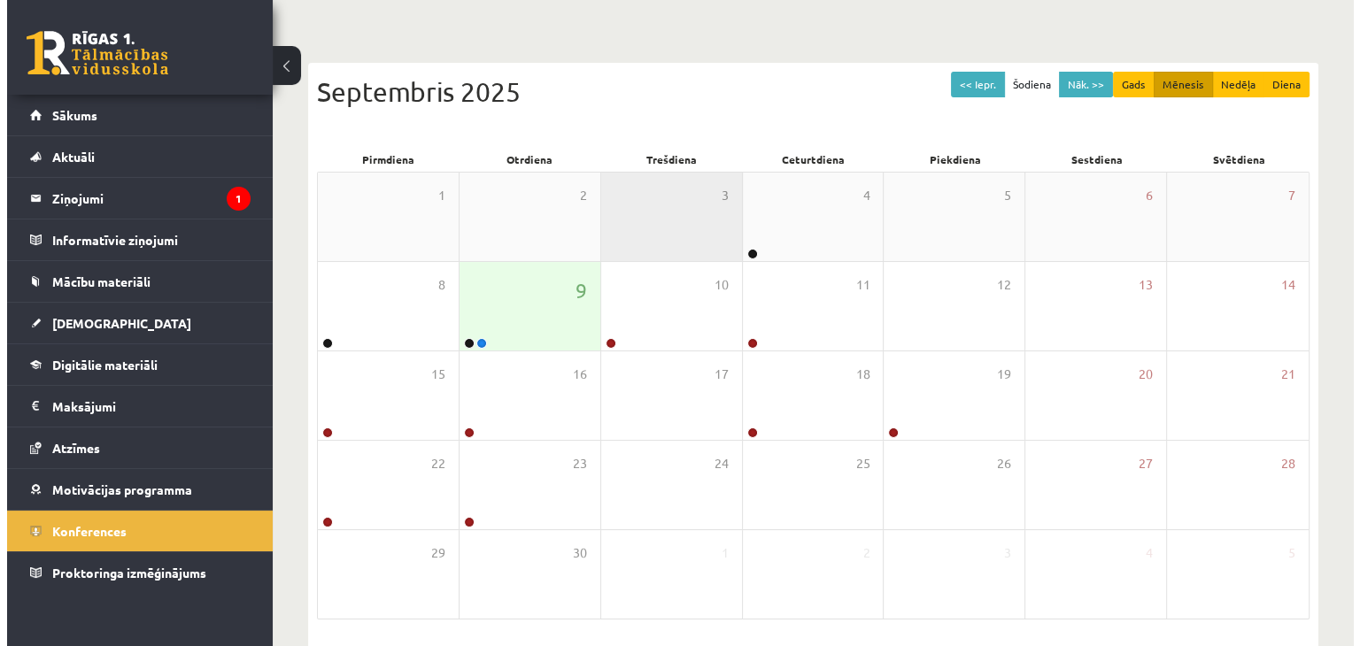
scroll to position [144, 0]
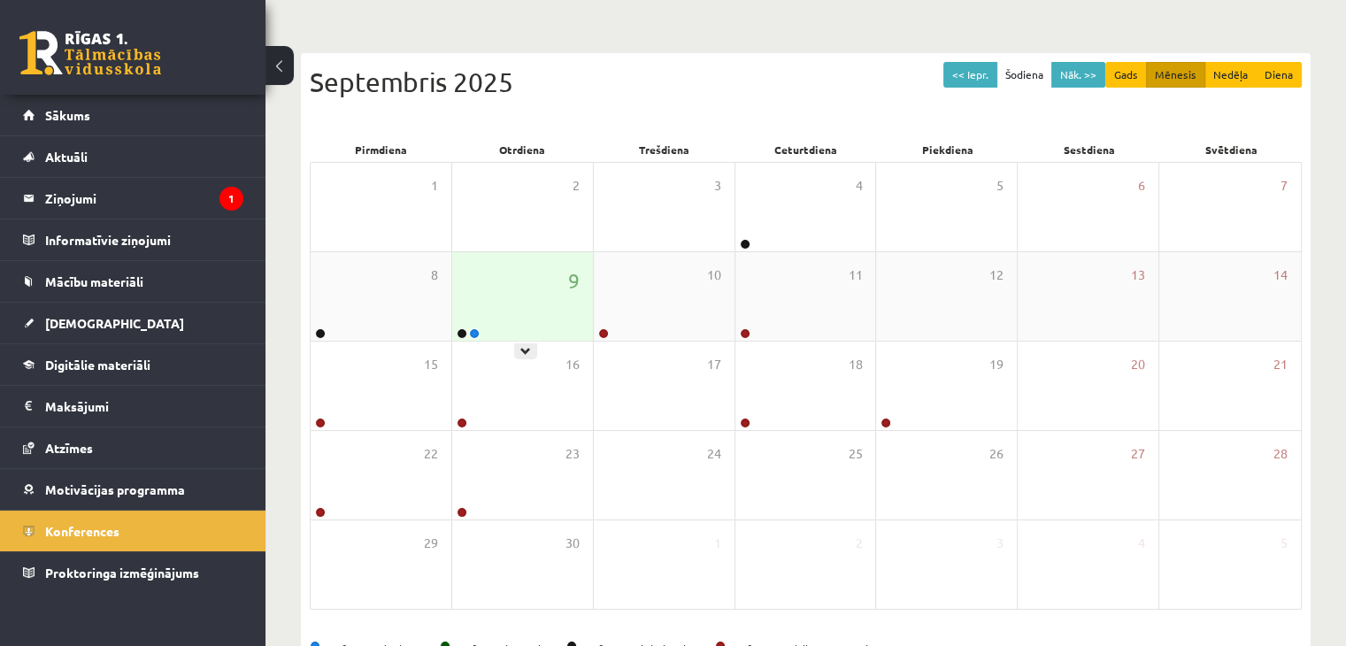
click at [517, 303] on div "9" at bounding box center [522, 296] width 141 height 89
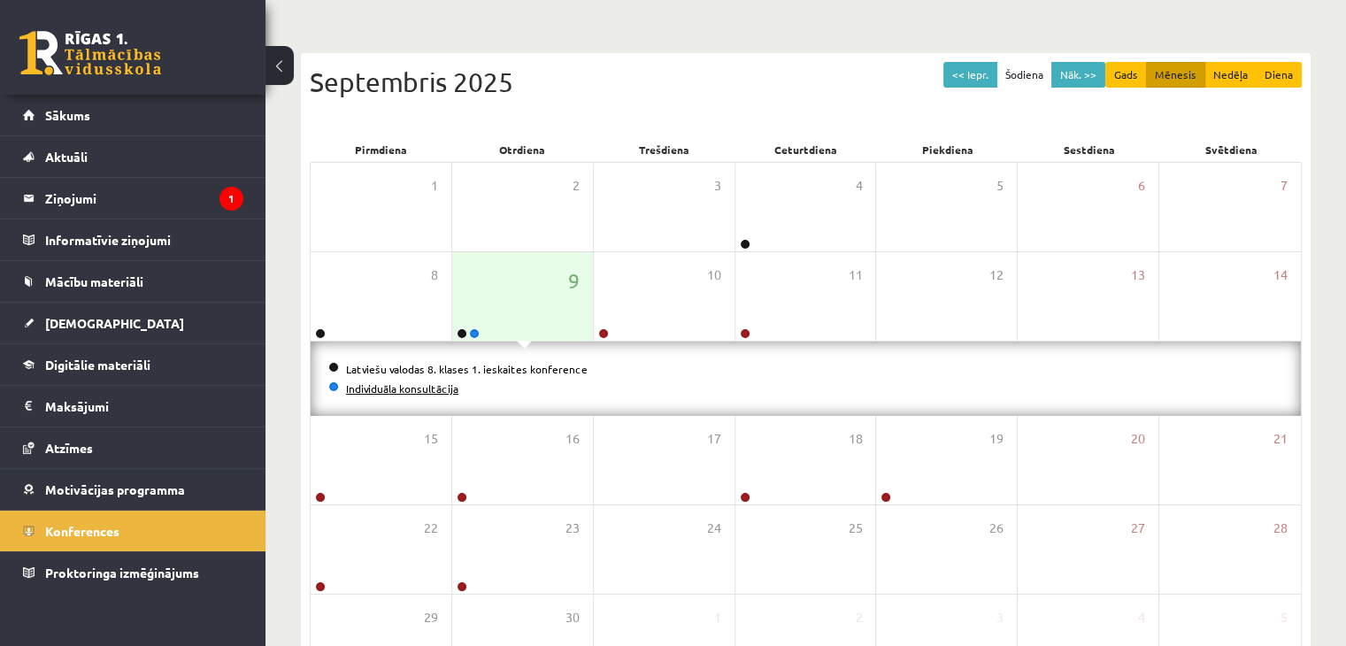
click at [434, 390] on link "Individuāla konsultācija" at bounding box center [402, 389] width 112 height 14
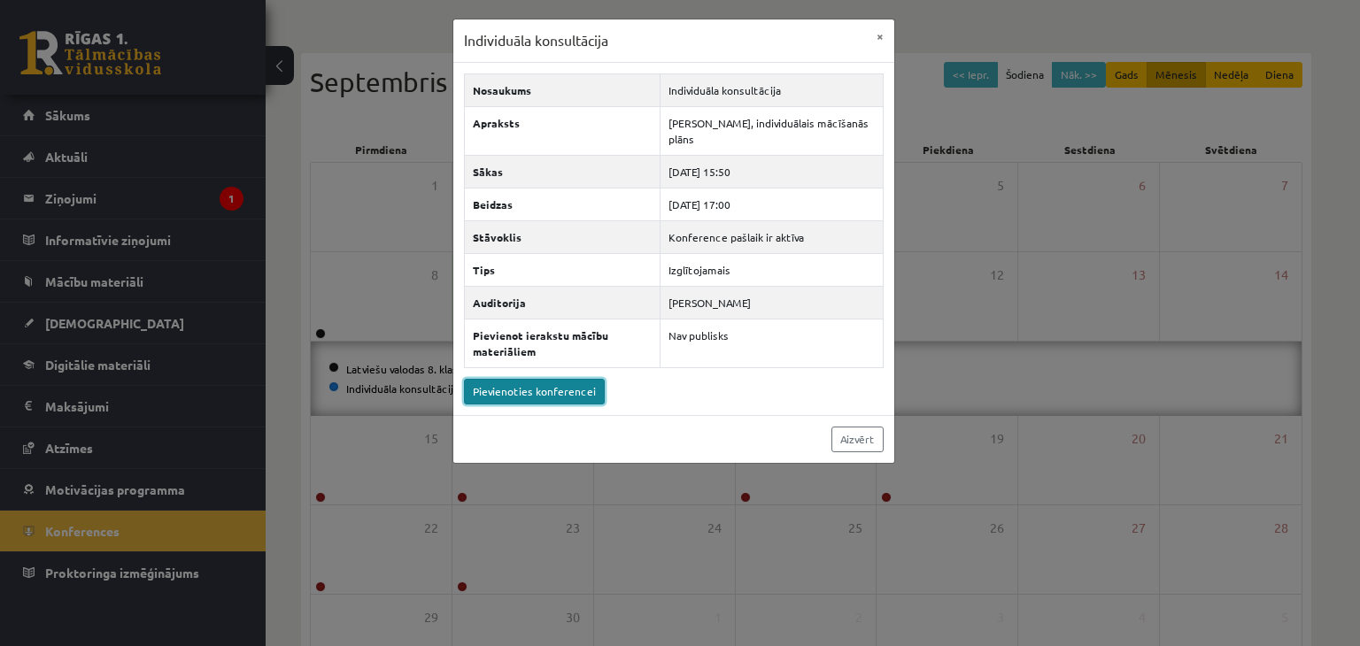
click at [567, 397] on link "Pievienoties konferencei" at bounding box center [534, 392] width 141 height 26
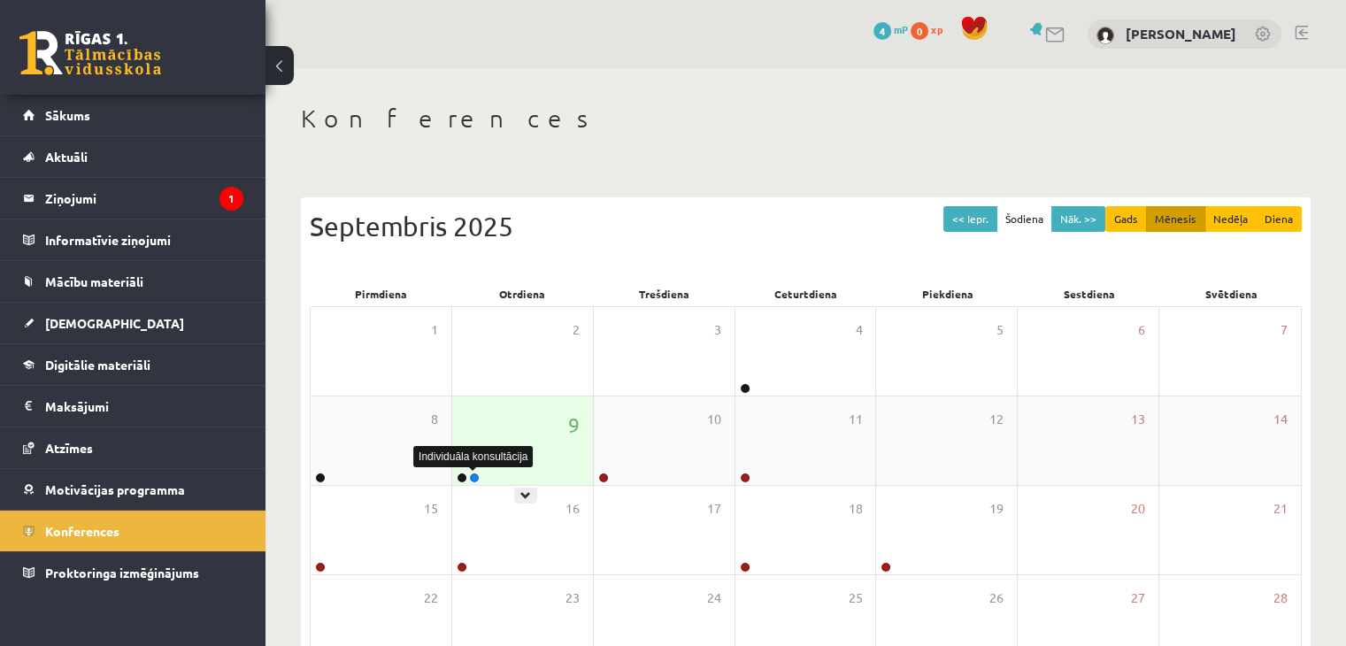
click at [479, 477] on link at bounding box center [474, 478] width 11 height 11
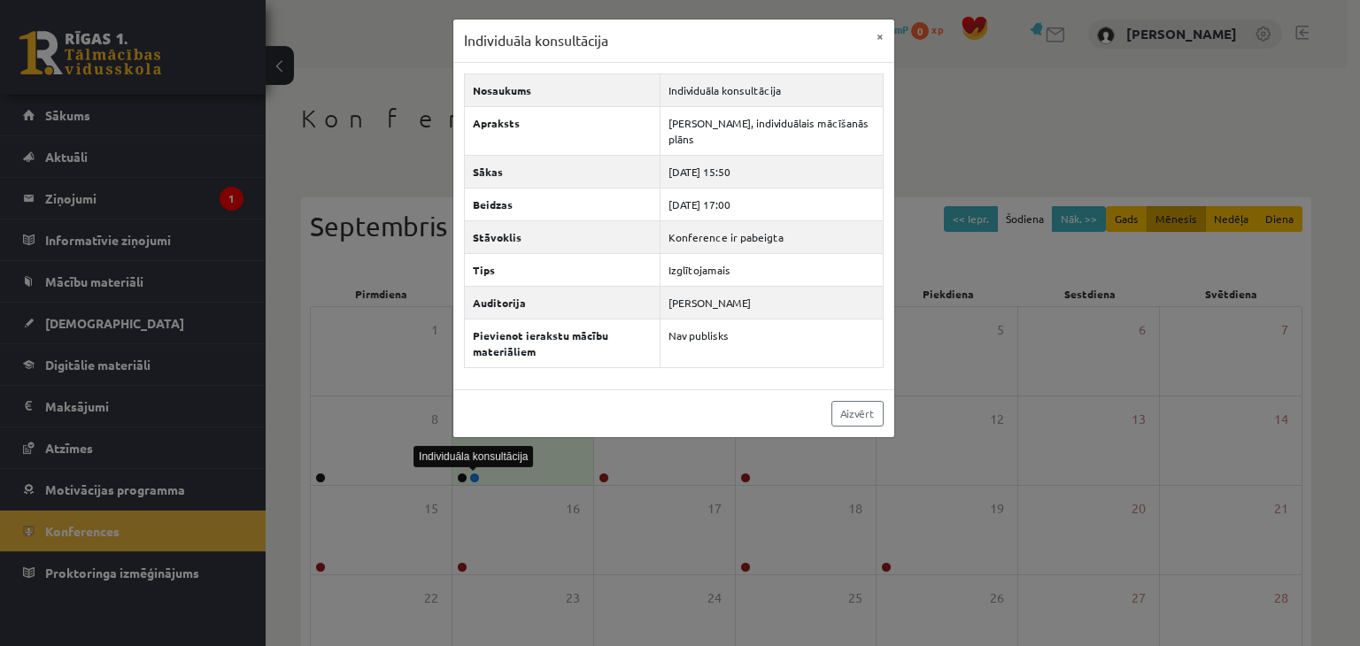
click at [659, 466] on div "Individuāla konsultācija × Nosaukums Individuāla konsultācija Apraksts Ar [PERS…" at bounding box center [680, 323] width 1360 height 646
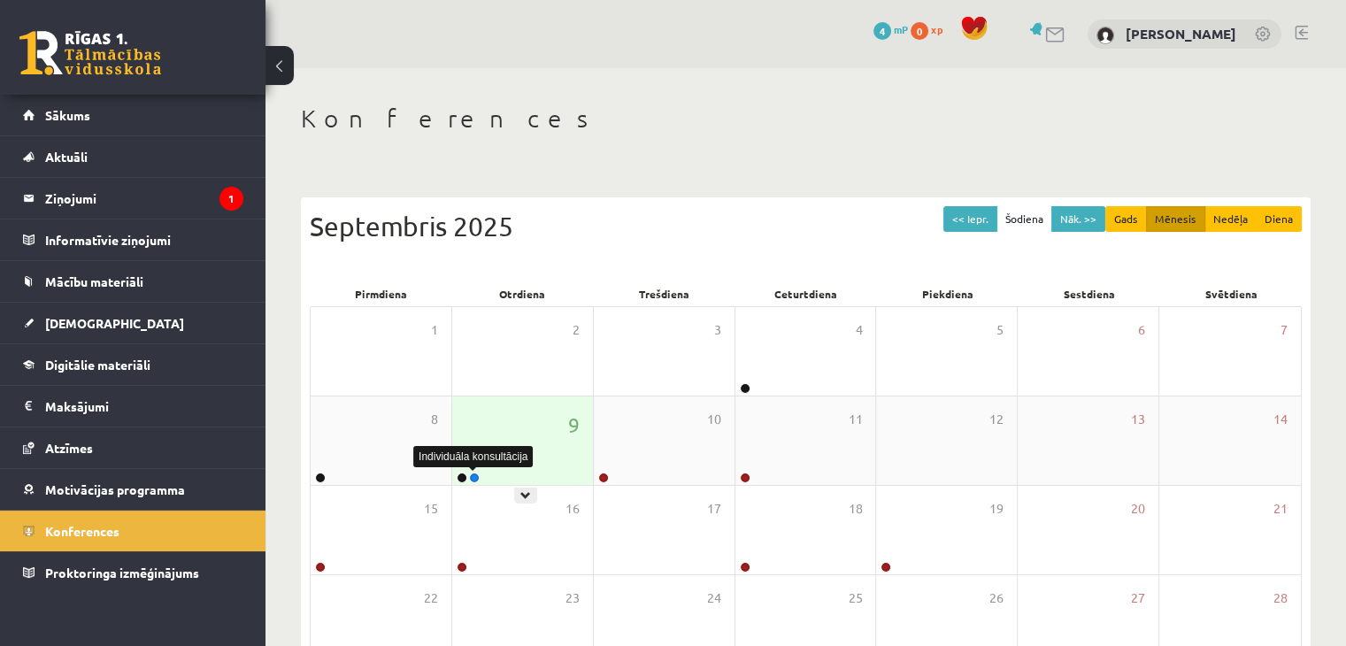
click at [476, 476] on link at bounding box center [474, 478] width 11 height 11
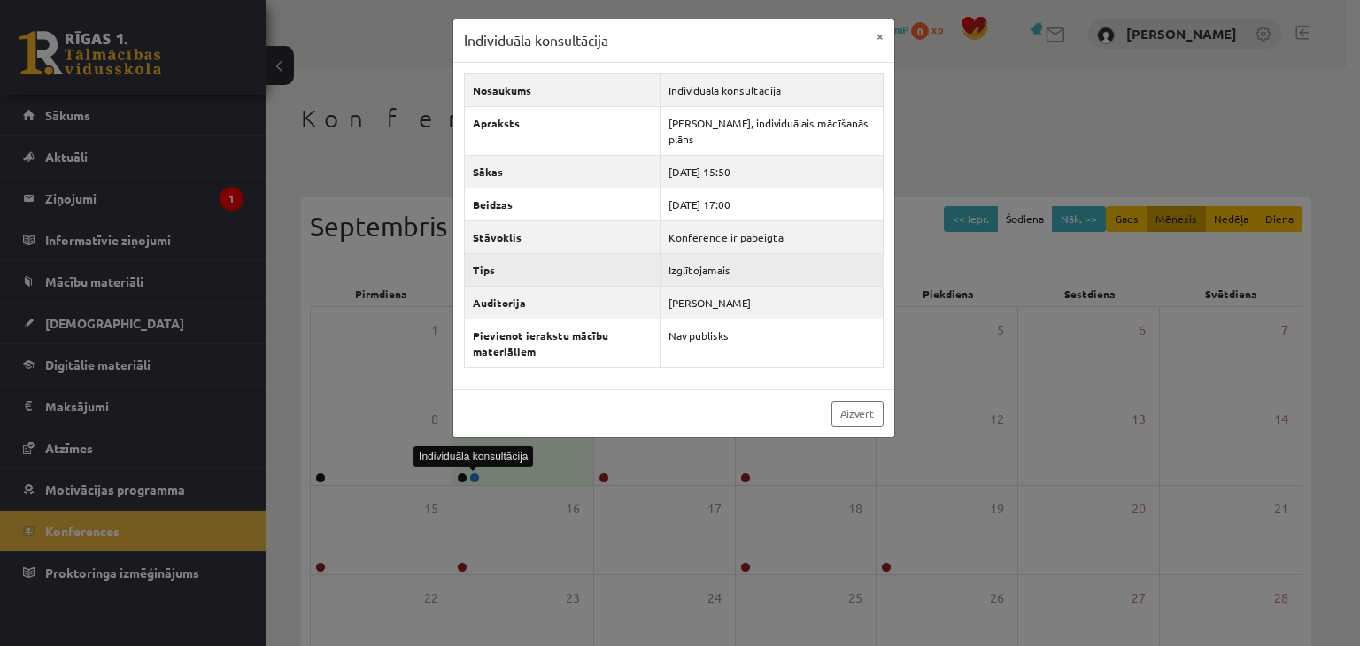
click at [800, 274] on td "Izglītojamais" at bounding box center [770, 269] width 223 height 33
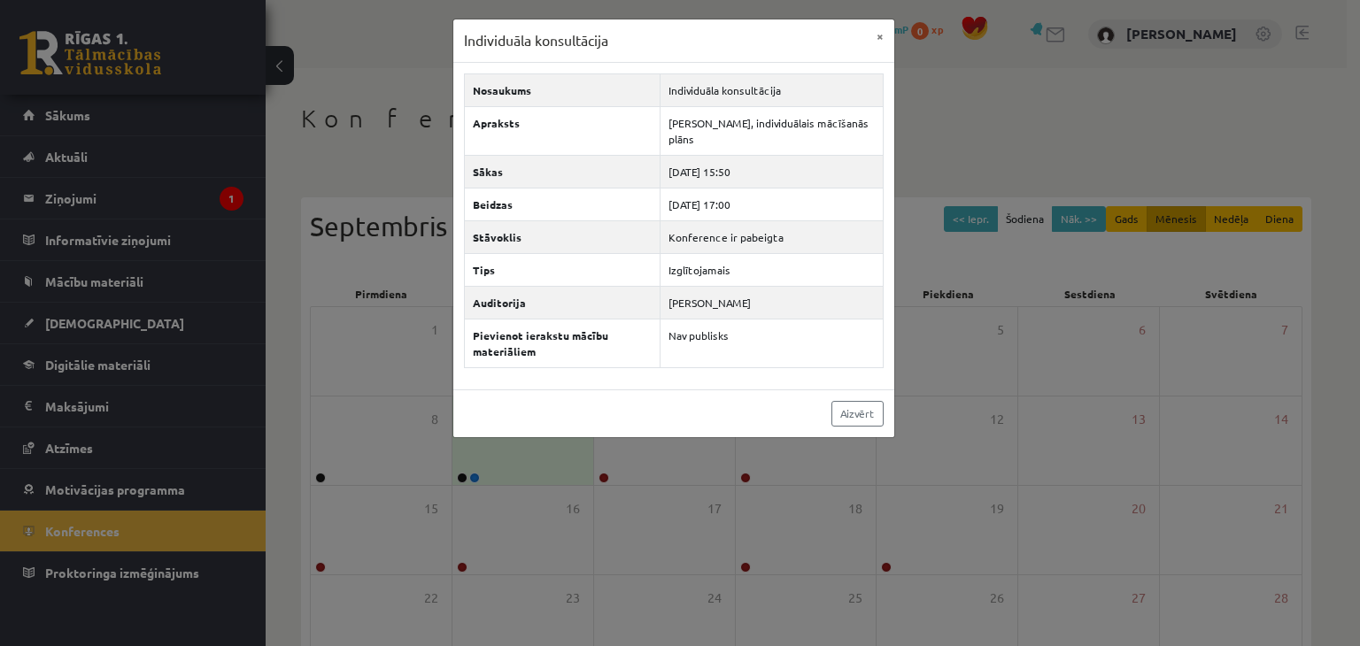
click at [109, 141] on div "Individuāla konsultācija × Nosaukums Individuāla konsultācija Apraksts Ar Nikol…" at bounding box center [680, 323] width 1360 height 646
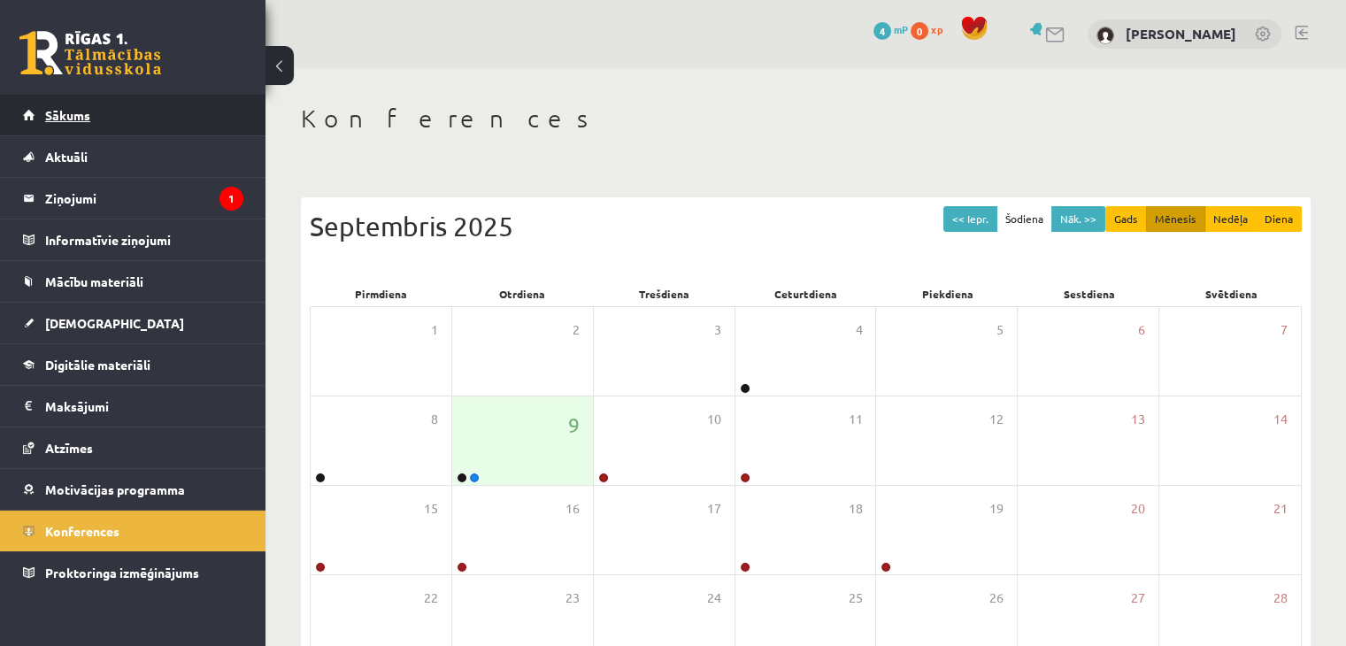
click at [111, 104] on link "Sākums" at bounding box center [133, 115] width 220 height 41
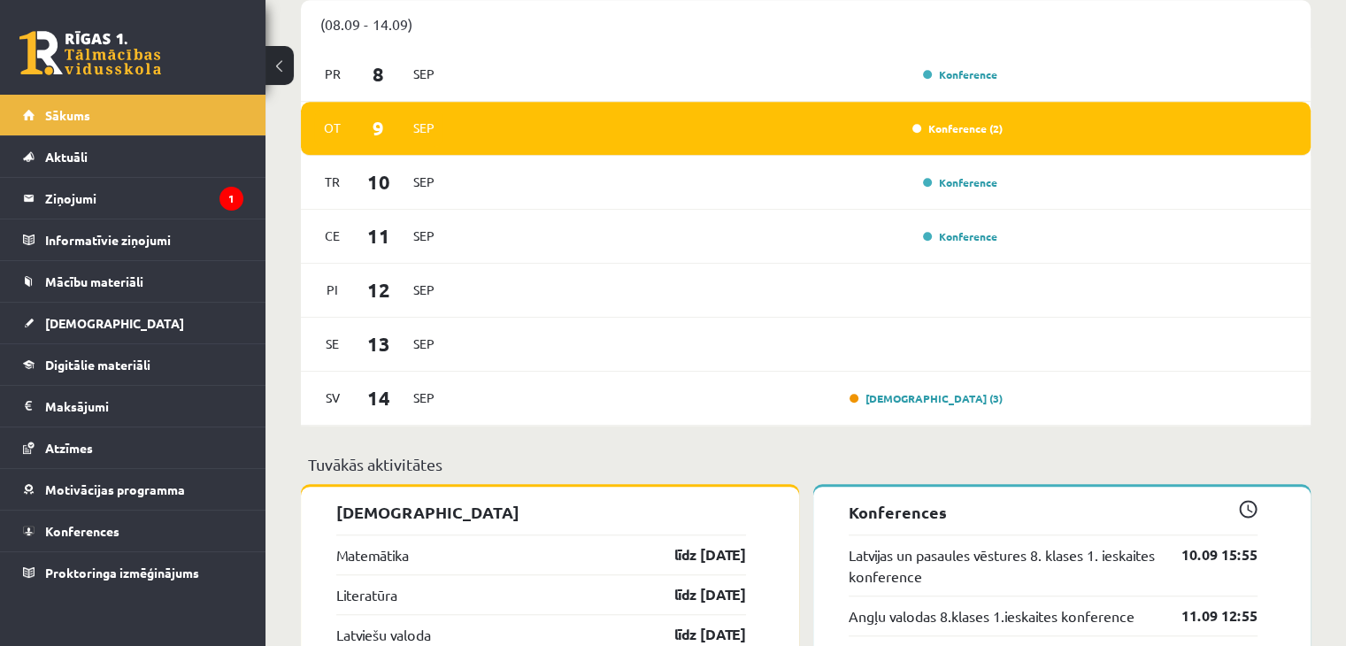
scroll to position [1281, 0]
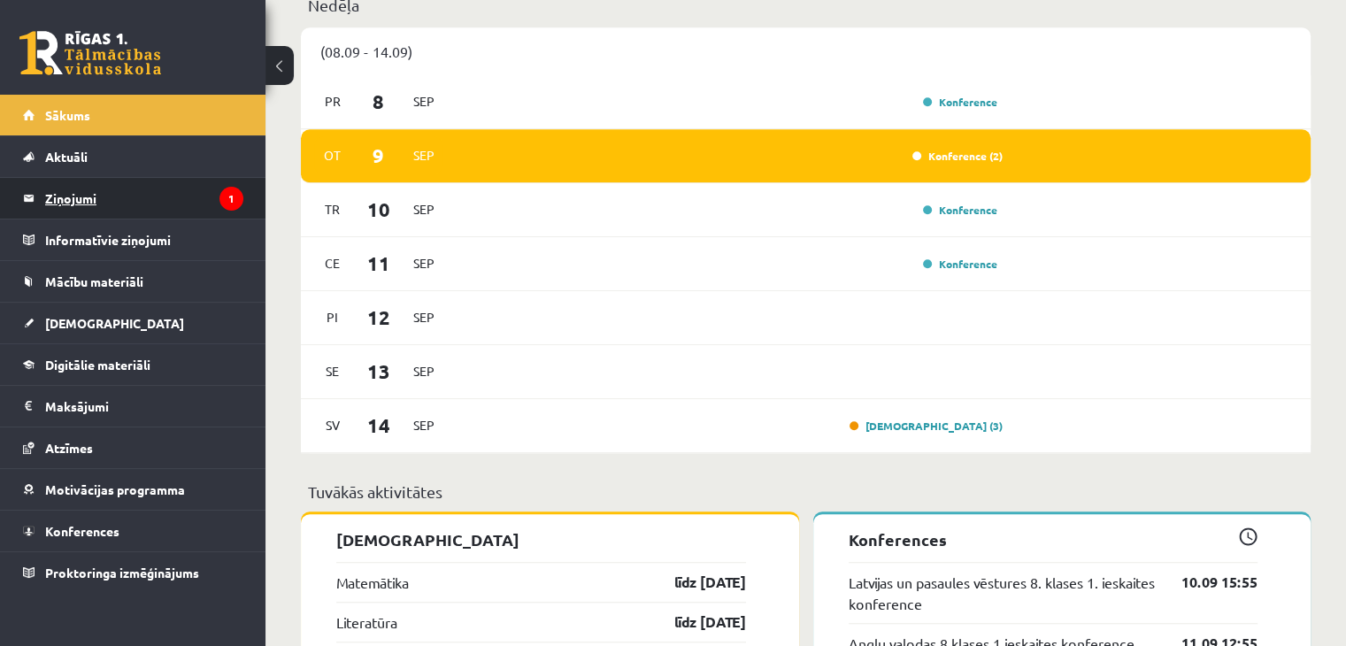
click at [120, 194] on legend "Ziņojumi 1" at bounding box center [144, 198] width 198 height 41
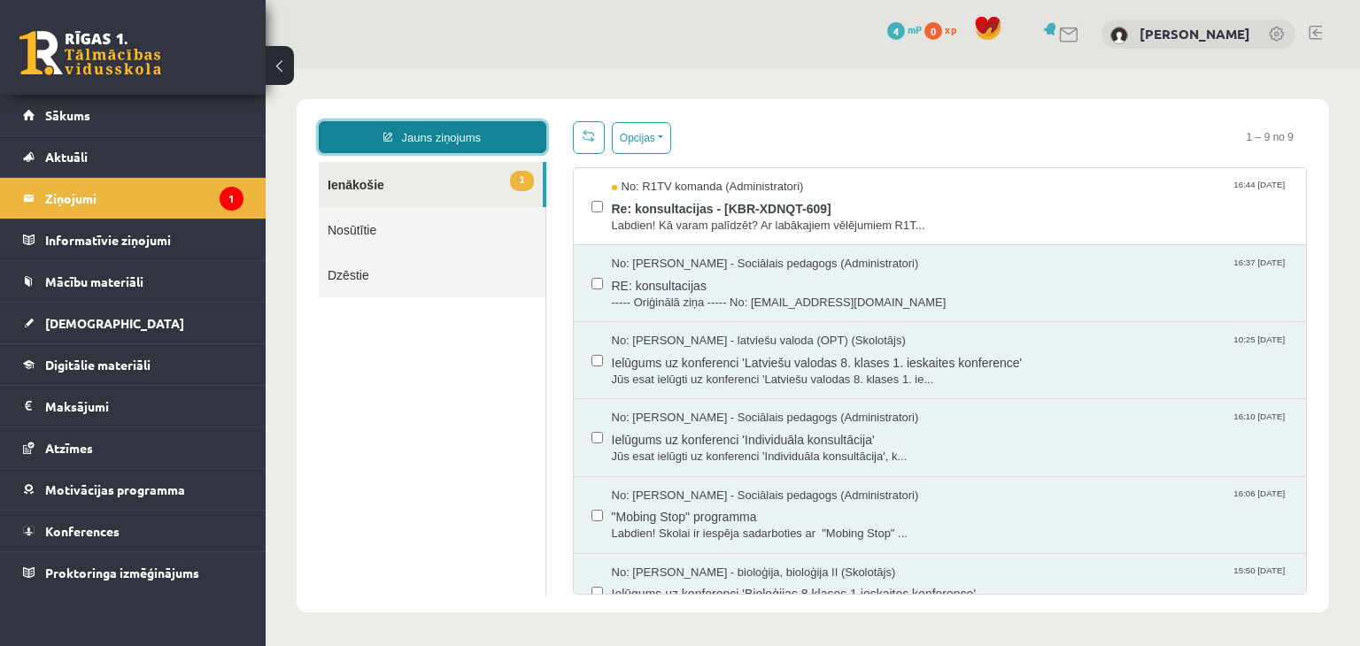
click at [493, 122] on link "Jauns ziņojums" at bounding box center [432, 137] width 227 height 32
click at [266, 68] on div "Jauns ziņojums ×" at bounding box center [266, 68] width 0 height 0
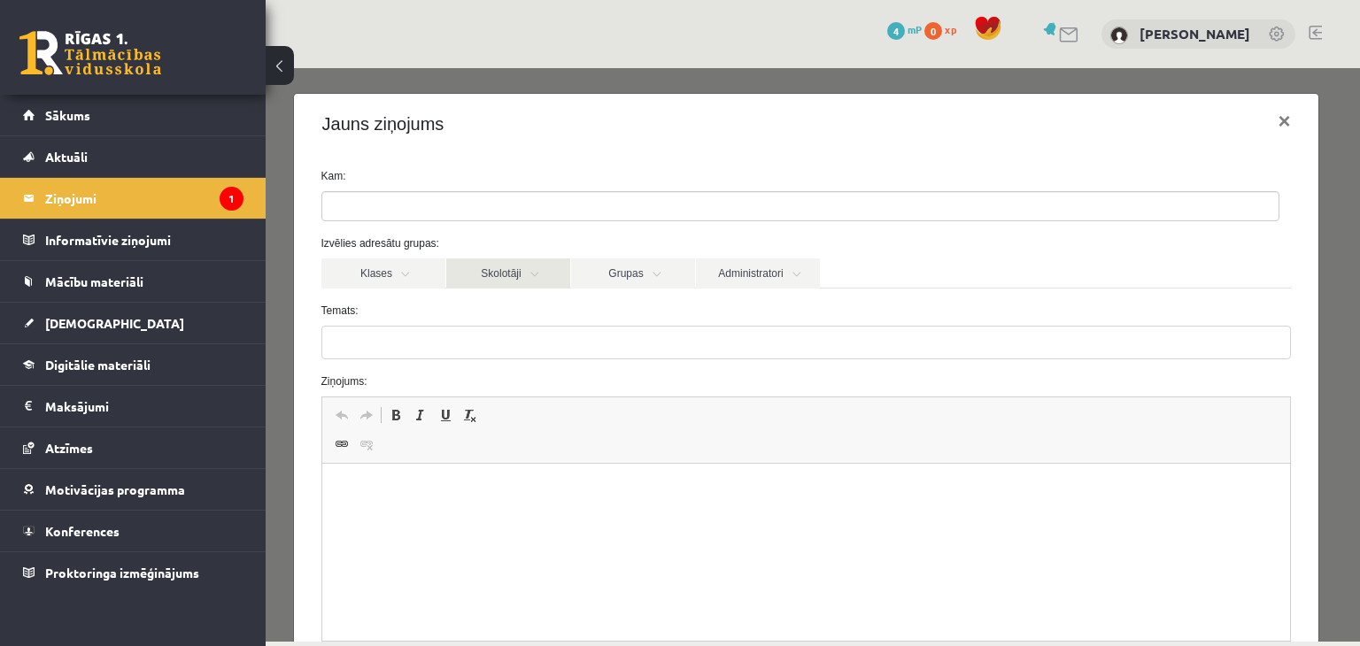
click at [488, 270] on link "Skolotāji" at bounding box center [508, 273] width 124 height 30
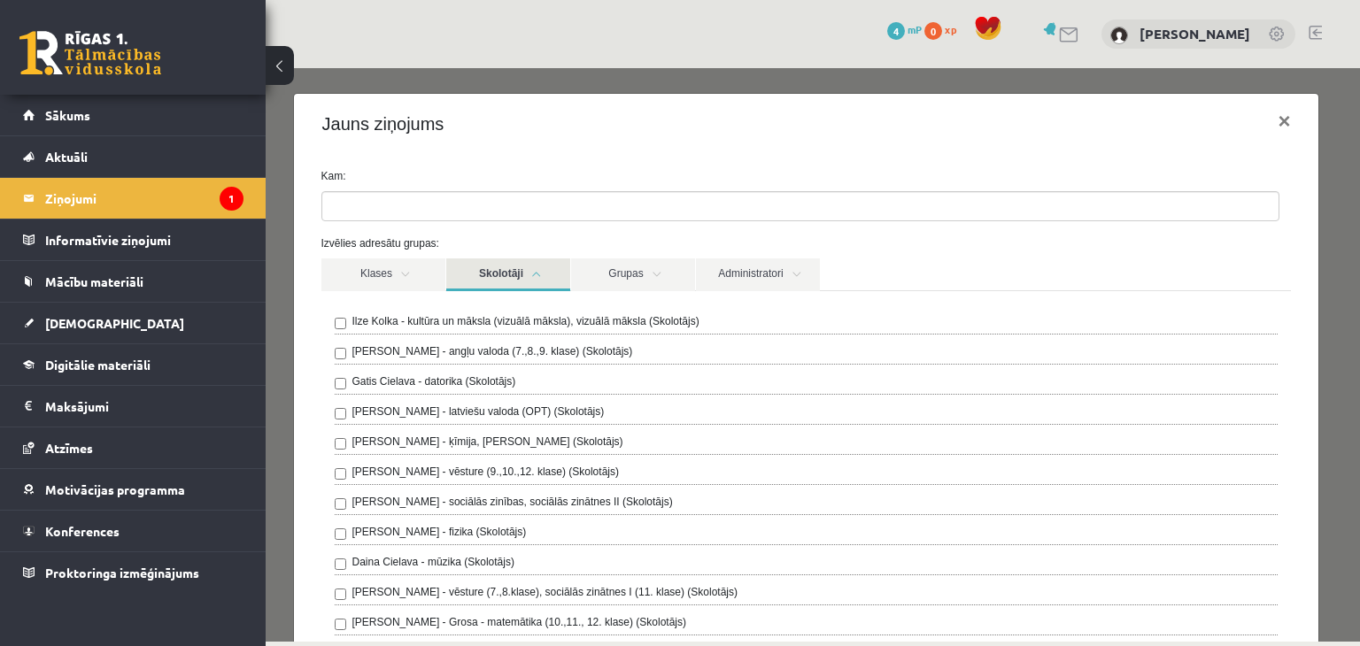
click at [473, 178] on label "Kam:" at bounding box center [806, 176] width 997 height 16
click at [474, 199] on ul at bounding box center [800, 206] width 956 height 28
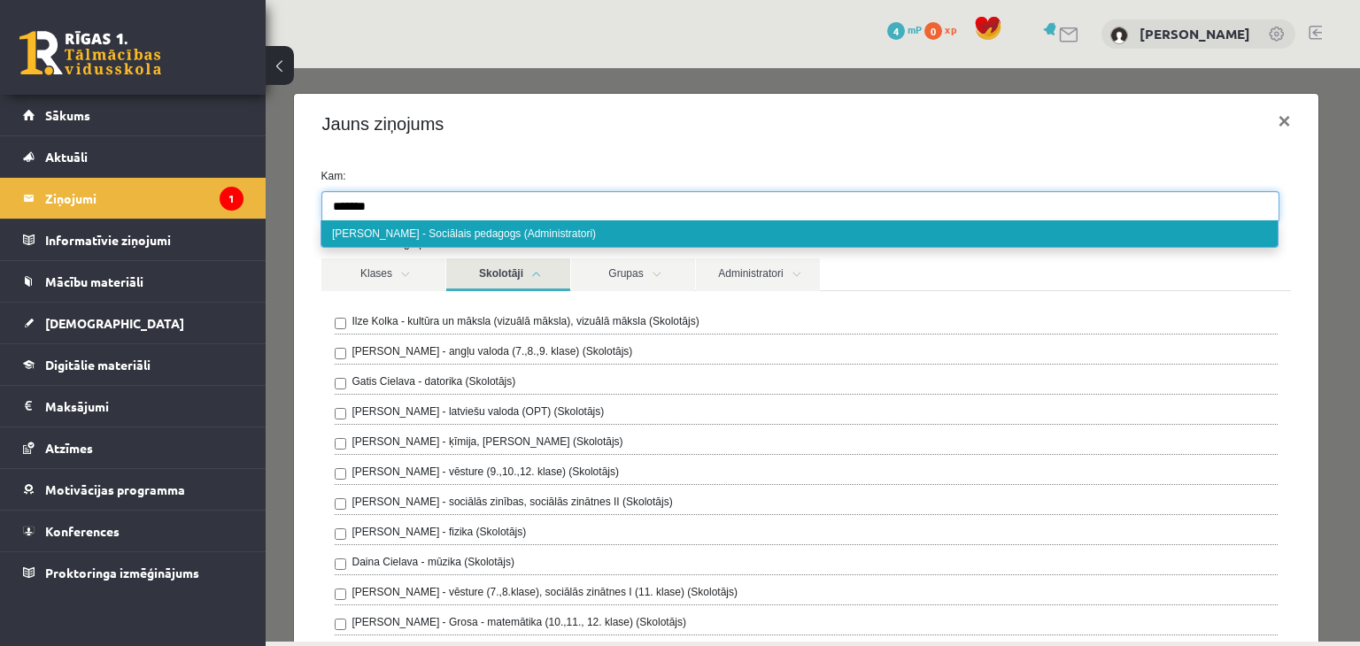
type input "*******"
select select "*****"
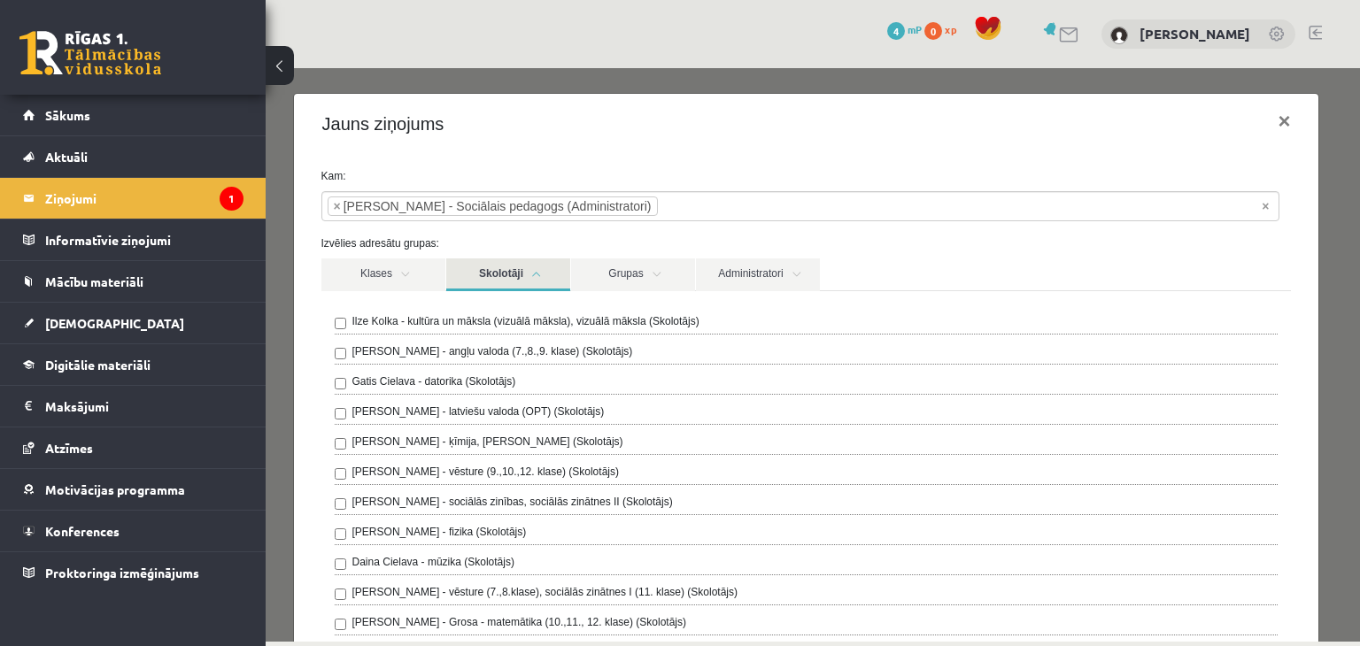
click at [545, 266] on link "Skolotāji" at bounding box center [508, 274] width 124 height 33
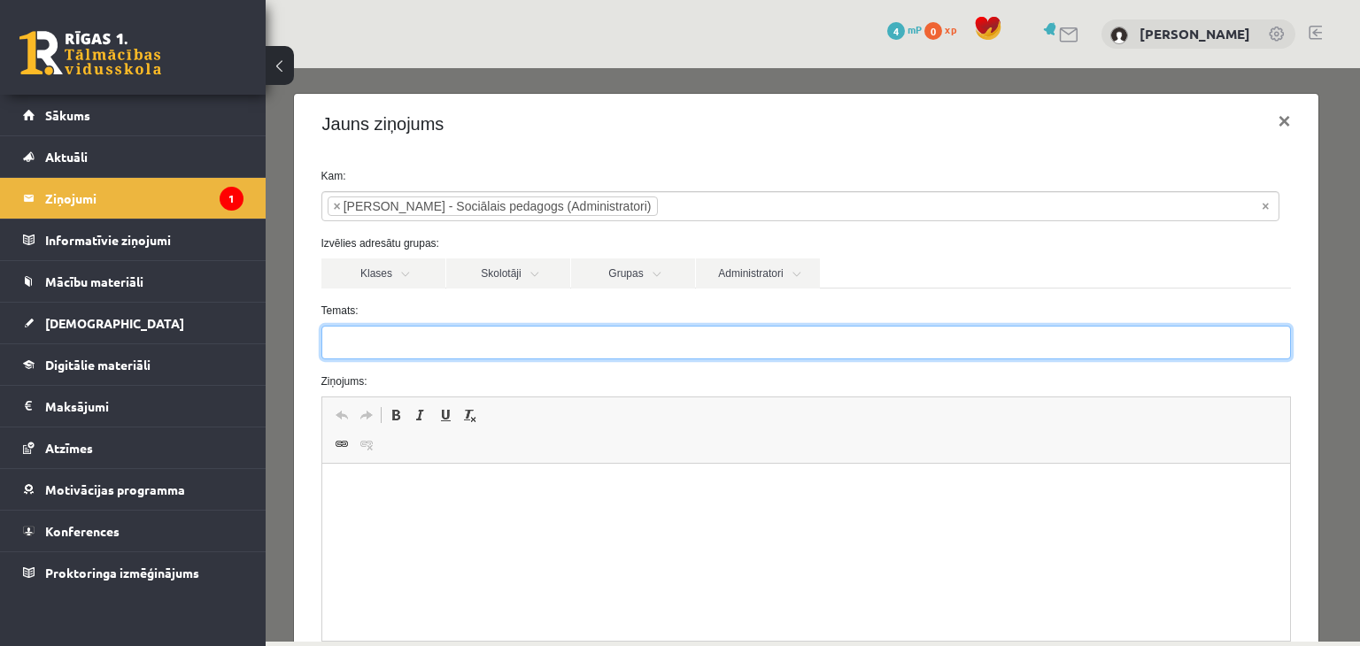
click at [547, 333] on input "Temats:" at bounding box center [806, 343] width 970 height 34
type input "*"
click at [366, 341] on input "**********" at bounding box center [806, 343] width 970 height 34
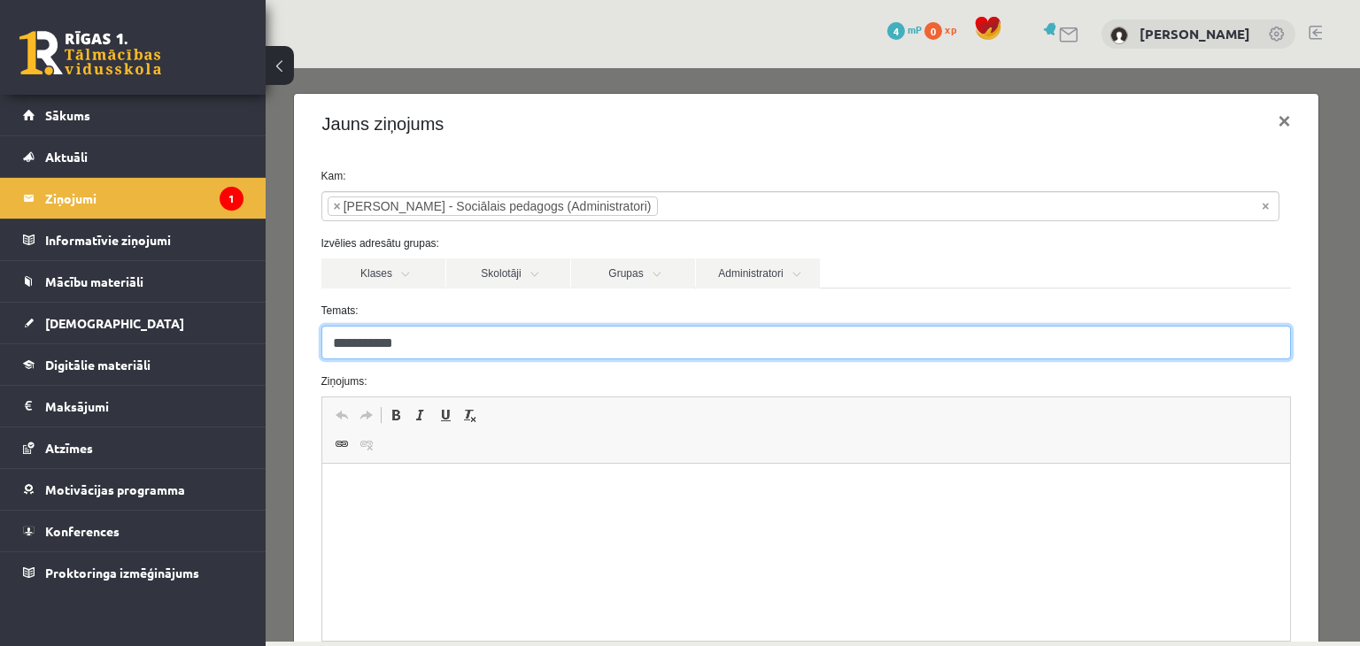
click at [359, 341] on input "**********" at bounding box center [806, 343] width 970 height 34
type input "**********"
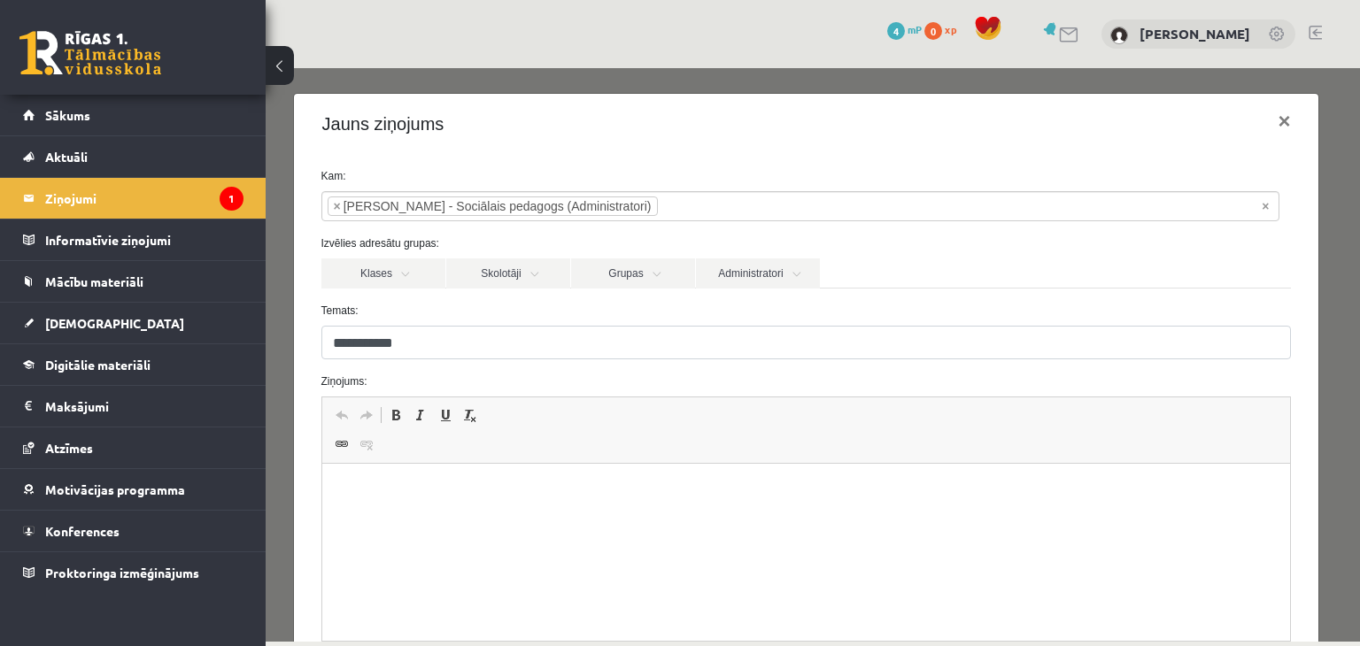
click at [405, 510] on html at bounding box center [805, 491] width 968 height 54
click at [329, 490] on html "**********" at bounding box center [805, 491] width 968 height 54
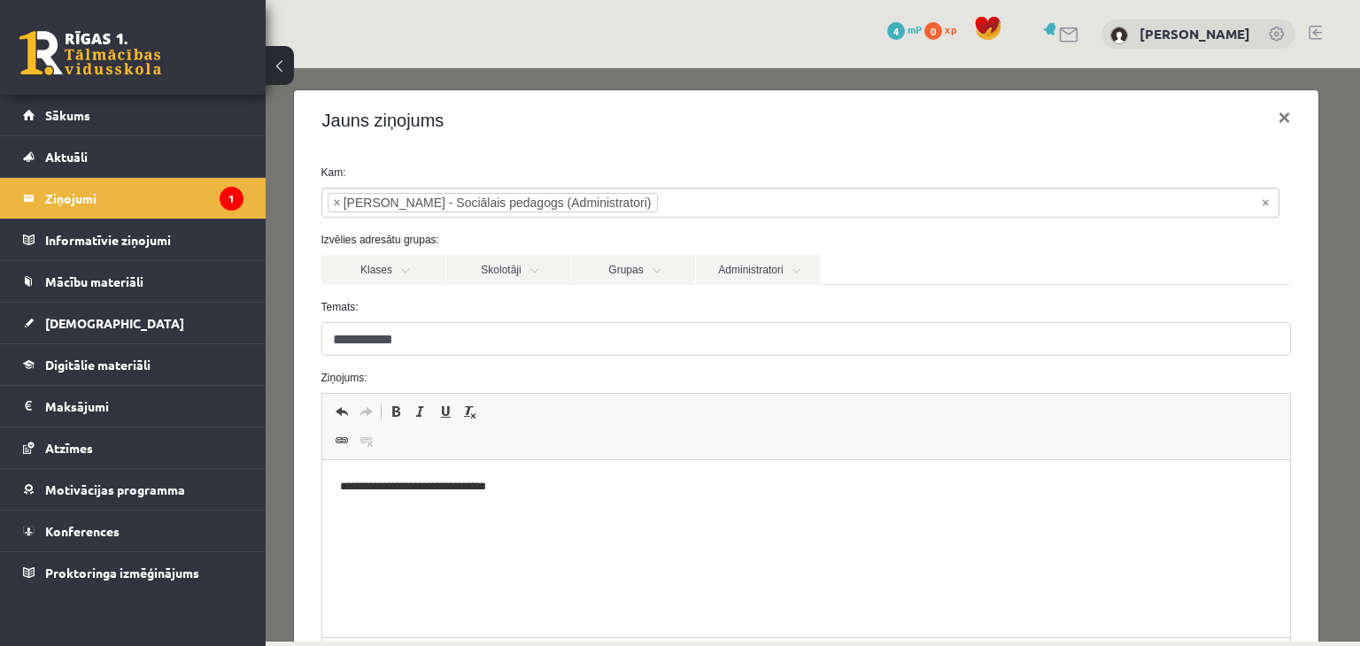
click at [345, 488] on p "**********" at bounding box center [799, 487] width 921 height 19
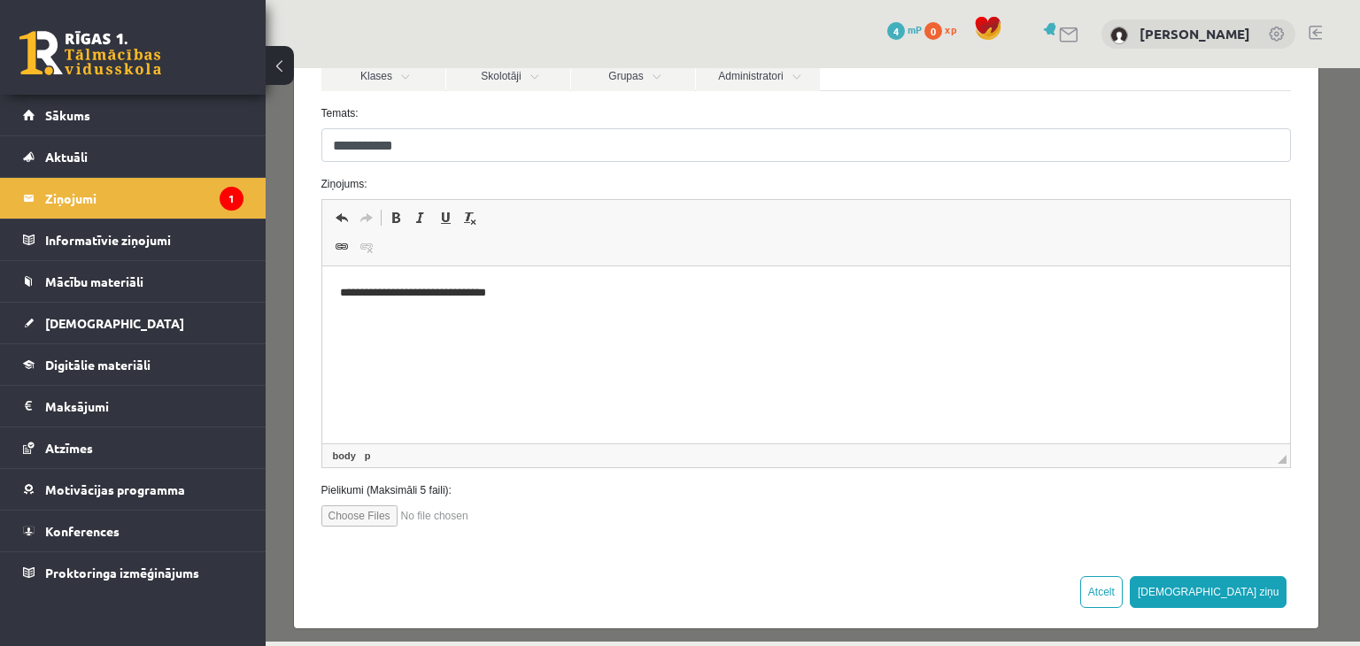
scroll to position [207, 0]
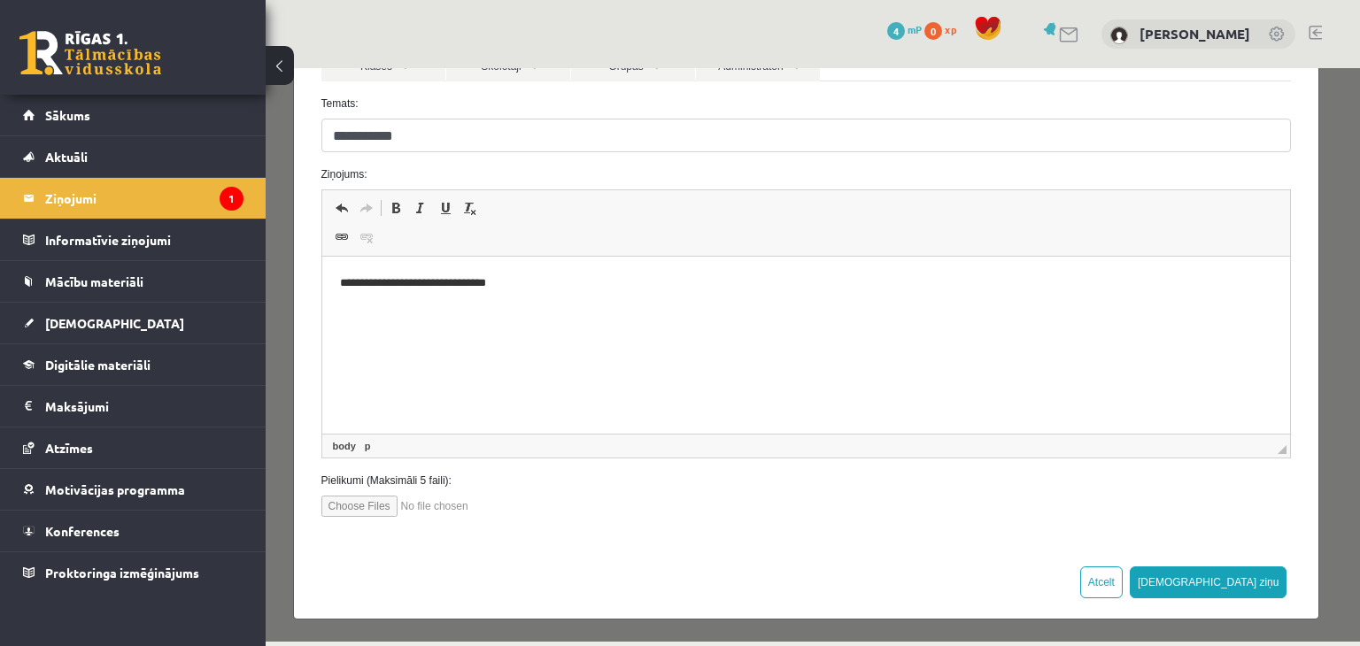
click at [829, 311] on html "**********" at bounding box center [805, 284] width 968 height 54
click at [1240, 582] on button "[DEMOGRAPHIC_DATA] ziņu" at bounding box center [1208, 583] width 158 height 32
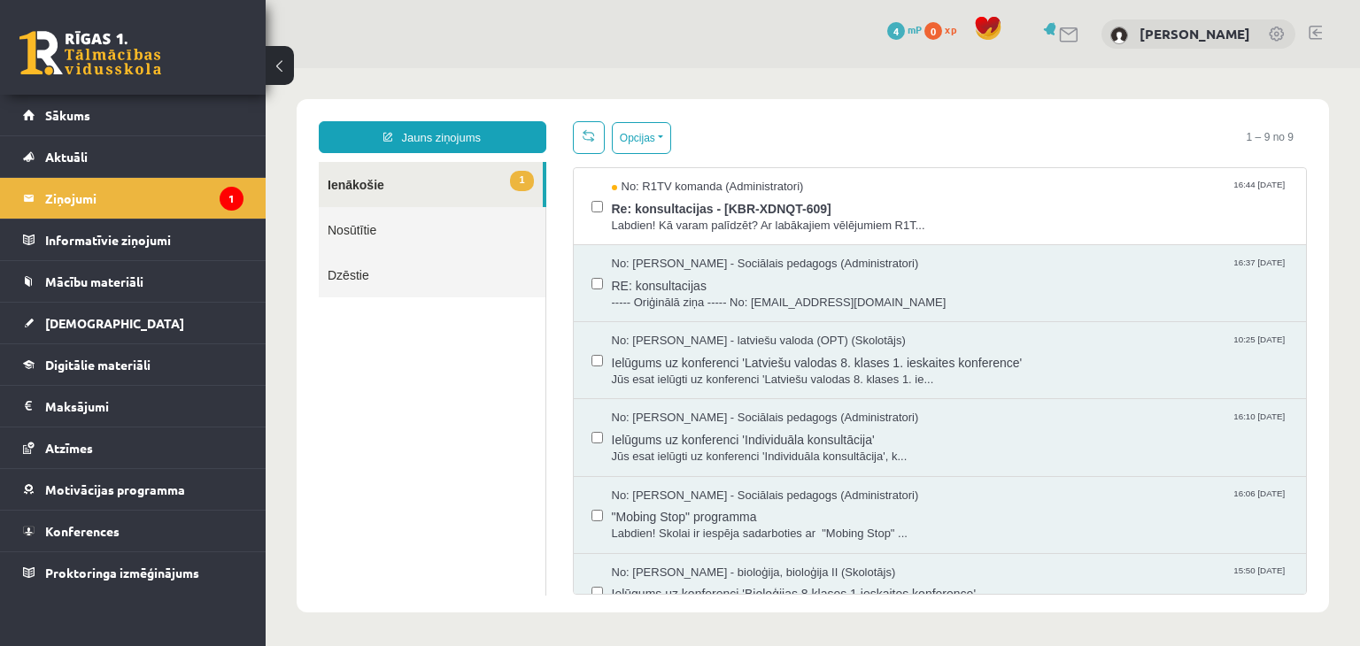
scroll to position [0, 0]
click at [502, 174] on link "1 Ienākošie" at bounding box center [431, 184] width 224 height 45
click at [146, 371] on link "Digitālie materiāli" at bounding box center [133, 364] width 220 height 41
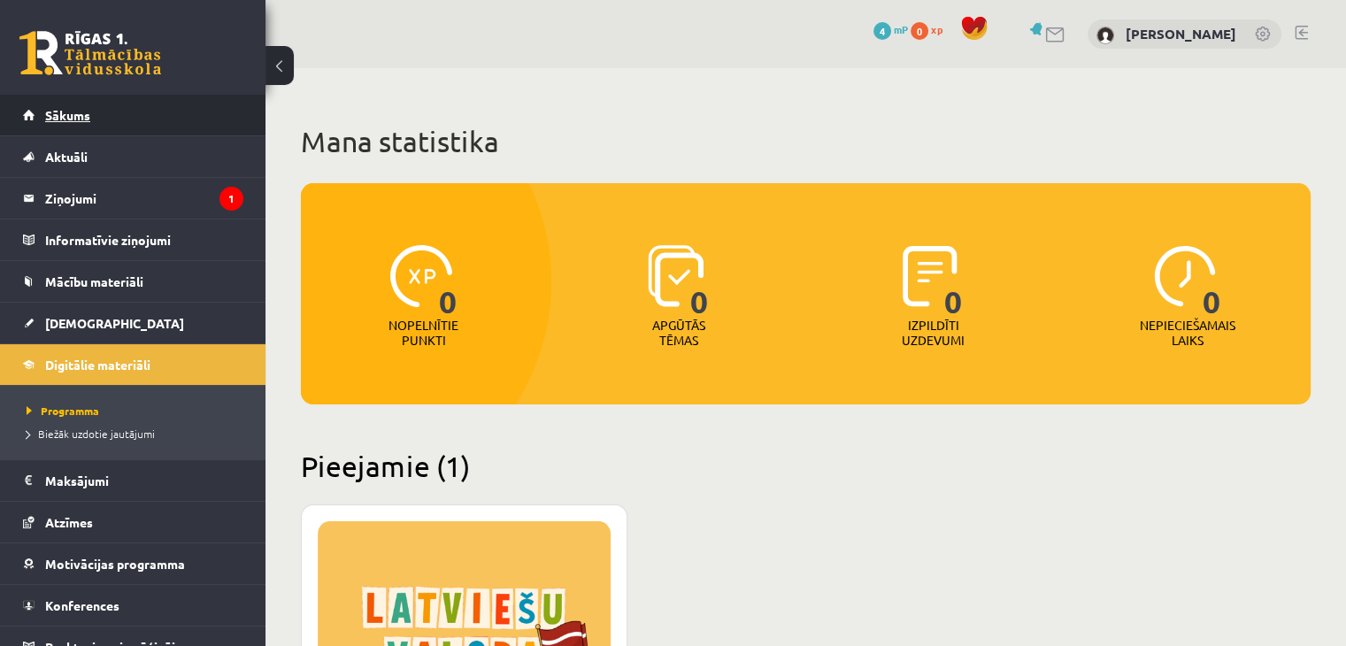
click at [135, 122] on link "Sākums" at bounding box center [133, 115] width 220 height 41
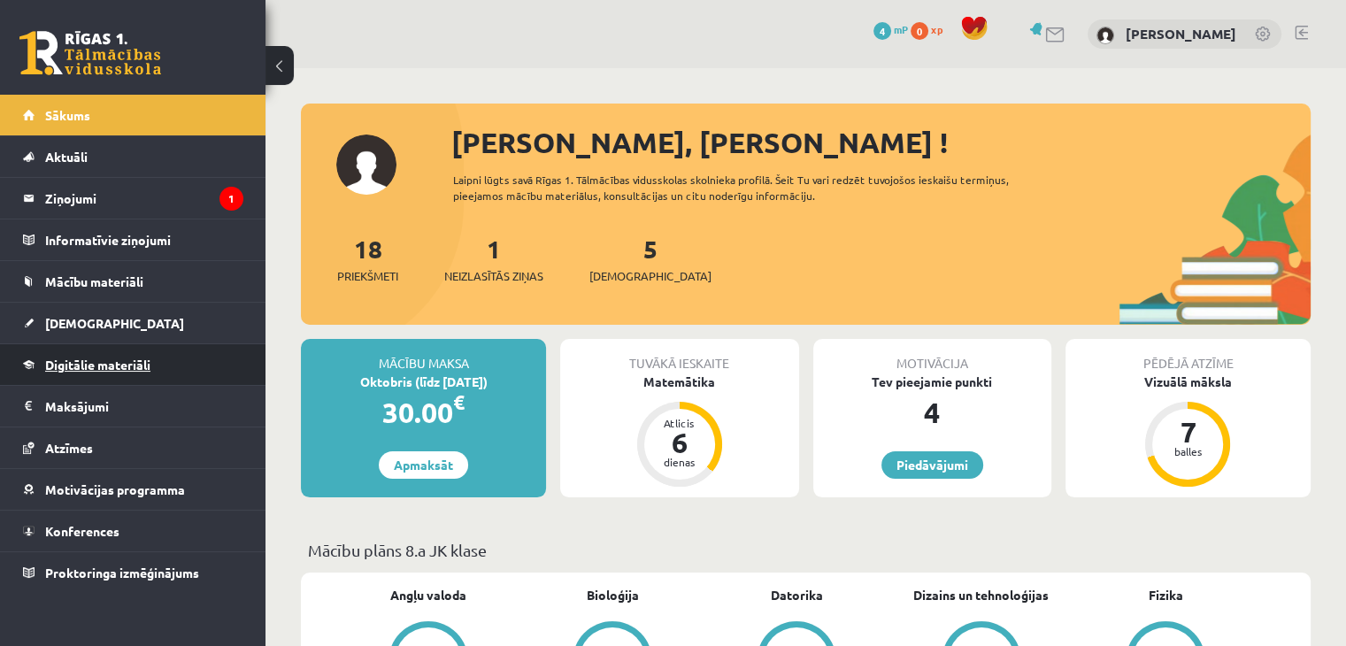
click at [156, 356] on link "Digitālie materiāli" at bounding box center [133, 364] width 220 height 41
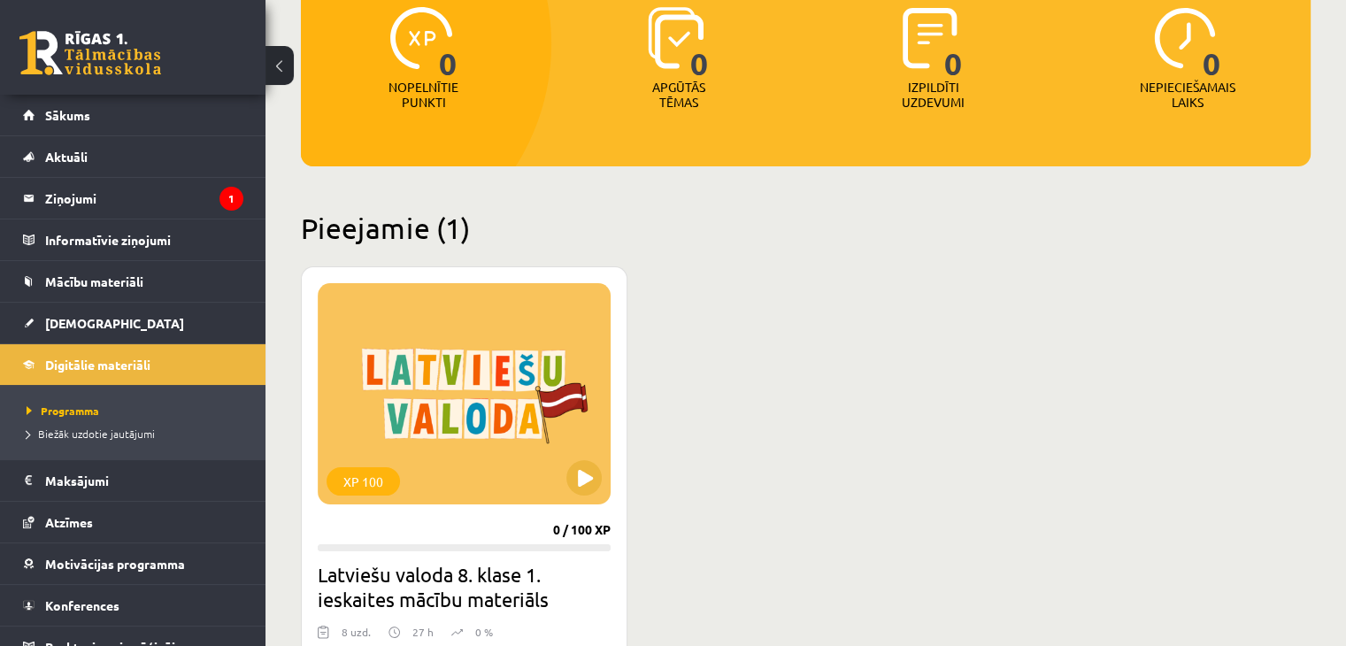
scroll to position [416, 0]
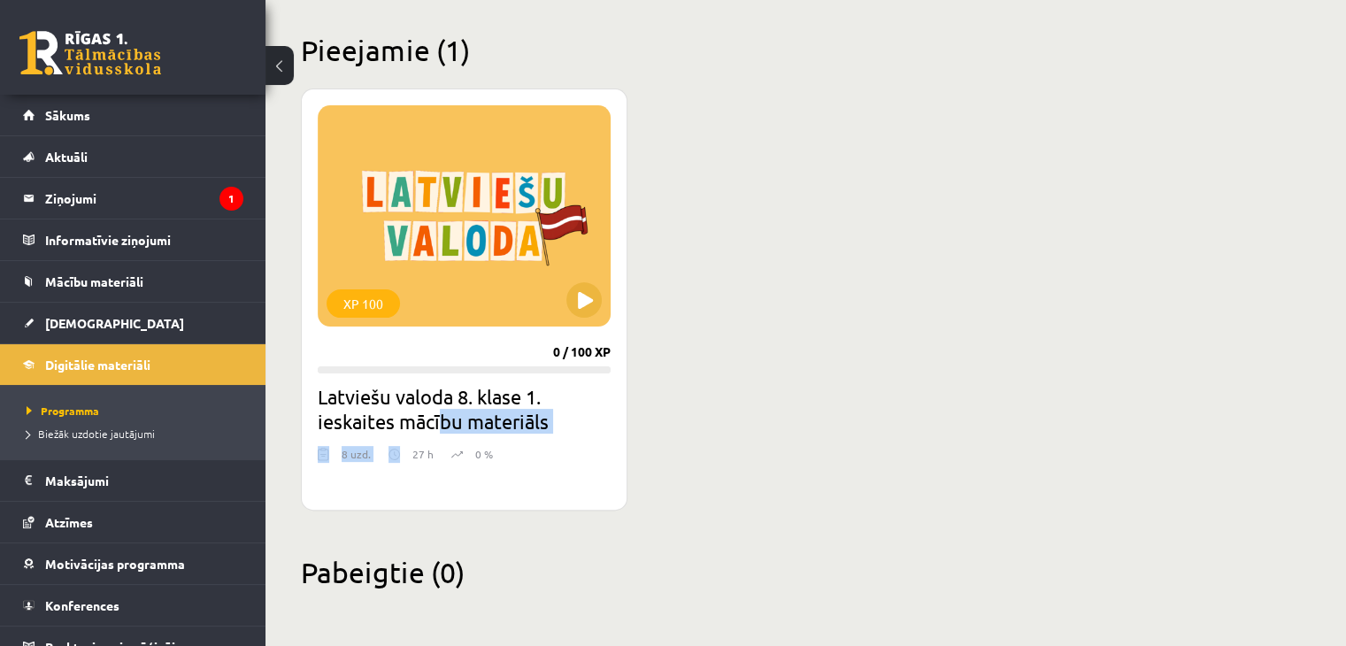
drag, startPoint x: 400, startPoint y: 449, endPoint x: 443, endPoint y: 426, distance: 48.3
click at [443, 426] on div "XP 100 0 / 100 XP Latviešu valoda 8. klase 1. ieskaites mācību materiāls 8 uzd.…" at bounding box center [464, 300] width 327 height 422
click at [562, 408] on h2 "Latviešu valoda 8. klase 1. ieskaites mācību materiāls" at bounding box center [464, 409] width 293 height 50
click at [451, 266] on div "XP 100" at bounding box center [464, 215] width 293 height 221
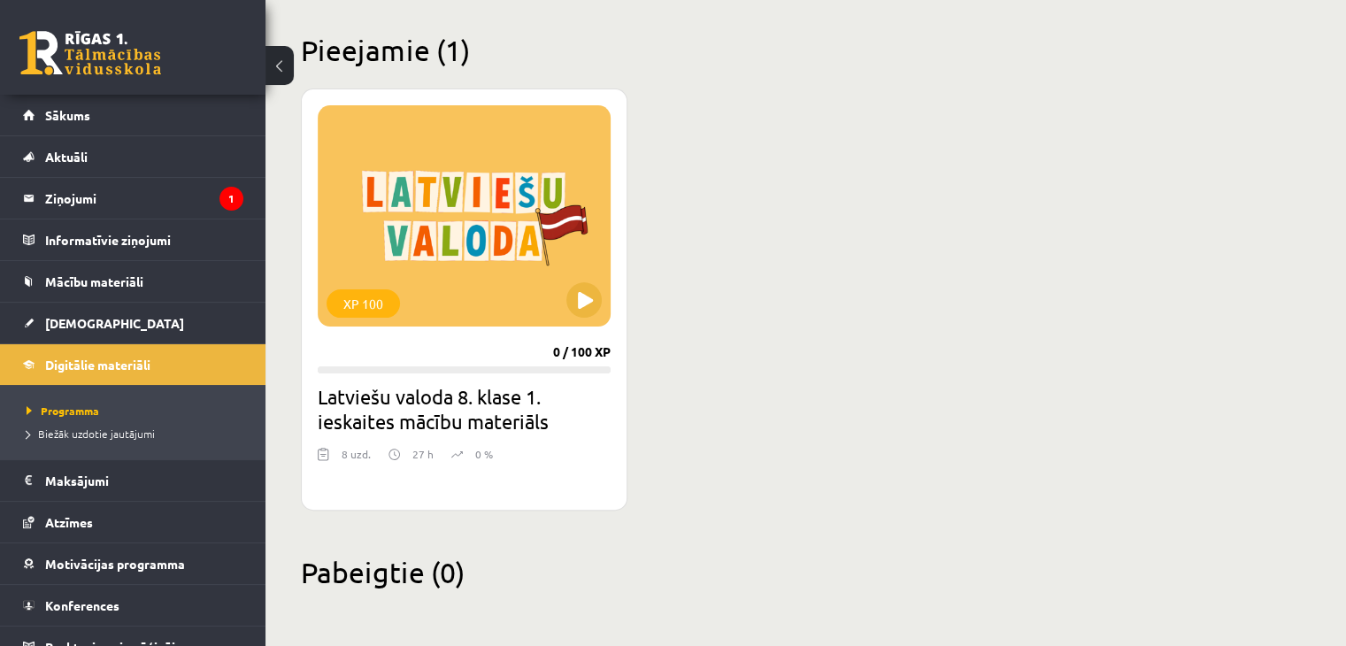
click at [408, 417] on h2 "Latviešu valoda 8. klase 1. ieskaites mācību materiāls" at bounding box center [464, 409] width 293 height 50
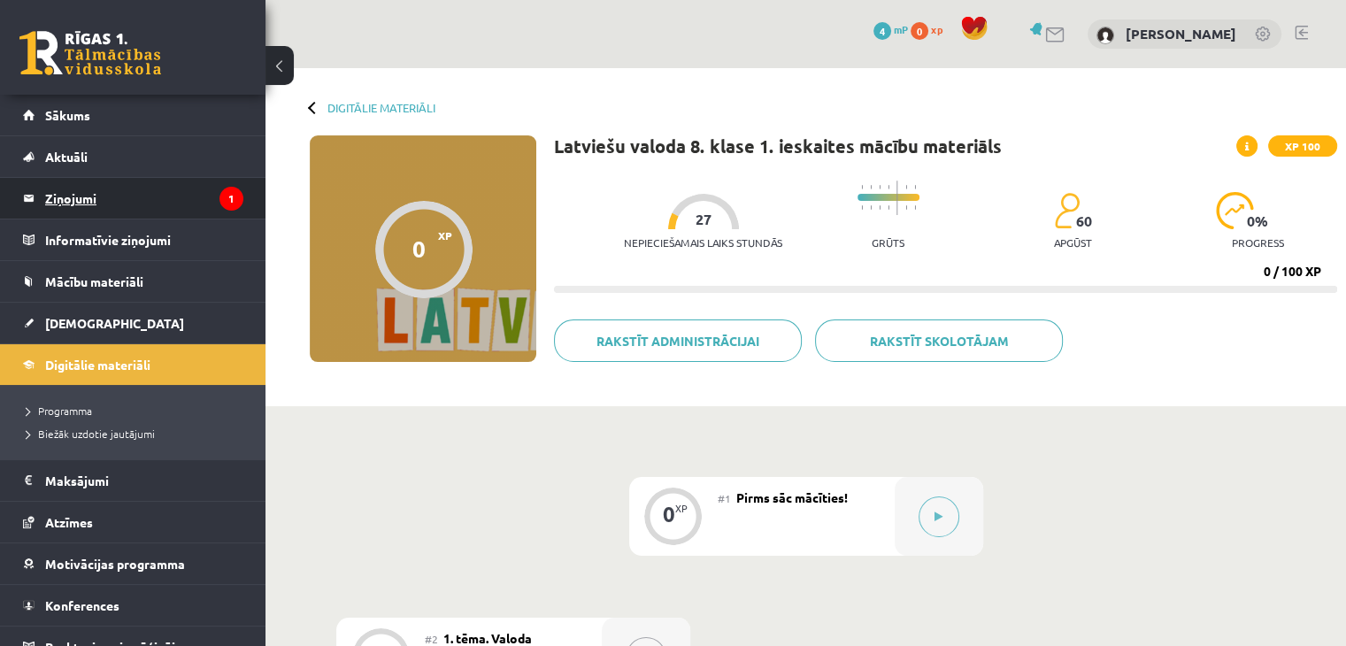
click at [177, 201] on legend "Ziņojumi 1" at bounding box center [144, 198] width 198 height 41
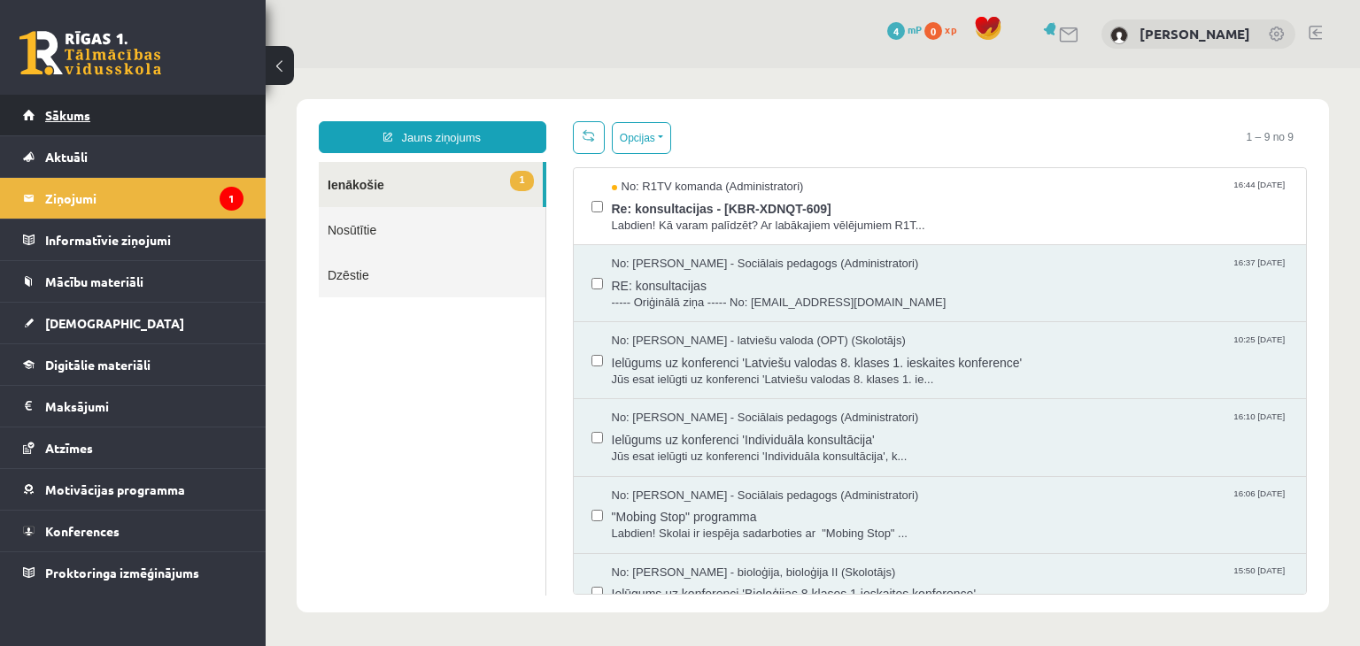
click at [168, 102] on link "Sākums" at bounding box center [133, 115] width 220 height 41
